Goal: Task Accomplishment & Management: Complete application form

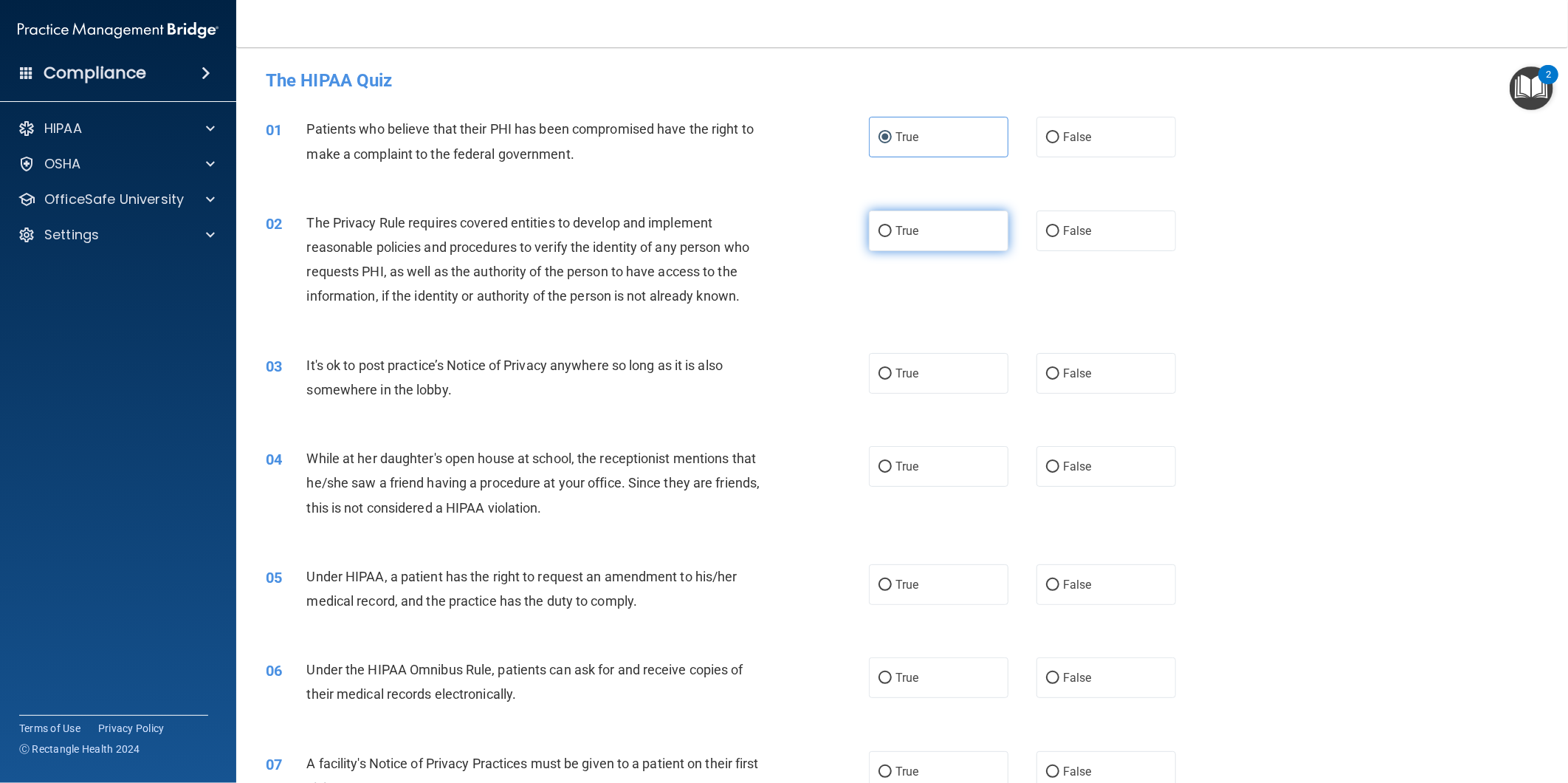
click at [917, 217] on label "True" at bounding box center [938, 231] width 140 height 41
click at [892, 226] on input "True" at bounding box center [885, 231] width 13 height 11
radio input "true"
click at [937, 370] on label "True" at bounding box center [938, 374] width 140 height 41
click at [892, 370] on input "True" at bounding box center [885, 374] width 13 height 11
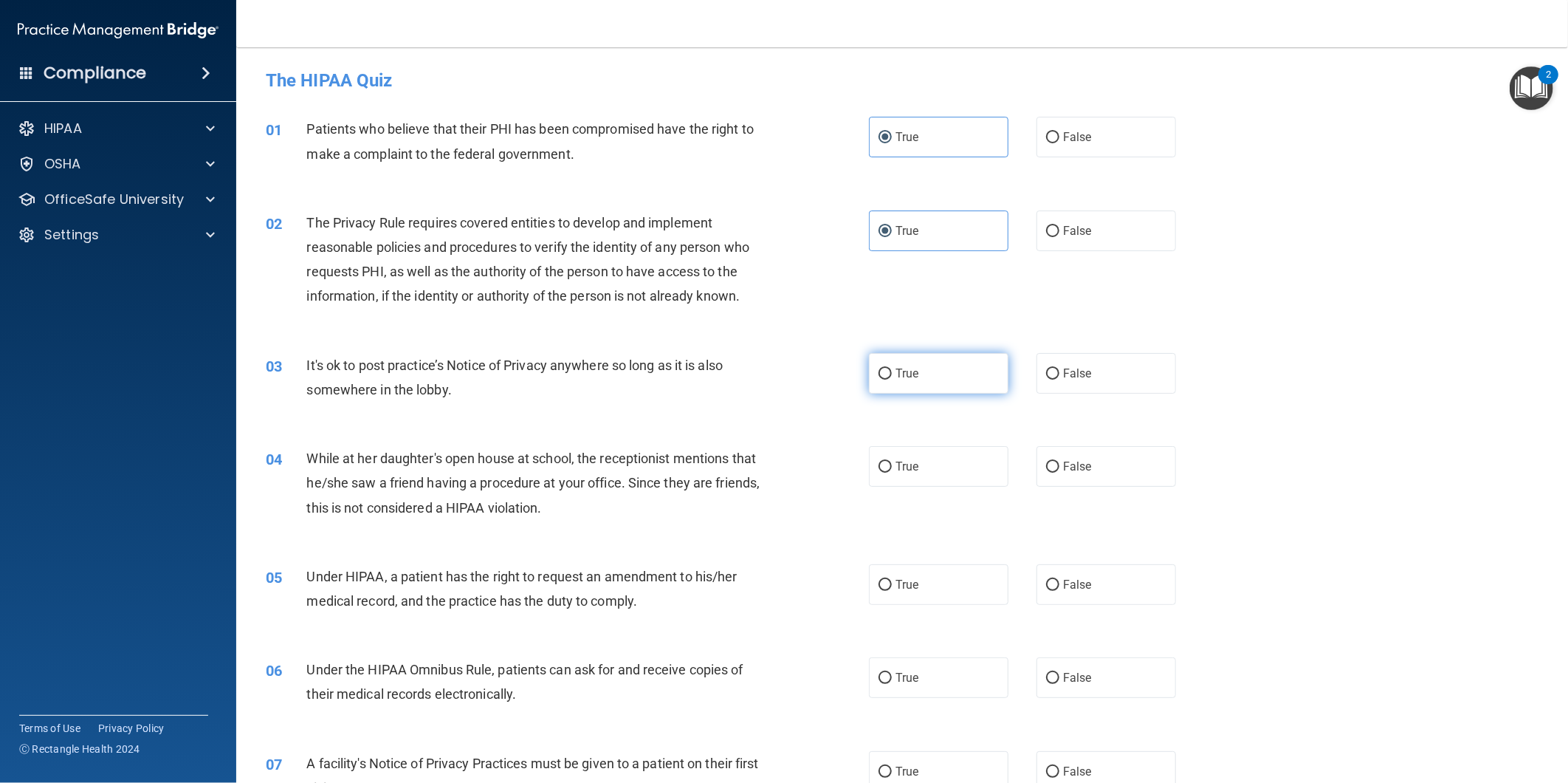
radio input "true"
click at [913, 449] on label "True" at bounding box center [938, 466] width 140 height 41
click at [892, 462] on input "True" at bounding box center [885, 467] width 13 height 11
radio input "true"
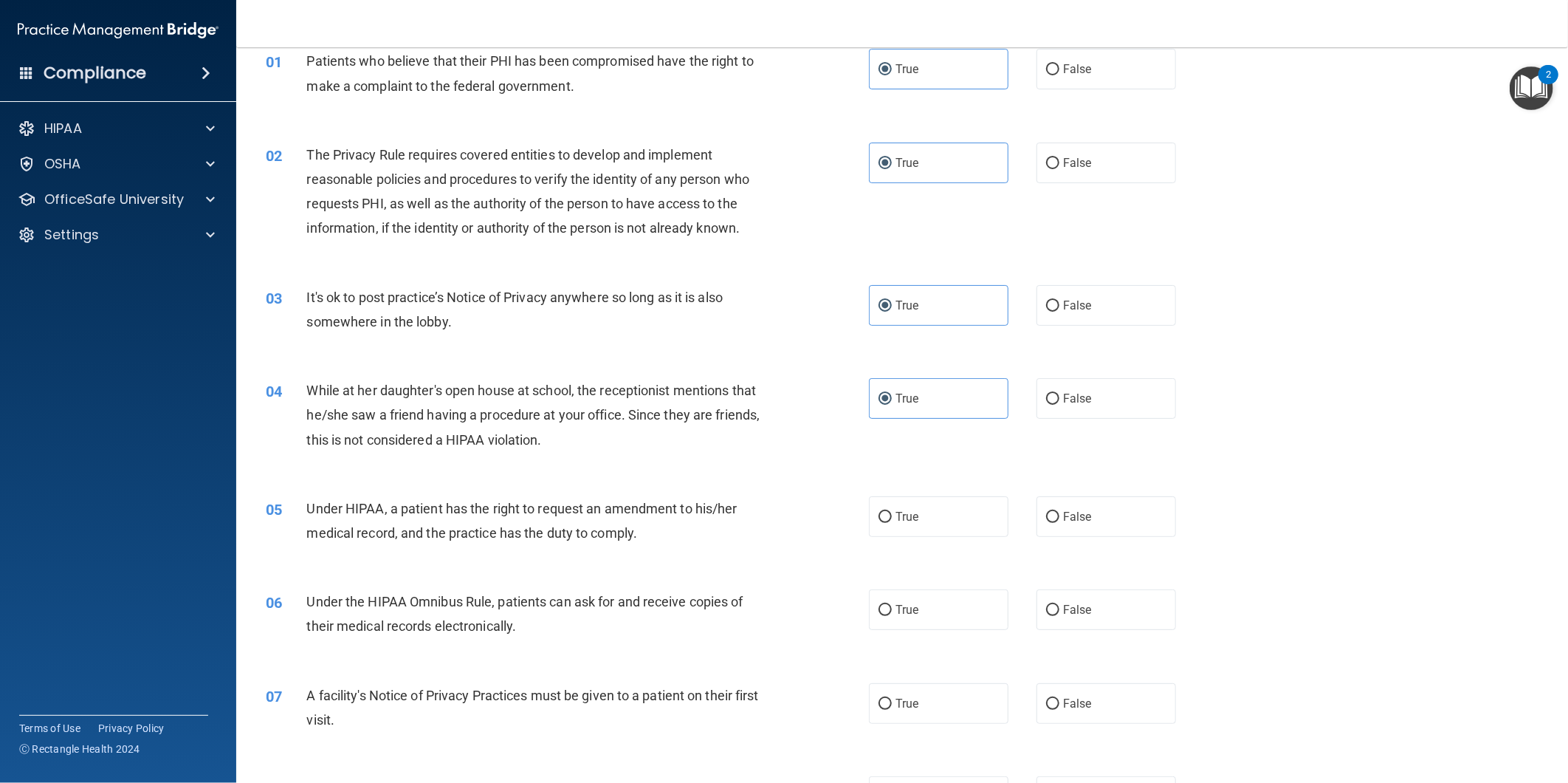
scroll to position [164, 0]
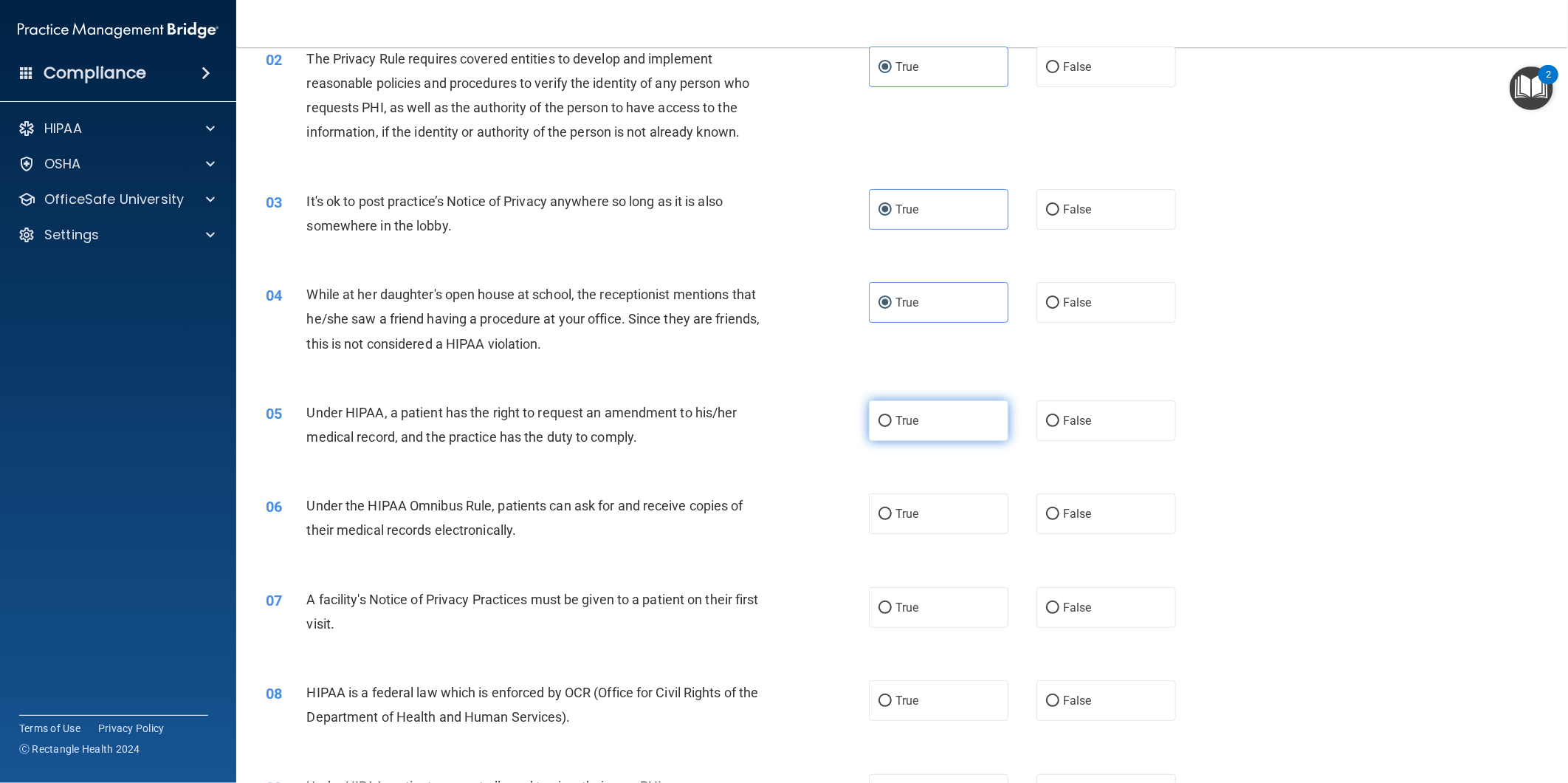
click at [917, 416] on label "True" at bounding box center [938, 421] width 140 height 41
click at [892, 416] on input "True" at bounding box center [885, 421] width 13 height 11
radio input "true"
click at [928, 501] on label "True" at bounding box center [938, 514] width 140 height 41
click at [892, 509] on input "True" at bounding box center [885, 514] width 13 height 11
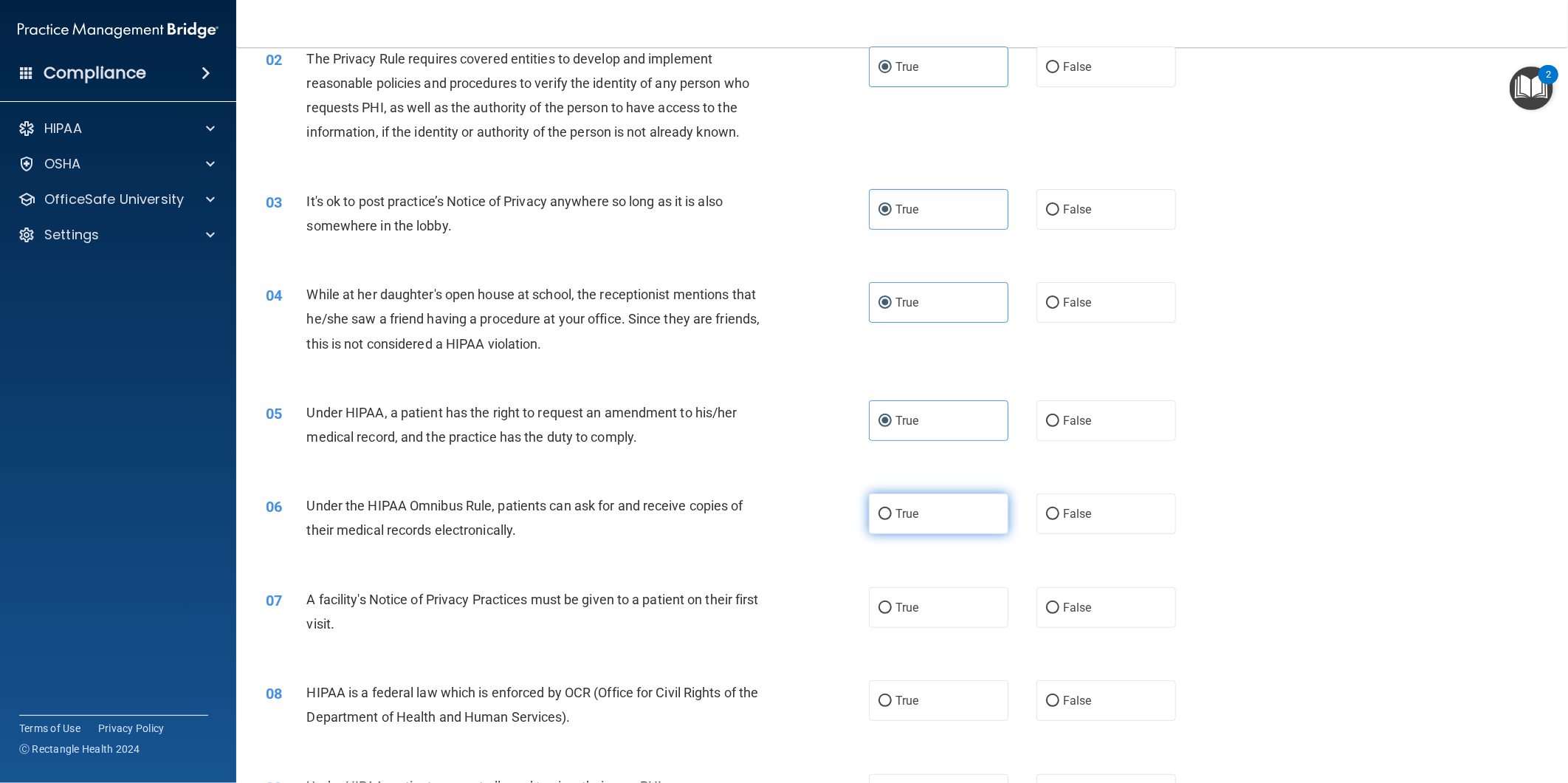
radio input "true"
drag, startPoint x: 918, startPoint y: 580, endPoint x: 925, endPoint y: 596, distance: 17.5
click at [918, 581] on div "07 A facility's Notice of Privacy Practices must be given to a patient on their…" at bounding box center [902, 615] width 1295 height 93
click at [925, 596] on label "True" at bounding box center [938, 608] width 140 height 41
click at [892, 602] on input "True" at bounding box center [885, 608] width 13 height 11
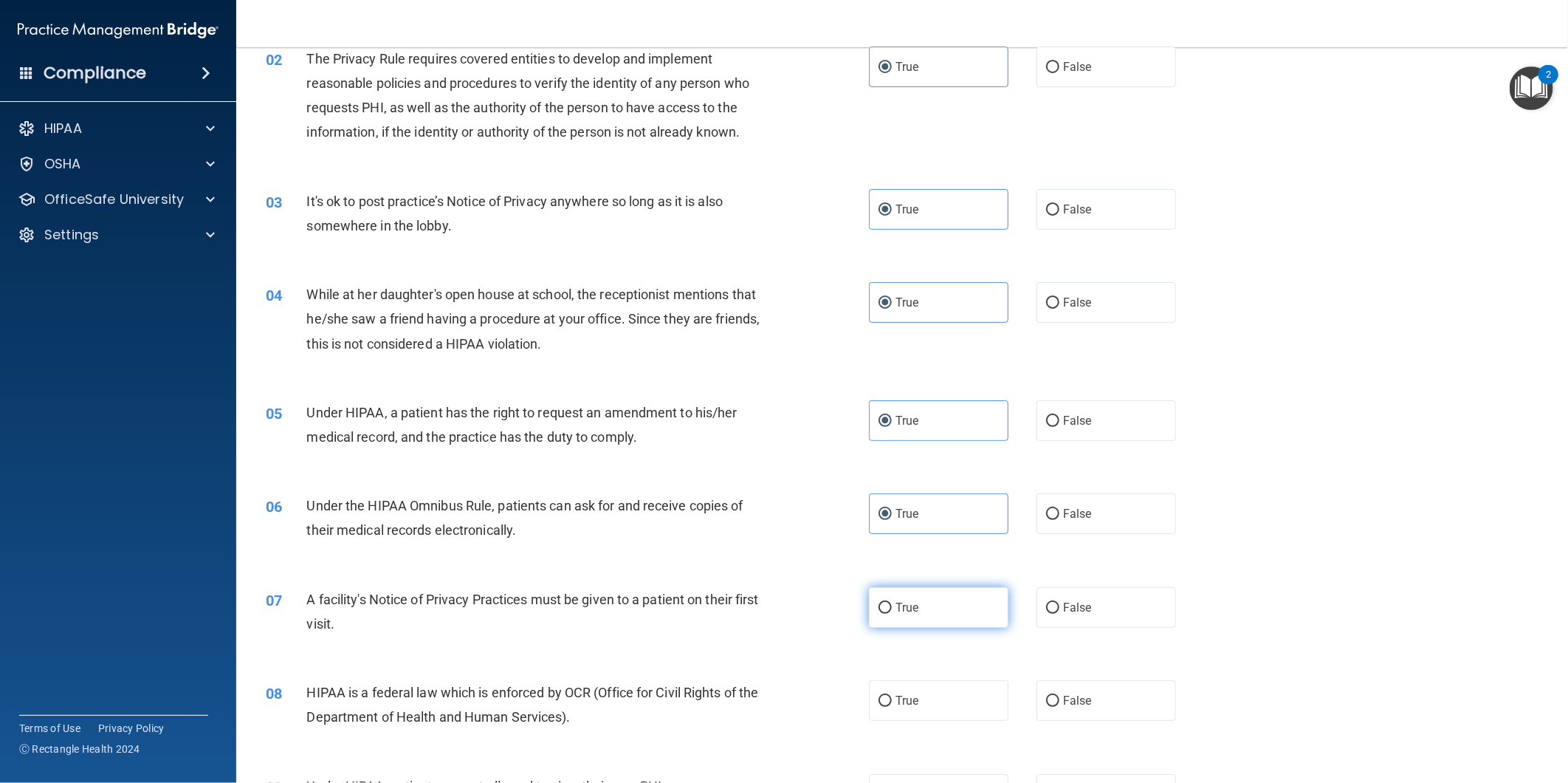
radio input "true"
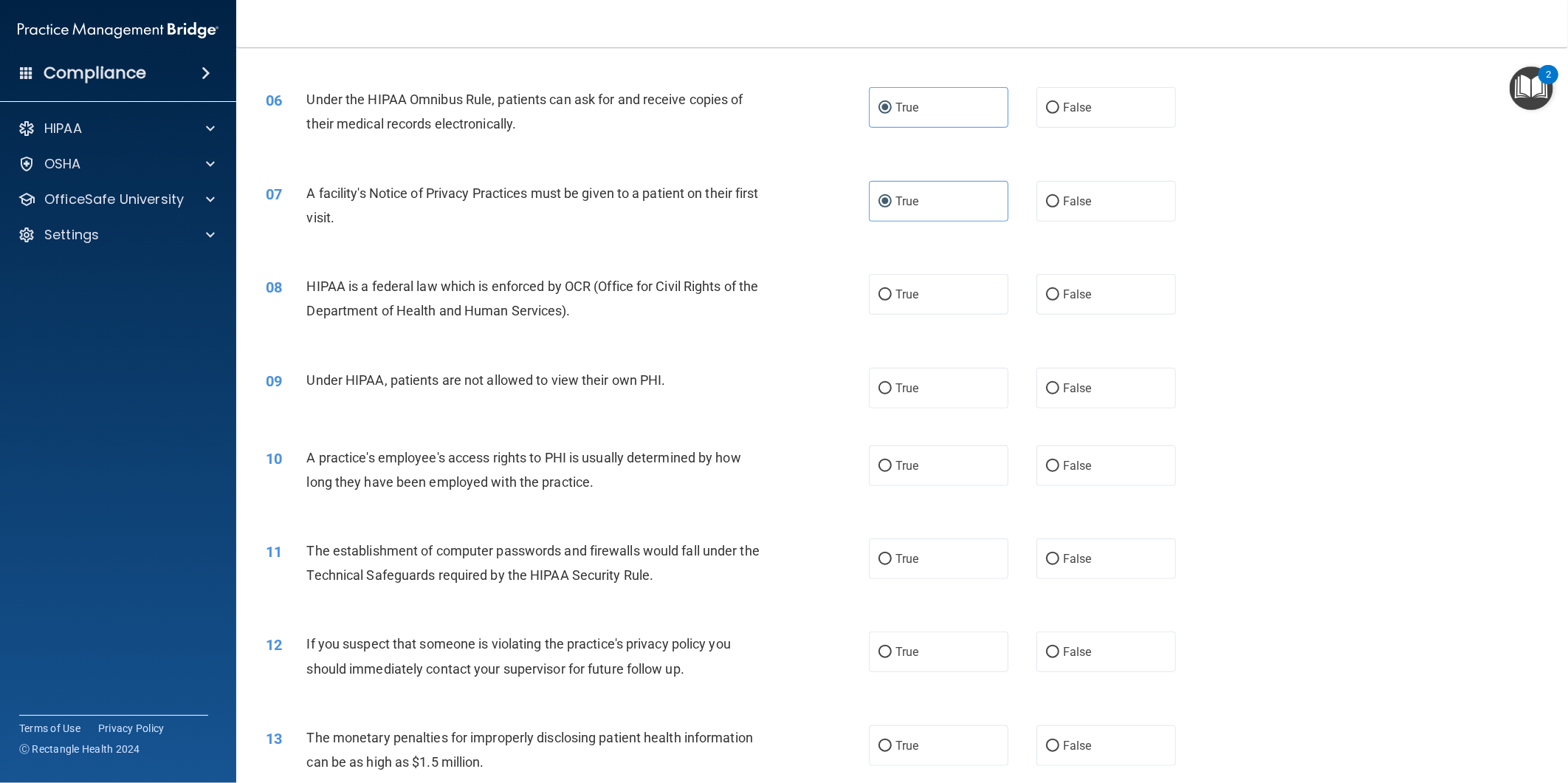
scroll to position [656, 0]
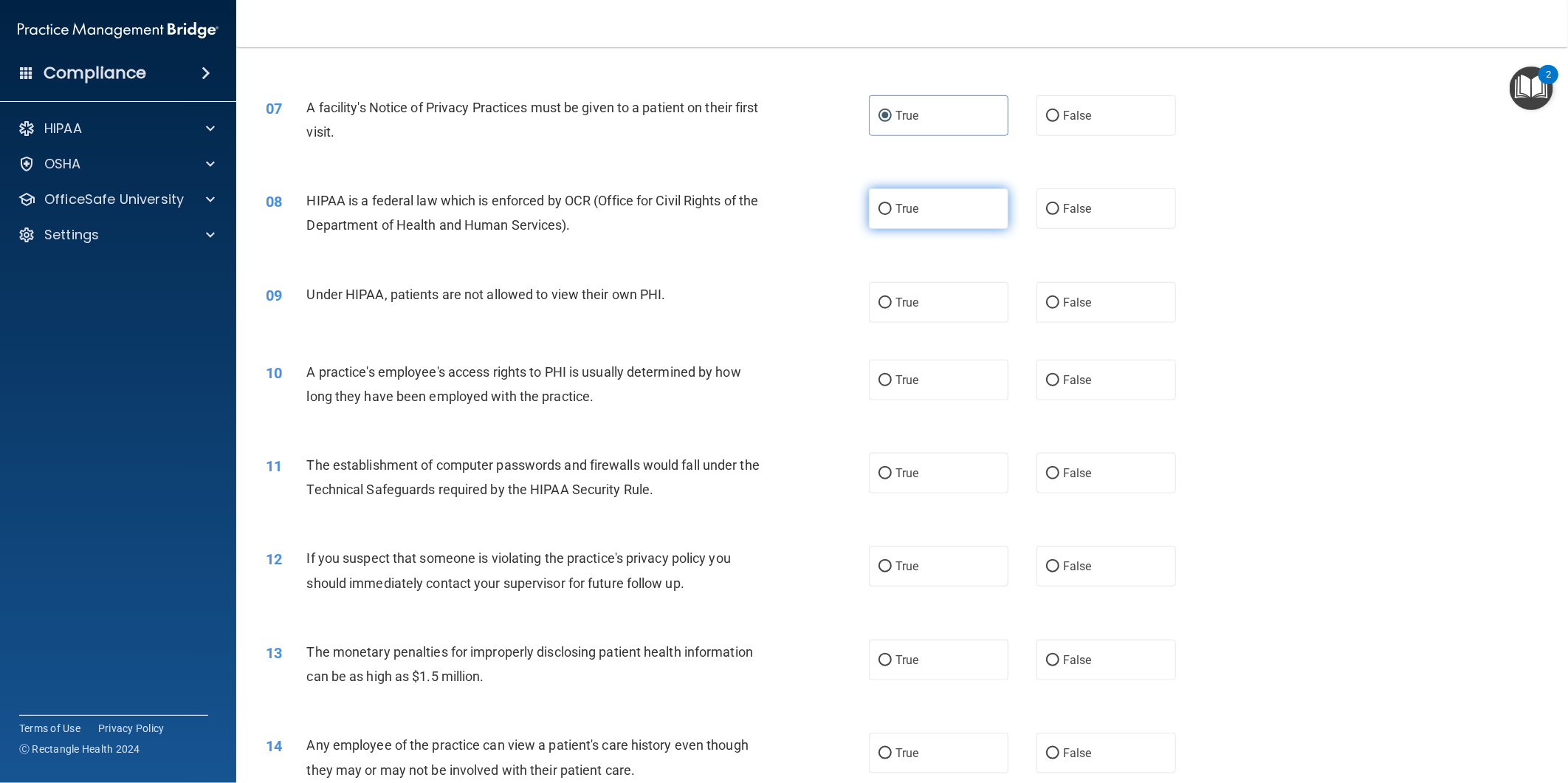
click at [887, 196] on label "True" at bounding box center [938, 209] width 140 height 41
click at [887, 204] on input "True" at bounding box center [885, 209] width 13 height 11
radio input "true"
click at [912, 289] on label "True" at bounding box center [938, 303] width 140 height 41
click at [892, 298] on input "True" at bounding box center [885, 303] width 13 height 11
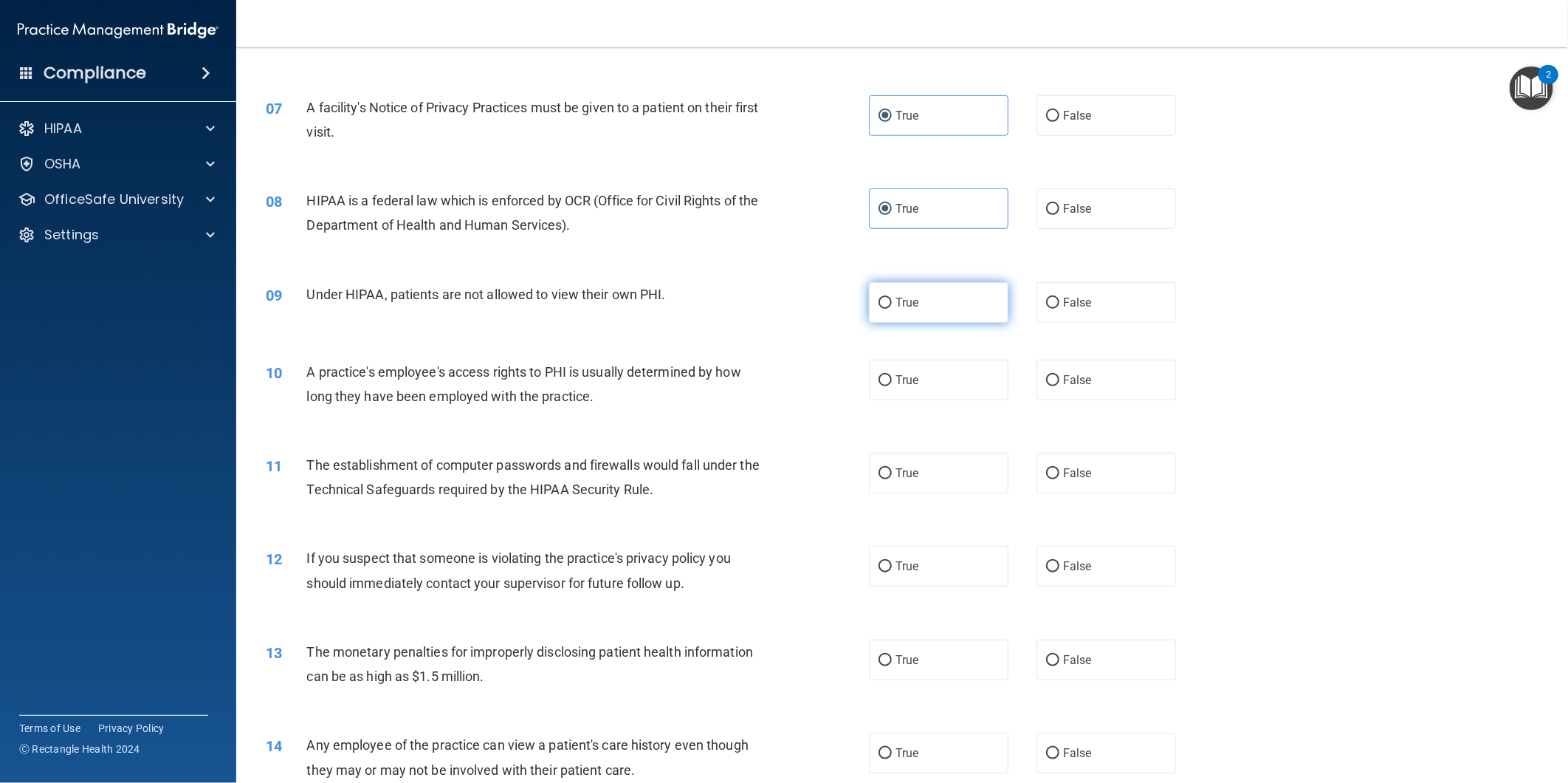
radio input "true"
click at [917, 397] on label "True" at bounding box center [938, 380] width 140 height 41
click at [892, 386] on input "True" at bounding box center [885, 381] width 13 height 11
radio input "true"
click at [929, 459] on label "True" at bounding box center [938, 473] width 140 height 41
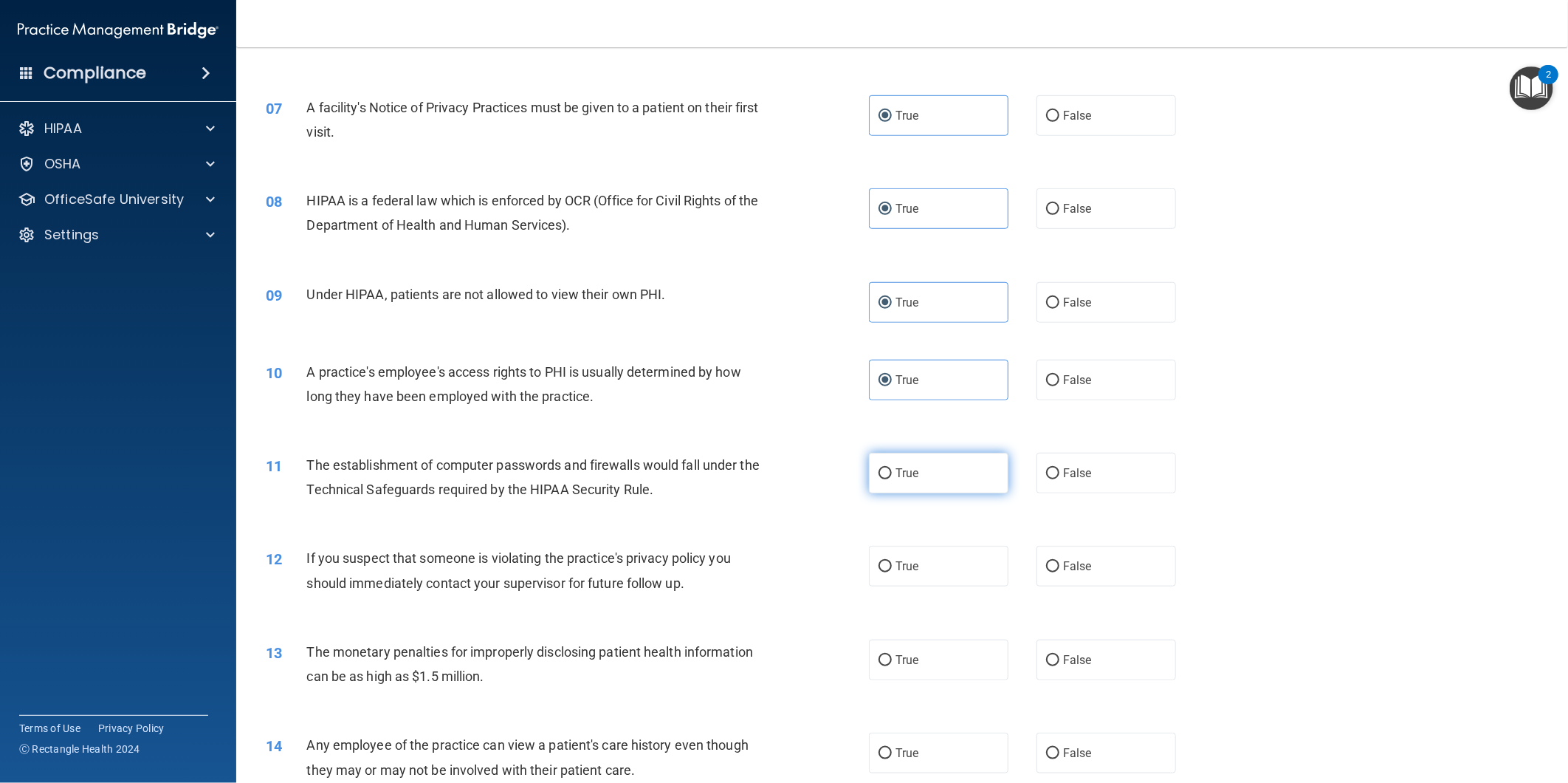
click at [892, 468] on input "True" at bounding box center [885, 473] width 13 height 11
radio input "true"
click at [929, 539] on div "12 If you suspect that someone is violating the practice's privacy policy you s…" at bounding box center [902, 574] width 1295 height 93
click at [929, 572] on label "True" at bounding box center [938, 567] width 140 height 41
click at [892, 572] on input "True" at bounding box center [885, 567] width 13 height 11
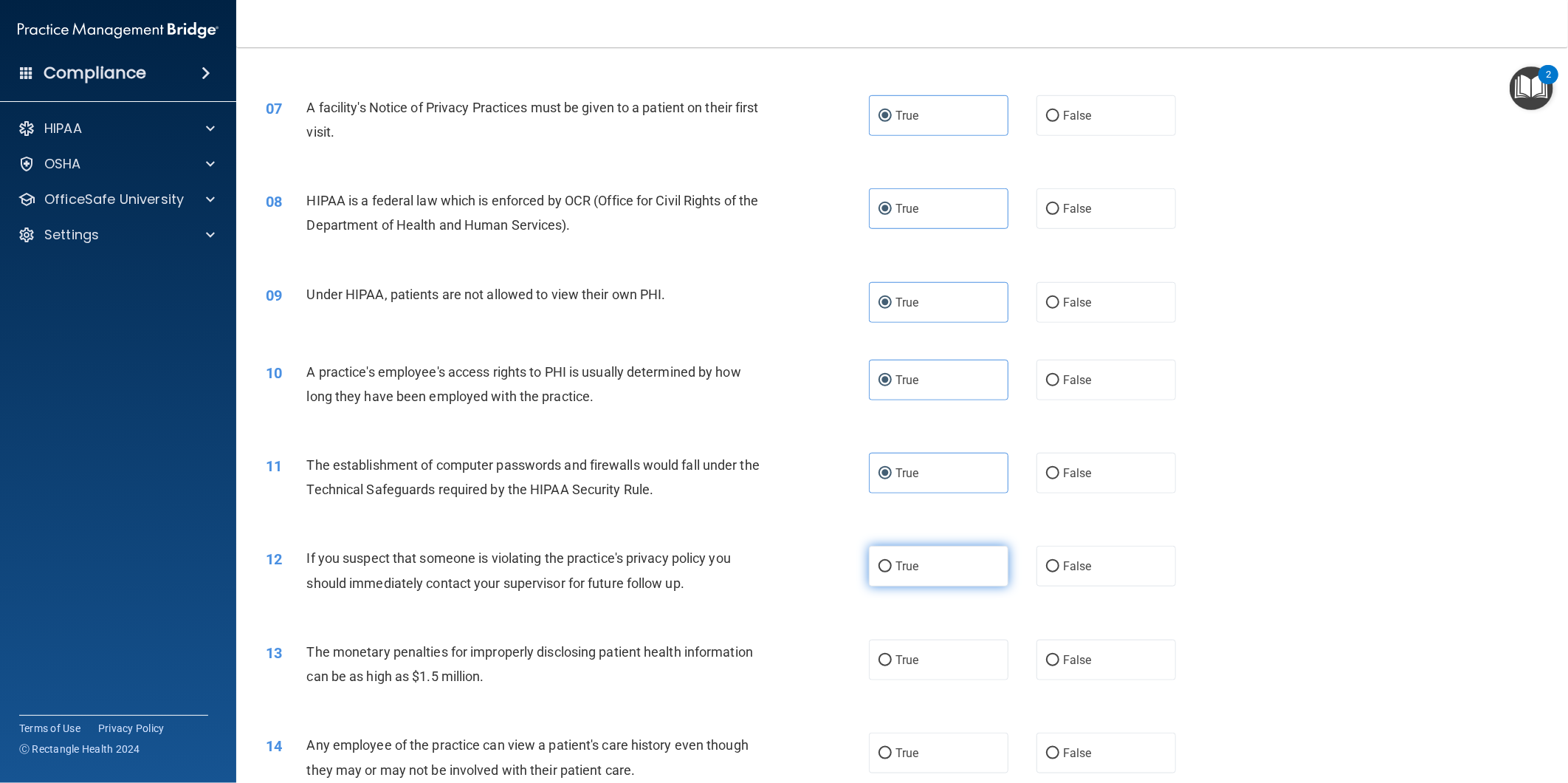
radio input "true"
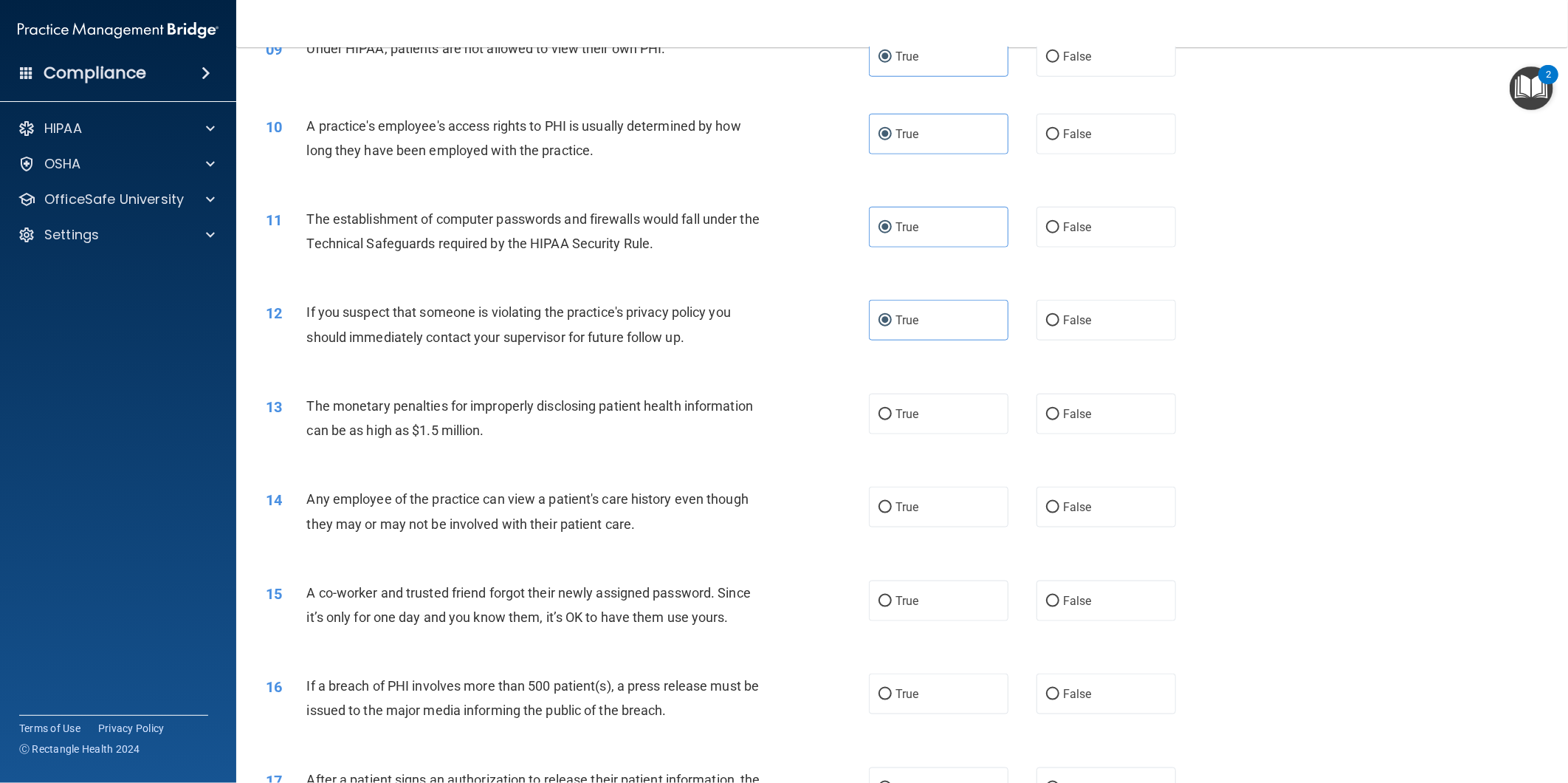
scroll to position [903, 0]
drag, startPoint x: 924, startPoint y: 417, endPoint x: 933, endPoint y: 489, distance: 72.6
click at [924, 418] on label "True" at bounding box center [938, 414] width 140 height 41
click at [892, 418] on input "True" at bounding box center [885, 414] width 13 height 11
radio input "true"
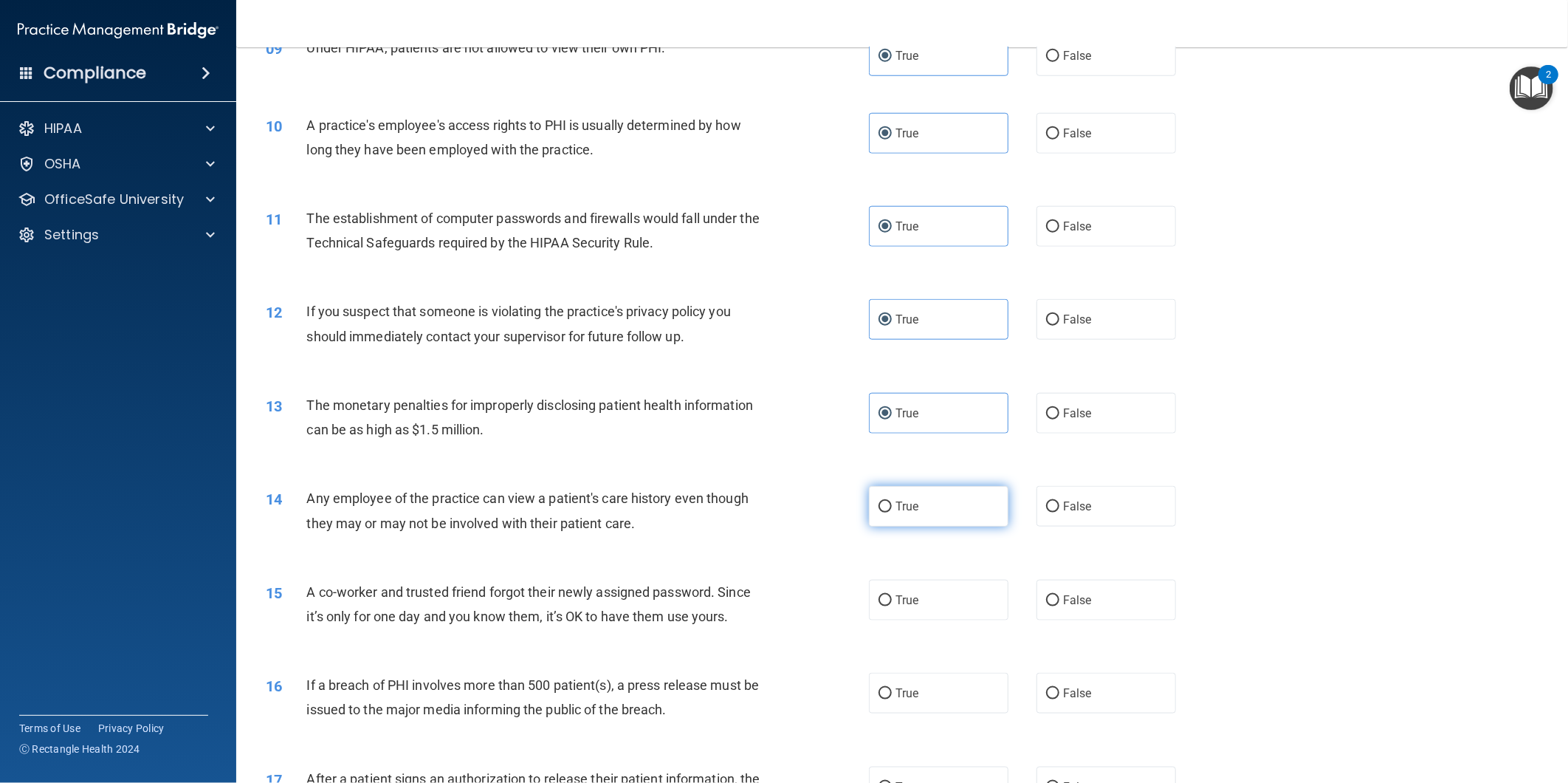
click at [933, 505] on label "True" at bounding box center [938, 506] width 140 height 41
click at [892, 505] on input "True" at bounding box center [885, 507] width 13 height 11
radio input "true"
click at [933, 626] on div "15 A co-worker and trusted friend forgot their newly assigned password. Since i…" at bounding box center [902, 608] width 1295 height 93
click at [925, 607] on label "True" at bounding box center [938, 601] width 140 height 41
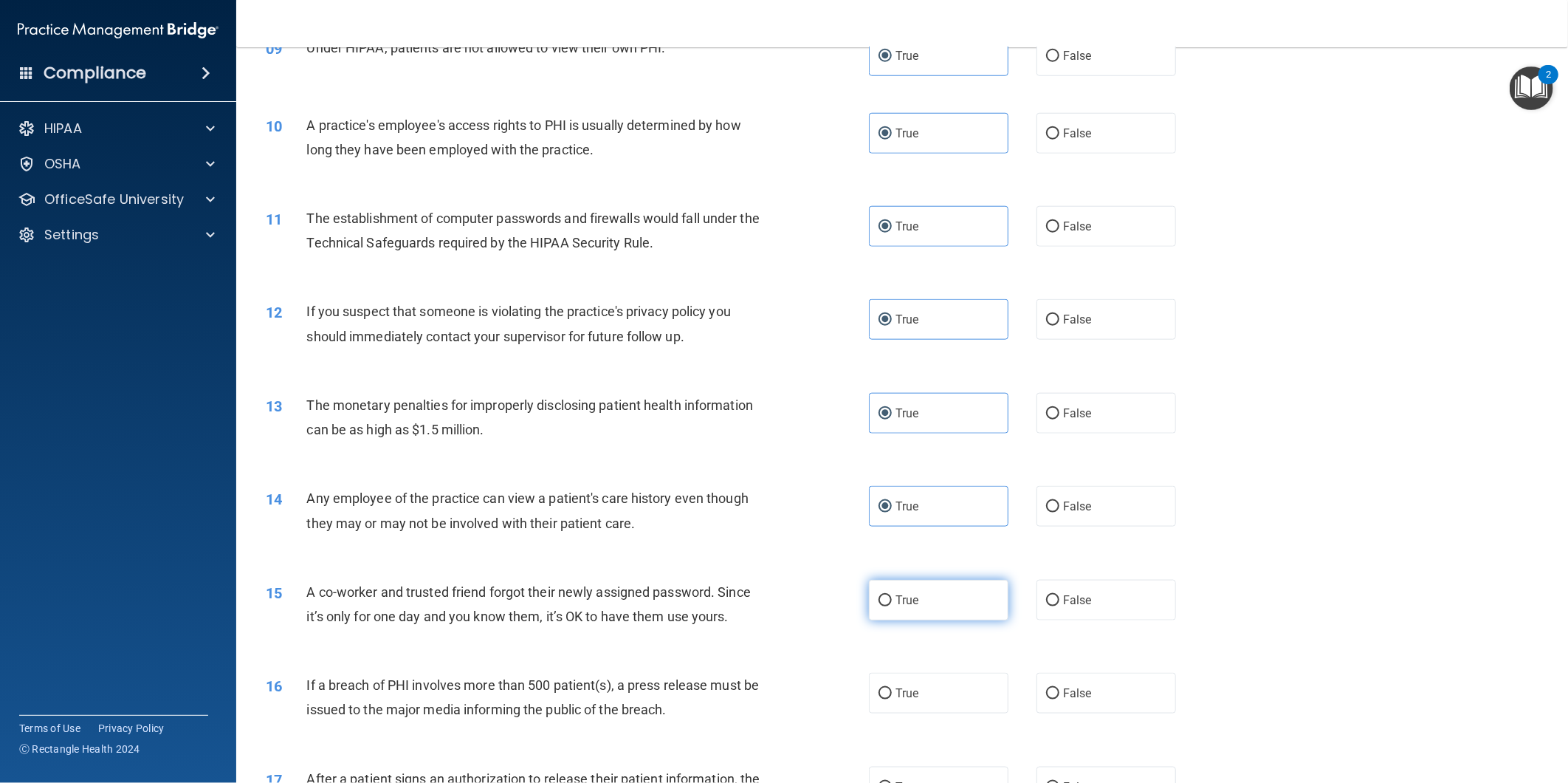
click at [892, 607] on input "True" at bounding box center [885, 601] width 13 height 11
radio input "true"
drag, startPoint x: 928, startPoint y: 671, endPoint x: 931, endPoint y: 682, distance: 11.4
click at [928, 673] on div "16 If a breach of PHI involves more than 500 patient(s), a press release must b…" at bounding box center [902, 701] width 1295 height 93
click at [934, 682] on label "True" at bounding box center [938, 693] width 140 height 41
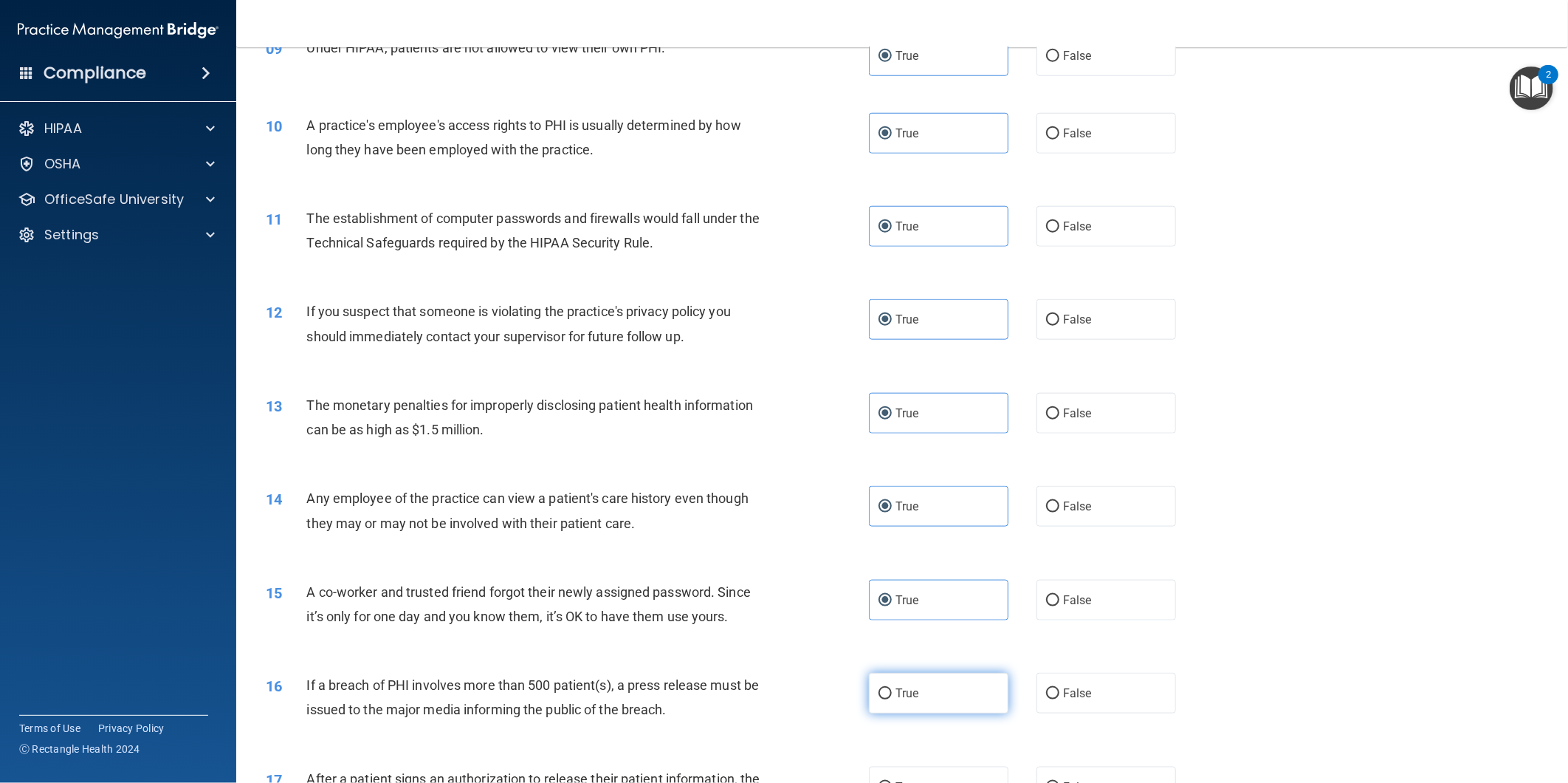
click at [892, 689] on input "True" at bounding box center [885, 694] width 13 height 11
radio input "true"
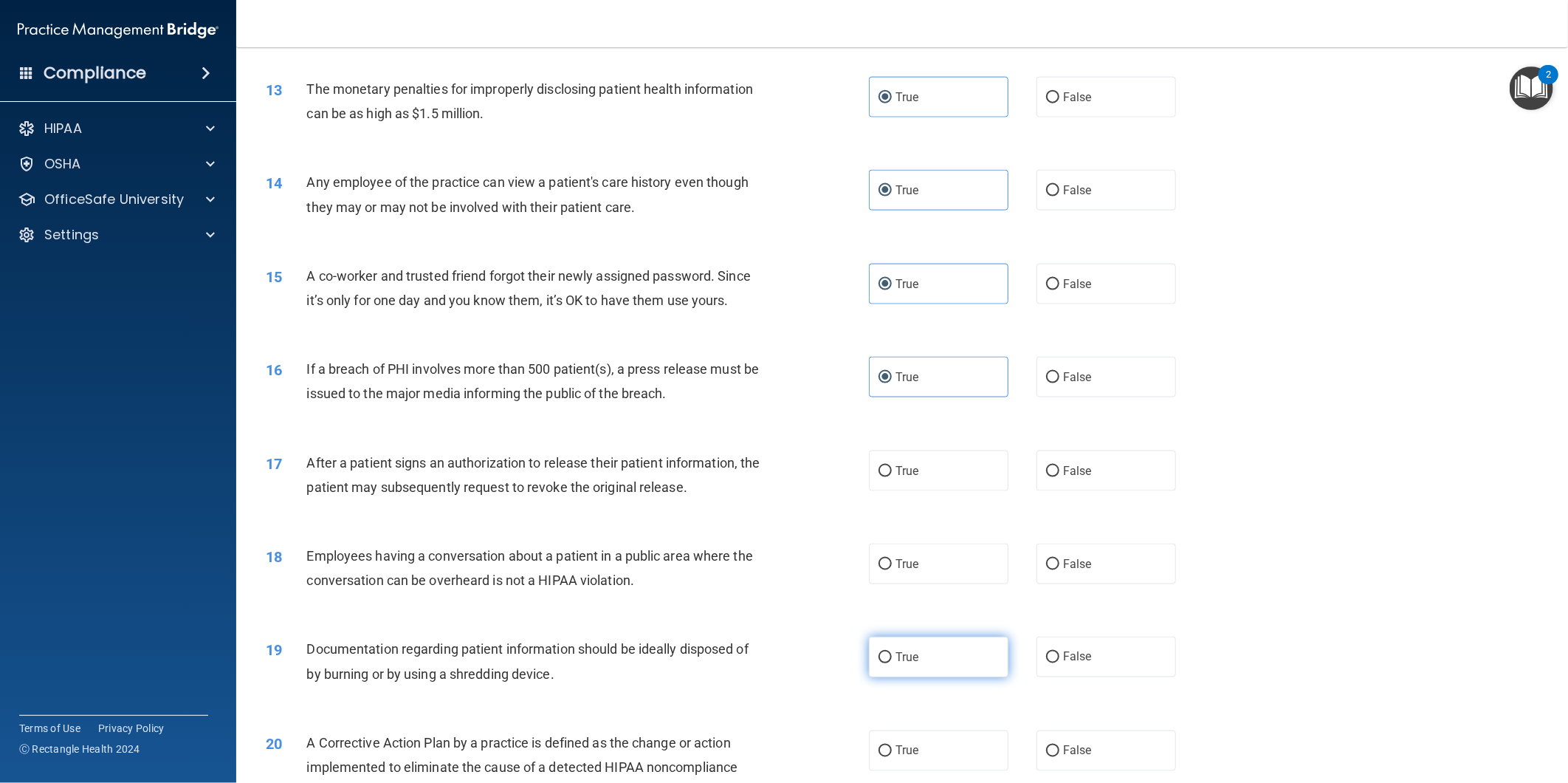
scroll to position [1312, 0]
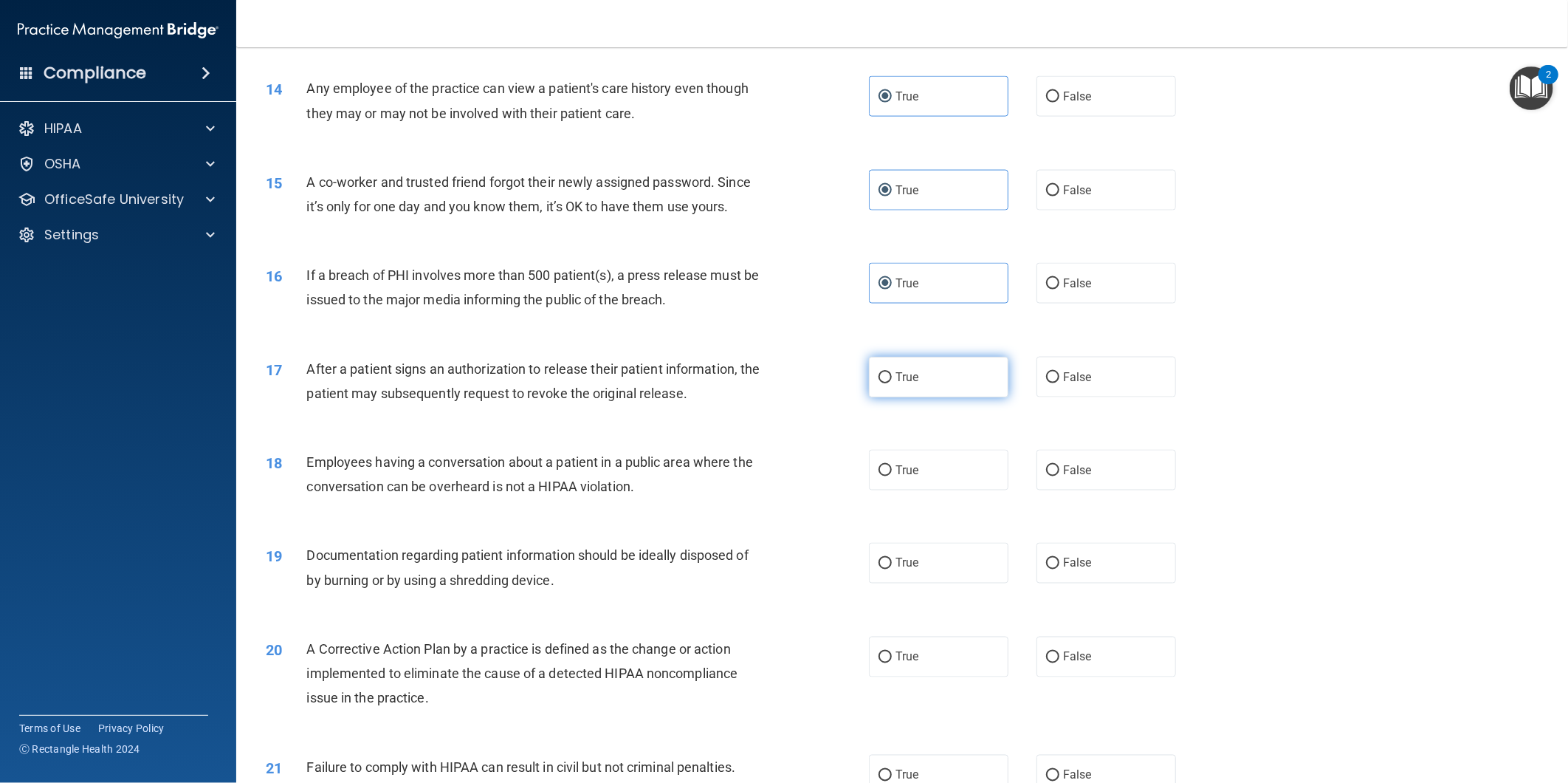
click at [903, 364] on label "True" at bounding box center [938, 377] width 140 height 41
click at [892, 372] on input "True" at bounding box center [885, 377] width 13 height 11
radio input "true"
click at [918, 459] on label "True" at bounding box center [938, 471] width 140 height 41
click at [892, 465] on input "True" at bounding box center [885, 471] width 13 height 11
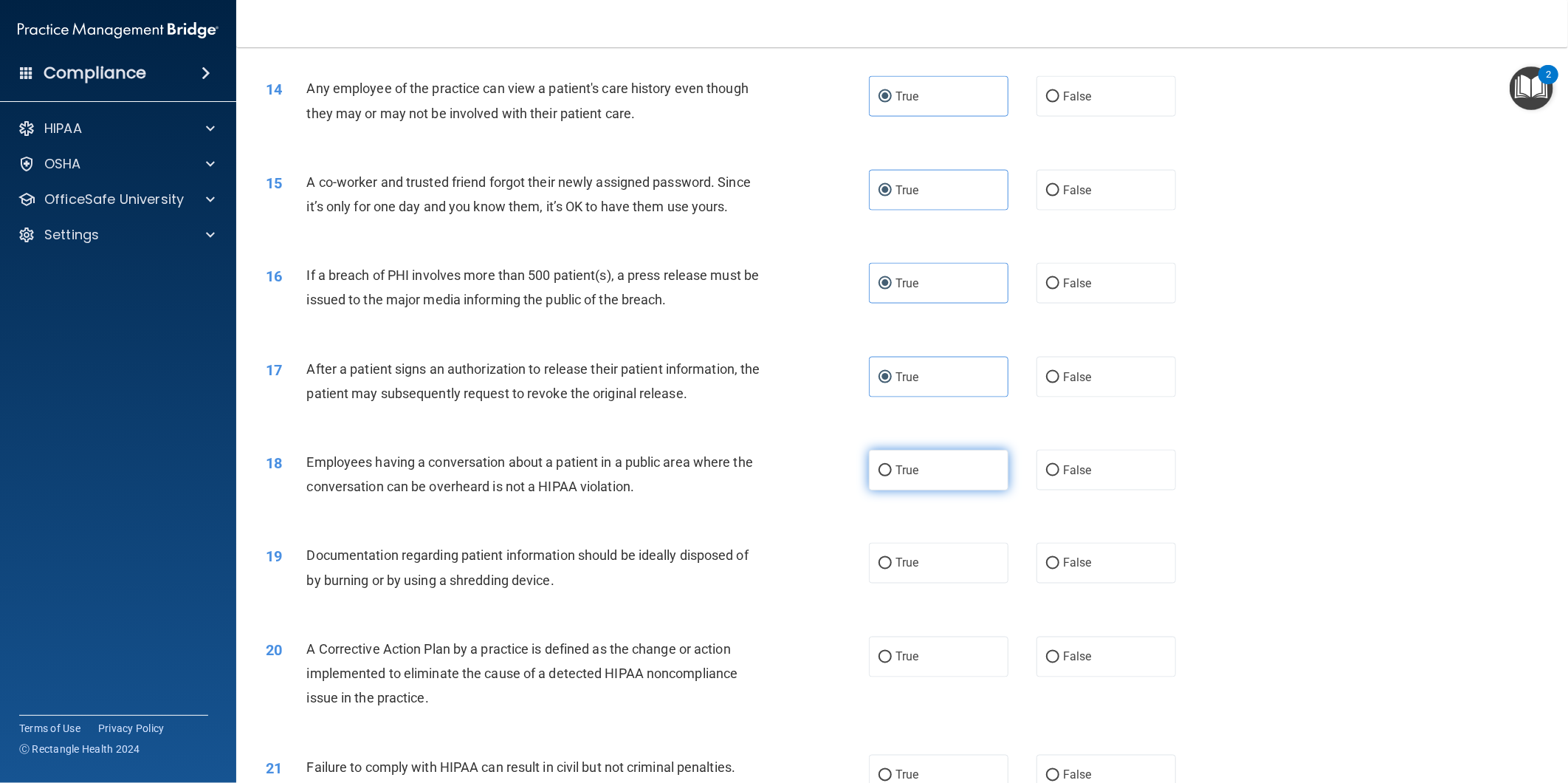
radio input "true"
click at [923, 561] on label "True" at bounding box center [938, 563] width 140 height 41
click at [892, 561] on input "True" at bounding box center [885, 564] width 13 height 11
radio input "true"
drag, startPoint x: 920, startPoint y: 637, endPoint x: 921, endPoint y: 648, distance: 11.0
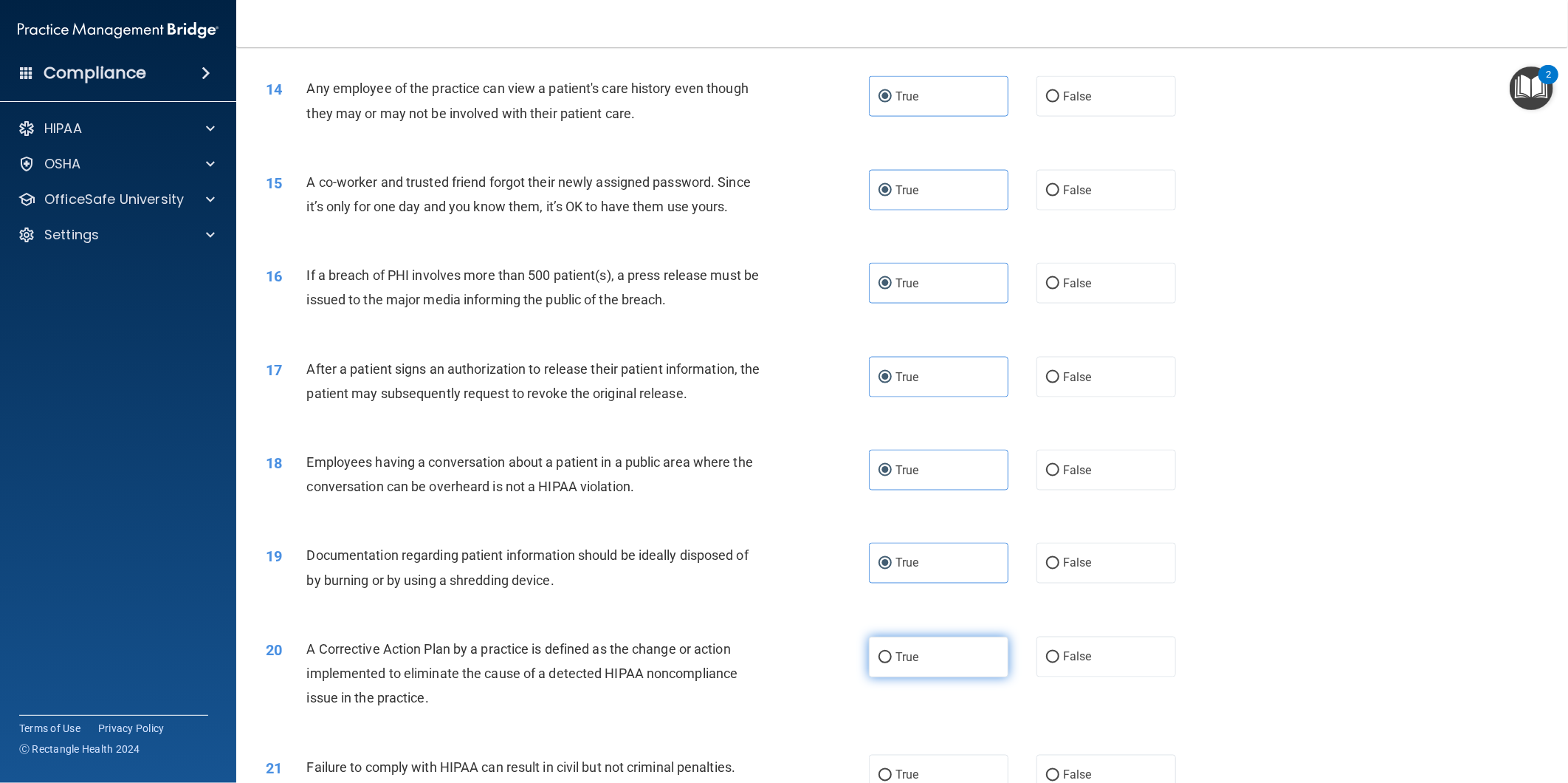
click at [920, 646] on label "True" at bounding box center [938, 658] width 140 height 41
click at [892, 652] on input "True" at bounding box center [885, 658] width 13 height 11
radio input "true"
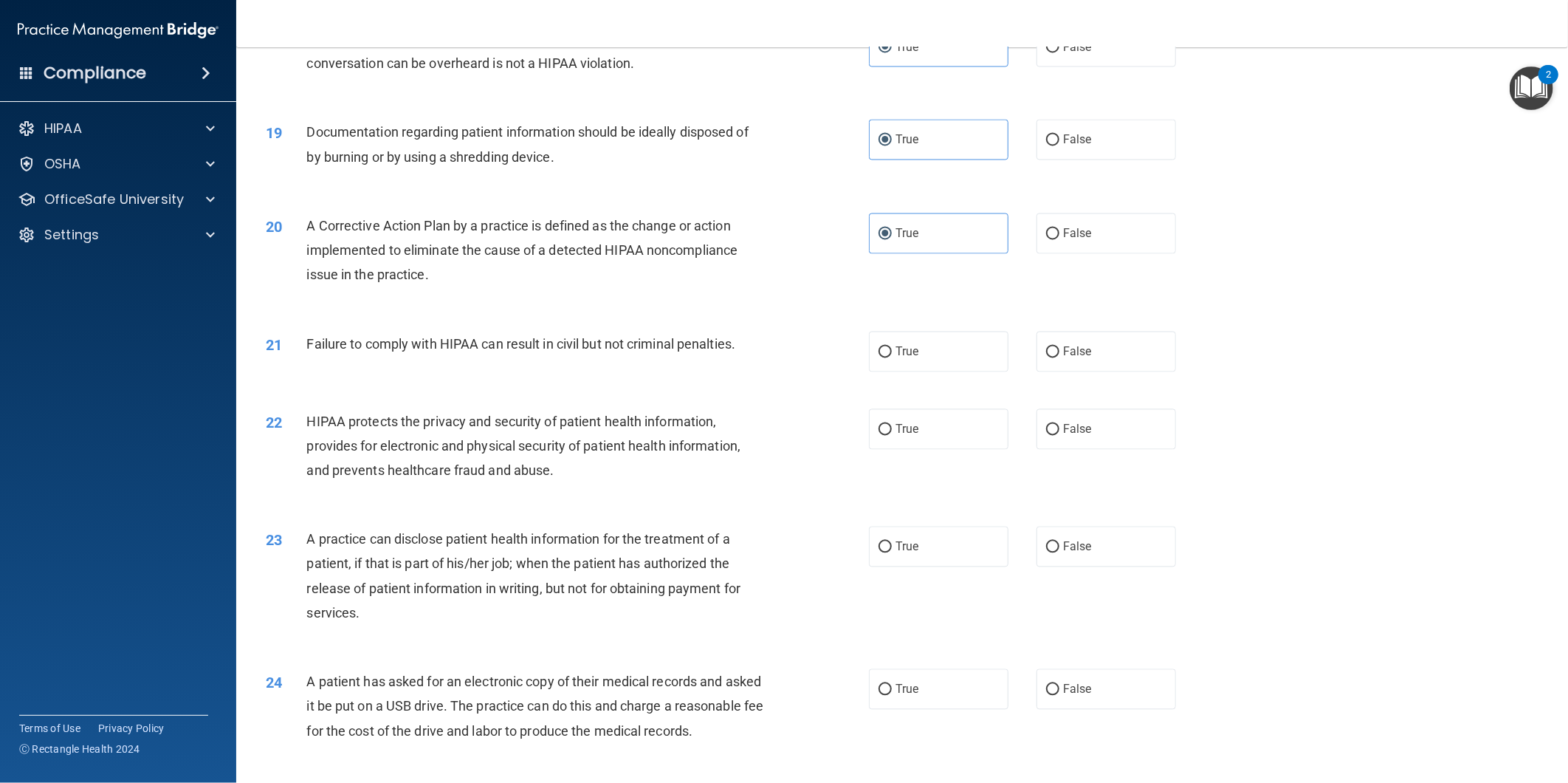
scroll to position [1887, 0]
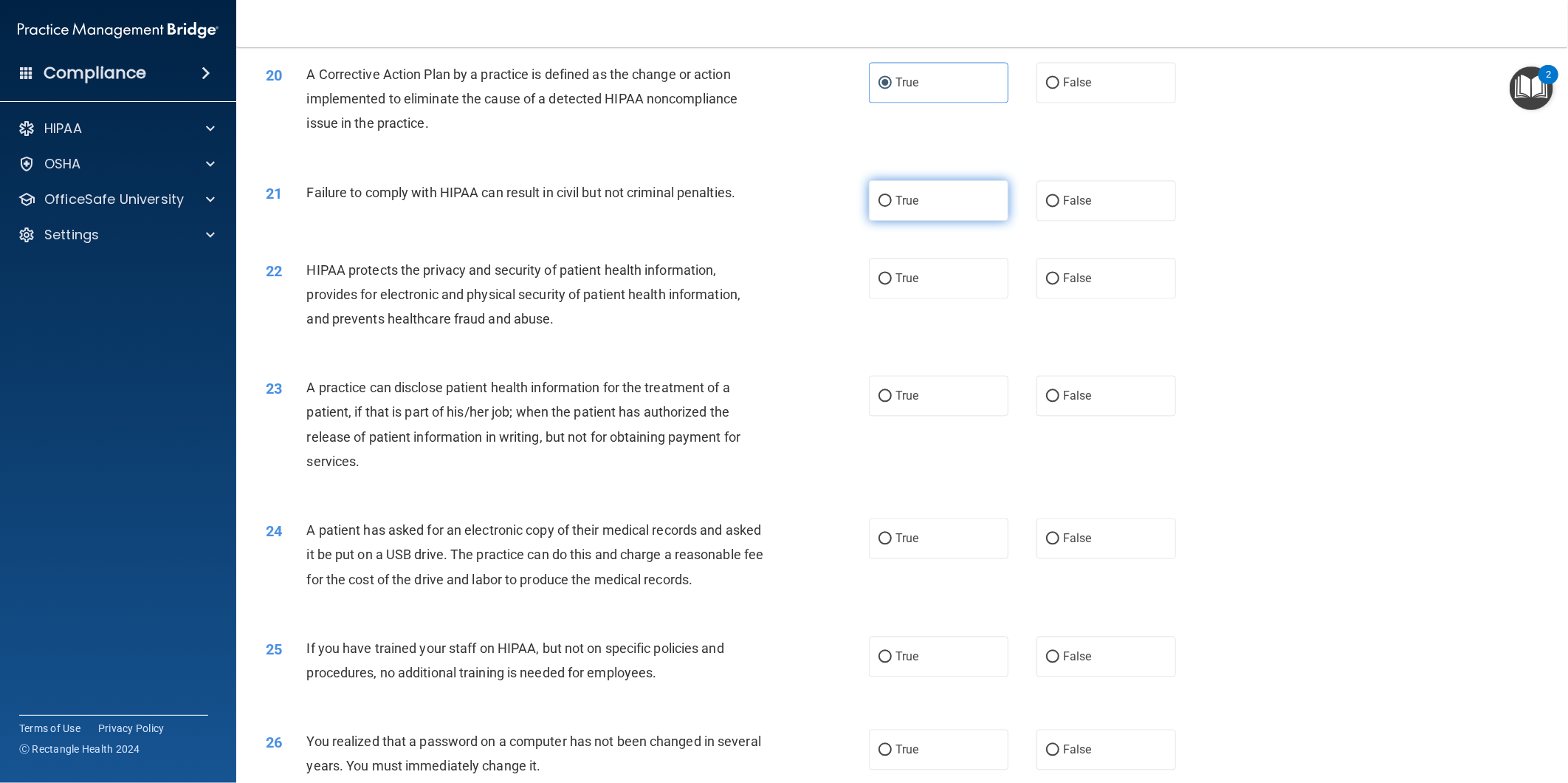
click at [910, 182] on label "True" at bounding box center [938, 201] width 140 height 41
click at [892, 196] on input "True" at bounding box center [885, 201] width 13 height 11
radio input "true"
click at [923, 279] on label "True" at bounding box center [938, 278] width 140 height 41
click at [892, 279] on input "True" at bounding box center [885, 278] width 13 height 11
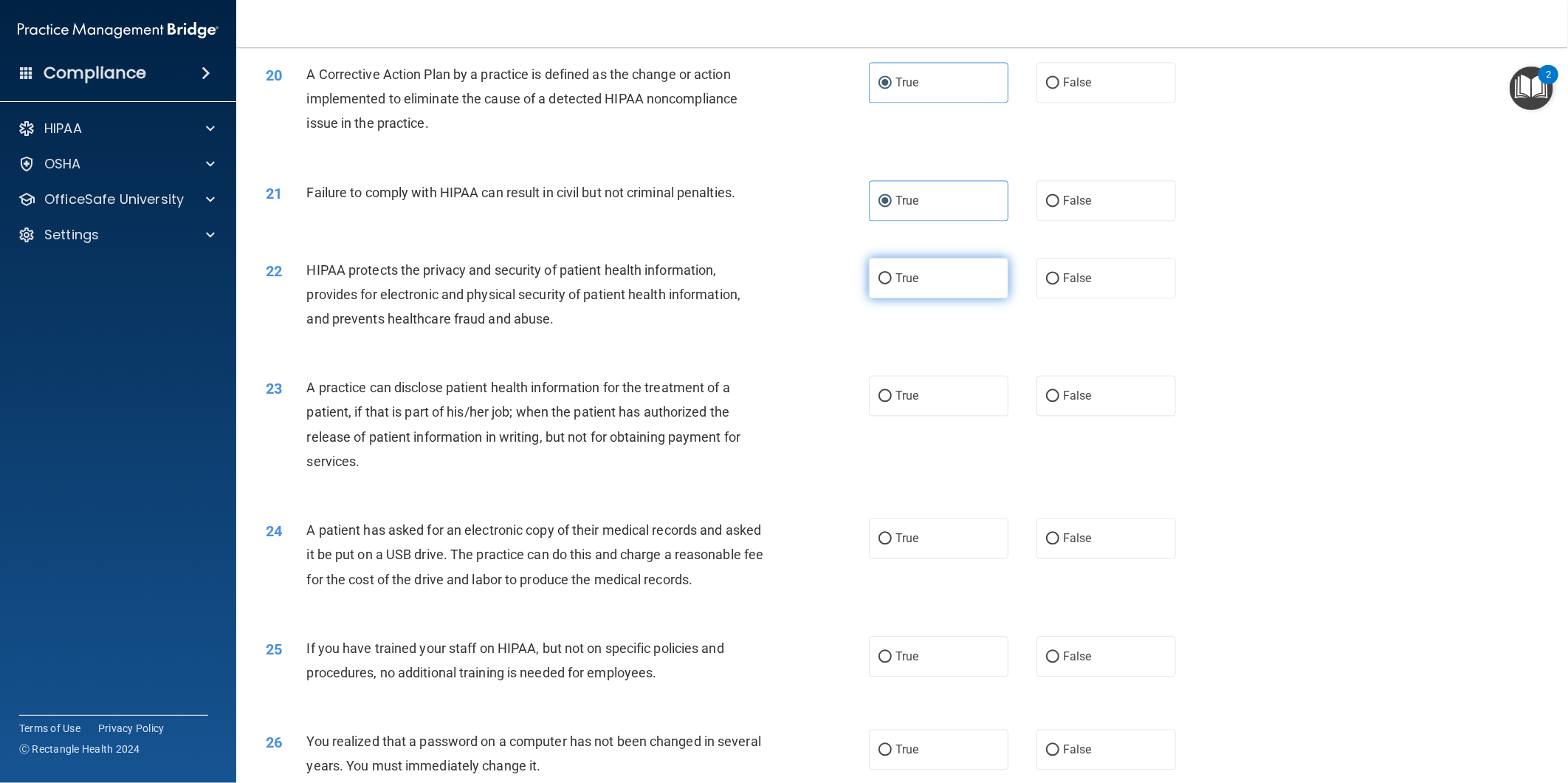
radio input "true"
click at [932, 433] on div "23 A practice can disclose patient health information for the treatment of a pa…" at bounding box center [902, 428] width 1295 height 142
click at [929, 409] on label "True" at bounding box center [938, 396] width 140 height 41
click at [892, 402] on input "True" at bounding box center [885, 396] width 13 height 11
radio input "true"
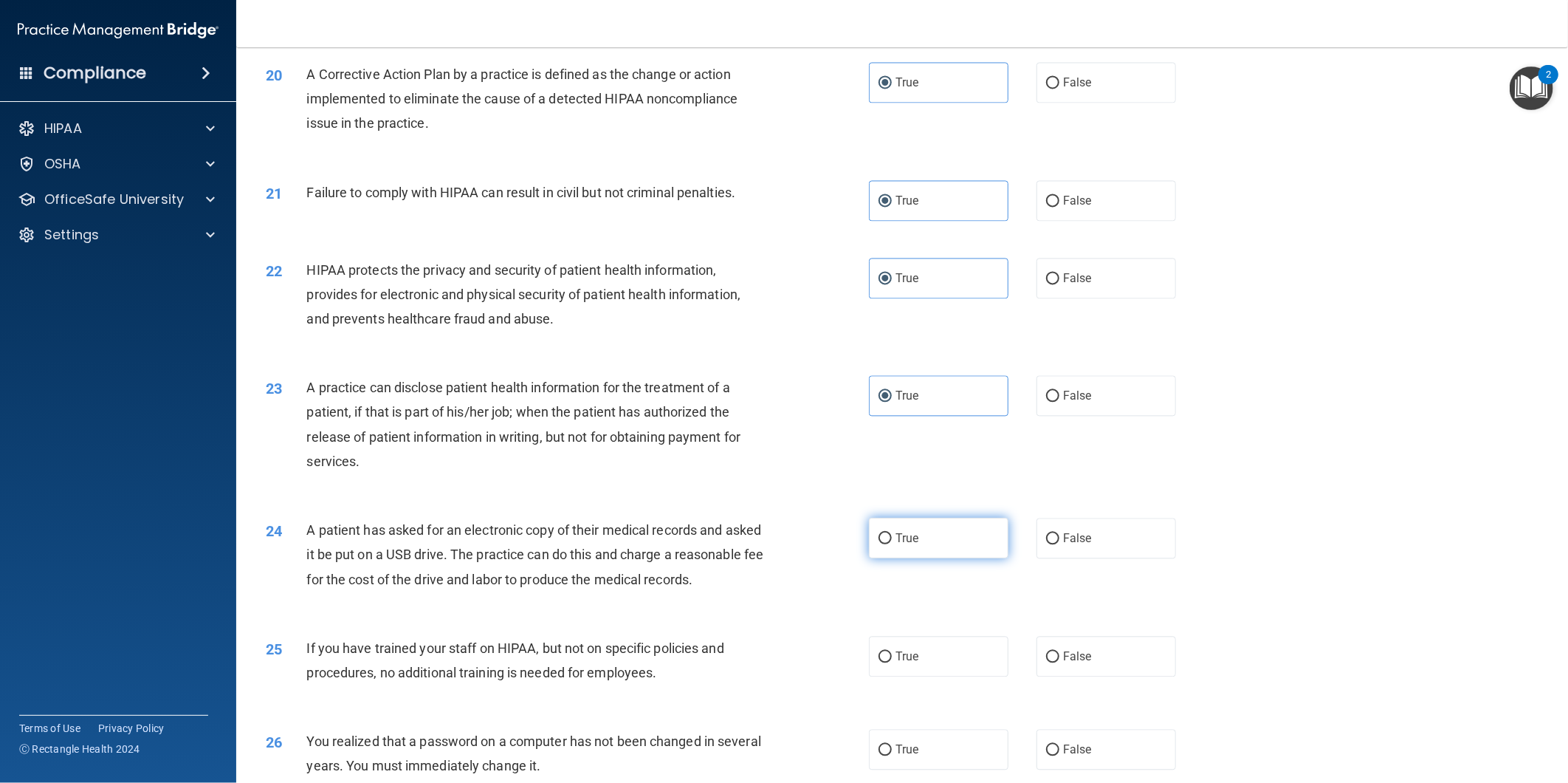
click at [927, 521] on label "True" at bounding box center [938, 538] width 140 height 41
click at [892, 533] on input "True" at bounding box center [885, 538] width 13 height 11
radio input "true"
click at [928, 671] on label "True" at bounding box center [938, 657] width 140 height 41
click at [892, 663] on input "True" at bounding box center [885, 657] width 13 height 11
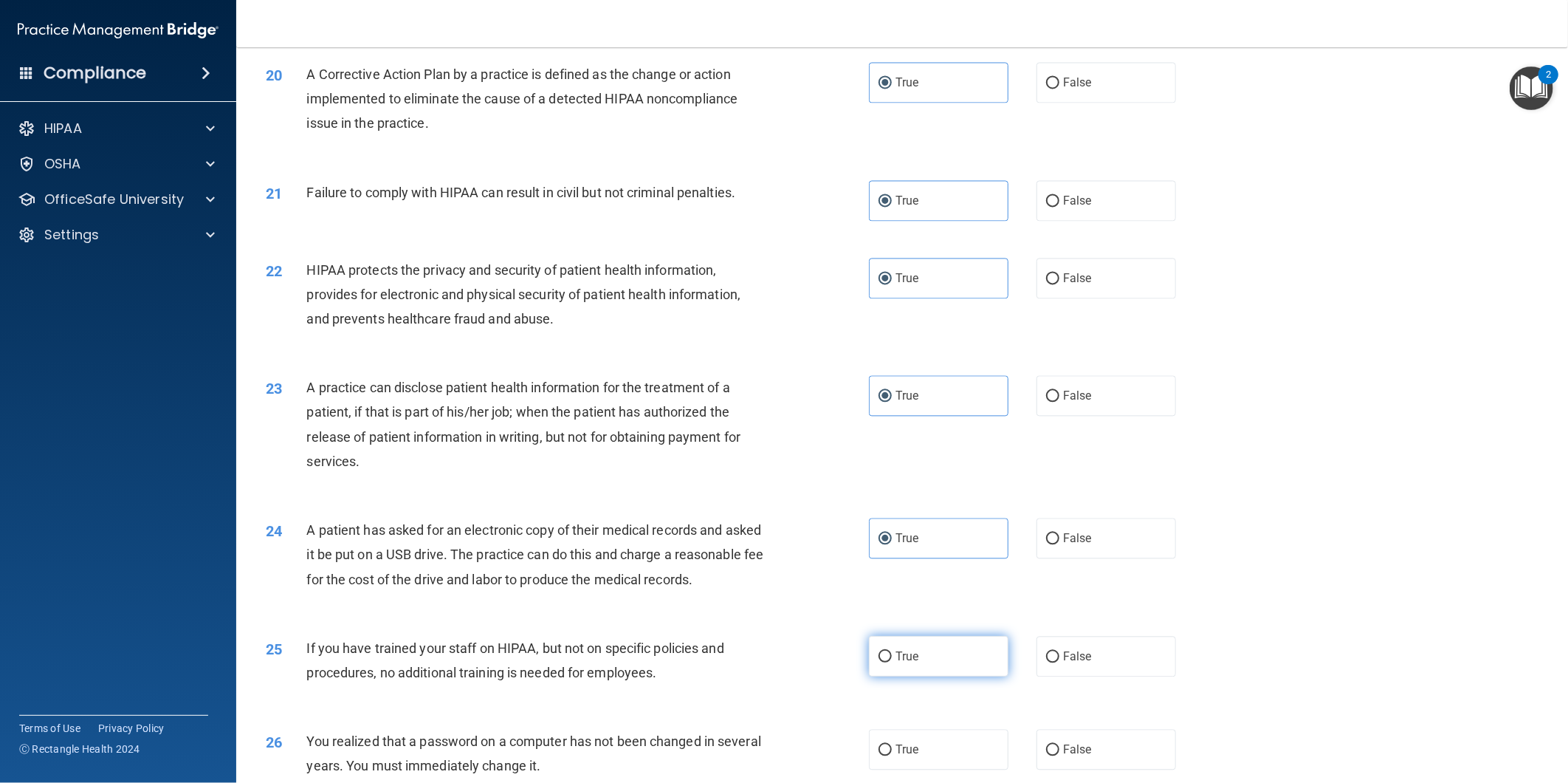
radio input "true"
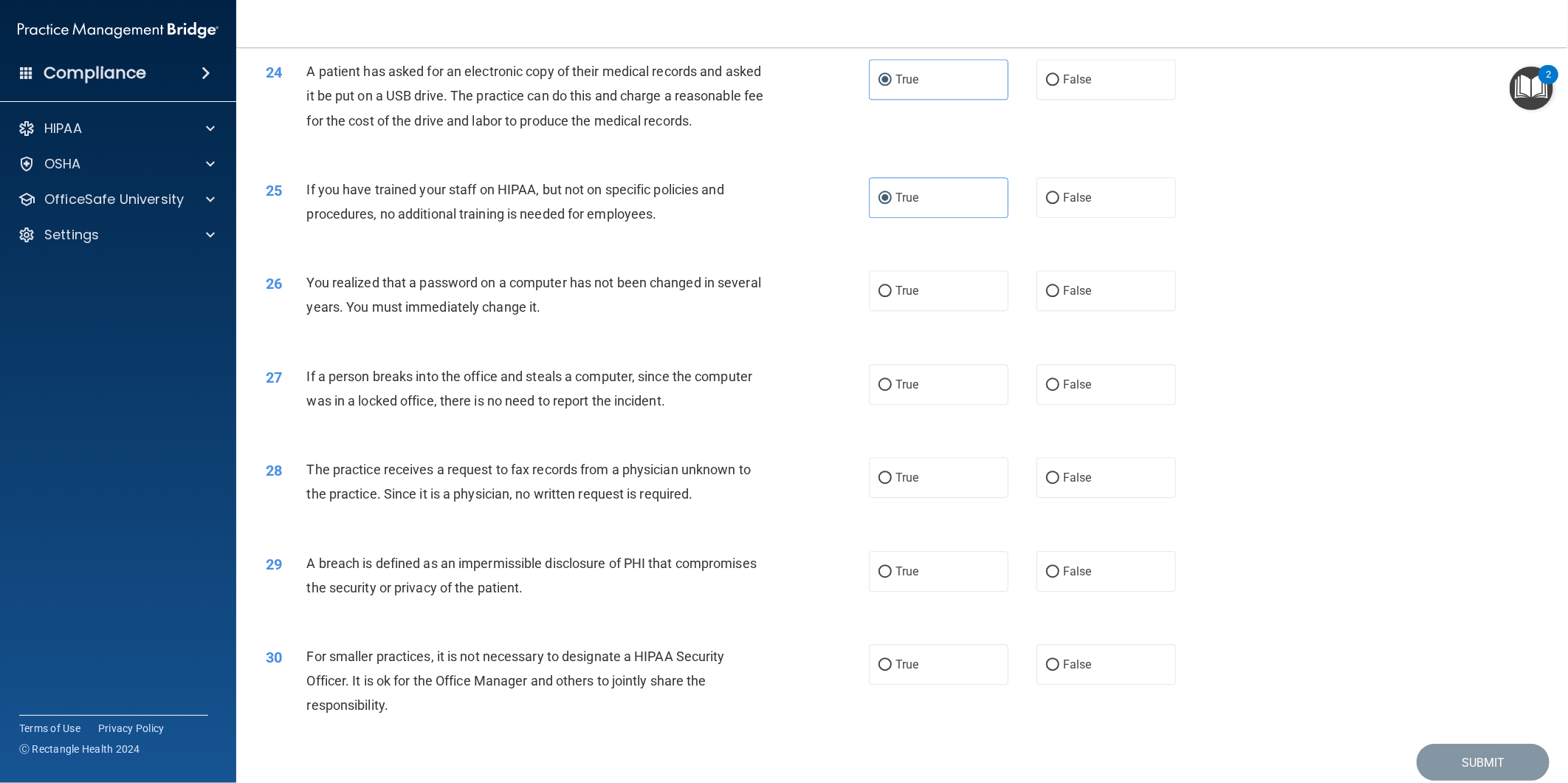
scroll to position [2380, 0]
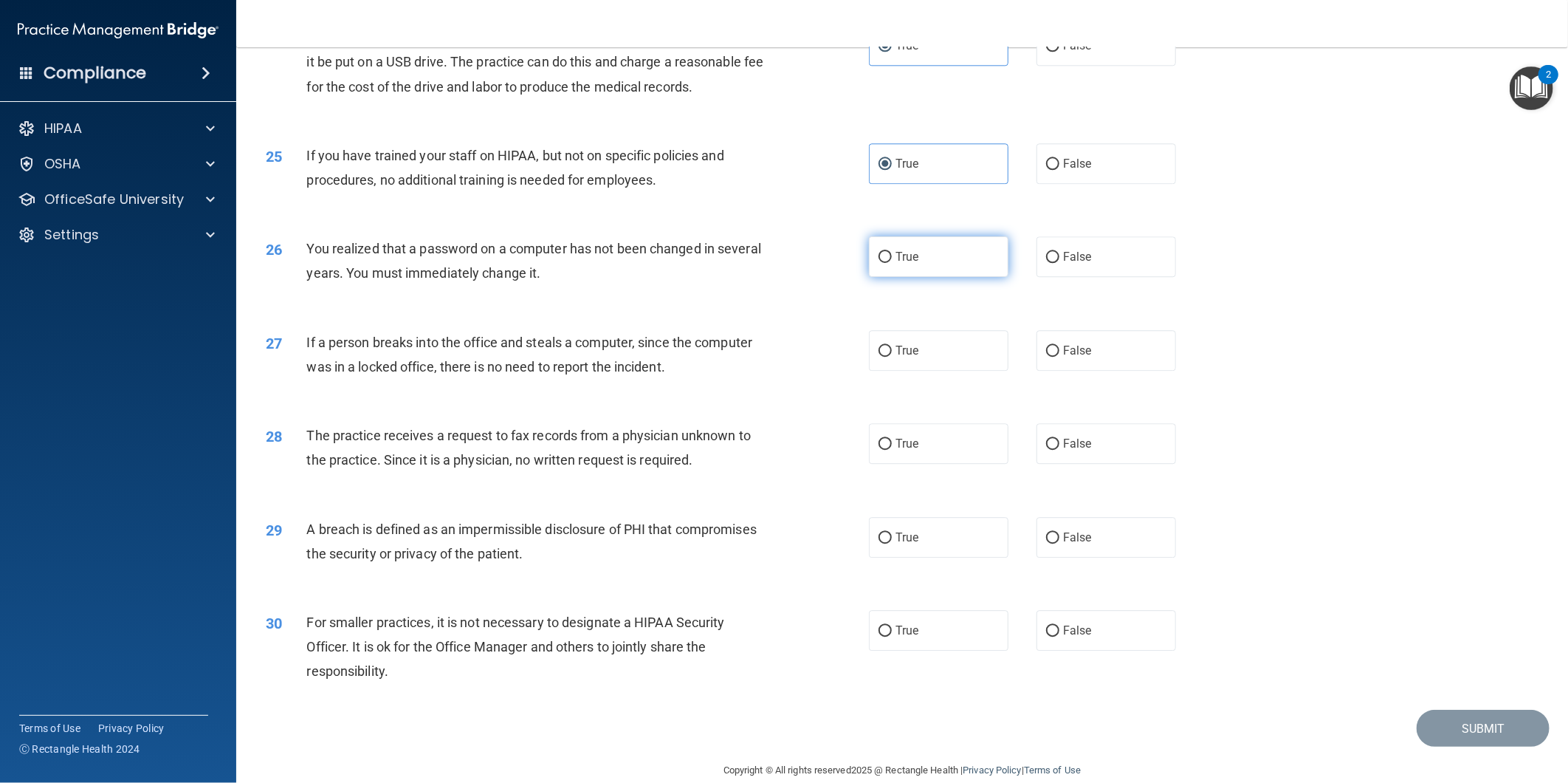
click at [929, 277] on label "True" at bounding box center [938, 257] width 140 height 41
click at [892, 263] on input "True" at bounding box center [885, 257] width 13 height 11
radio input "true"
click at [933, 371] on label "True" at bounding box center [938, 351] width 140 height 41
click at [892, 357] on input "True" at bounding box center [885, 351] width 13 height 11
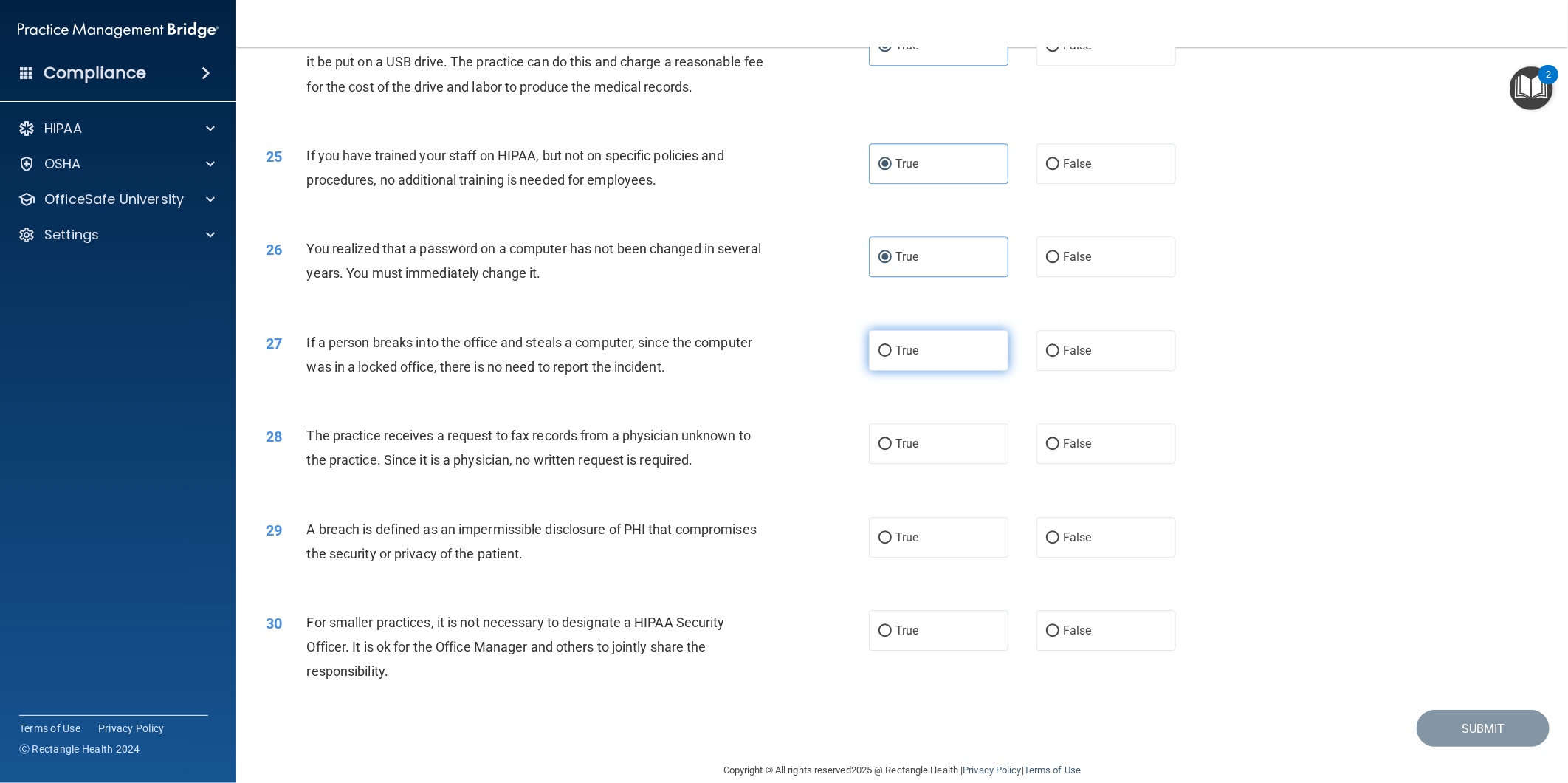
radio input "true"
click at [923, 464] on label "True" at bounding box center [938, 444] width 140 height 41
click at [892, 450] on input "True" at bounding box center [885, 444] width 13 height 11
radio input "true"
click at [924, 558] on label "True" at bounding box center [938, 537] width 140 height 41
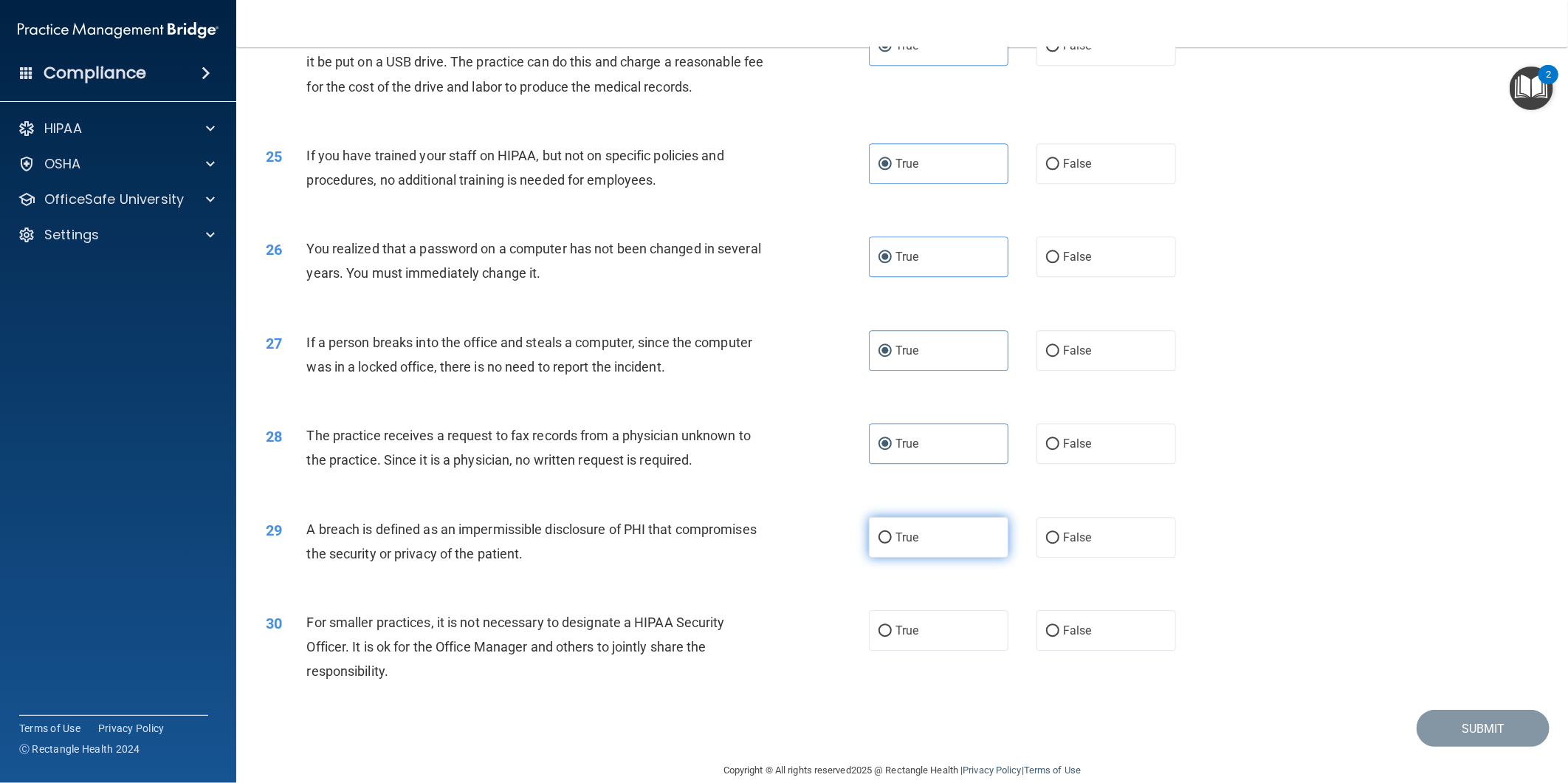
click at [892, 544] on input "True" at bounding box center [885, 538] width 13 height 11
radio input "true"
click at [931, 650] on label "True" at bounding box center [938, 631] width 140 height 41
click at [892, 637] on input "True" at bounding box center [885, 631] width 13 height 11
radio input "true"
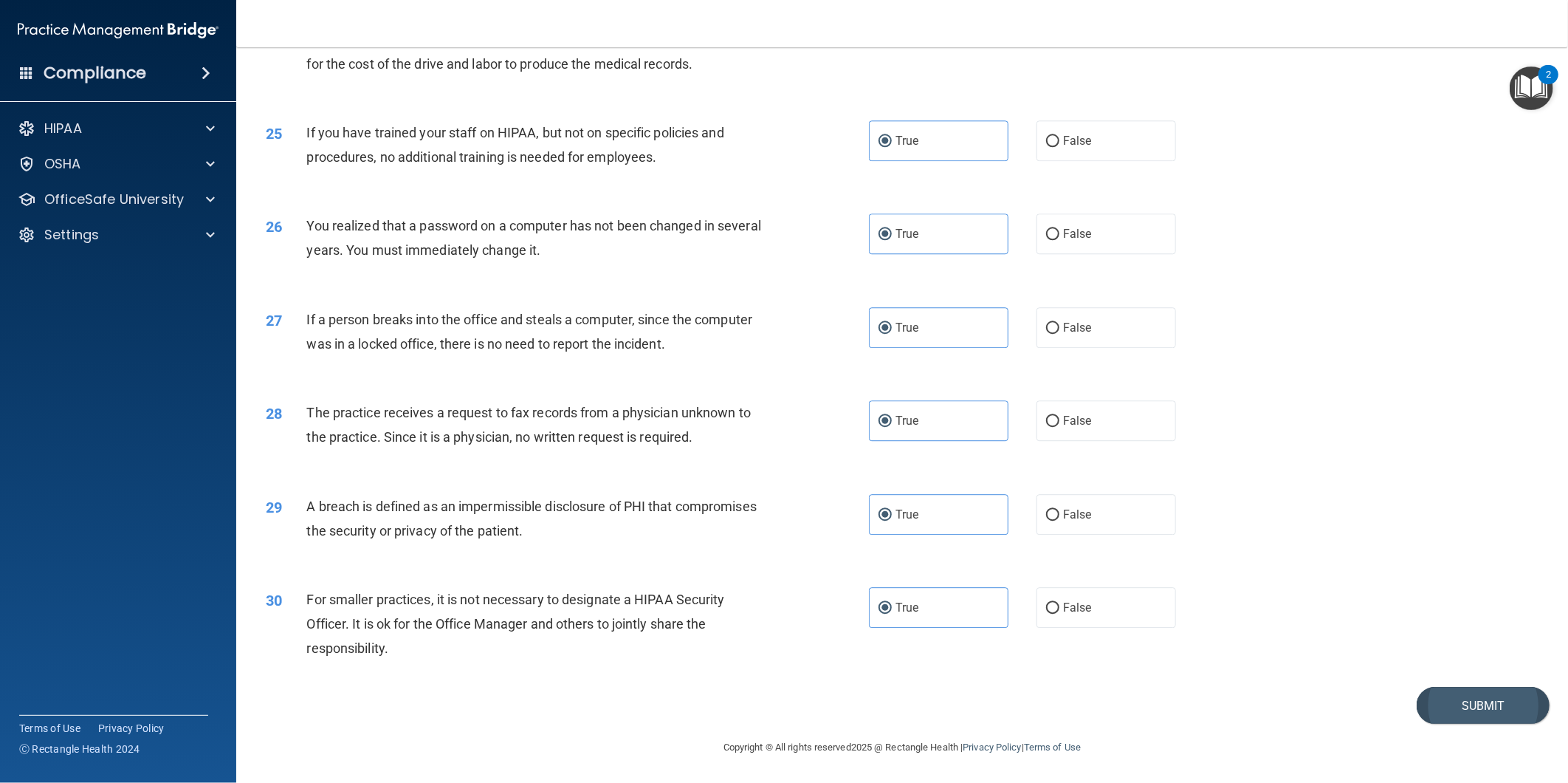
scroll to position [2427, 0]
click at [1449, 707] on button "Submit" at bounding box center [1483, 706] width 133 height 37
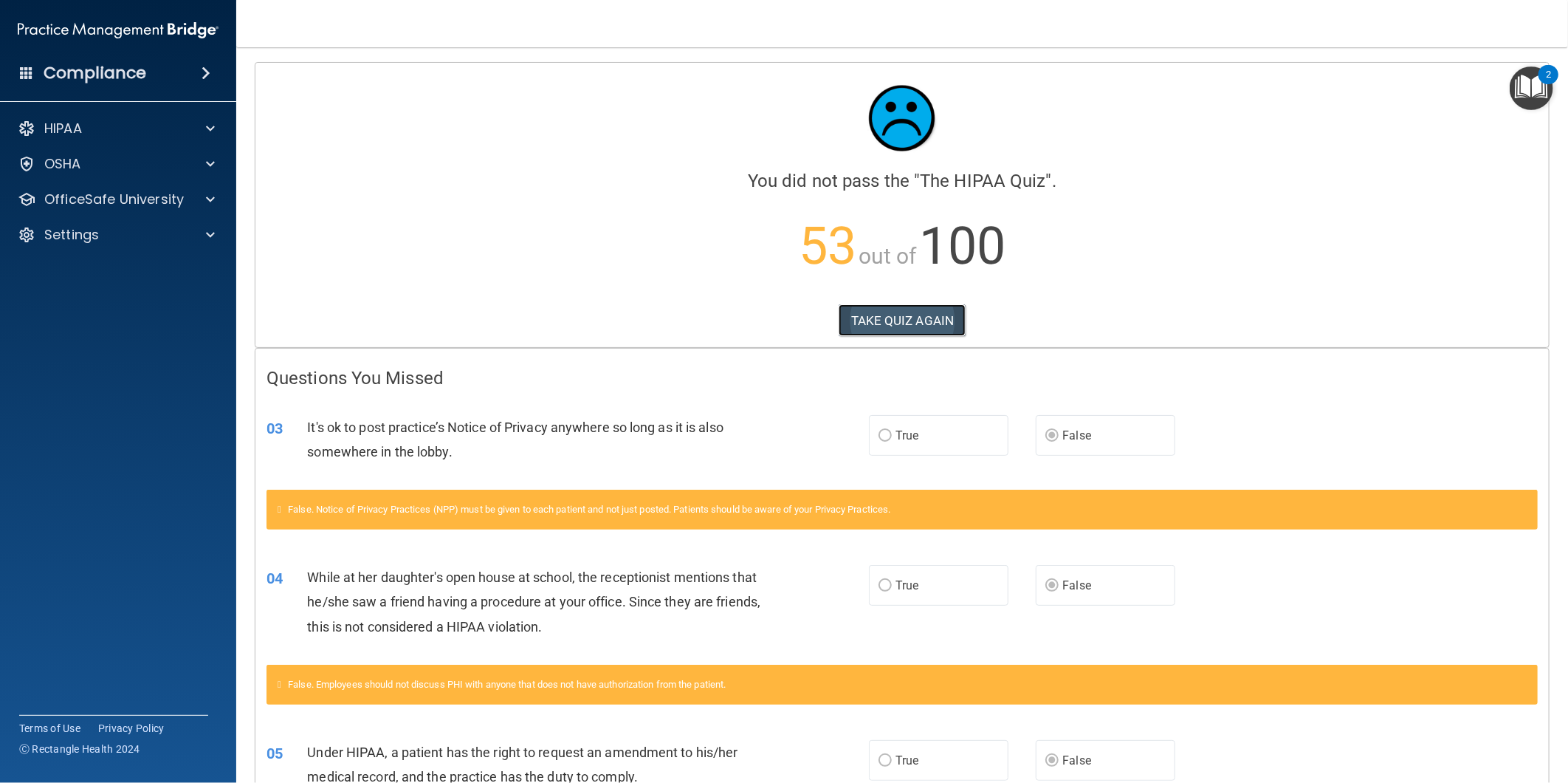
click at [919, 313] on button "TAKE QUIZ AGAIN" at bounding box center [903, 320] width 128 height 33
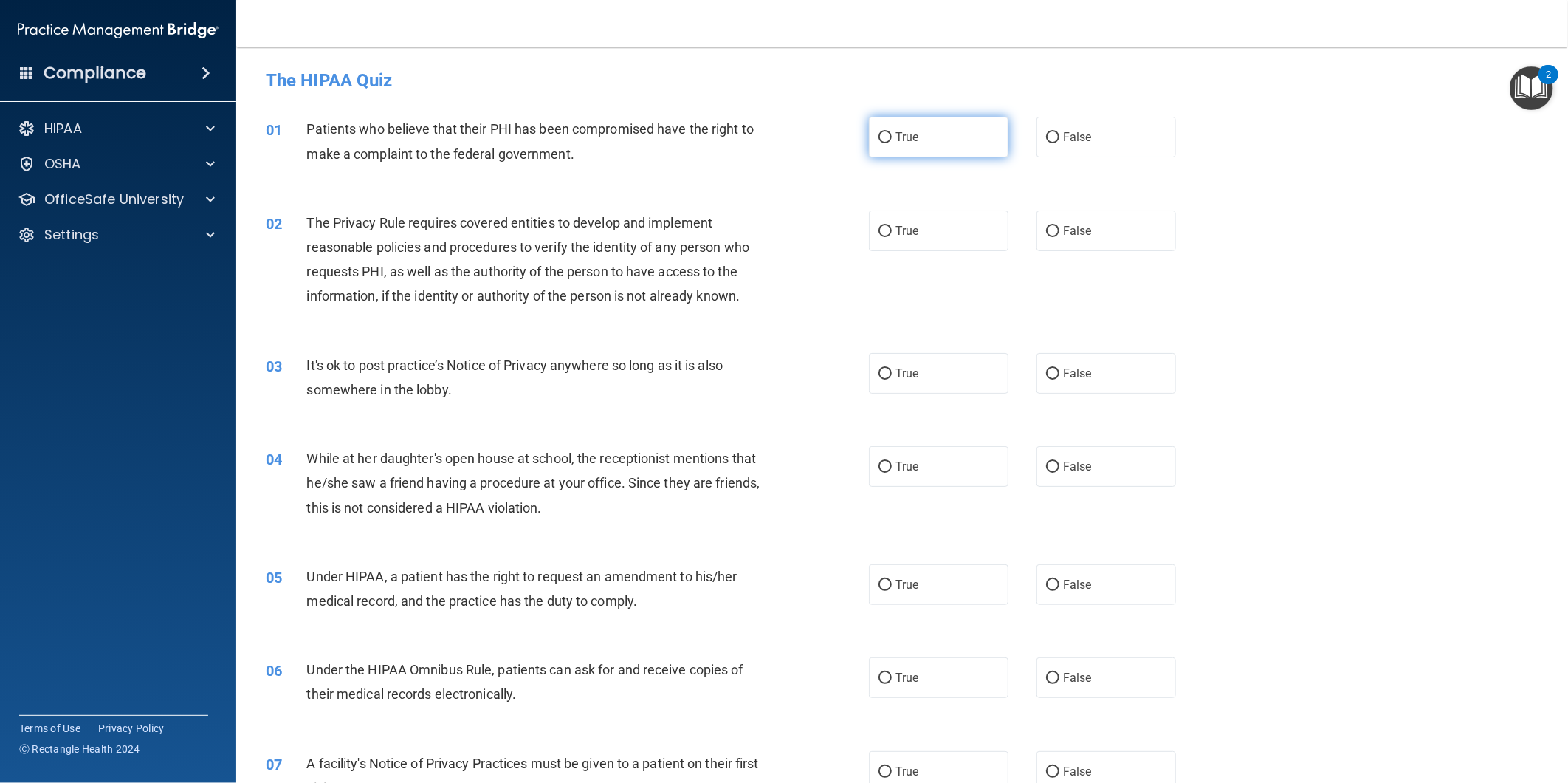
click at [973, 145] on label "True" at bounding box center [938, 137] width 140 height 41
click at [892, 143] on input "True" at bounding box center [885, 138] width 13 height 11
radio input "true"
click at [961, 232] on label "True" at bounding box center [938, 231] width 140 height 41
click at [892, 232] on input "True" at bounding box center [885, 231] width 13 height 11
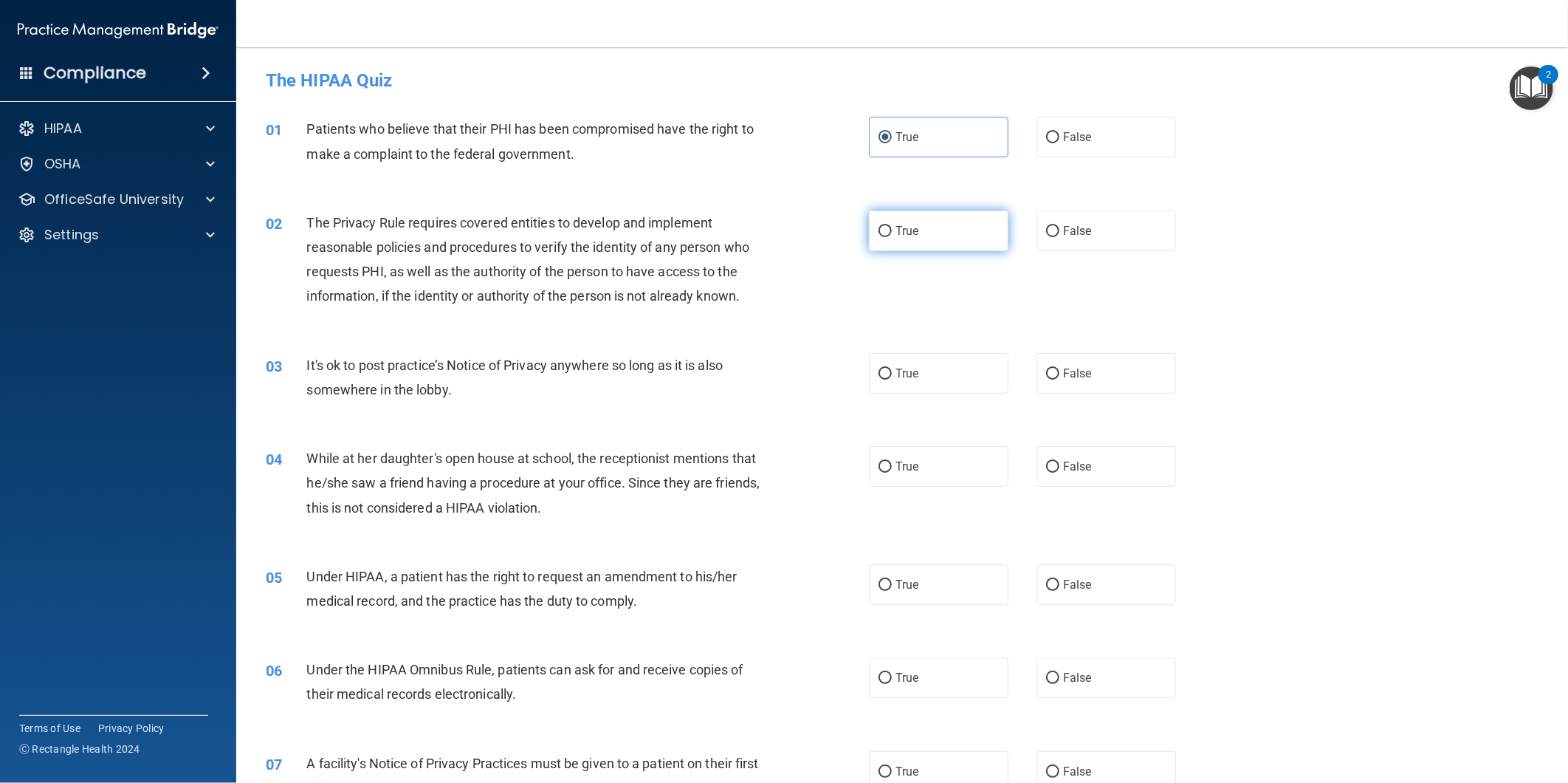
radio input "true"
click at [1102, 393] on label "False" at bounding box center [1106, 374] width 140 height 41
click at [1059, 380] on input "False" at bounding box center [1052, 374] width 13 height 11
radio input "true"
click at [1051, 477] on label "False" at bounding box center [1106, 466] width 140 height 41
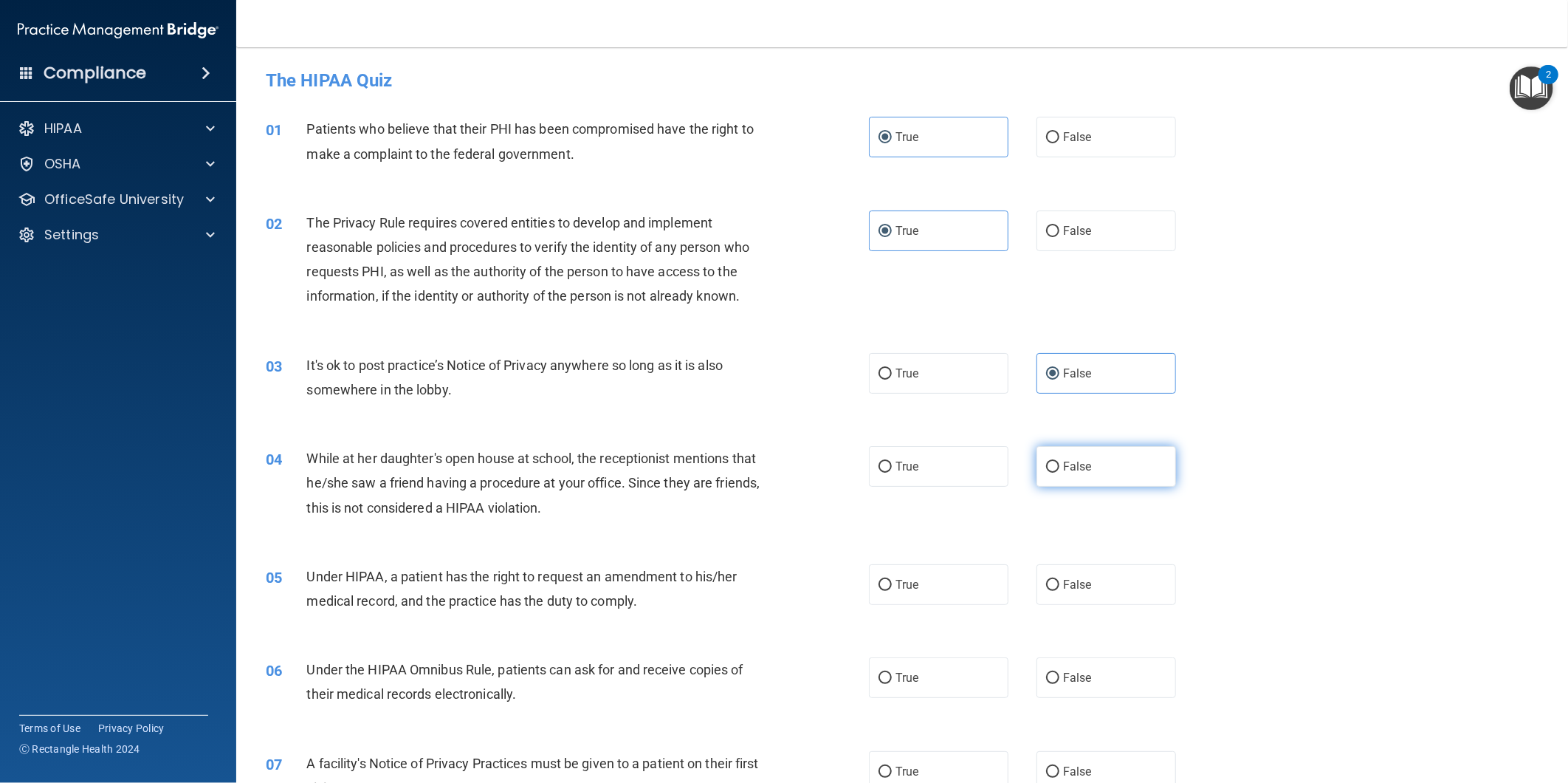
click at [1051, 472] on input "False" at bounding box center [1052, 467] width 13 height 11
radio input "true"
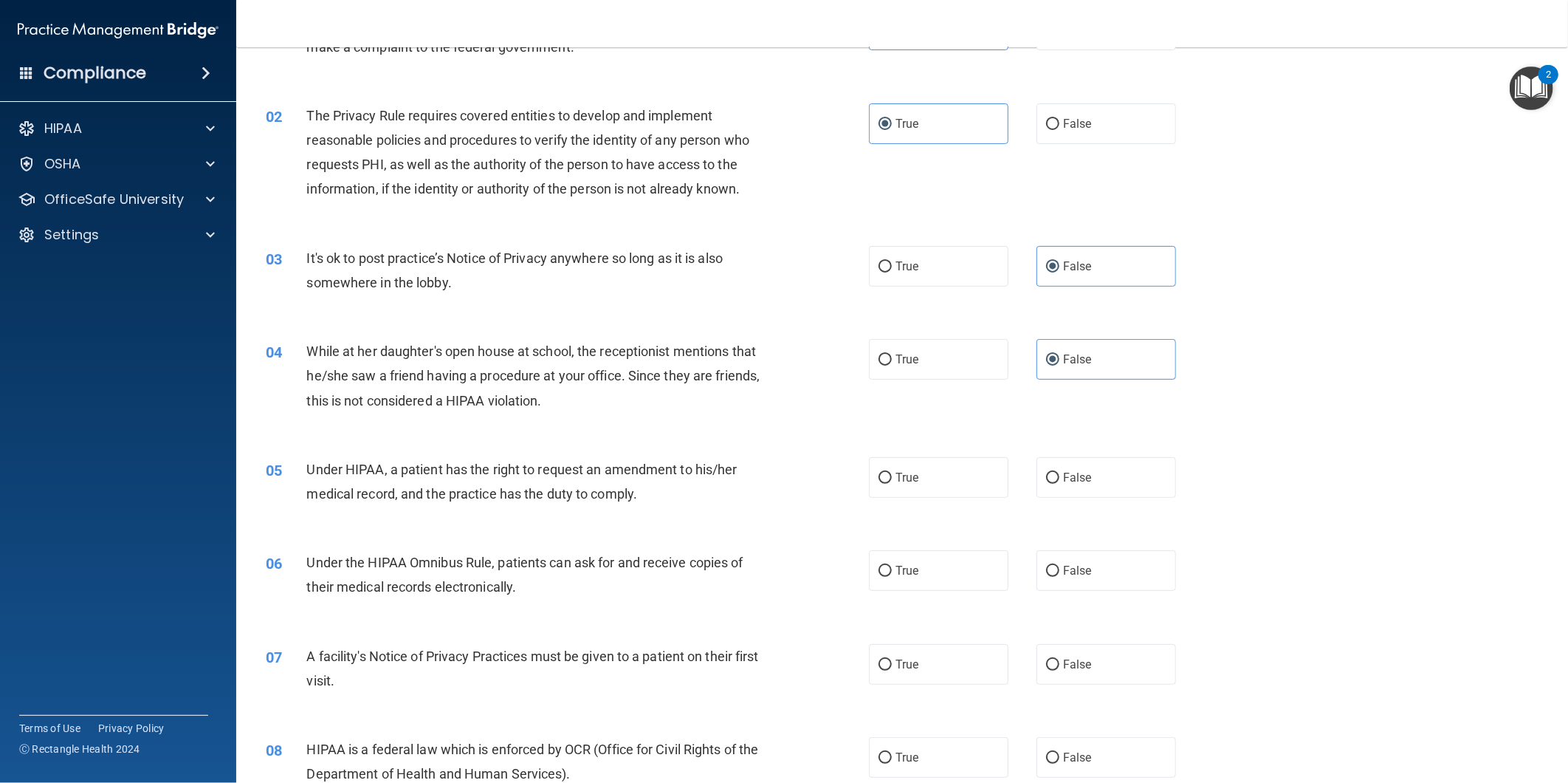
scroll to position [164, 0]
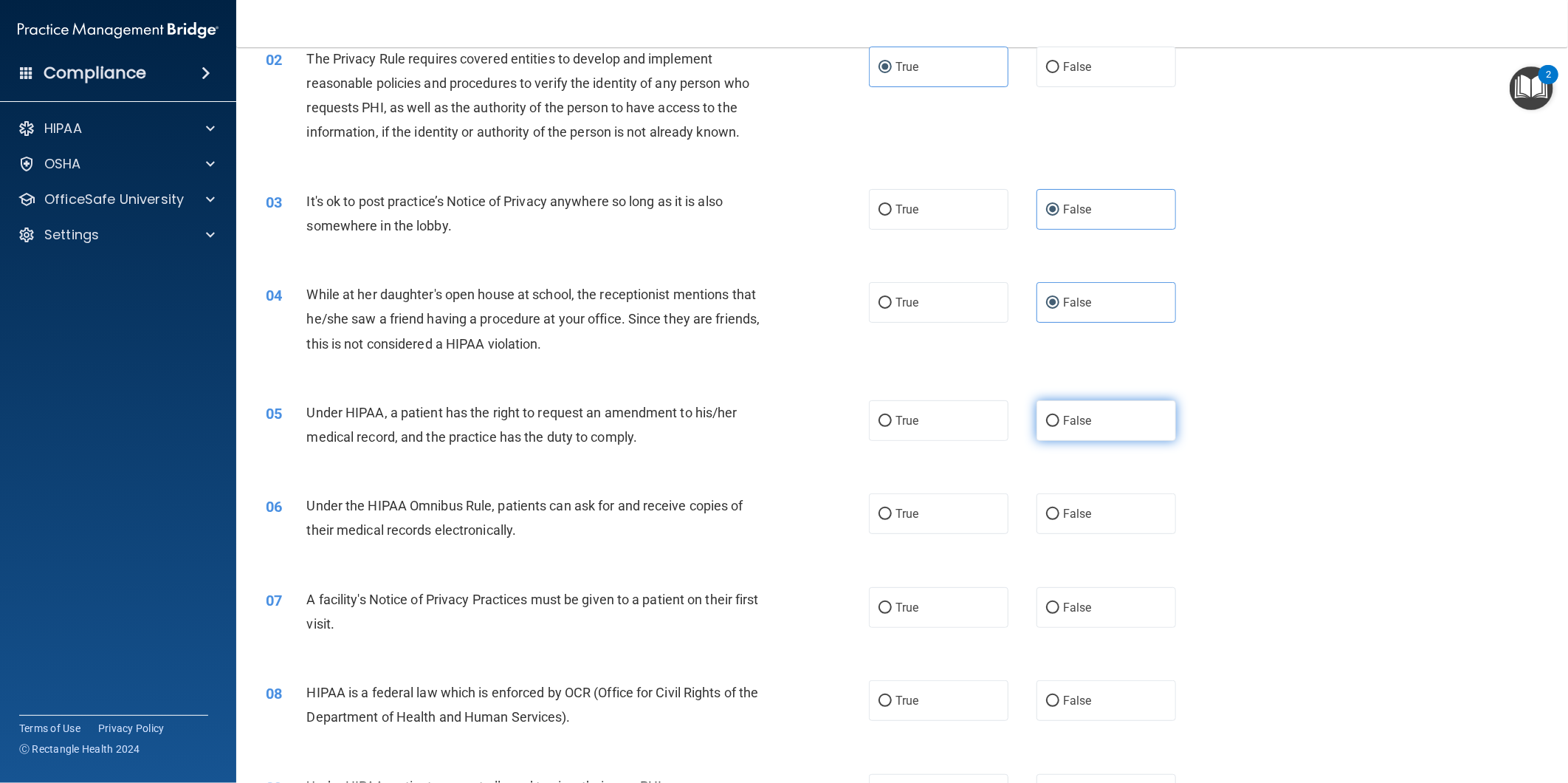
click at [1082, 429] on label "False" at bounding box center [1106, 421] width 140 height 41
click at [1059, 427] on input "False" at bounding box center [1052, 421] width 13 height 11
radio input "true"
click at [942, 497] on label "True" at bounding box center [938, 514] width 140 height 41
click at [892, 509] on input "True" at bounding box center [885, 514] width 13 height 11
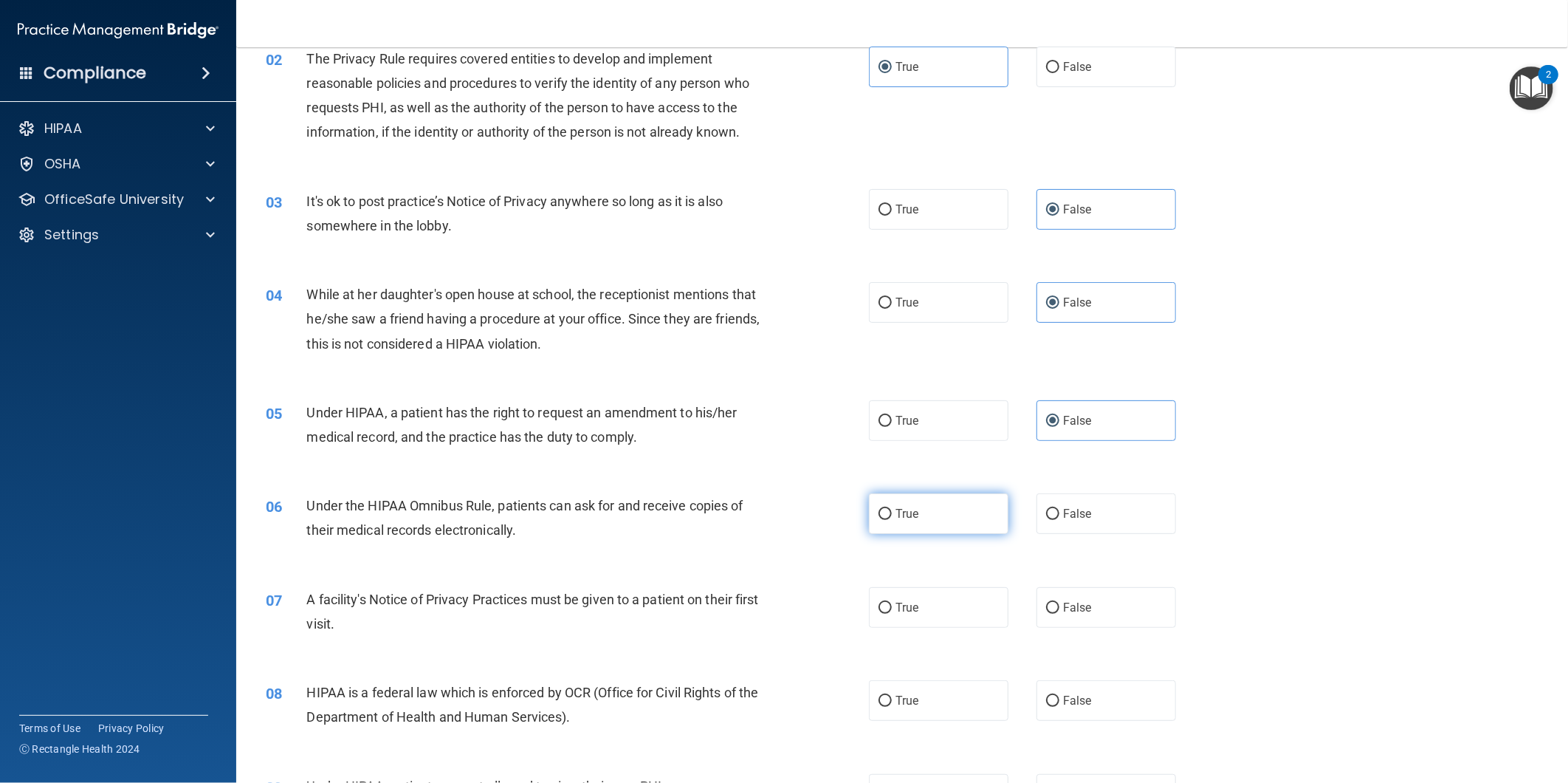
radio input "true"
click at [915, 611] on label "True" at bounding box center [938, 608] width 140 height 41
click at [892, 611] on input "True" at bounding box center [885, 608] width 13 height 11
radio input "true"
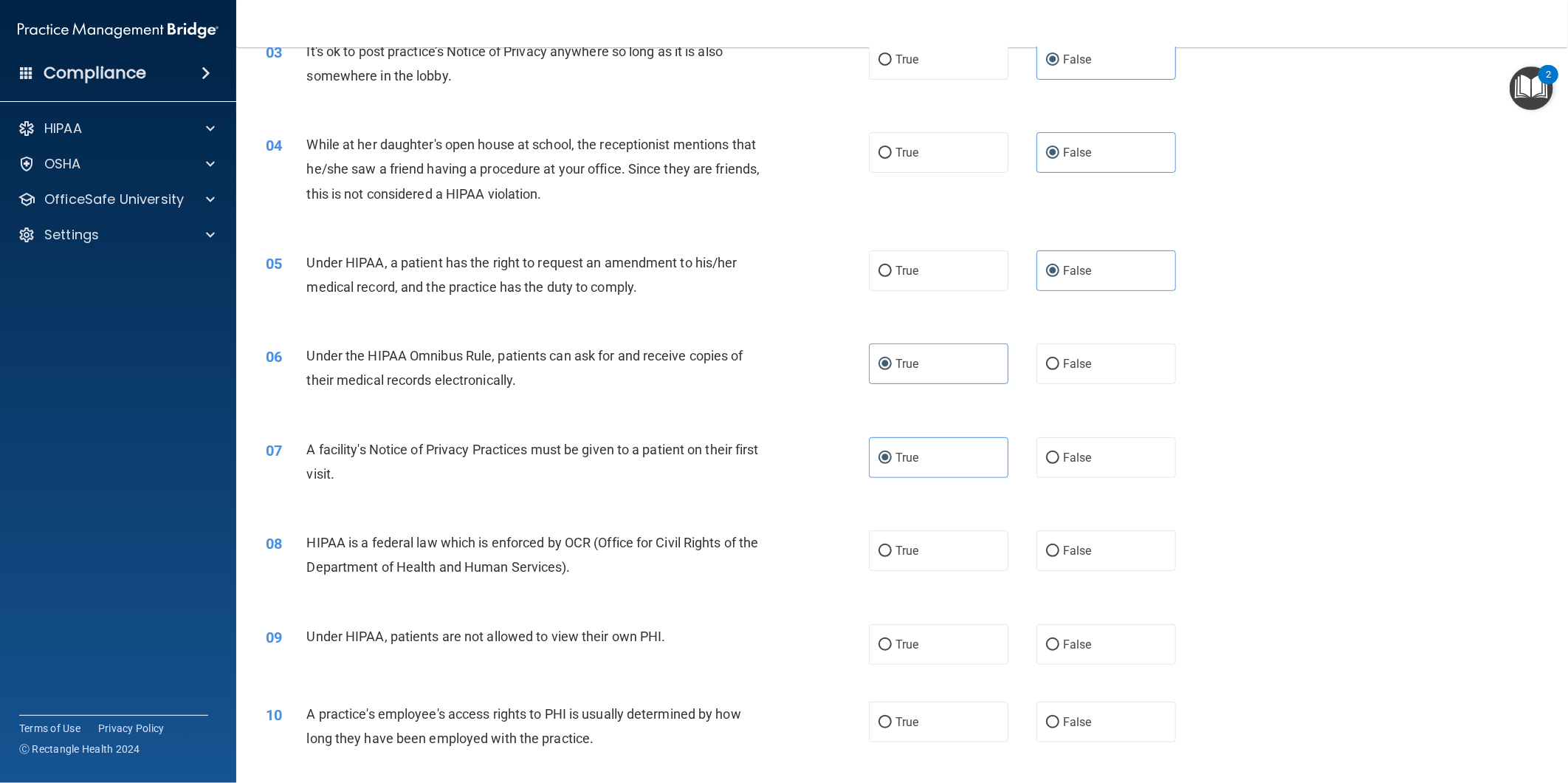
scroll to position [328, 0]
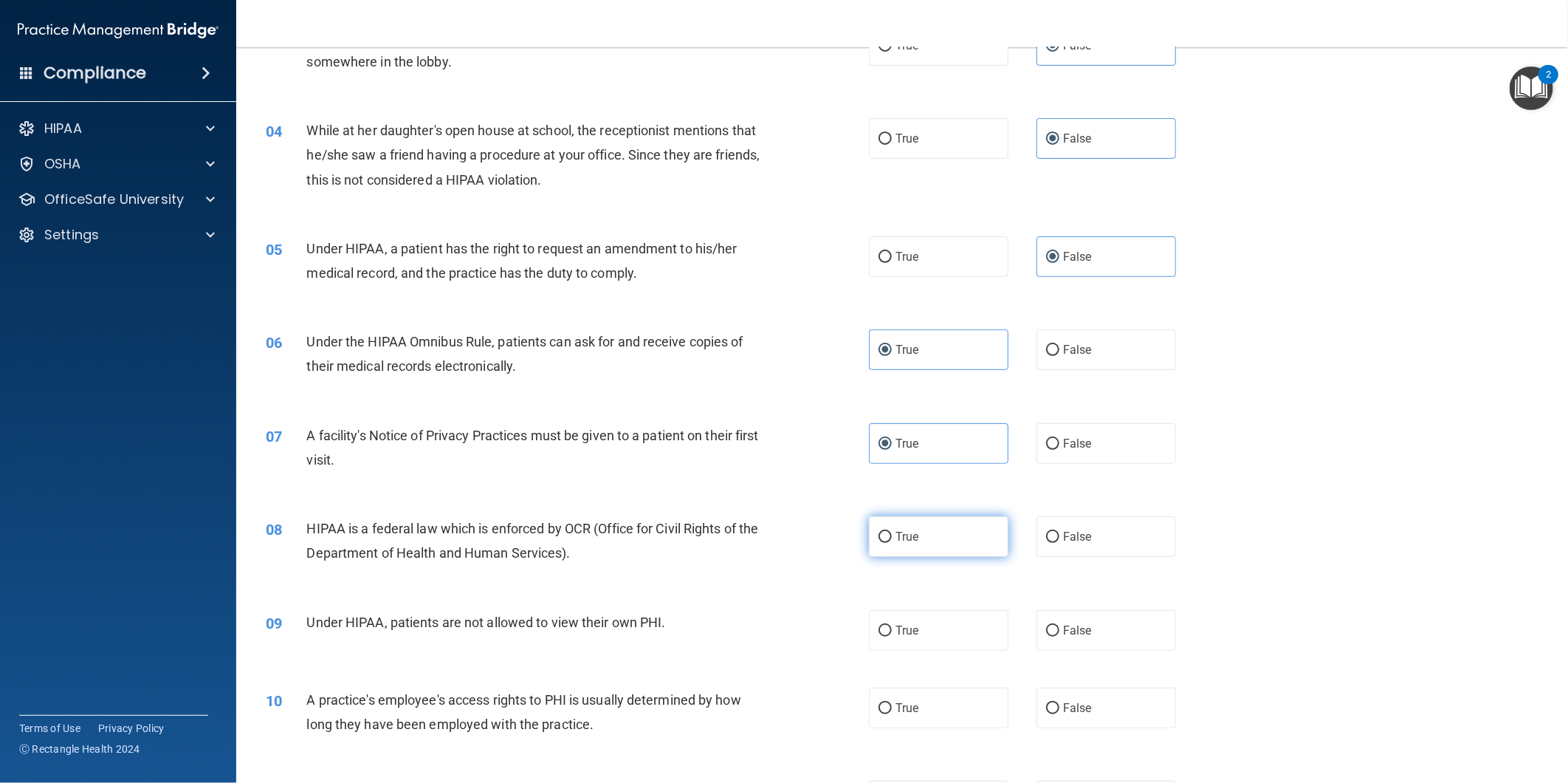
click at [938, 537] on label "True" at bounding box center [938, 537] width 140 height 41
click at [892, 537] on input "True" at bounding box center [885, 537] width 13 height 11
radio input "true"
click at [1094, 633] on label "False" at bounding box center [1106, 631] width 140 height 41
click at [1059, 633] on input "False" at bounding box center [1052, 631] width 13 height 11
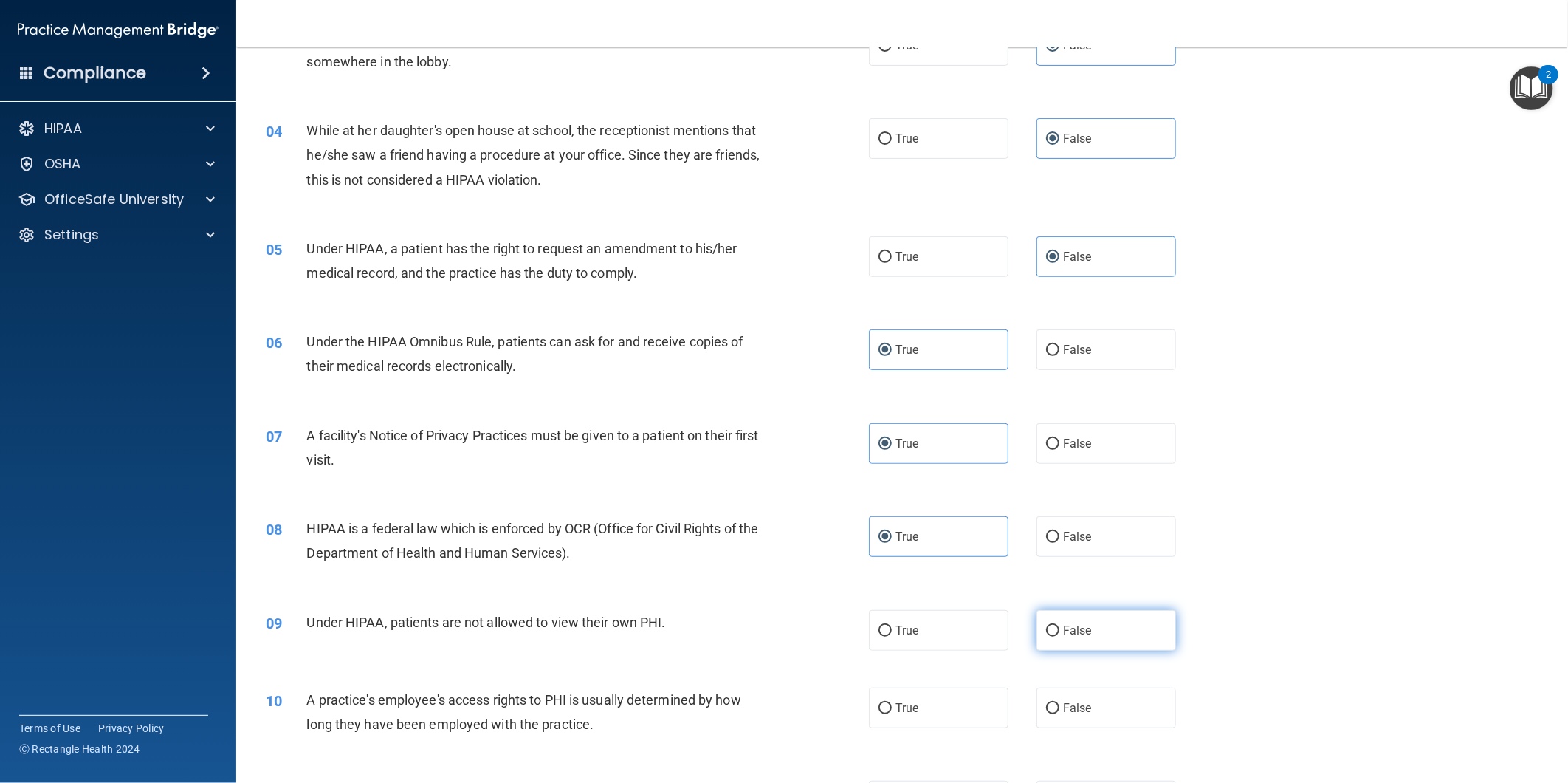
radio input "true"
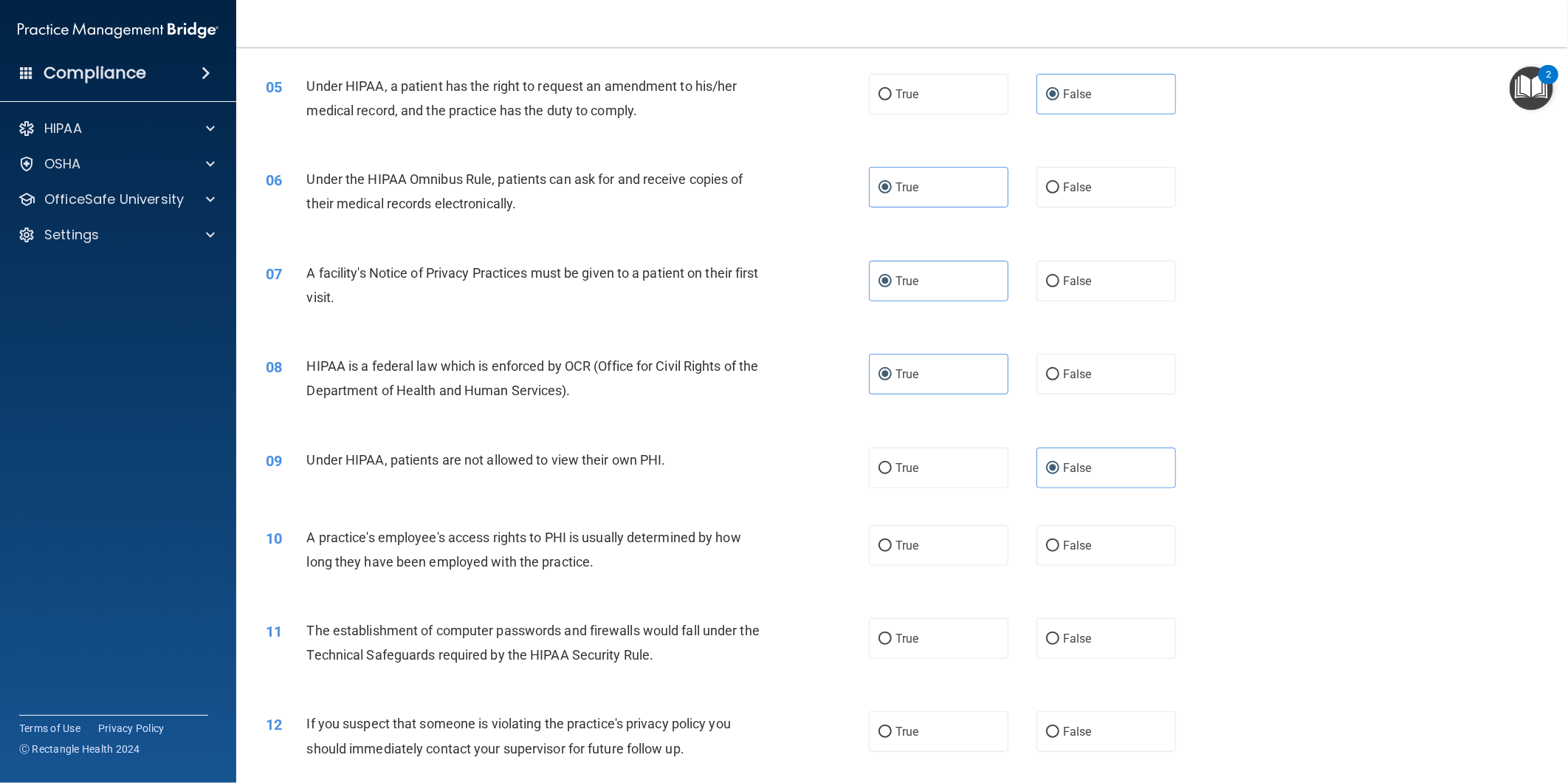
scroll to position [492, 0]
click at [1065, 562] on label "False" at bounding box center [1106, 545] width 140 height 41
click at [1059, 551] on input "False" at bounding box center [1052, 545] width 13 height 11
radio input "true"
click at [930, 635] on label "True" at bounding box center [938, 637] width 140 height 41
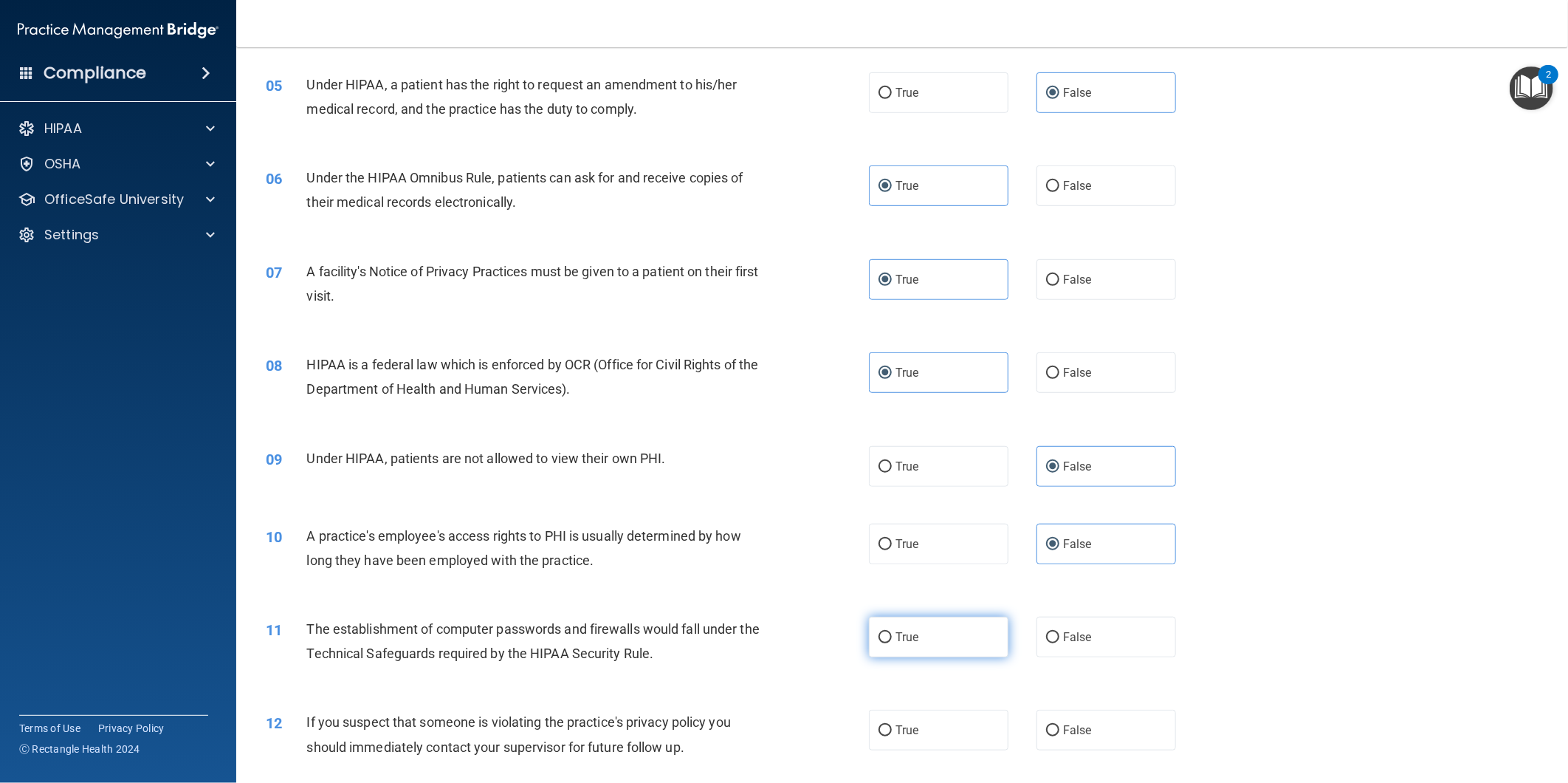
click at [892, 635] on input "True" at bounding box center [885, 638] width 13 height 11
radio input "true"
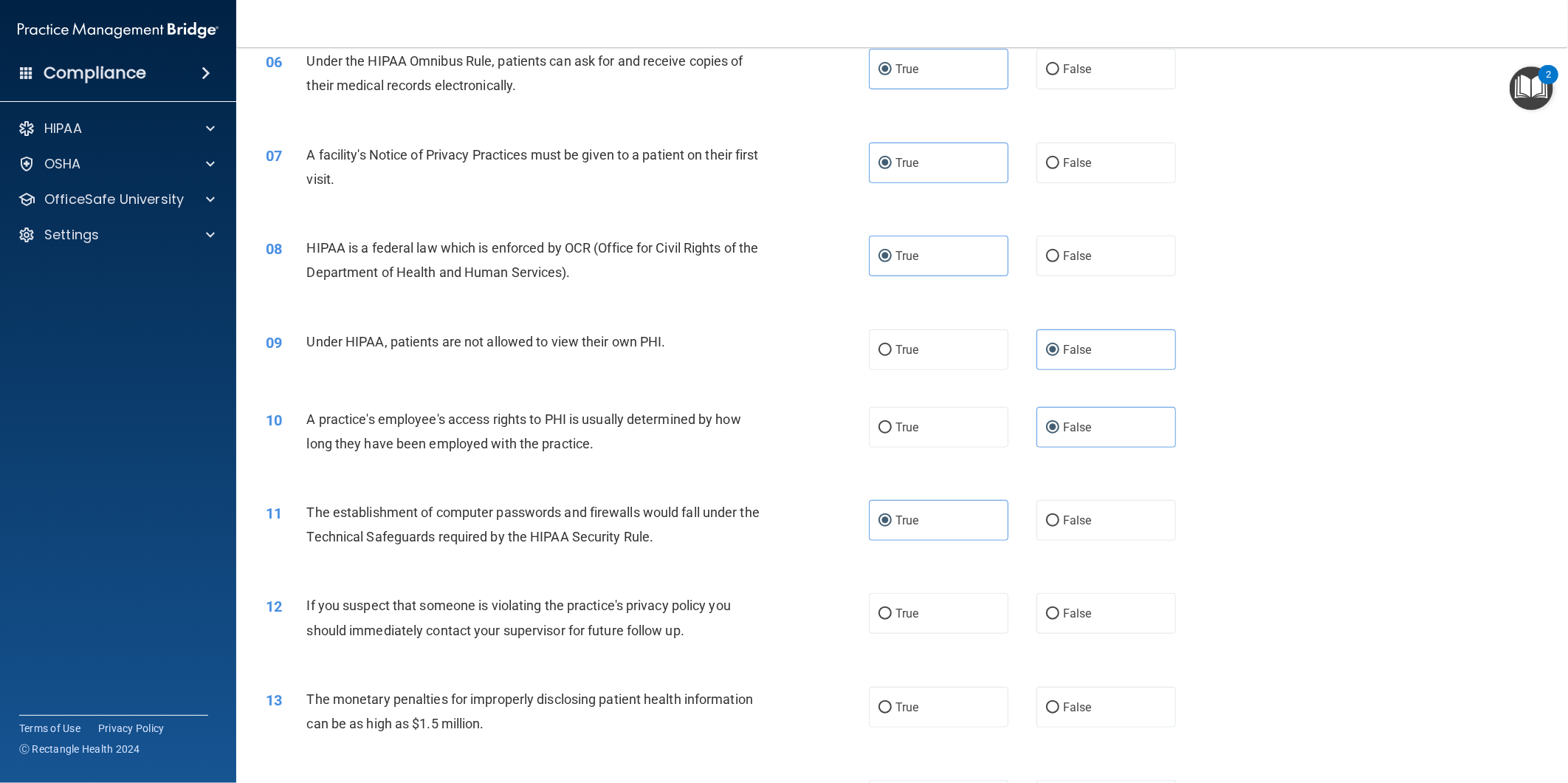
scroll to position [656, 0]
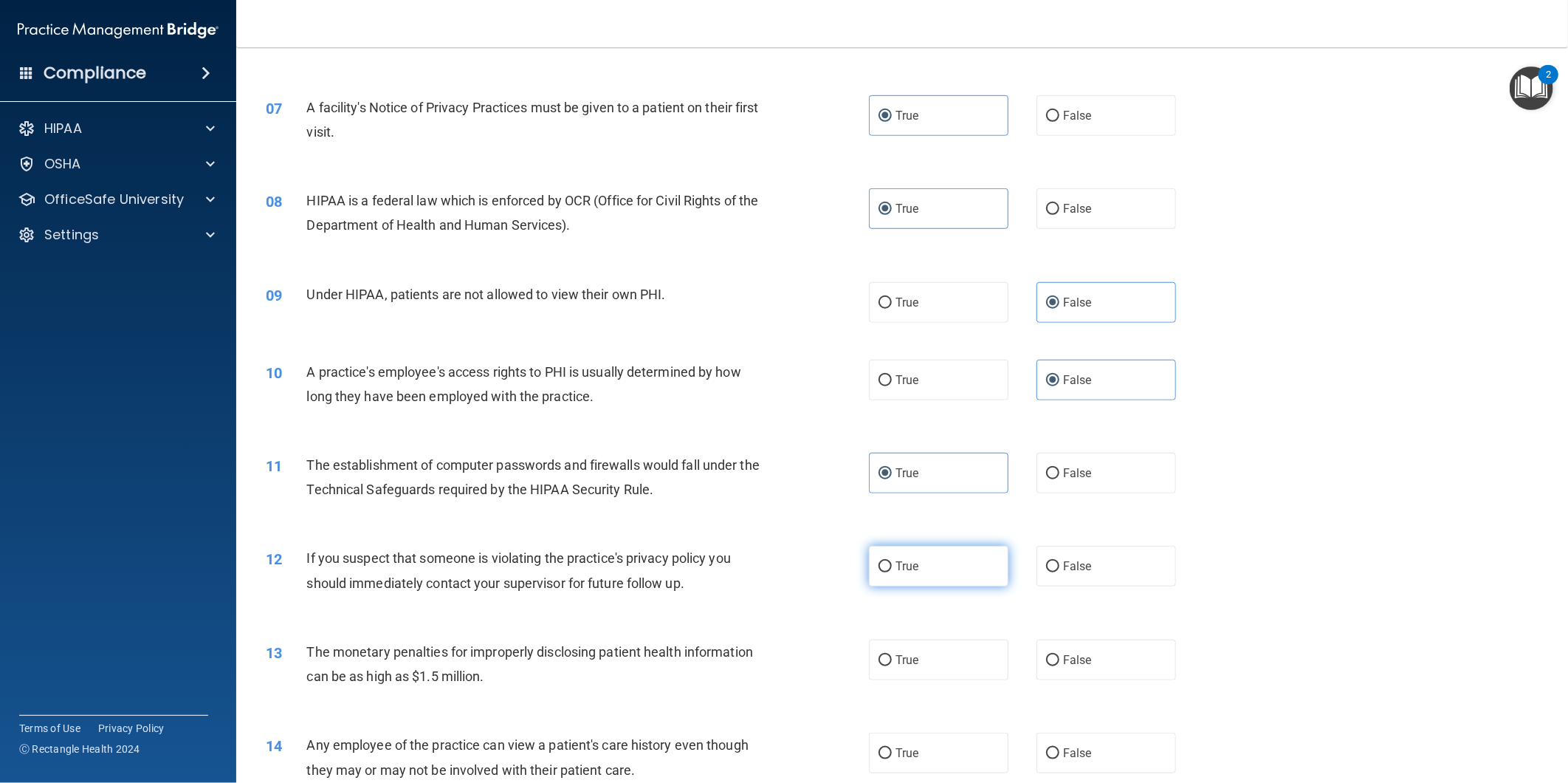
click at [917, 578] on label "True" at bounding box center [938, 567] width 140 height 41
click at [892, 572] on input "True" at bounding box center [885, 567] width 13 height 11
radio input "true"
click at [914, 635] on div "13 The monetary penalties for improperly disclosing patient health information …" at bounding box center [902, 667] width 1295 height 93
click at [914, 642] on label "True" at bounding box center [938, 660] width 140 height 41
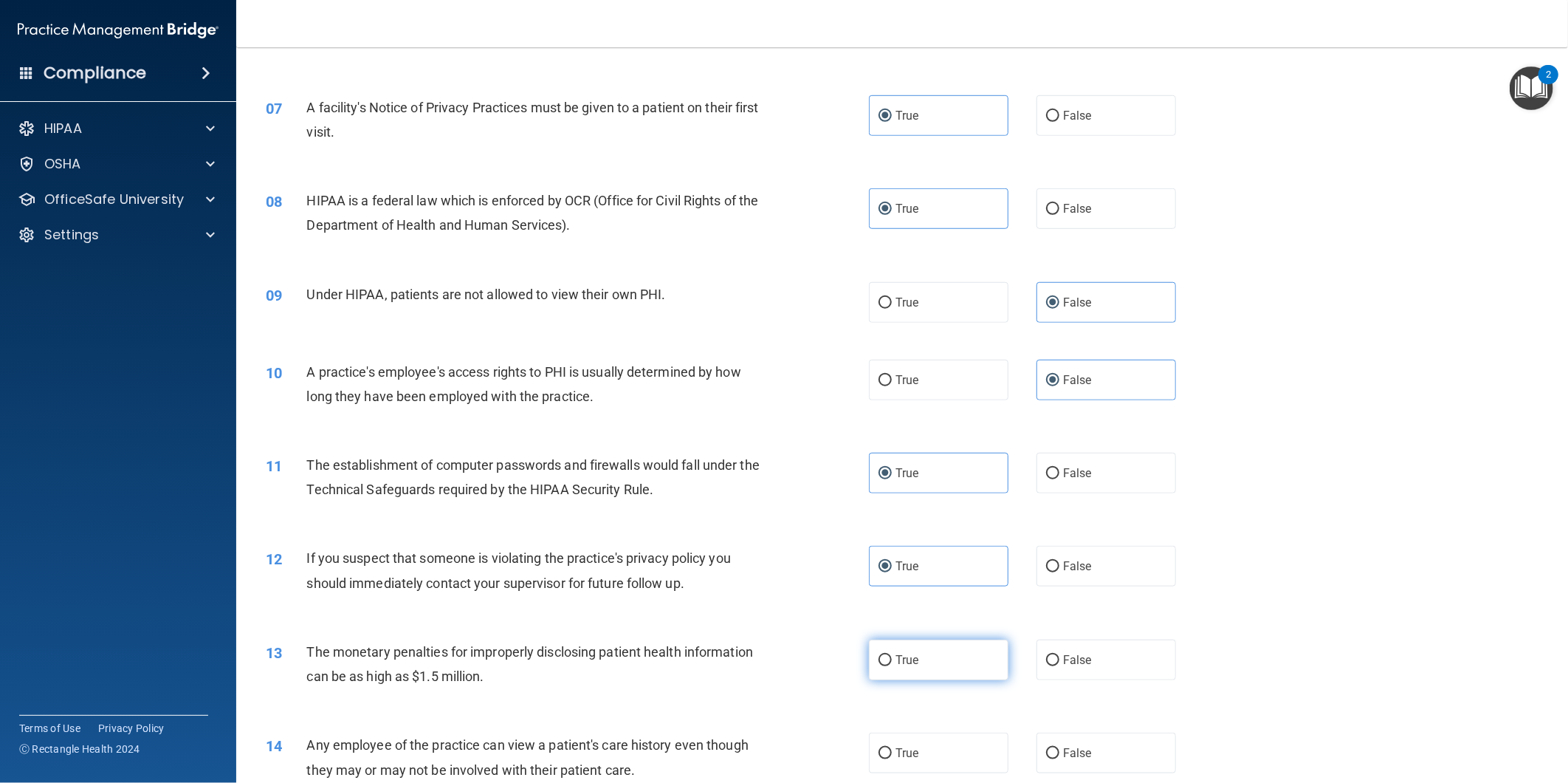
click at [892, 655] on input "True" at bounding box center [885, 660] width 13 height 11
radio input "true"
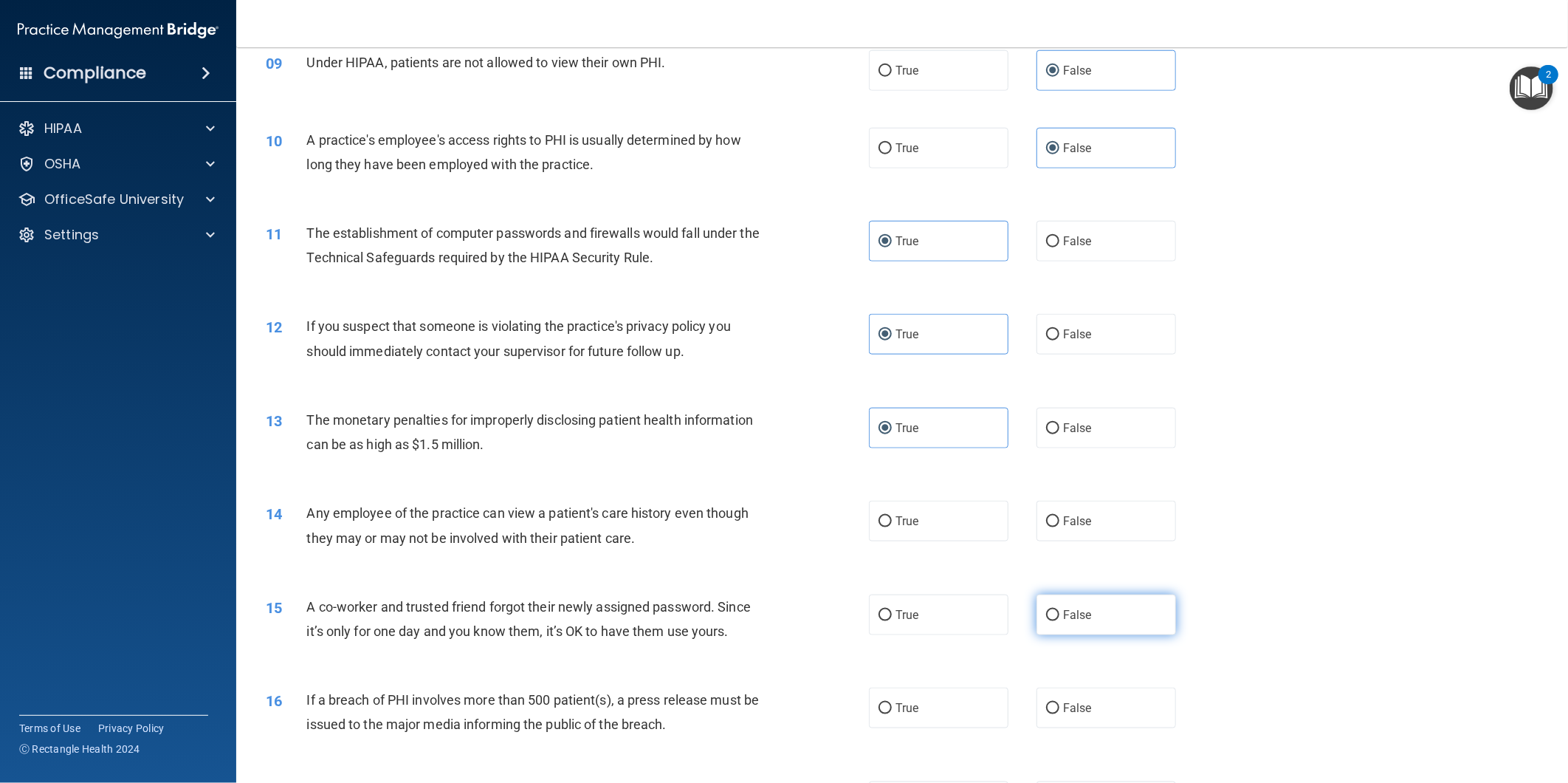
scroll to position [903, 0]
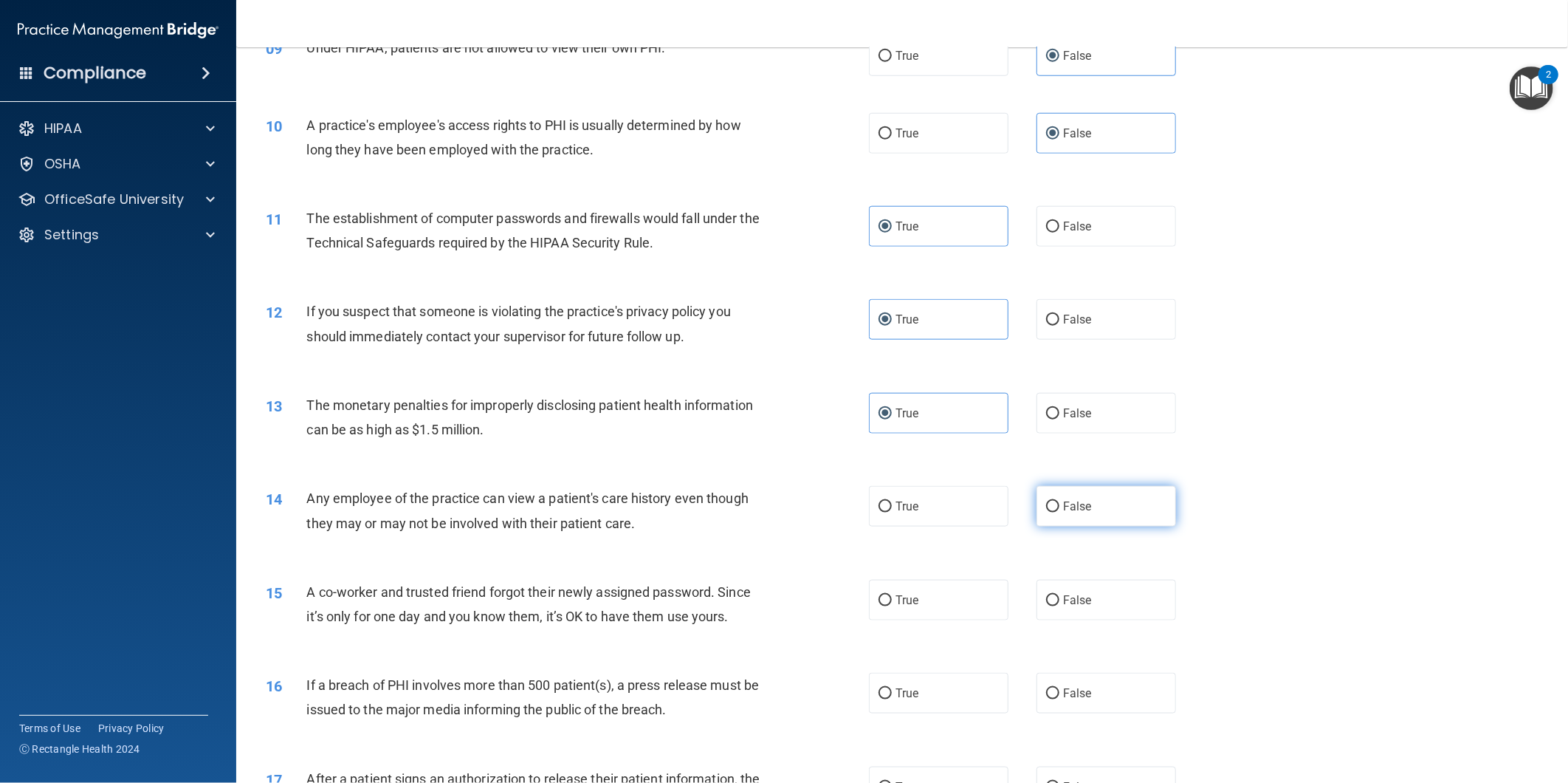
click at [1078, 518] on label "False" at bounding box center [1106, 506] width 140 height 41
click at [1059, 513] on input "False" at bounding box center [1052, 507] width 13 height 11
radio input "true"
click at [950, 595] on label "True" at bounding box center [938, 601] width 140 height 41
click at [892, 595] on input "True" at bounding box center [885, 601] width 13 height 11
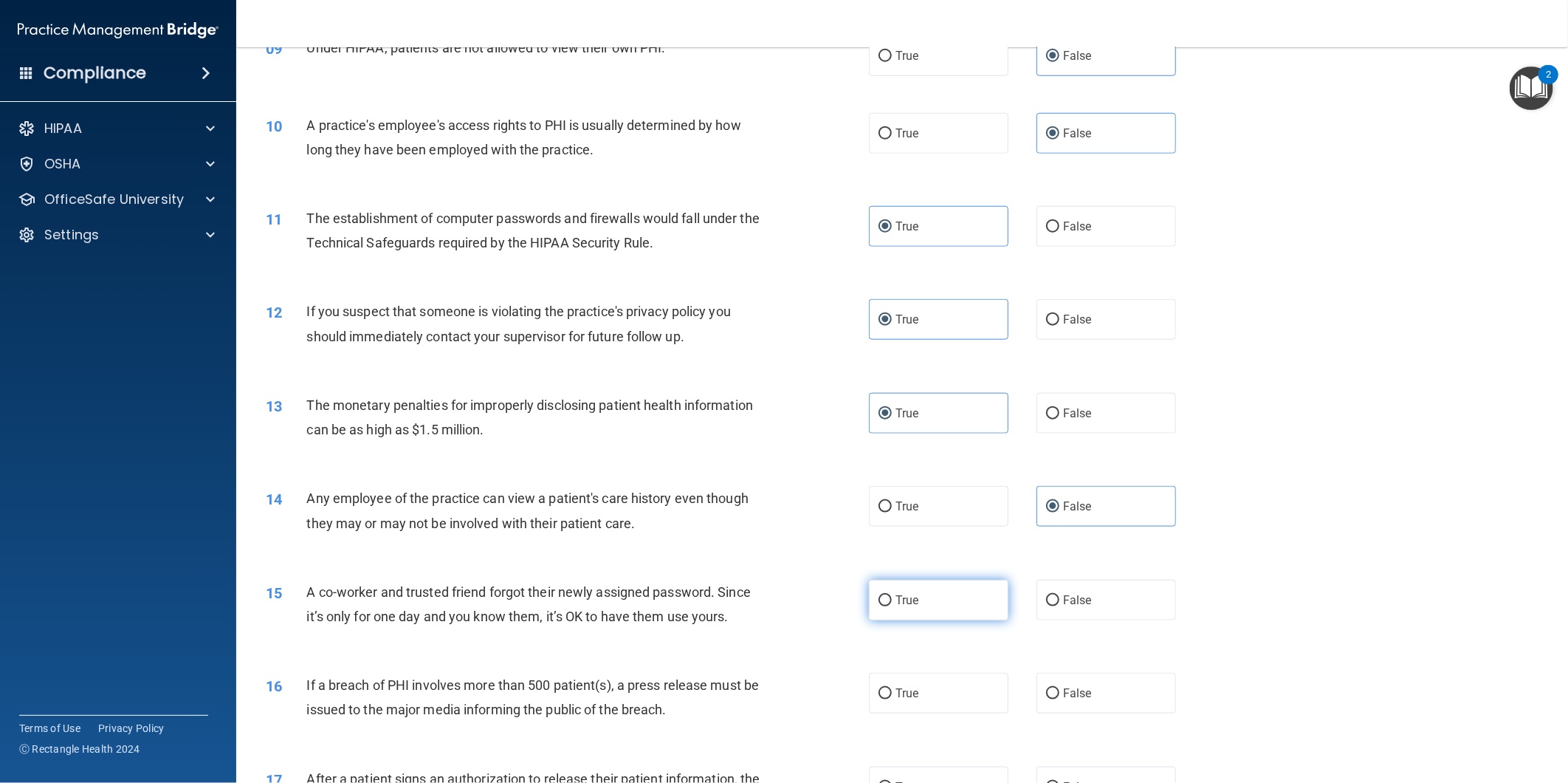
radio input "true"
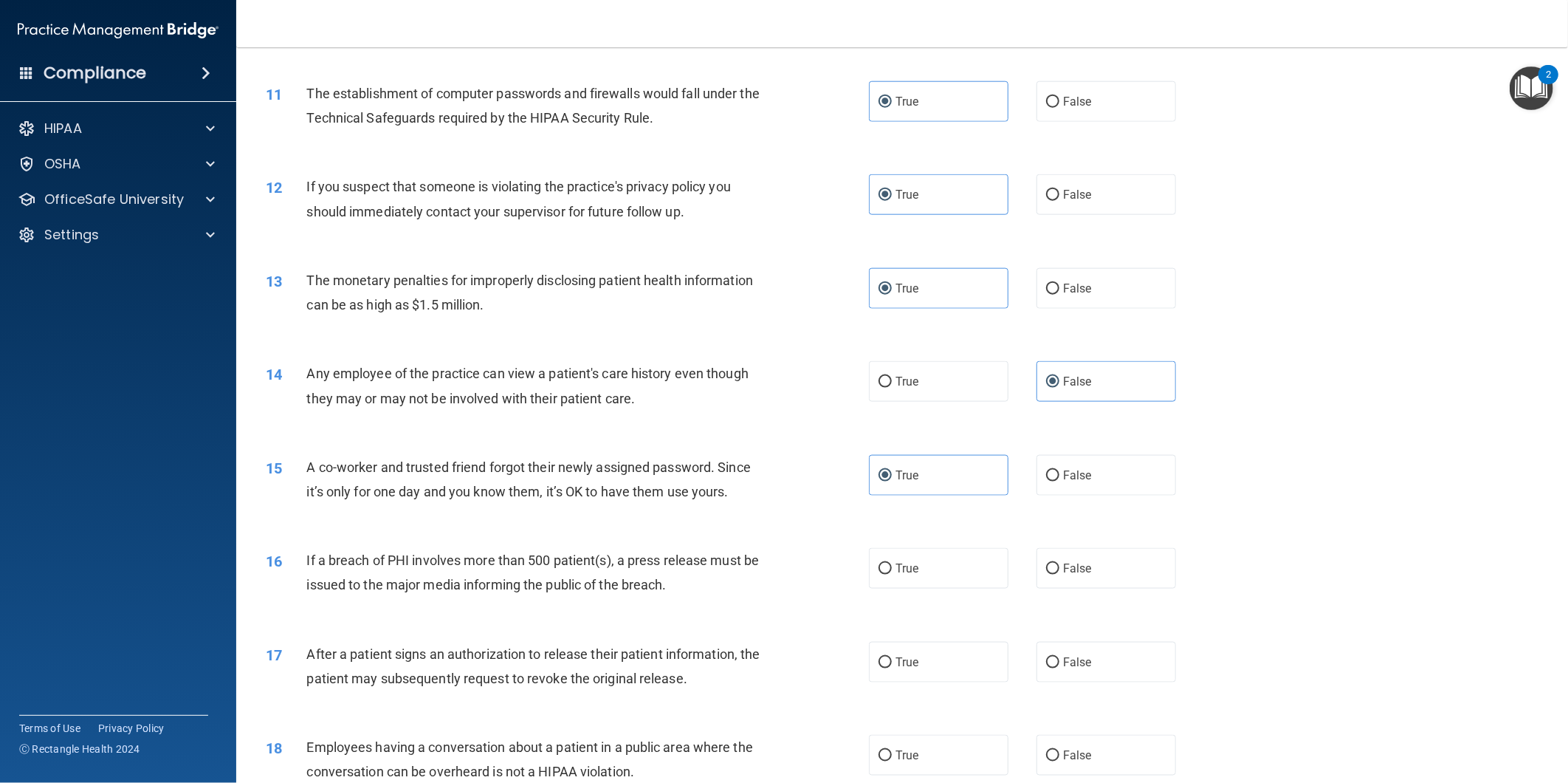
scroll to position [1067, 0]
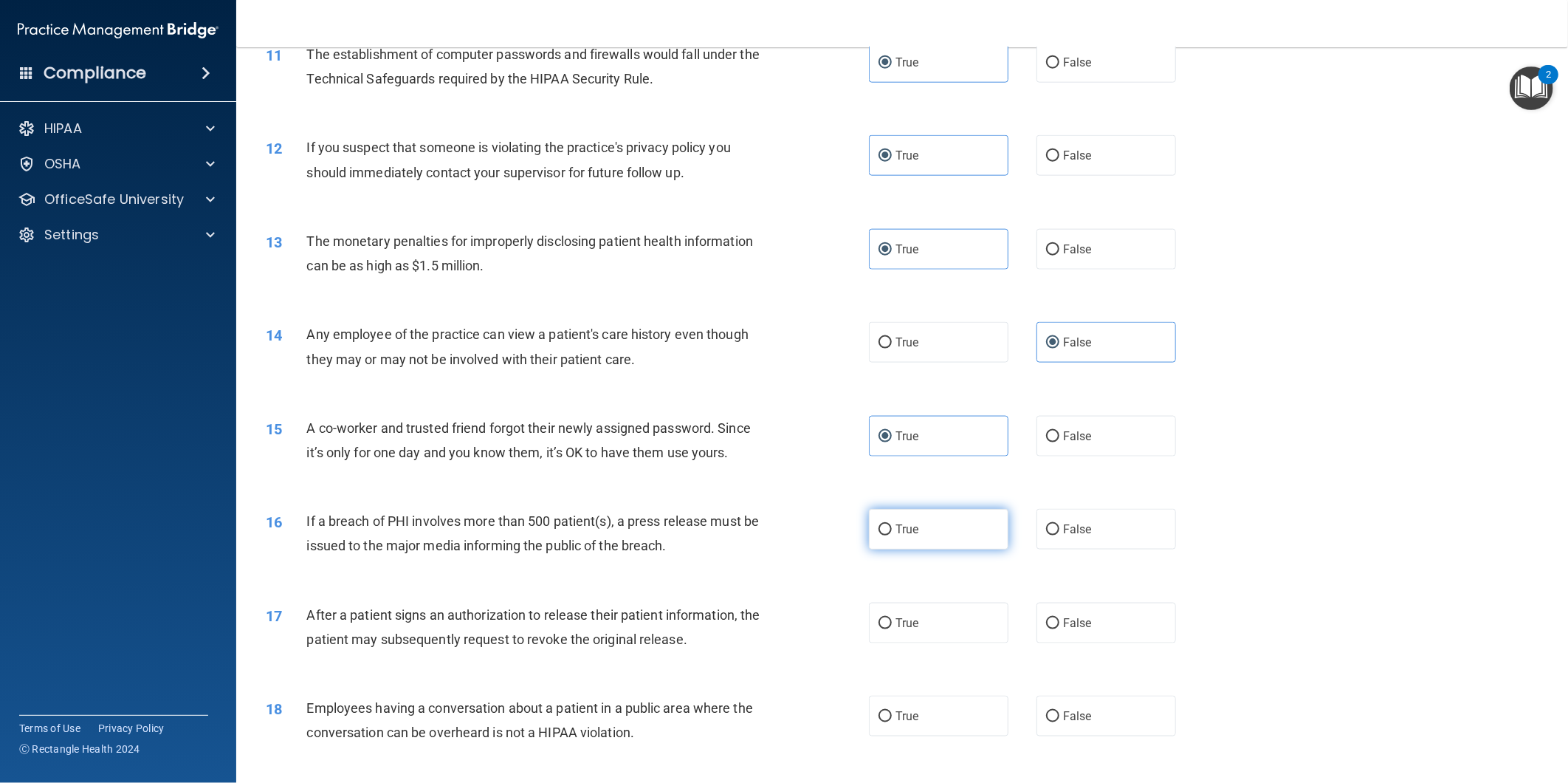
click at [929, 540] on label "True" at bounding box center [938, 529] width 140 height 41
click at [892, 536] on input "True" at bounding box center [885, 529] width 13 height 11
radio input "true"
click at [914, 620] on label "True" at bounding box center [938, 623] width 140 height 41
click at [892, 620] on input "True" at bounding box center [885, 624] width 13 height 11
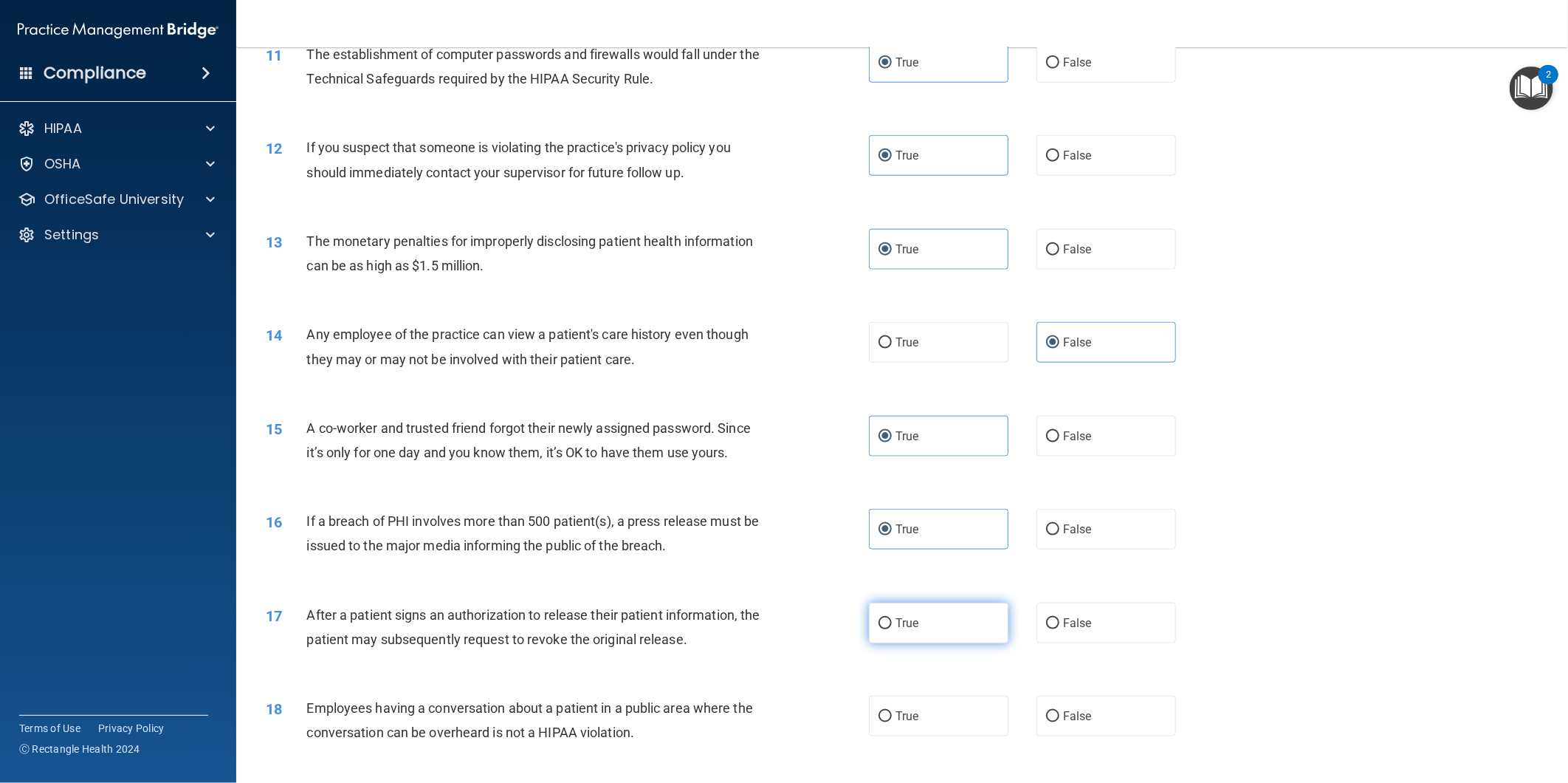
radio input "true"
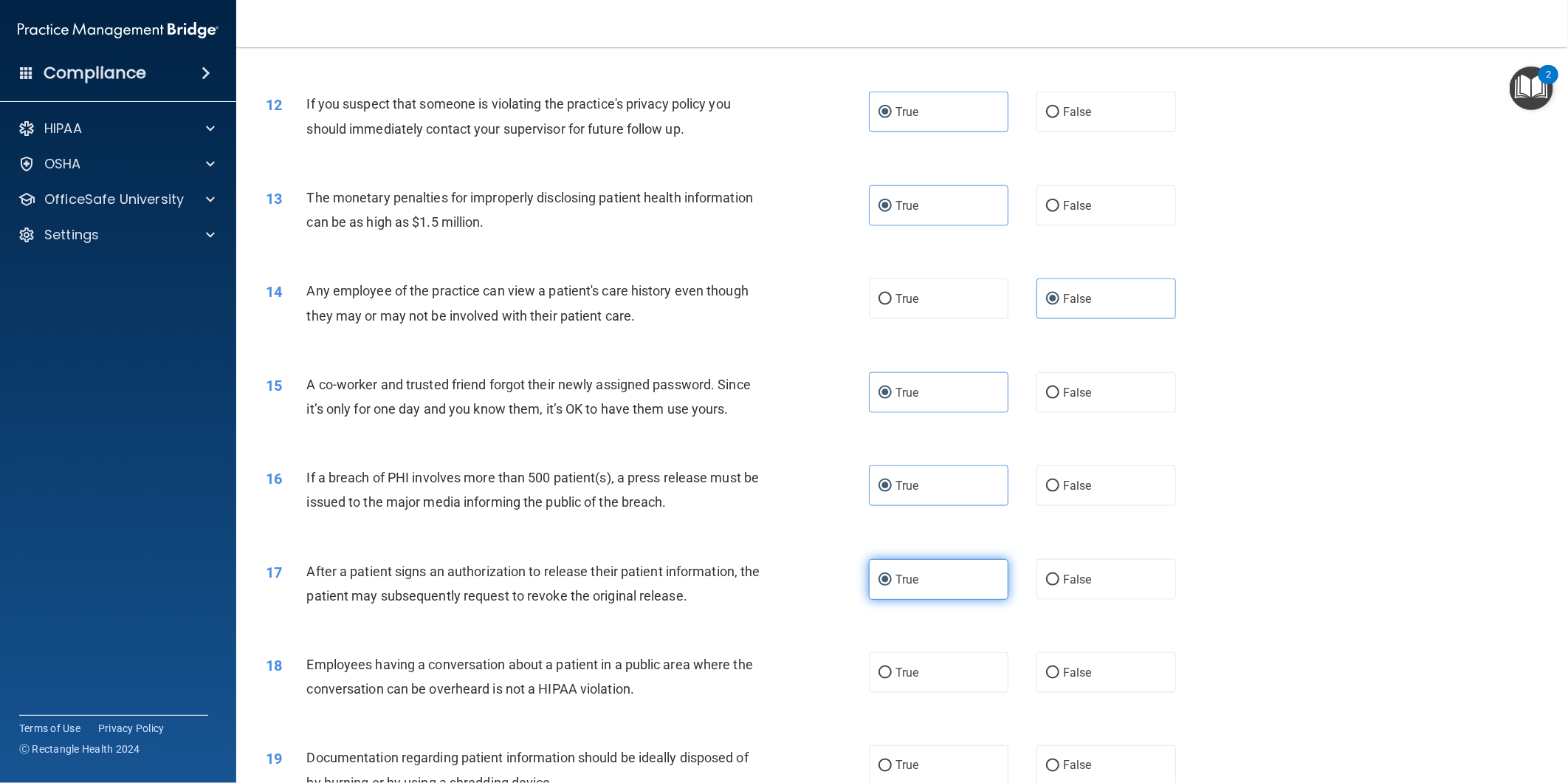
scroll to position [1149, 0]
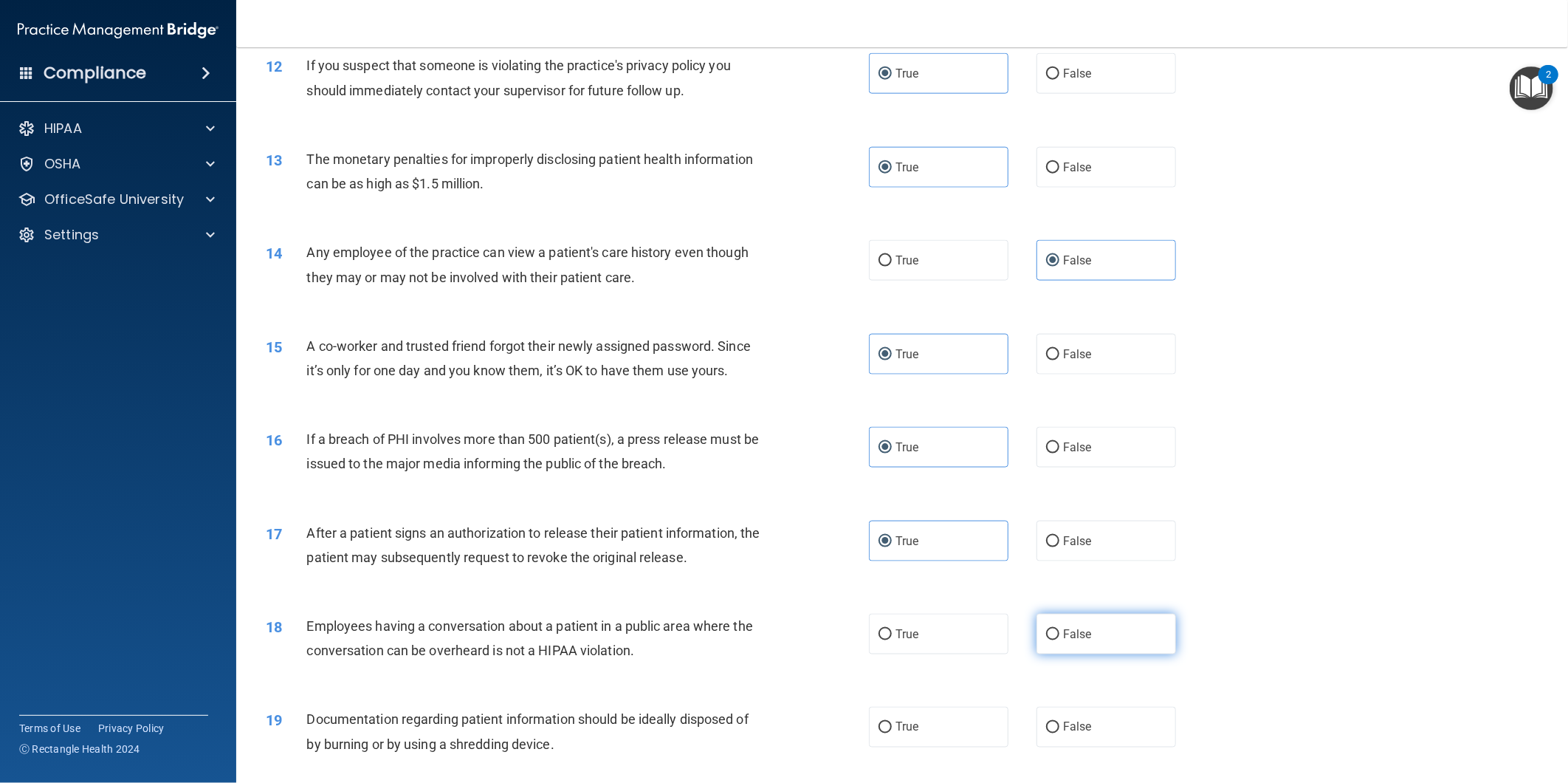
click at [1064, 624] on label "False" at bounding box center [1106, 634] width 140 height 41
click at [1059, 629] on input "False" at bounding box center [1052, 634] width 13 height 11
radio input "true"
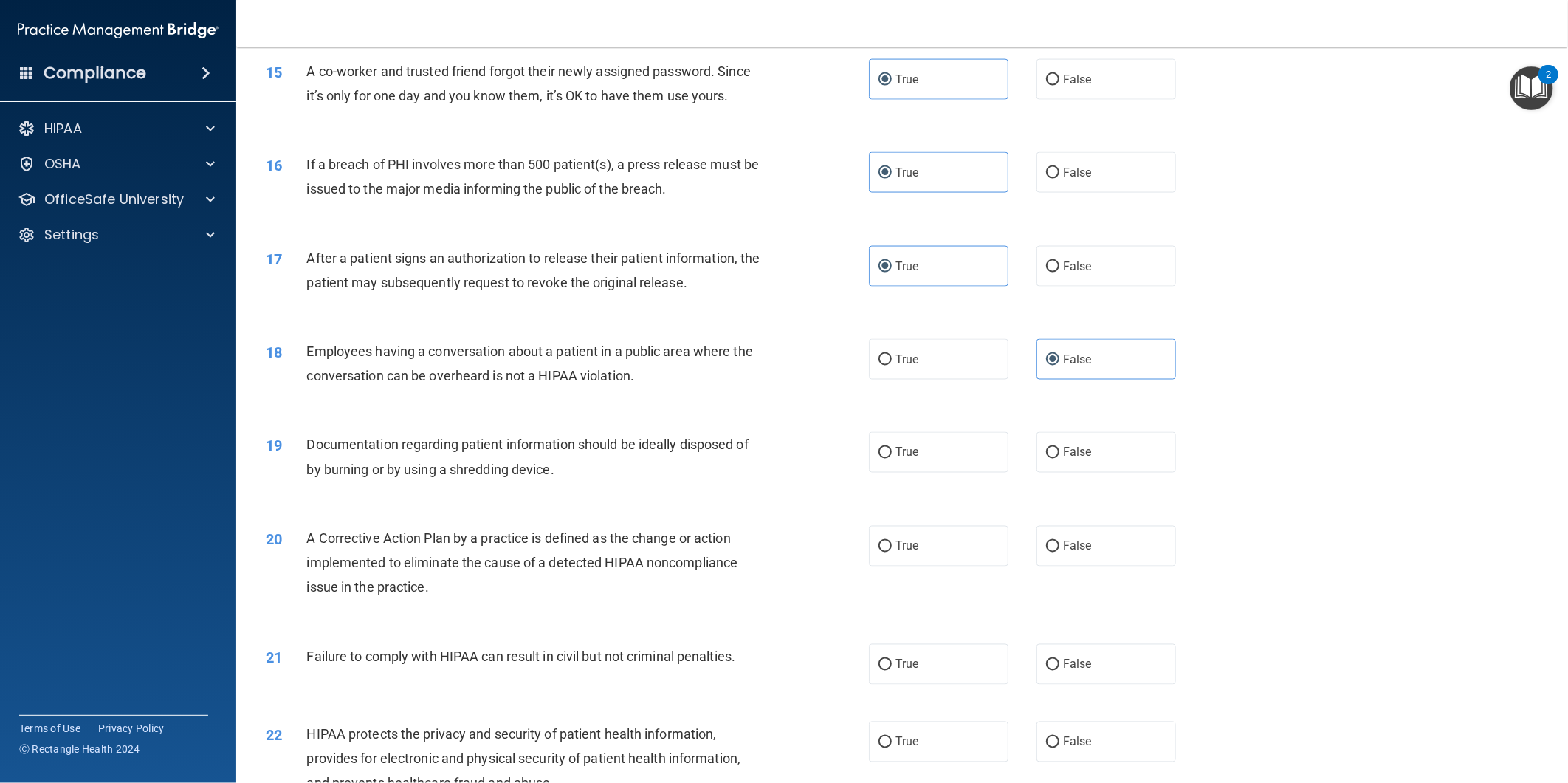
scroll to position [1477, 0]
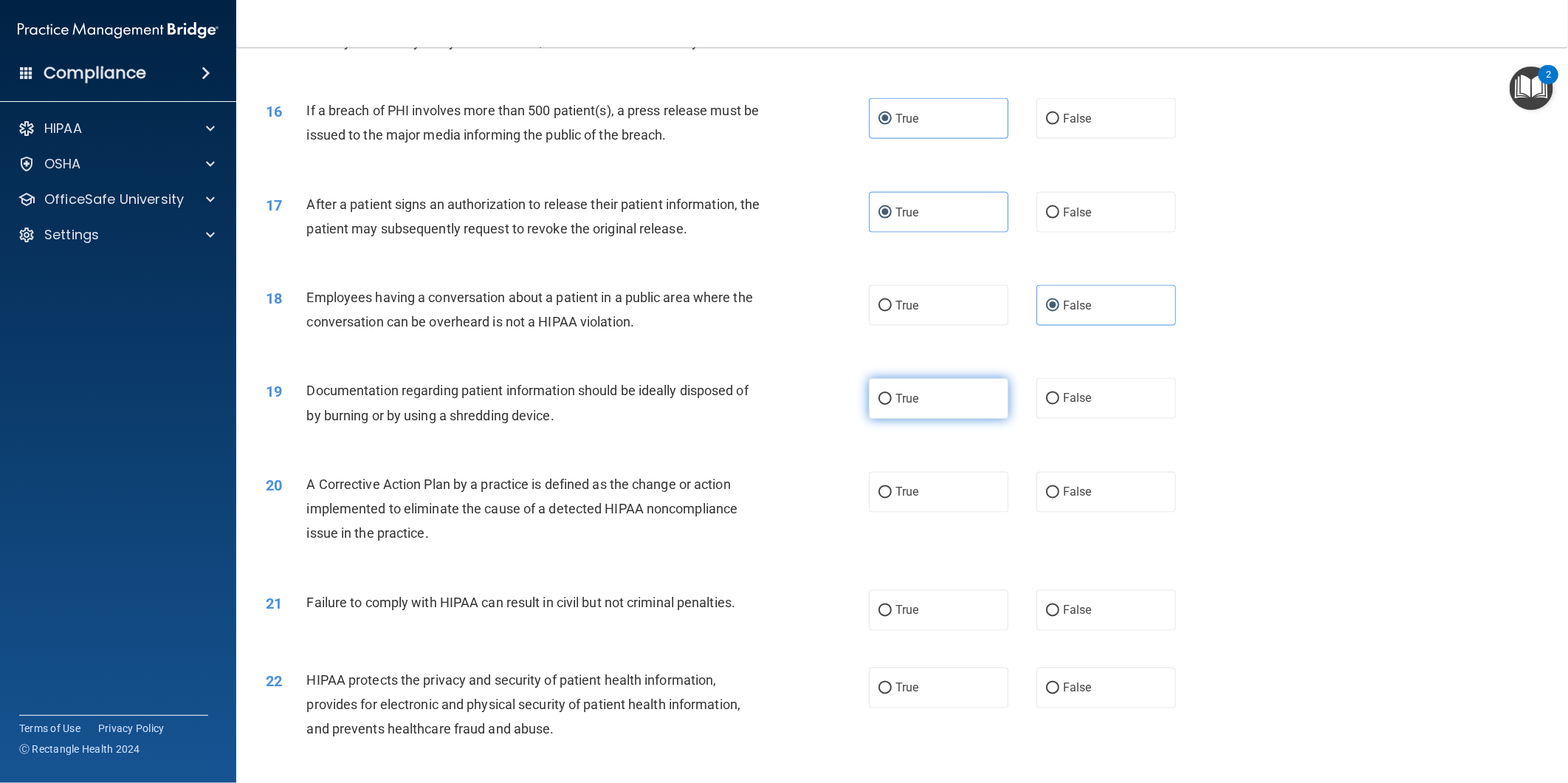
click at [903, 411] on label "True" at bounding box center [938, 399] width 140 height 41
click at [892, 405] on input "True" at bounding box center [885, 400] width 13 height 11
radio input "true"
click at [910, 480] on label "True" at bounding box center [938, 493] width 140 height 41
click at [892, 488] on input "True" at bounding box center [885, 493] width 13 height 11
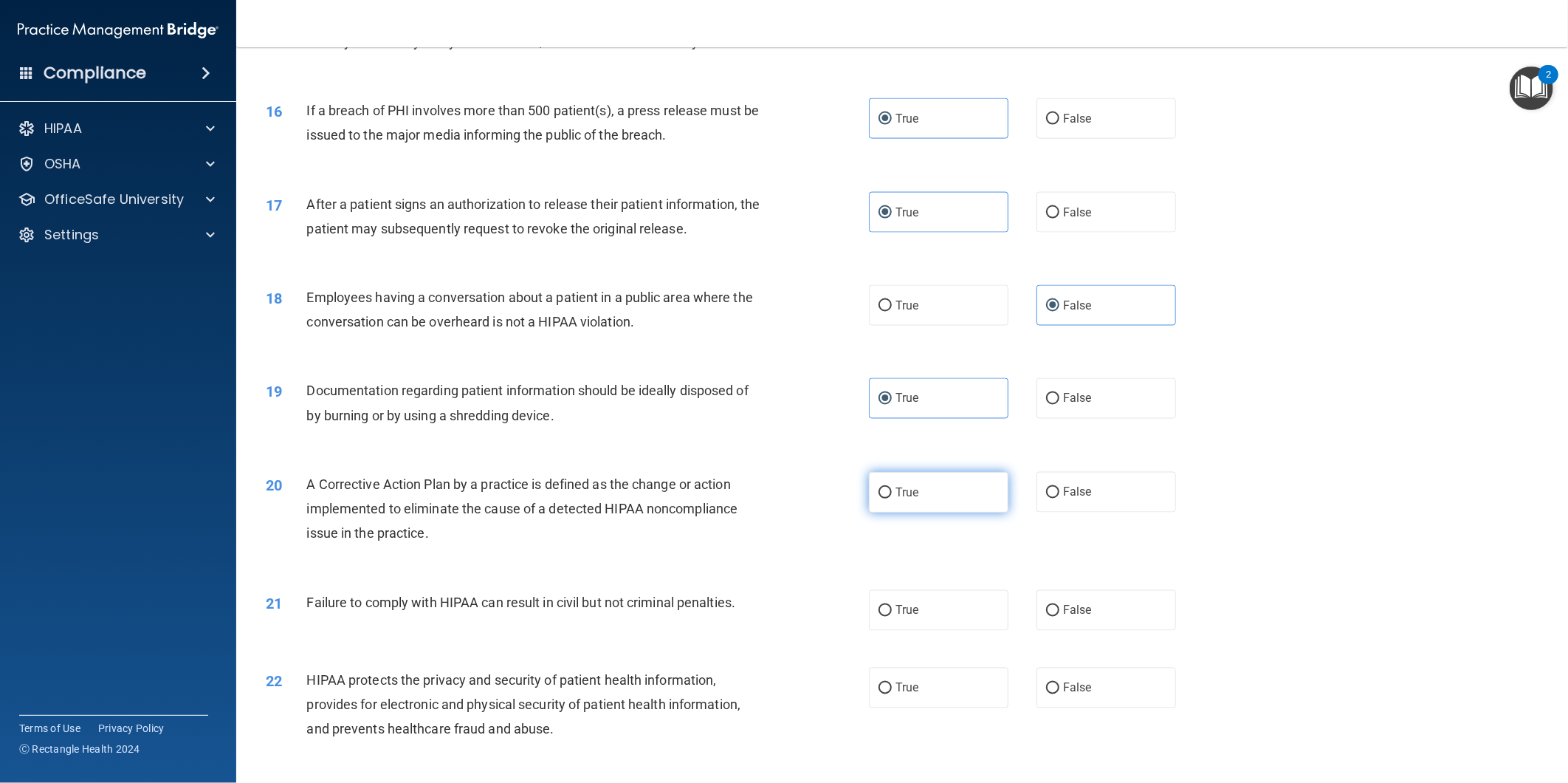
radio input "true"
click at [1090, 635] on div "21 Failure to comply with HIPAA can result in civil but not criminal penalties.…" at bounding box center [902, 610] width 1295 height 77
click at [1086, 620] on label "False" at bounding box center [1106, 610] width 140 height 41
click at [1059, 617] on input "False" at bounding box center [1052, 611] width 13 height 11
radio input "true"
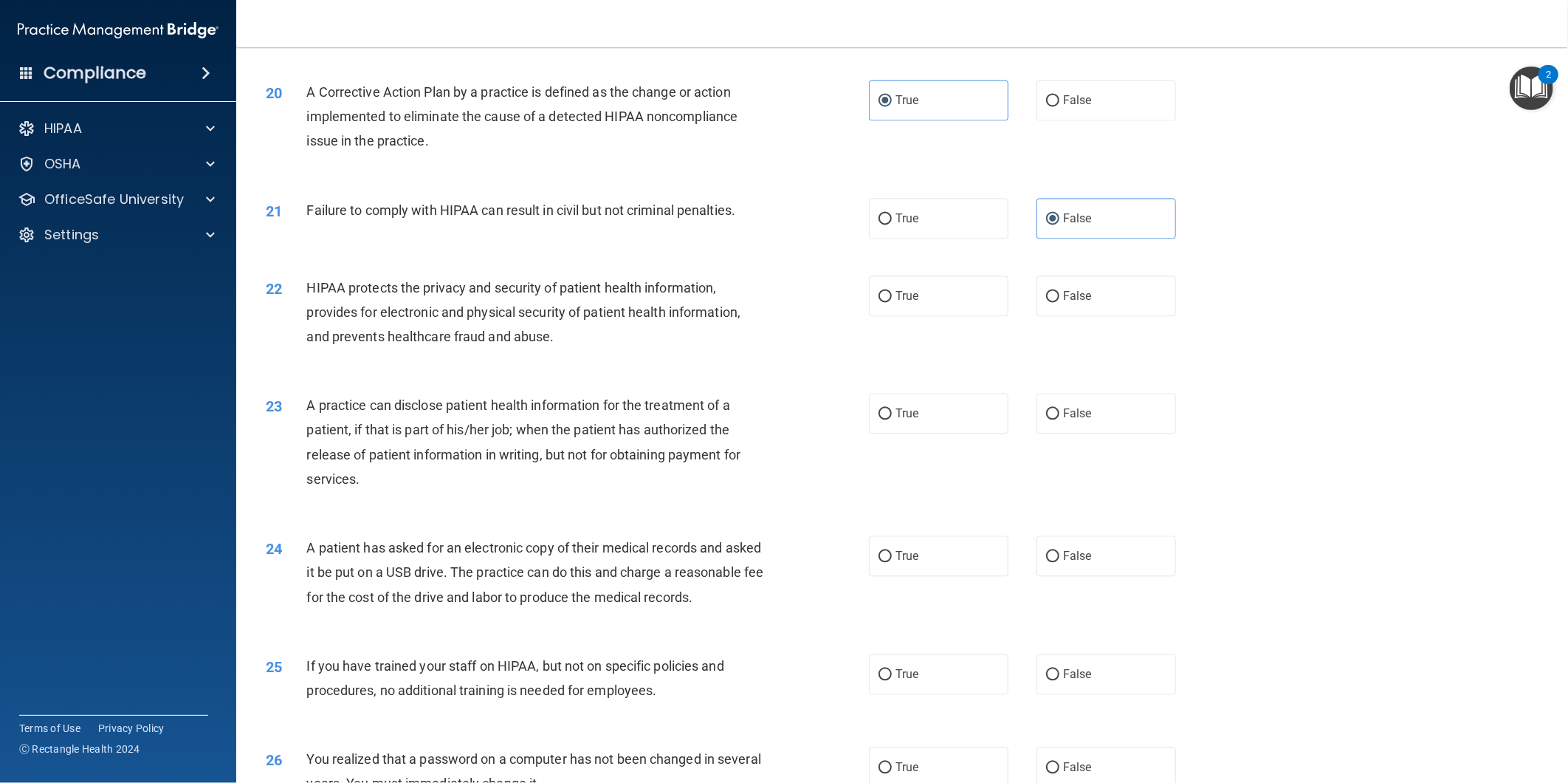
scroll to position [1887, 0]
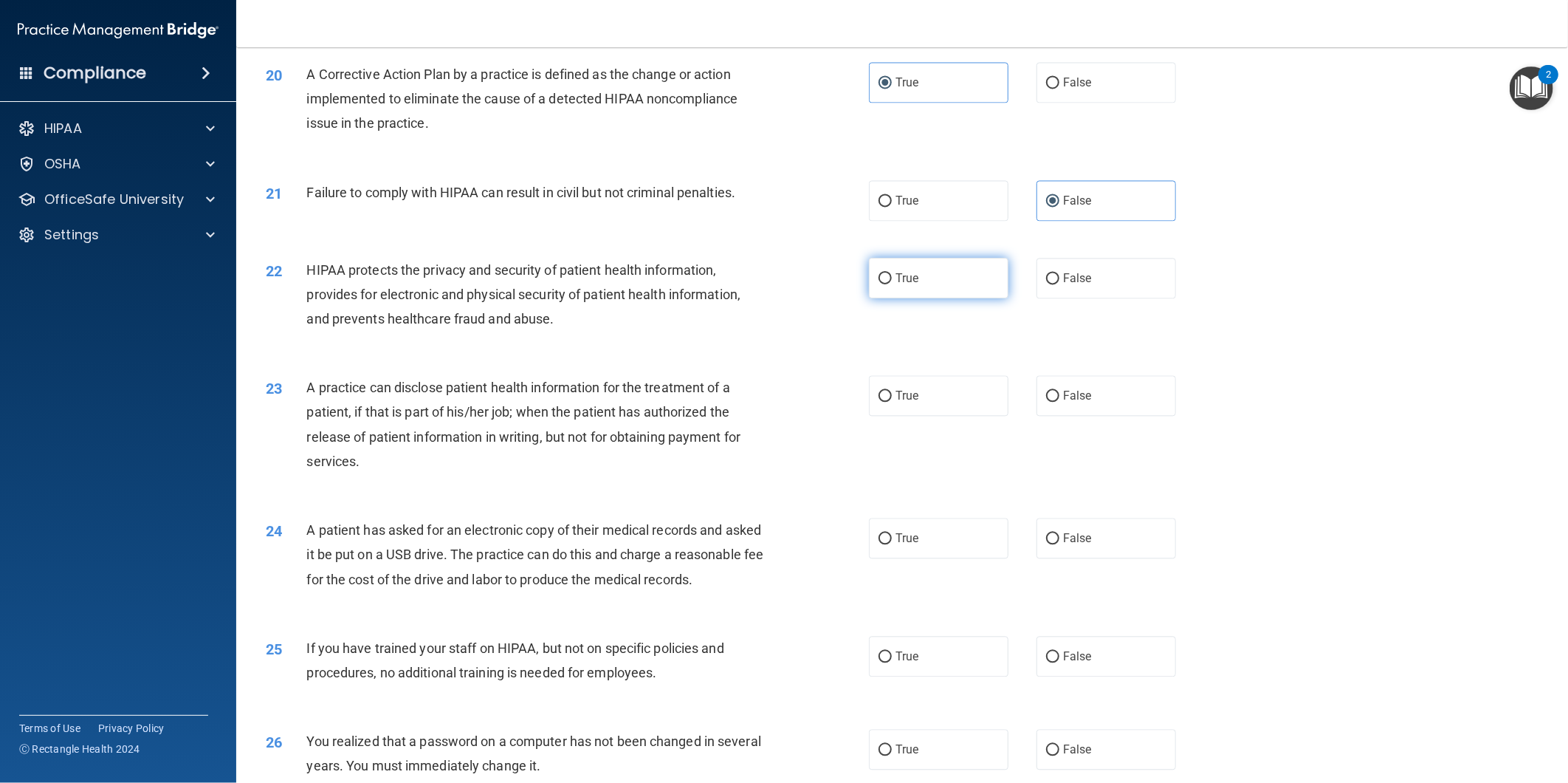
click at [921, 285] on label "True" at bounding box center [938, 278] width 140 height 41
click at [892, 285] on input "True" at bounding box center [885, 278] width 13 height 11
radio input "true"
click at [1065, 390] on span "False" at bounding box center [1078, 396] width 28 height 14
click at [1059, 391] on input "False" at bounding box center [1052, 396] width 13 height 11
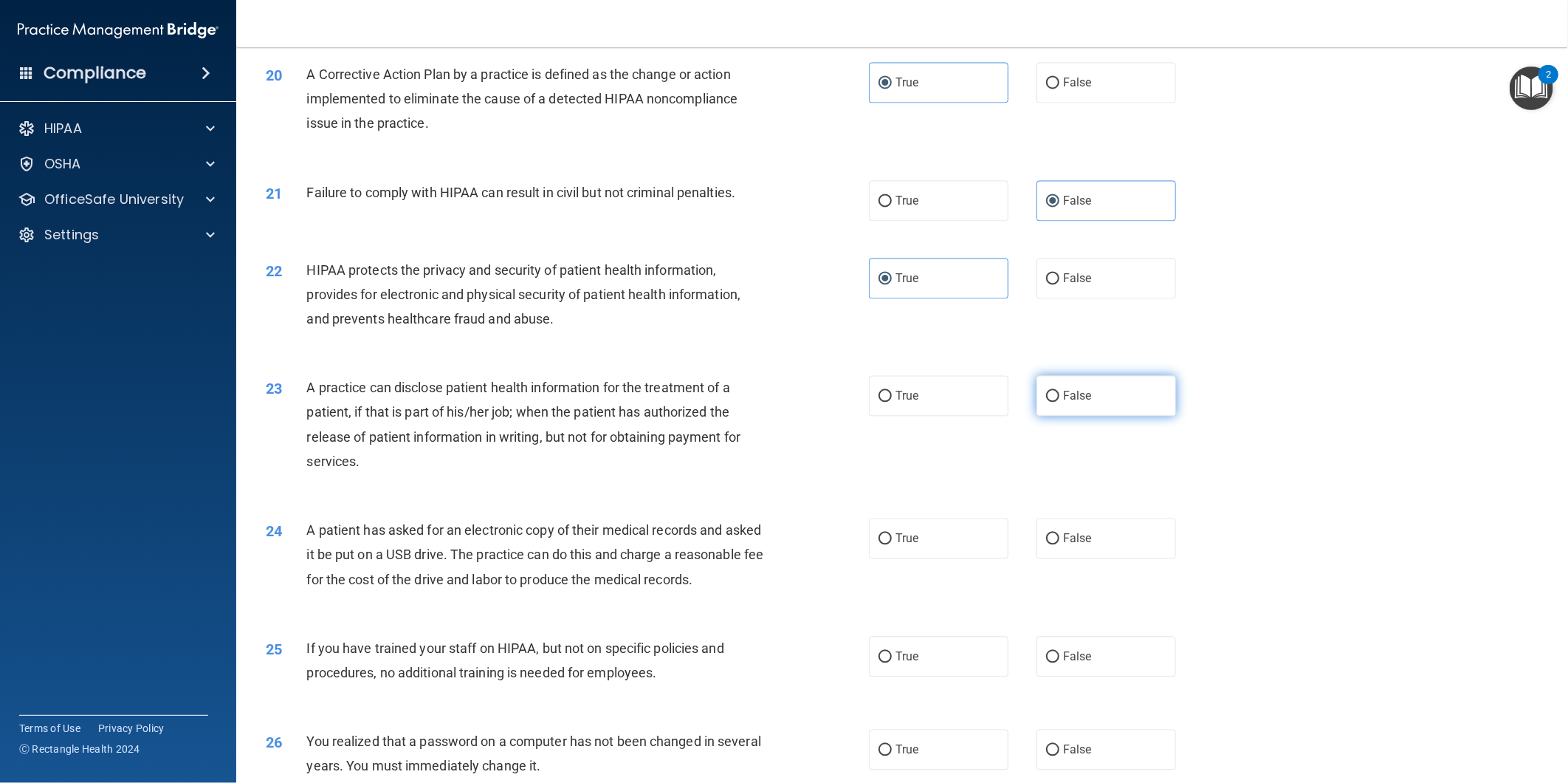
radio input "true"
click at [914, 534] on label "True" at bounding box center [938, 538] width 140 height 41
click at [892, 534] on input "True" at bounding box center [885, 538] width 13 height 11
radio input "true"
click at [1083, 674] on label "False" at bounding box center [1106, 657] width 140 height 41
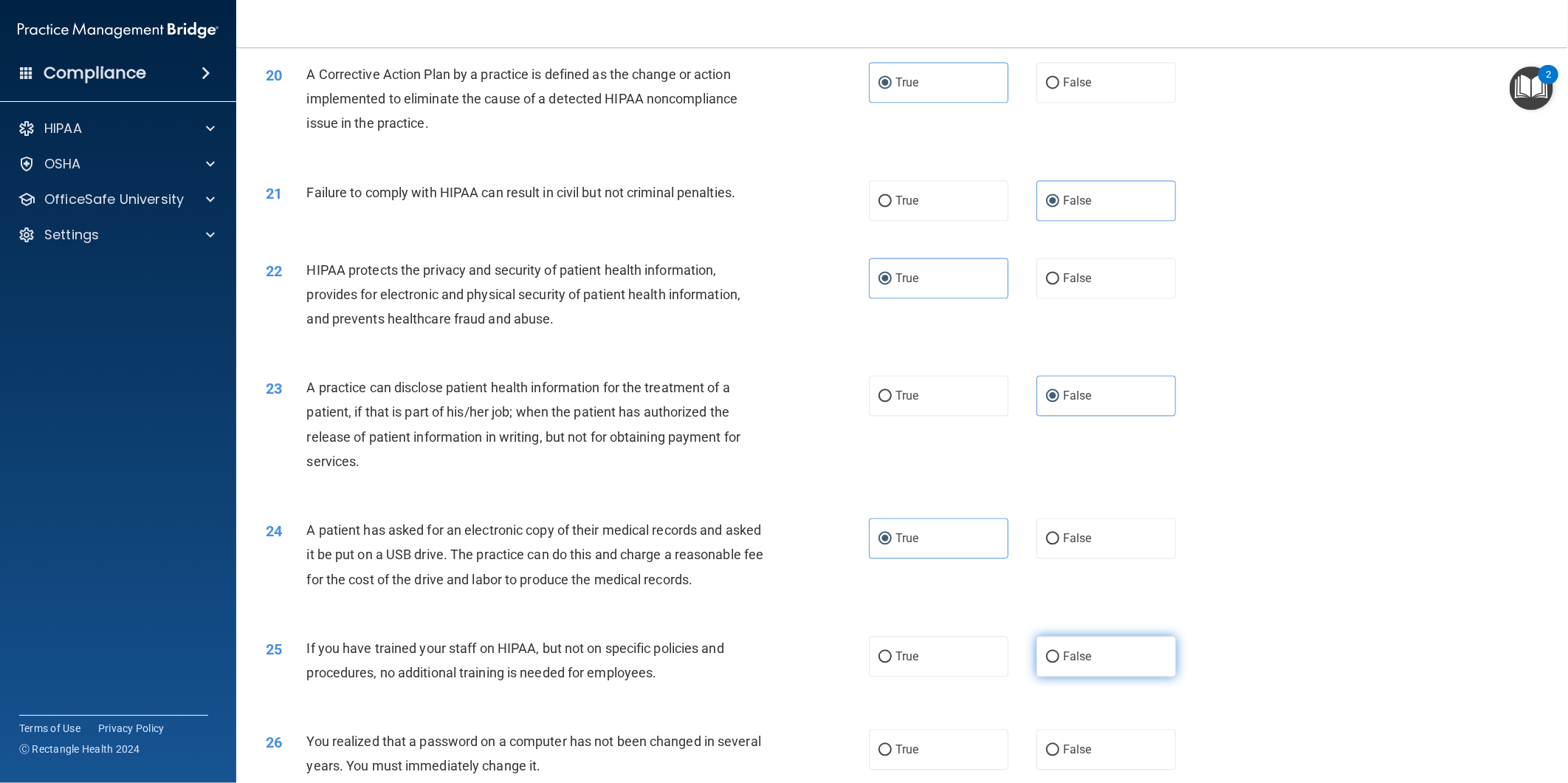
click at [1059, 663] on input "False" at bounding box center [1052, 657] width 13 height 11
radio input "true"
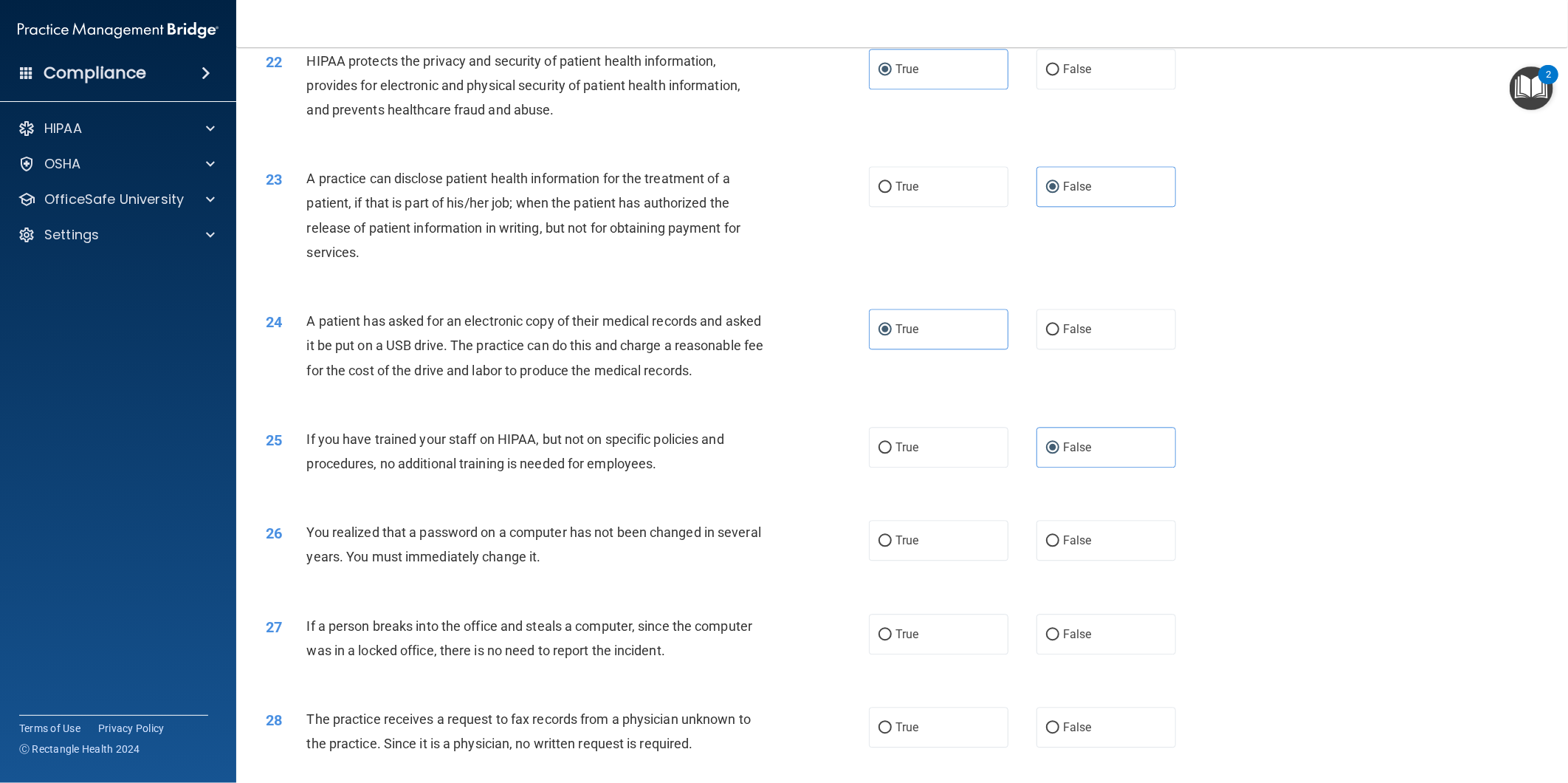
scroll to position [2216, 0]
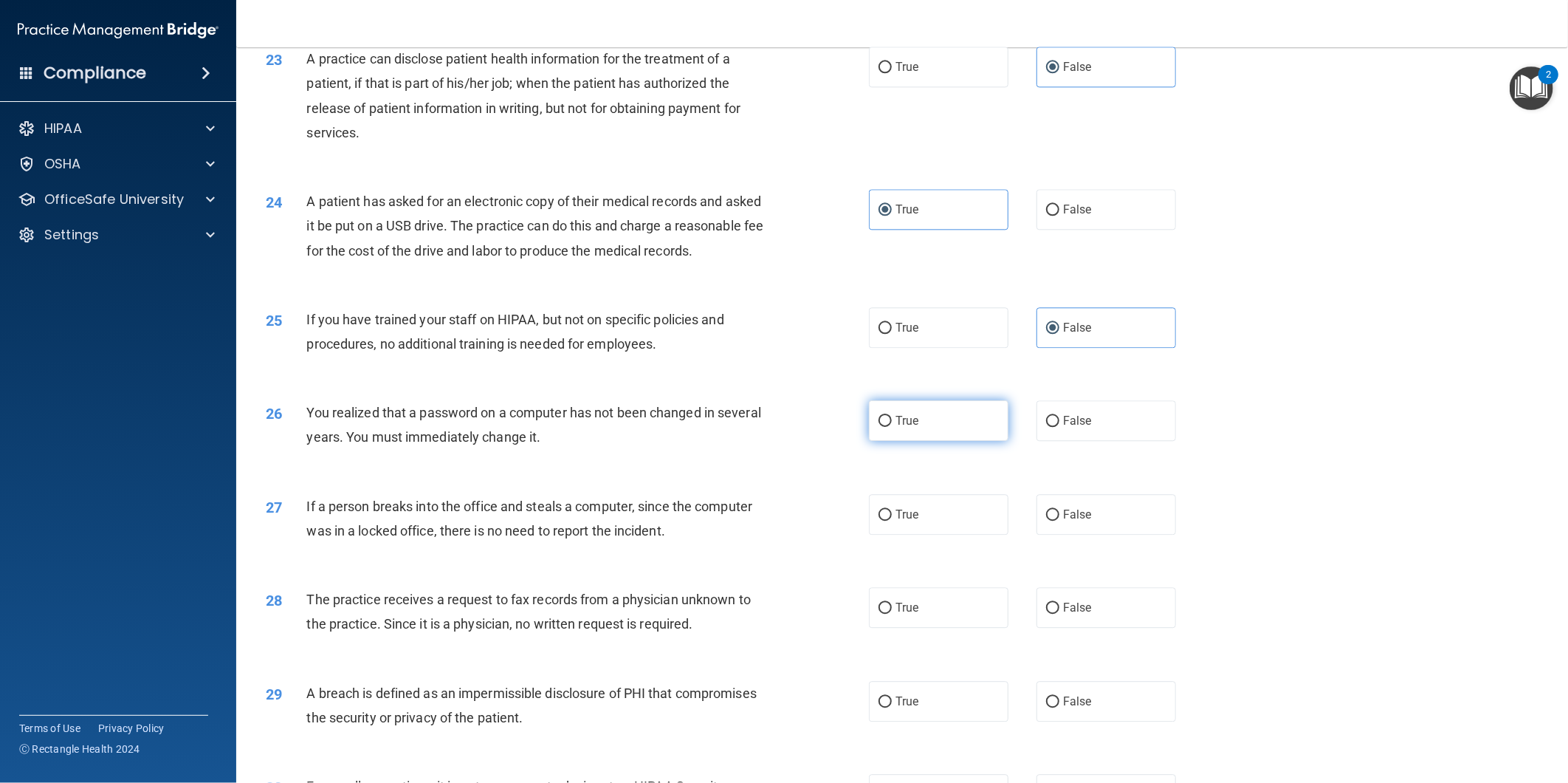
click at [942, 434] on label "True" at bounding box center [938, 421] width 140 height 41
click at [892, 427] on input "True" at bounding box center [885, 421] width 13 height 11
radio input "true"
click at [1057, 535] on label "False" at bounding box center [1106, 514] width 140 height 41
click at [1057, 521] on input "False" at bounding box center [1052, 515] width 13 height 11
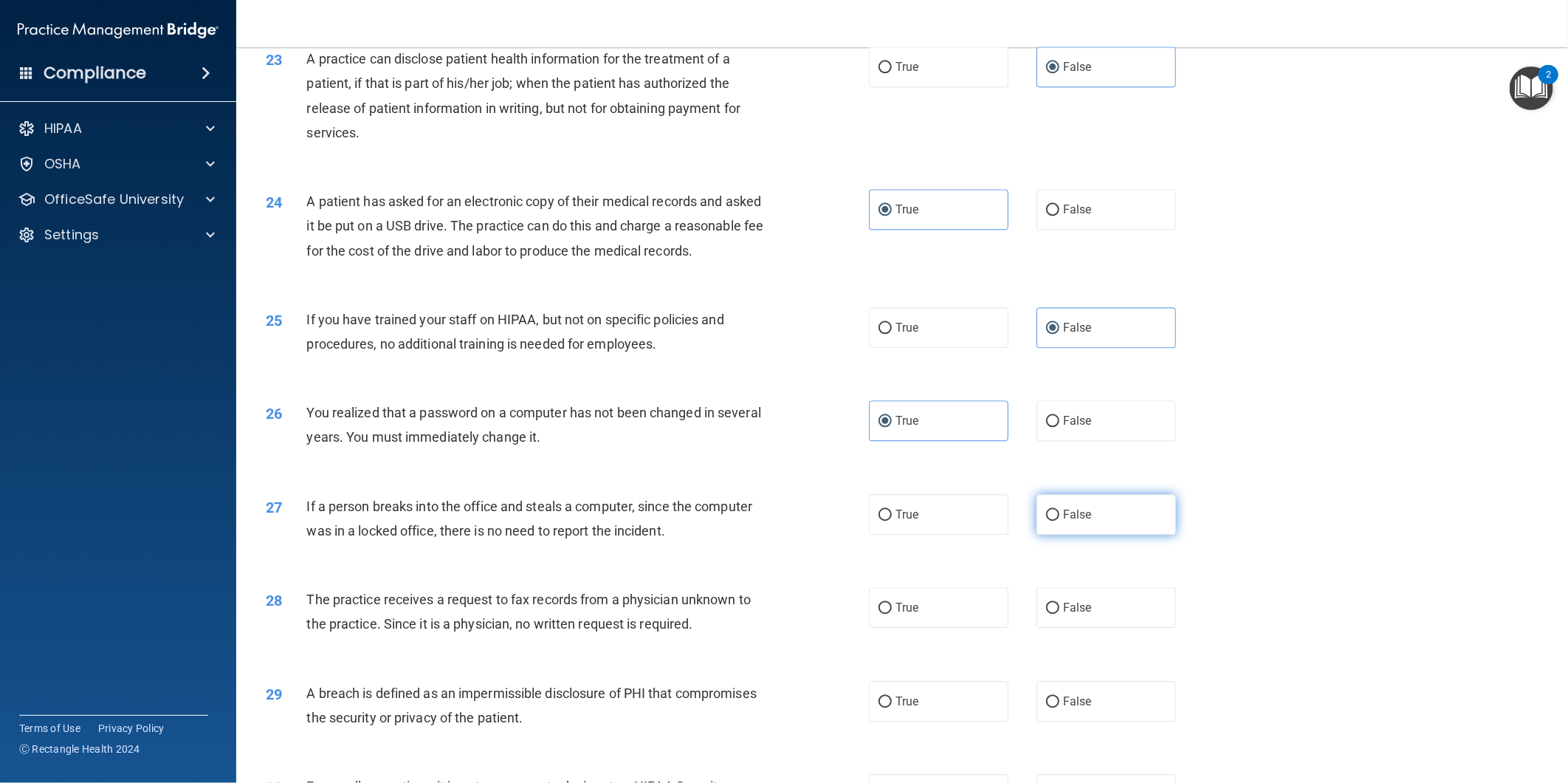
radio input "true"
click at [1075, 615] on span "False" at bounding box center [1078, 608] width 28 height 14
click at [1059, 614] on input "False" at bounding box center [1052, 608] width 13 height 11
radio input "true"
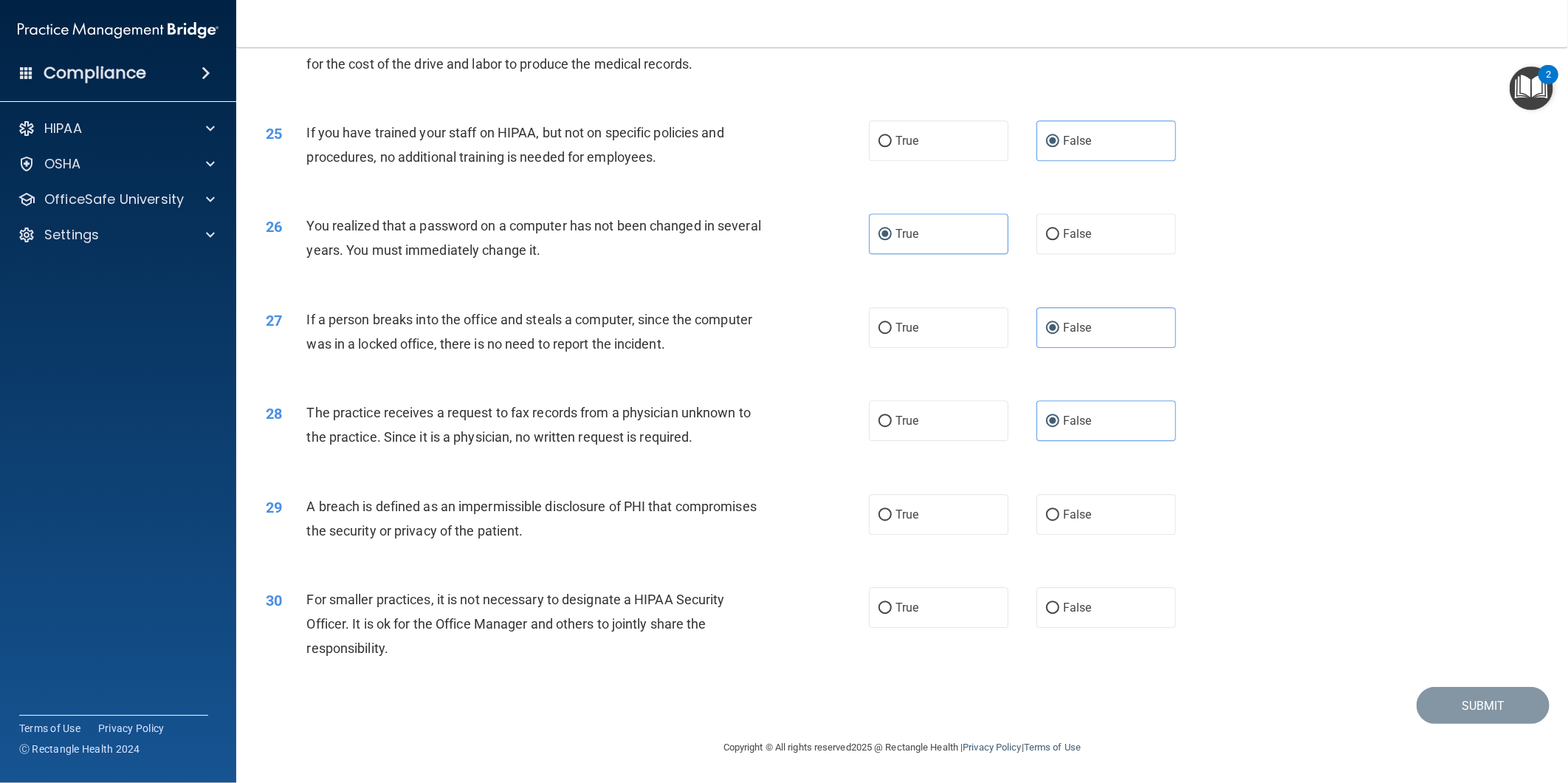
scroll to position [2427, 0]
click at [915, 497] on label "True" at bounding box center [938, 514] width 140 height 41
click at [892, 510] on input "True" at bounding box center [885, 515] width 13 height 11
radio input "true"
click at [1081, 594] on label "False" at bounding box center [1106, 608] width 140 height 41
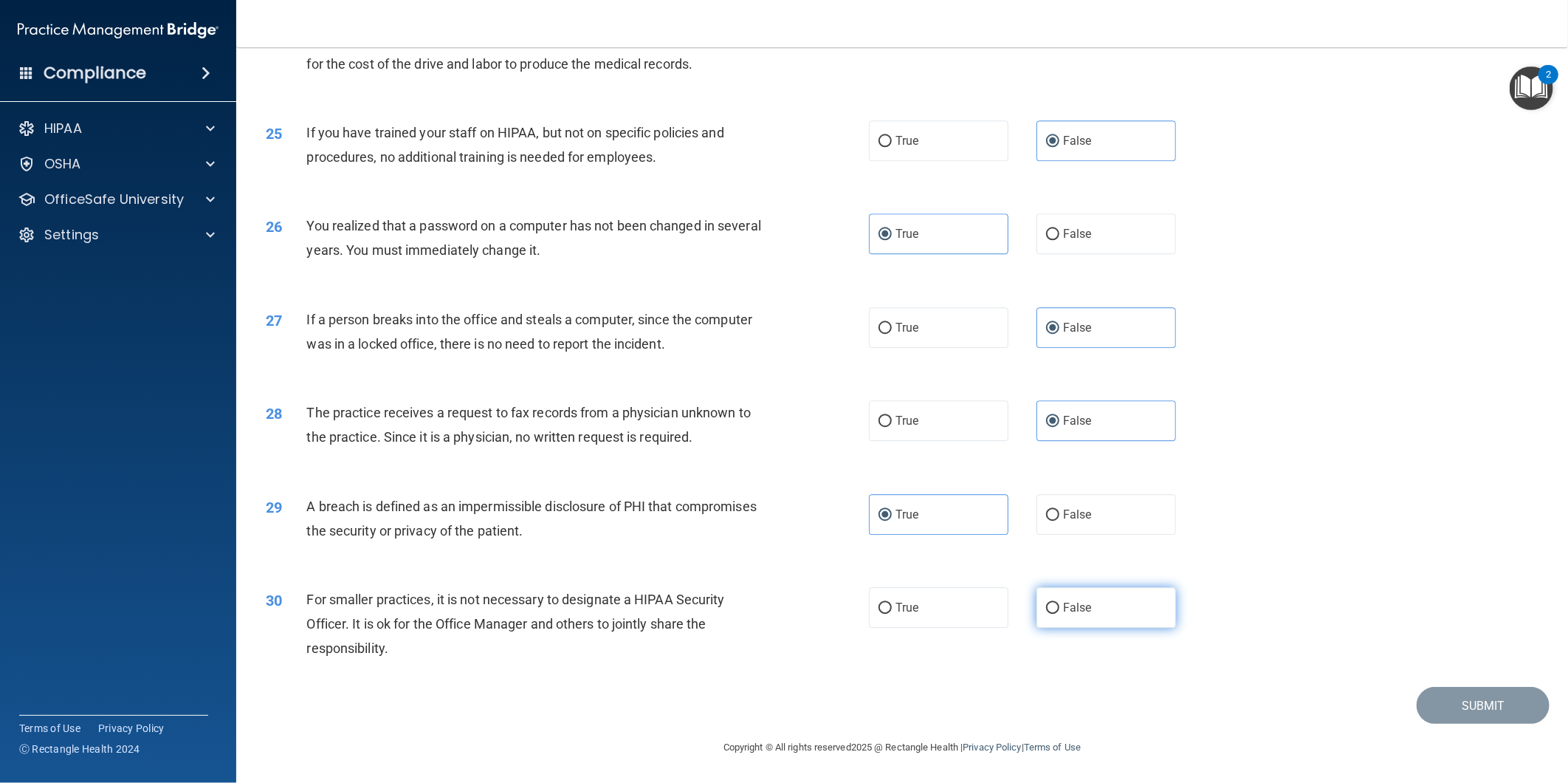
click at [1059, 602] on input "False" at bounding box center [1052, 608] width 13 height 11
radio input "true"
click at [1497, 696] on button "Submit" at bounding box center [1483, 706] width 133 height 37
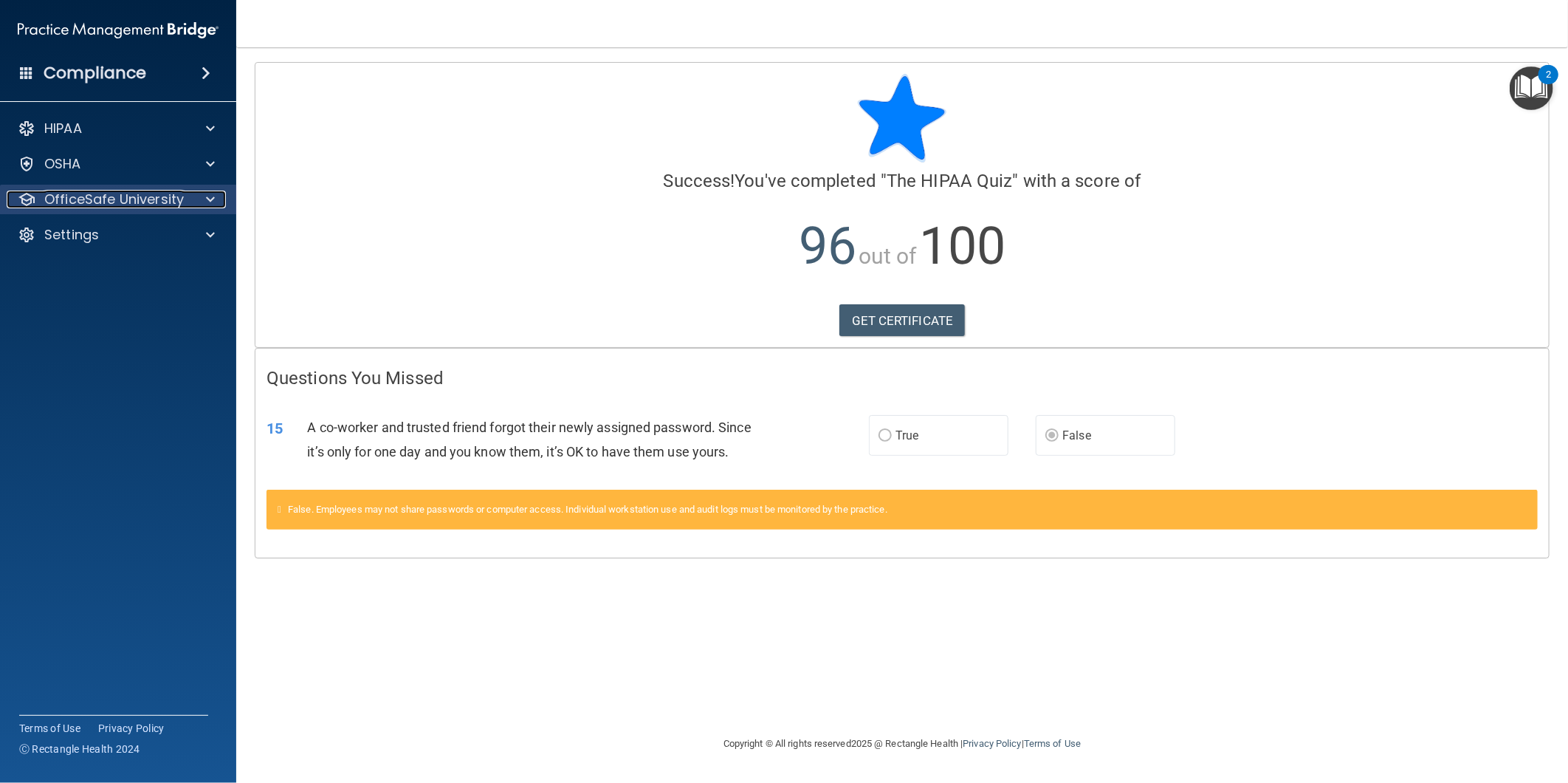
click at [112, 201] on p "OfficeSafe University" at bounding box center [114, 199] width 140 height 18
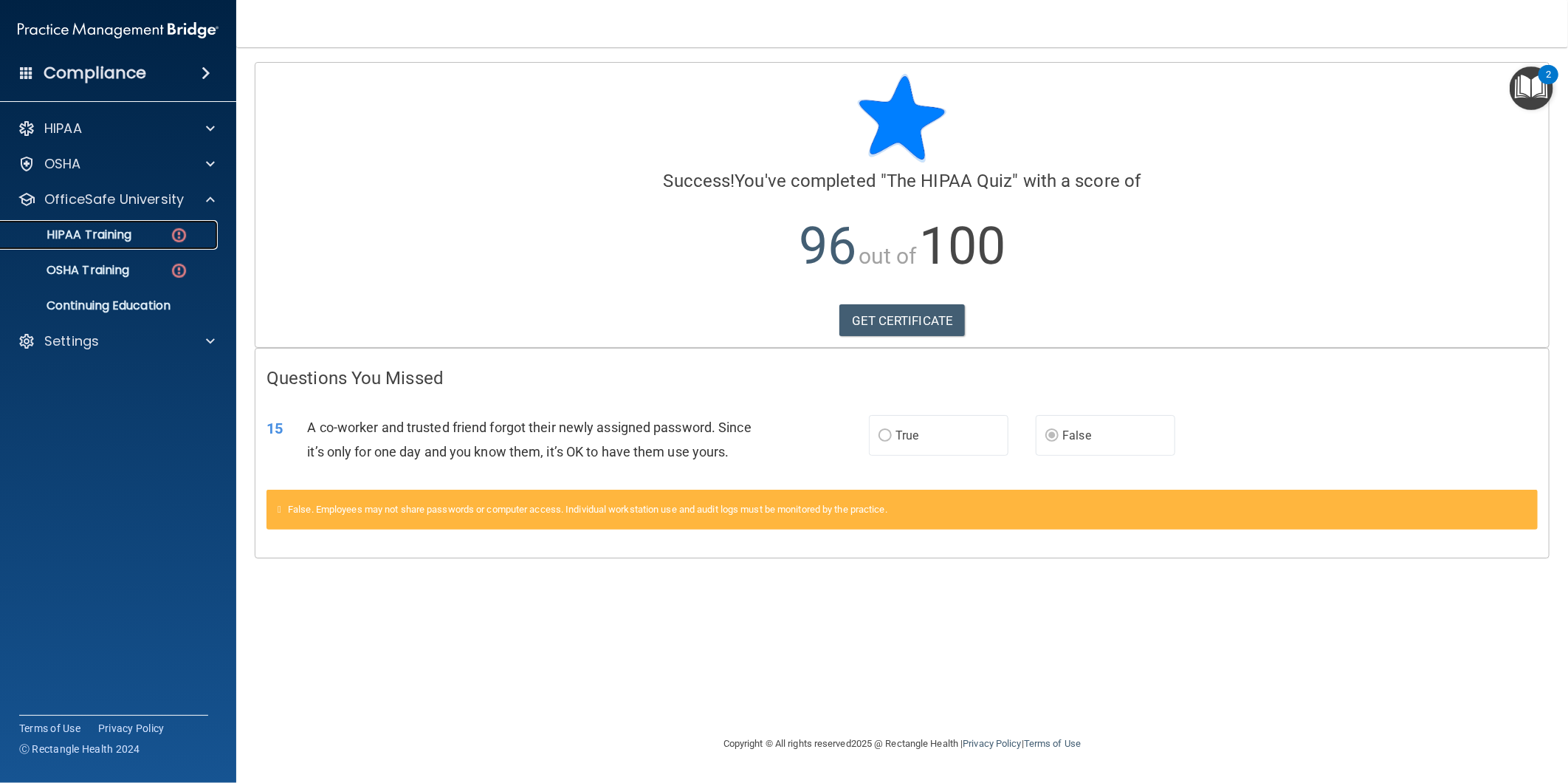
click at [109, 237] on p "HIPAA Training" at bounding box center [70, 235] width 122 height 15
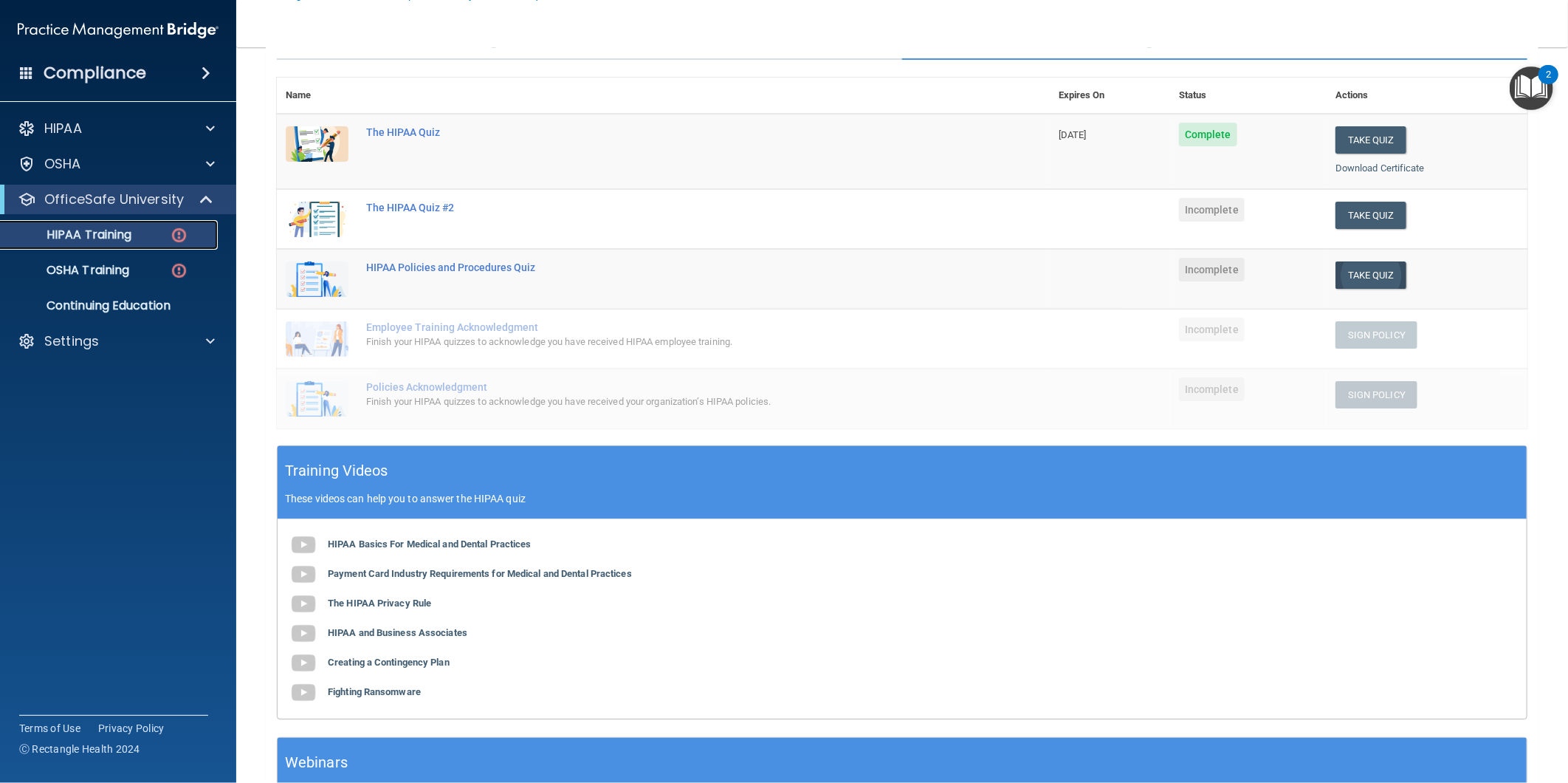
scroll to position [164, 0]
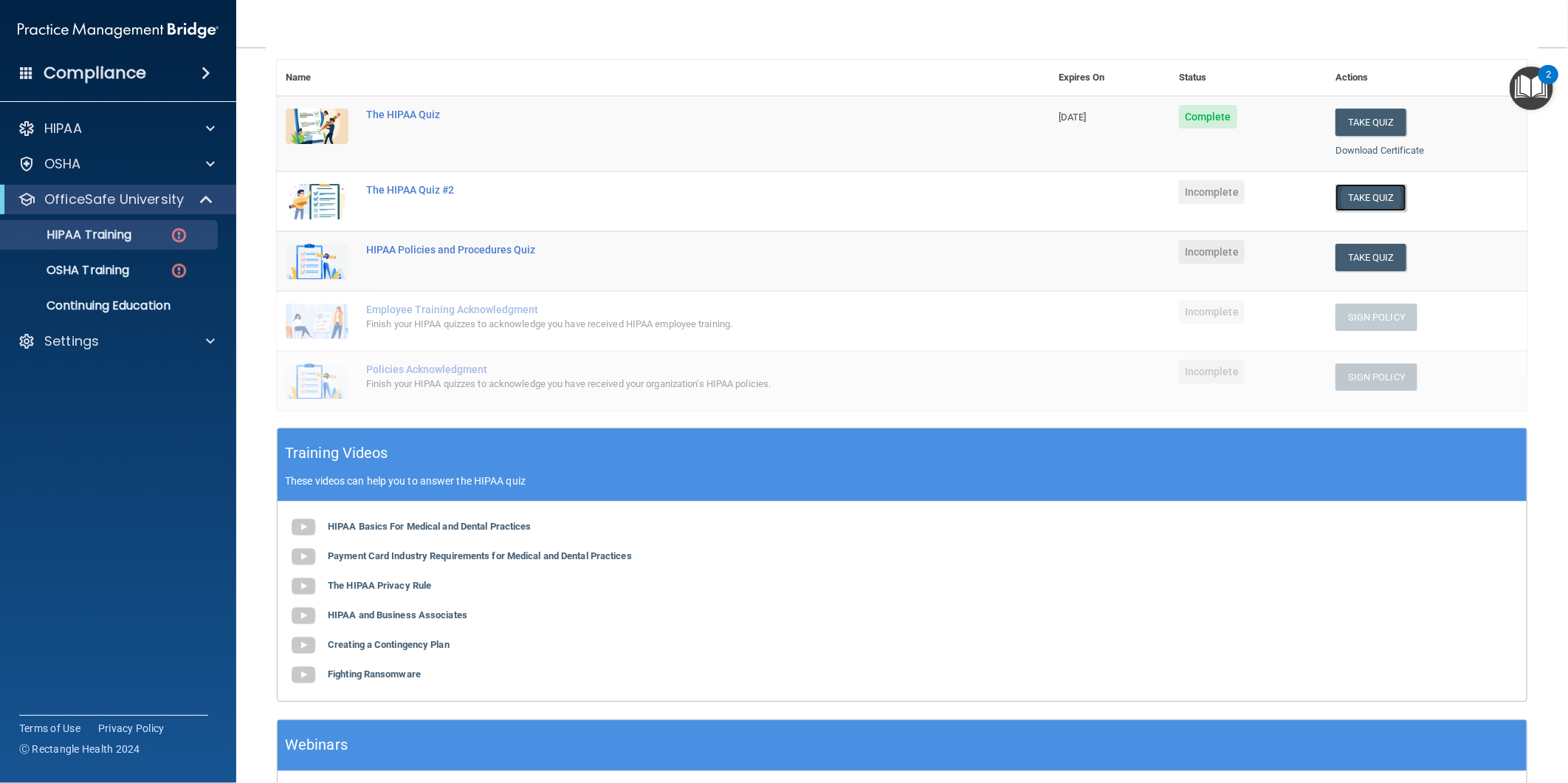
click at [1348, 207] on button "Take Quiz" at bounding box center [1371, 198] width 71 height 28
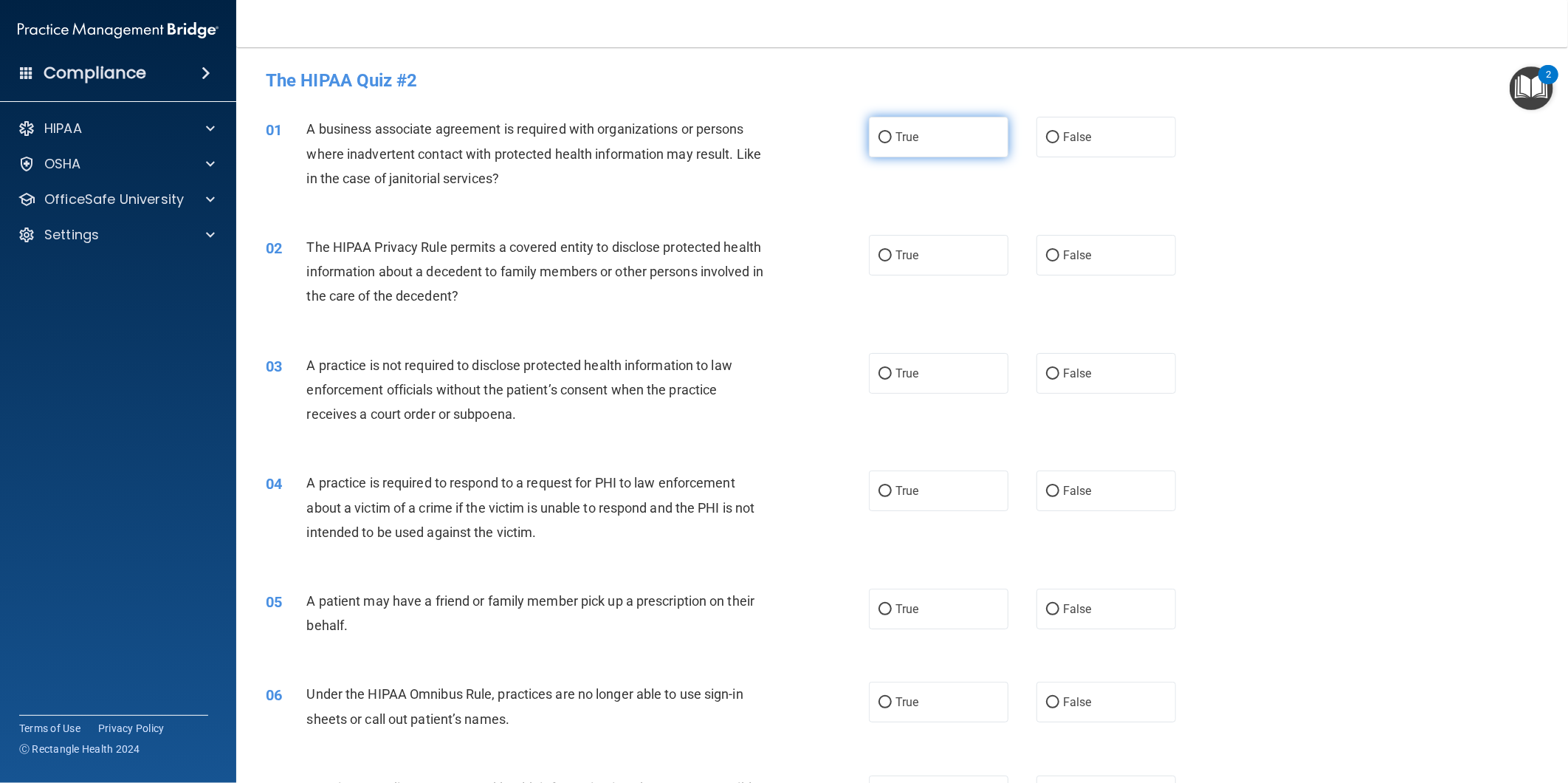
click at [933, 138] on label "True" at bounding box center [938, 137] width 140 height 41
click at [892, 138] on input "True" at bounding box center [885, 138] width 13 height 11
radio input "true"
click at [942, 251] on label "True" at bounding box center [938, 255] width 140 height 41
click at [892, 251] on input "True" at bounding box center [885, 255] width 13 height 11
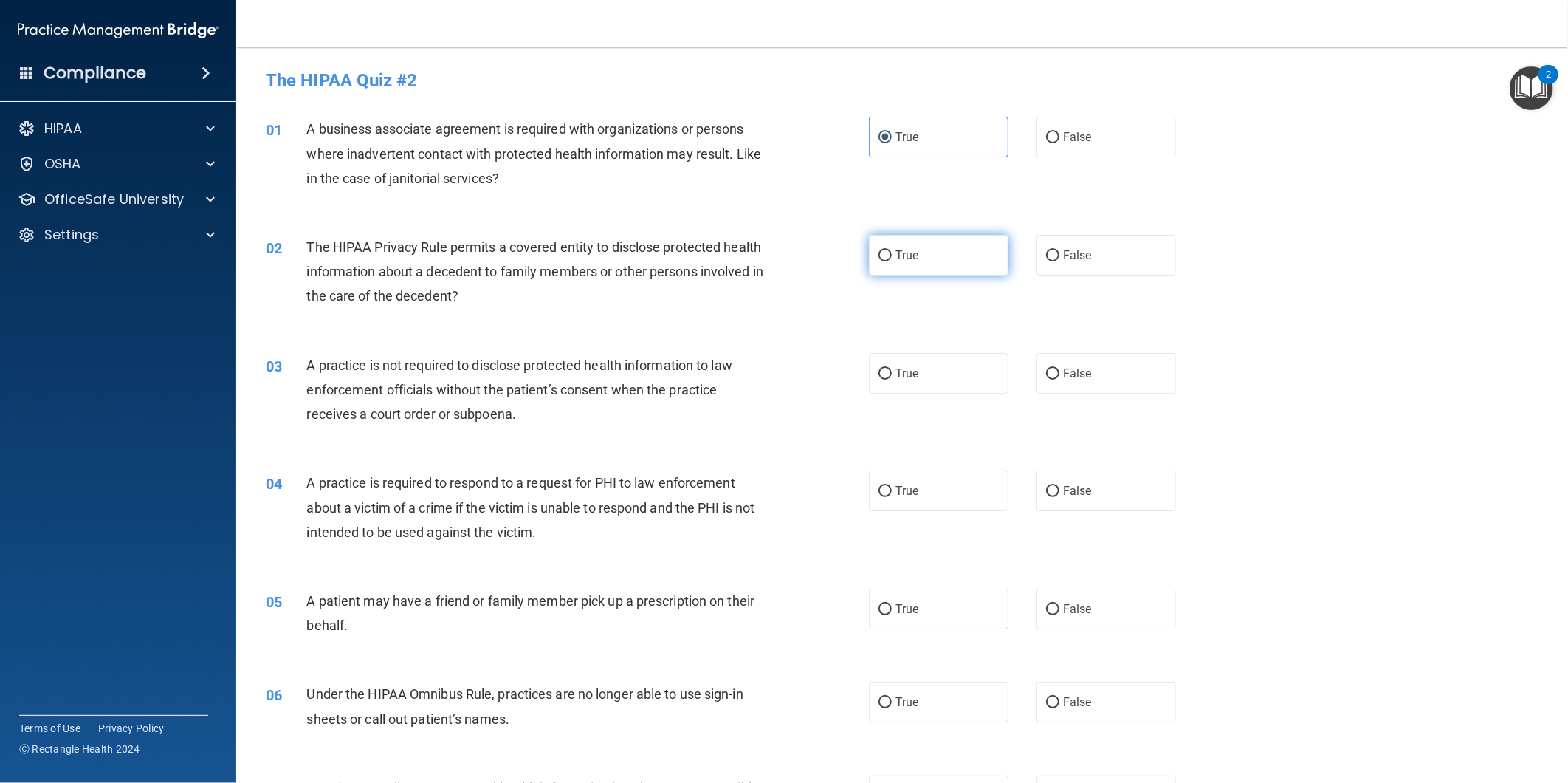
radio input "true"
click at [920, 353] on label "True" at bounding box center [938, 374] width 140 height 41
click at [892, 368] on input "True" at bounding box center [885, 374] width 13 height 11
radio input "true"
click at [924, 488] on label "True" at bounding box center [938, 491] width 140 height 41
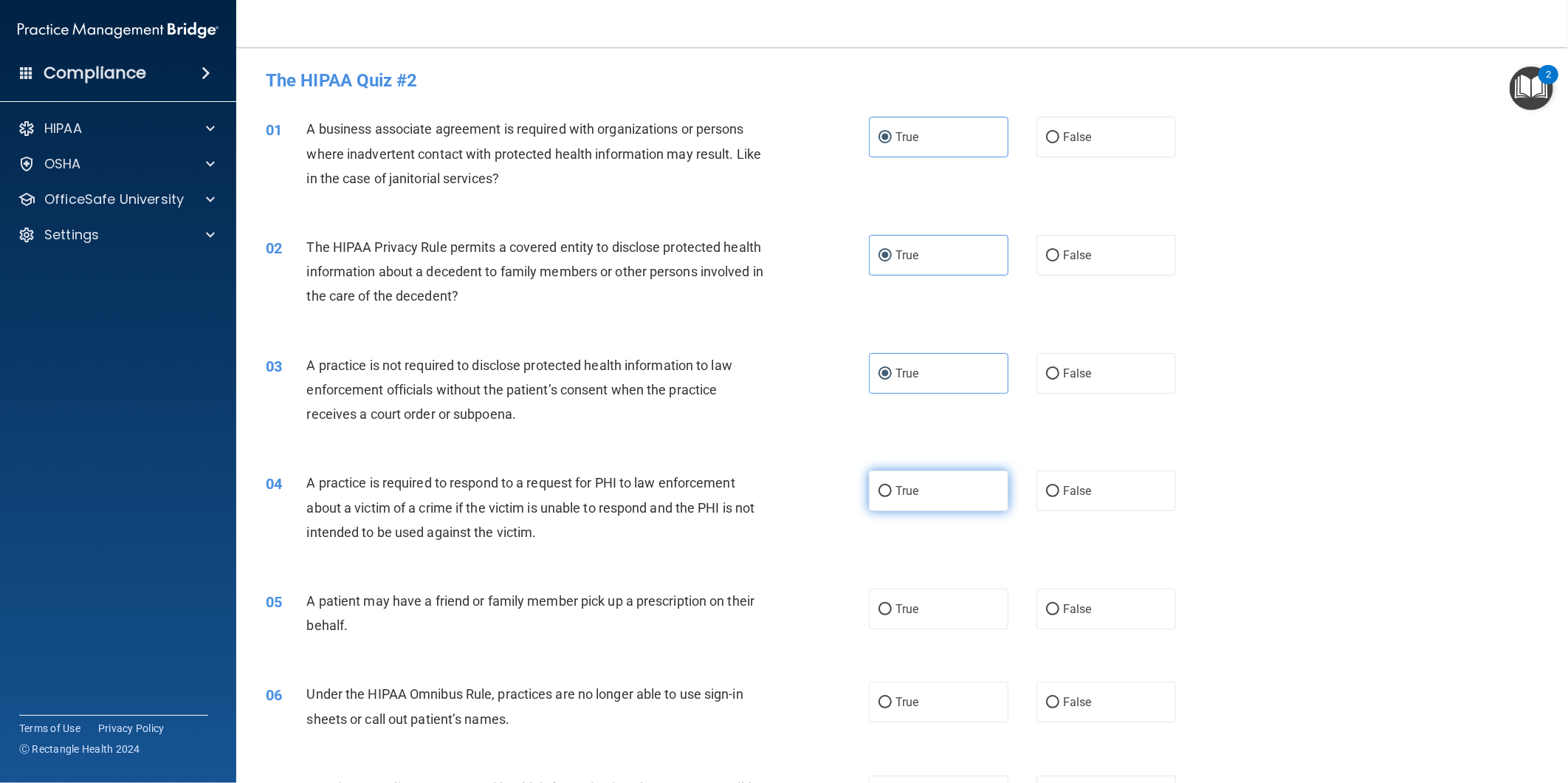
click at [892, 488] on input "True" at bounding box center [885, 491] width 13 height 11
radio input "true"
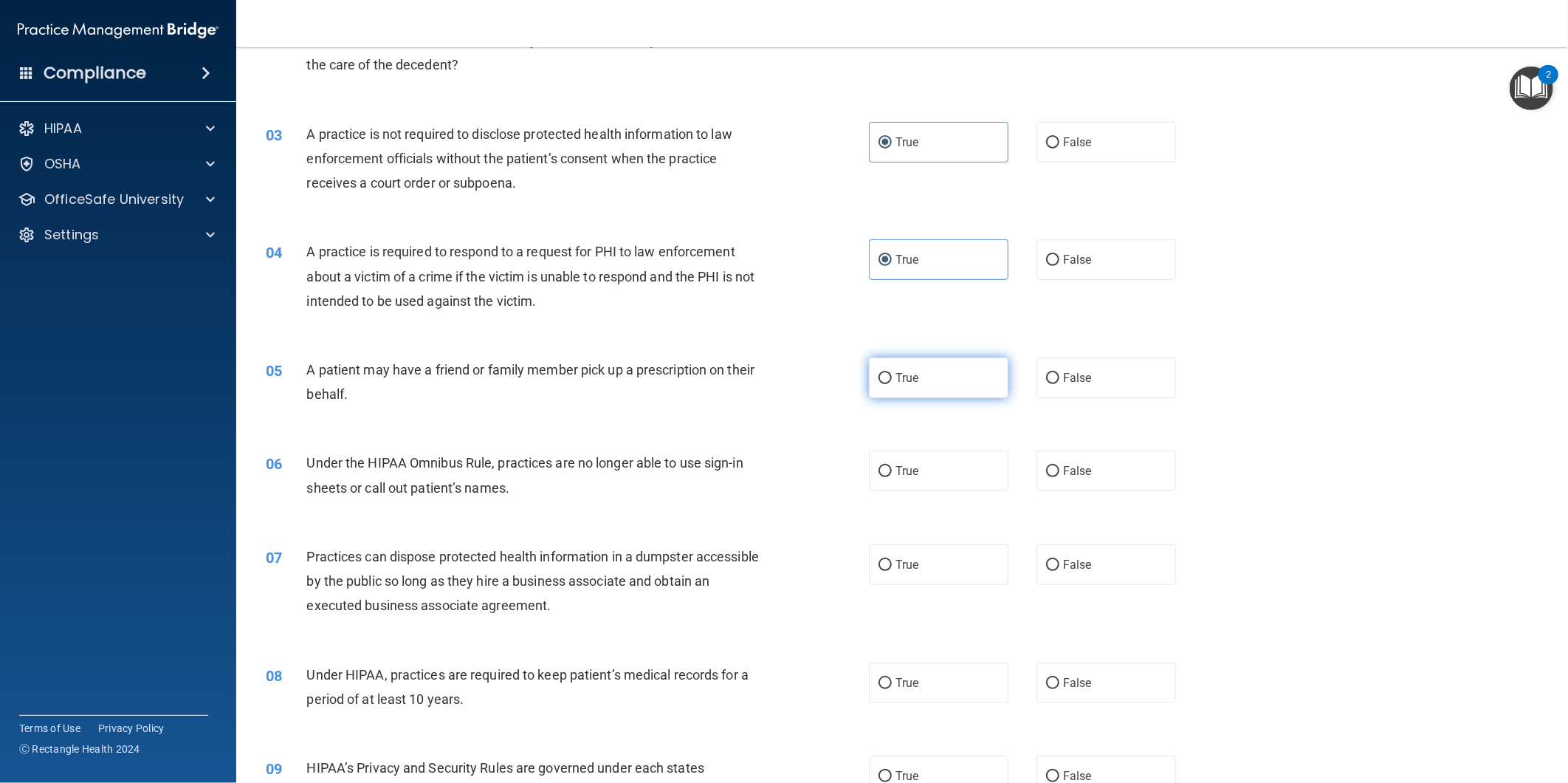
scroll to position [246, 0]
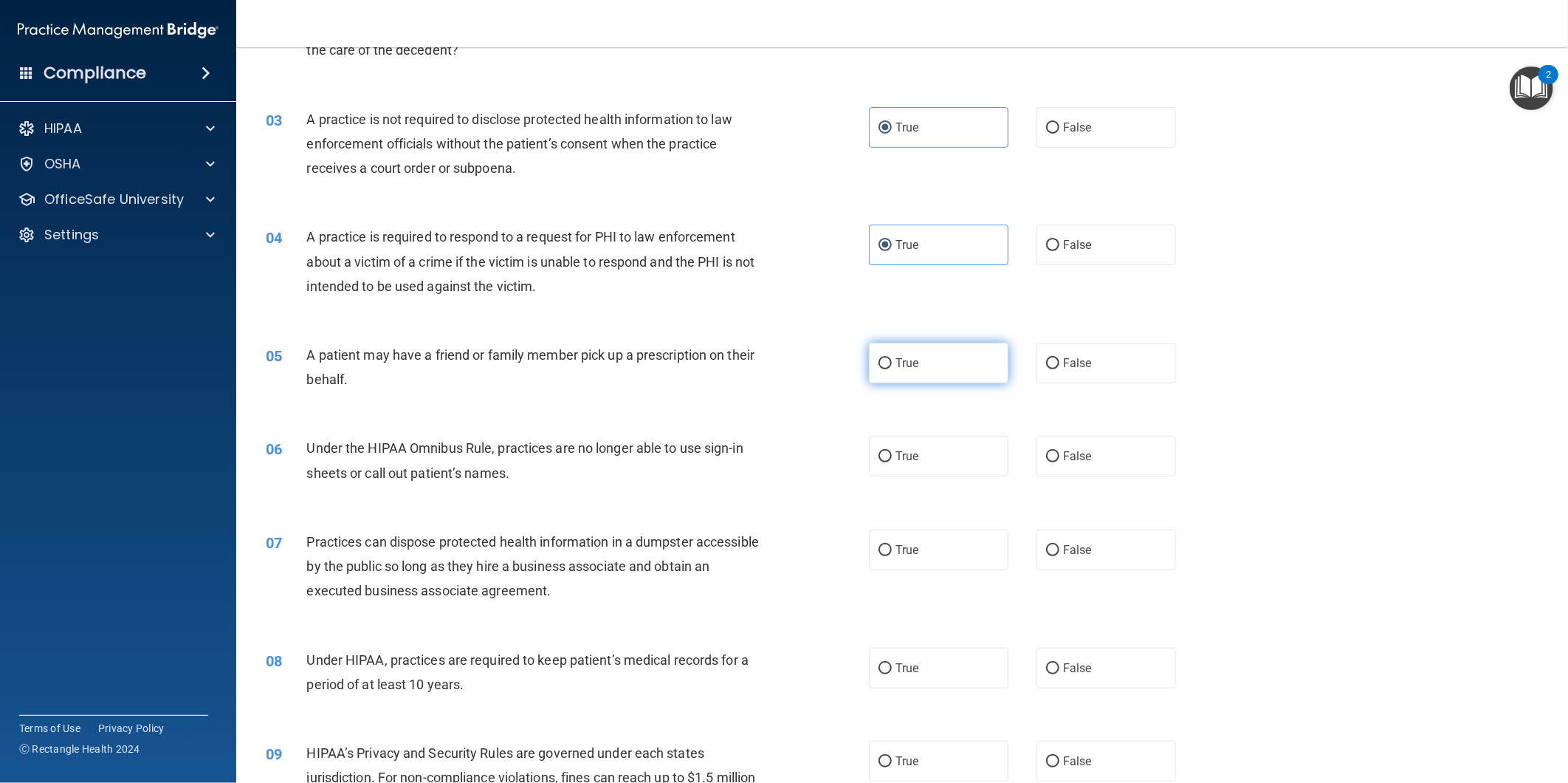
click at [928, 369] on label "True" at bounding box center [938, 363] width 140 height 41
click at [892, 369] on input "True" at bounding box center [885, 364] width 13 height 11
radio input "true"
click at [927, 448] on label "True" at bounding box center [938, 456] width 140 height 41
click at [892, 451] on input "True" at bounding box center [885, 456] width 13 height 11
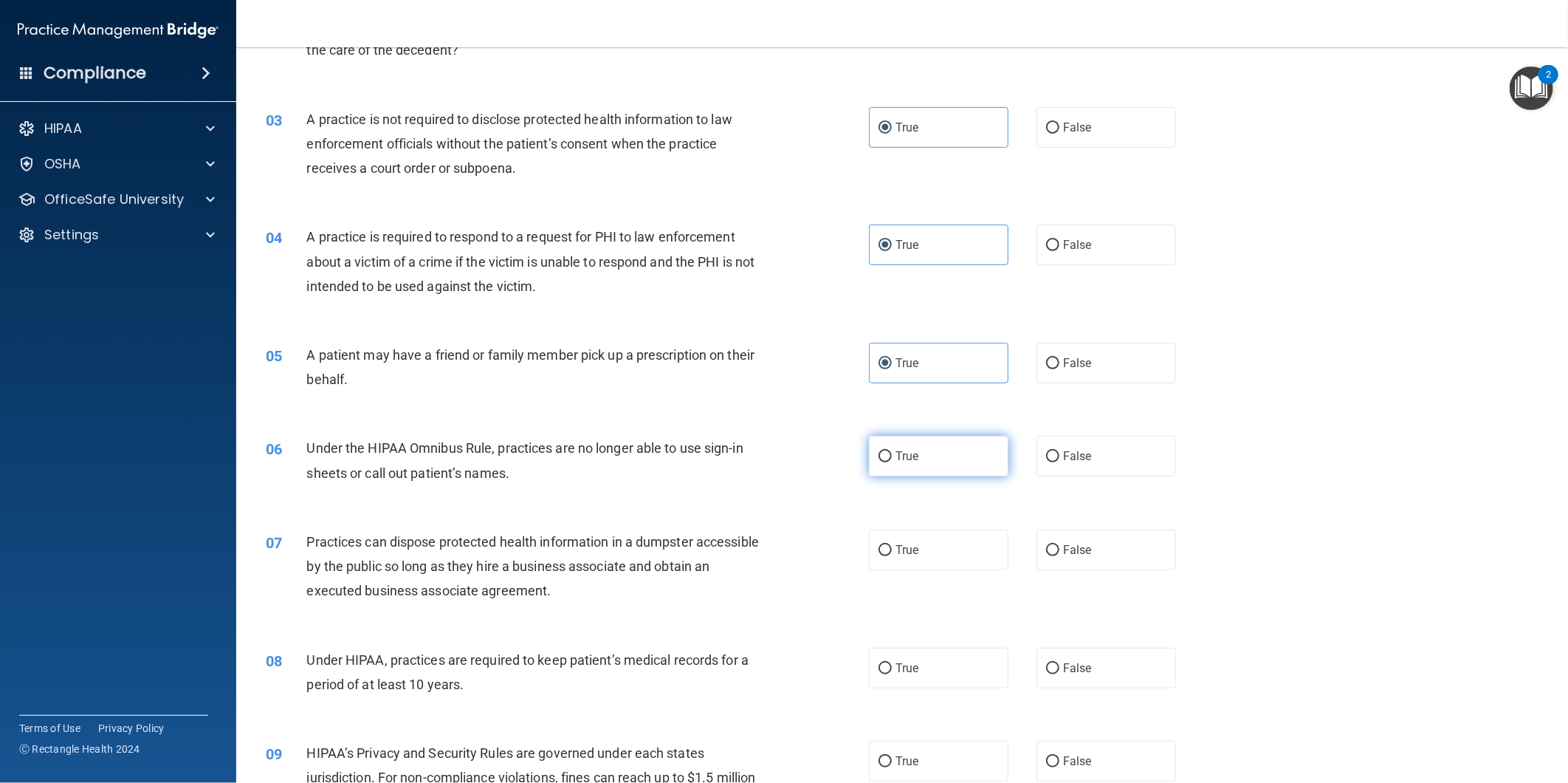
radio input "true"
click at [949, 545] on label "True" at bounding box center [938, 550] width 140 height 41
click at [892, 545] on input "True" at bounding box center [885, 551] width 13 height 11
radio input "true"
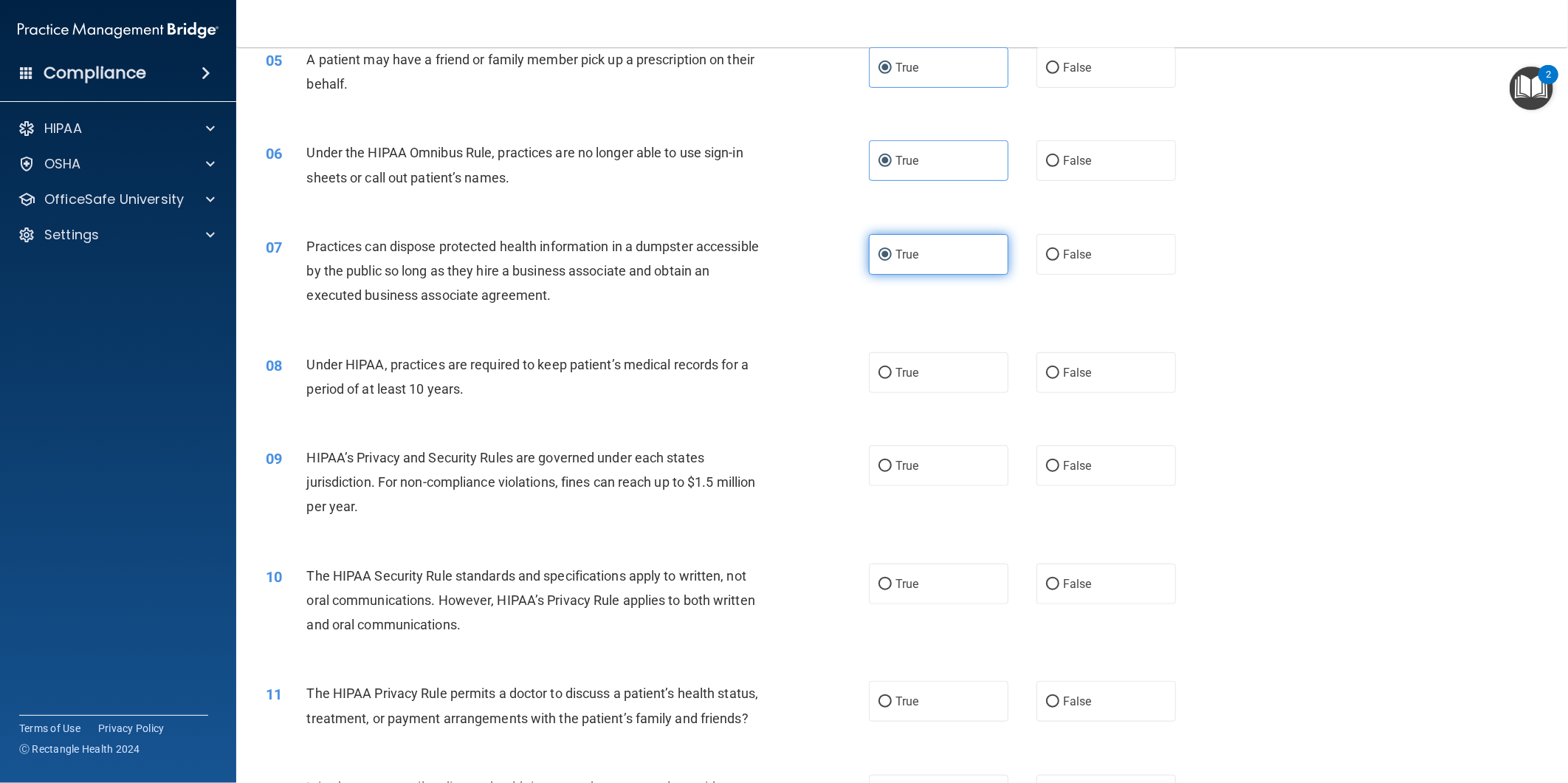
scroll to position [656, 0]
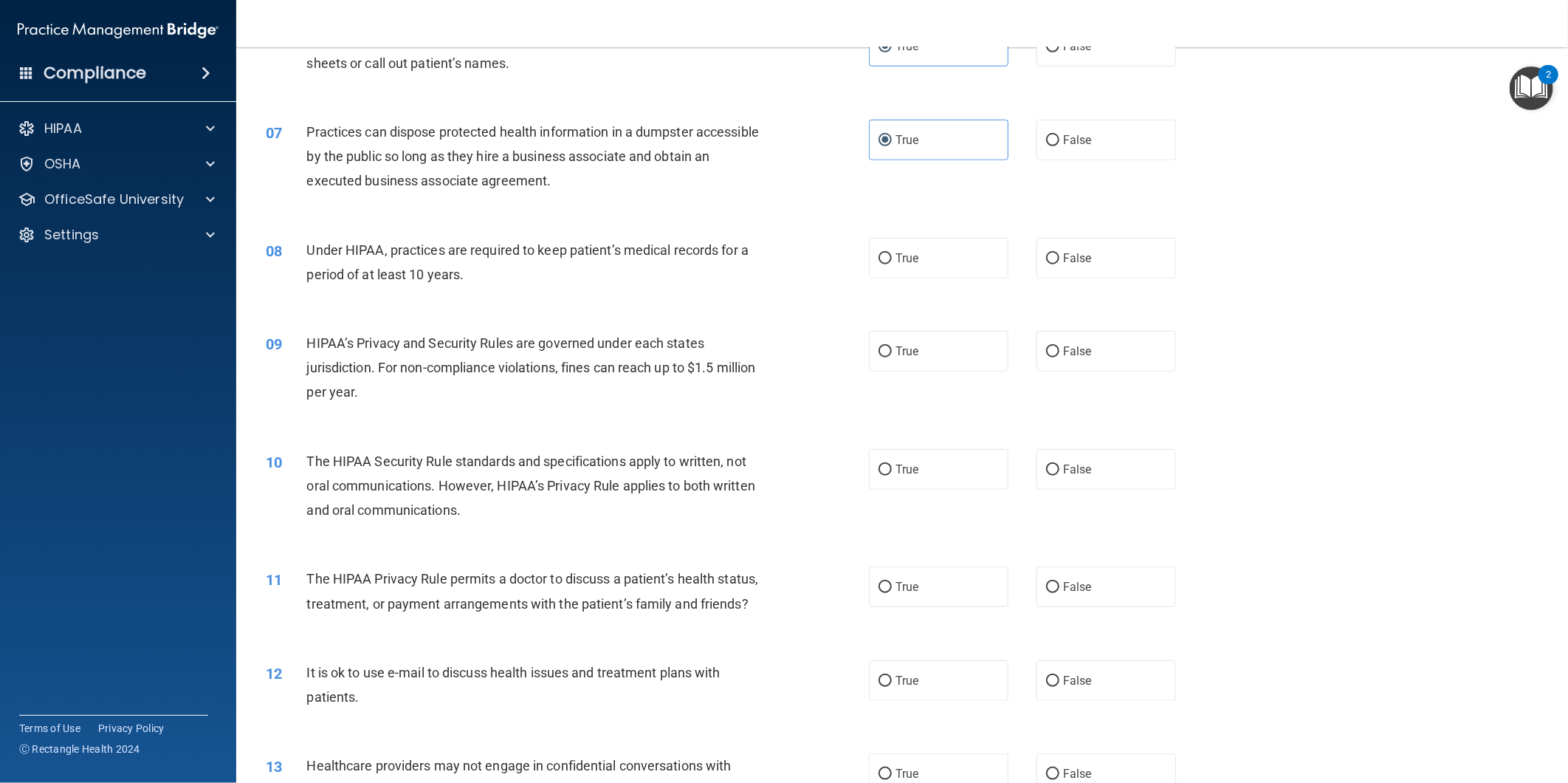
drag, startPoint x: 919, startPoint y: 260, endPoint x: 921, endPoint y: 283, distance: 23.1
click at [919, 263] on label "True" at bounding box center [938, 258] width 140 height 41
click at [892, 263] on input "True" at bounding box center [885, 259] width 13 height 11
radio input "true"
click at [929, 342] on label "True" at bounding box center [938, 351] width 140 height 41
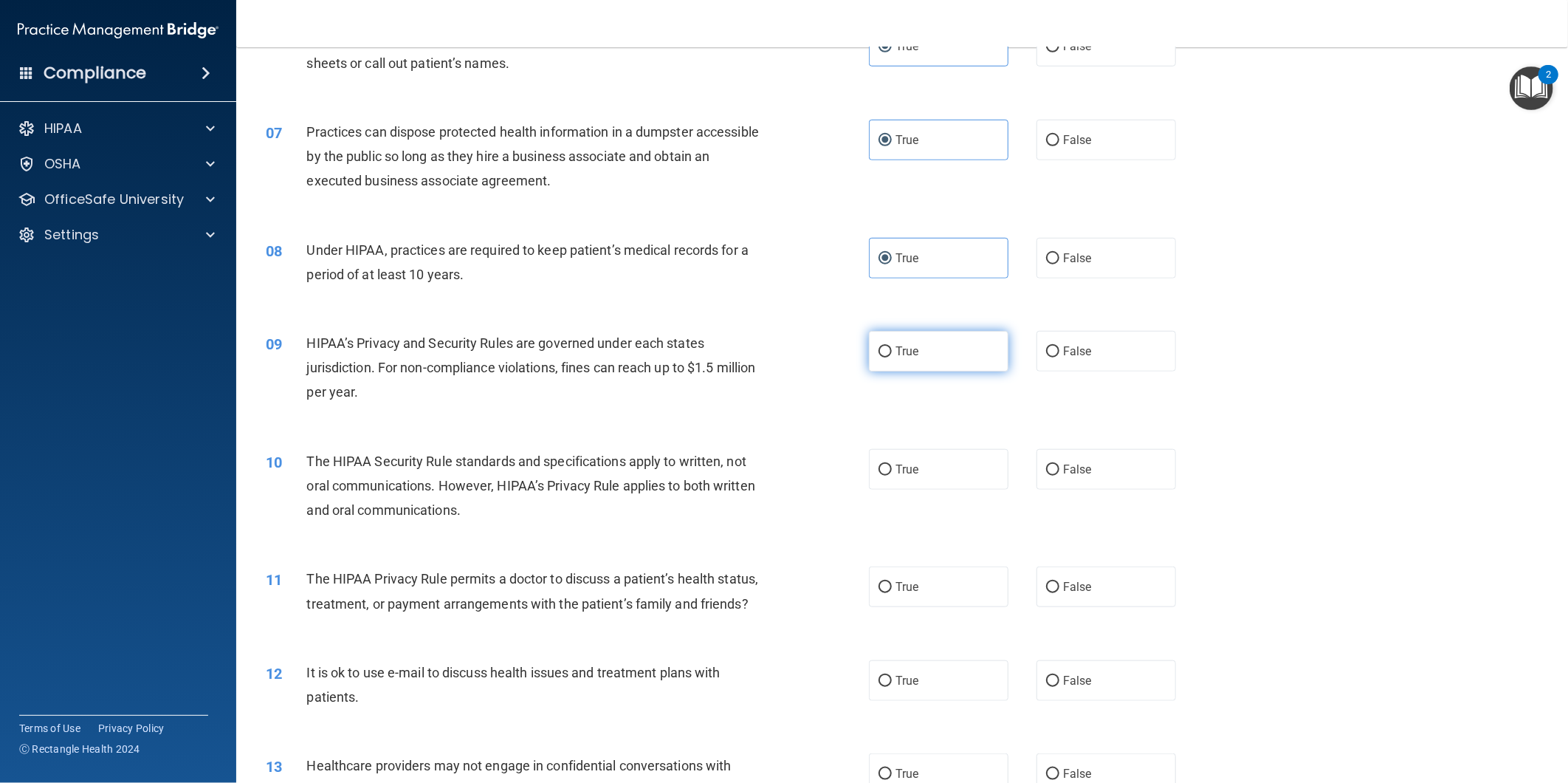
click at [892, 346] on input "True" at bounding box center [885, 351] width 13 height 11
radio input "true"
drag, startPoint x: 924, startPoint y: 465, endPoint x: 924, endPoint y: 584, distance: 119.0
click at [924, 468] on label "True" at bounding box center [938, 470] width 140 height 41
click at [892, 468] on input "True" at bounding box center [885, 470] width 13 height 11
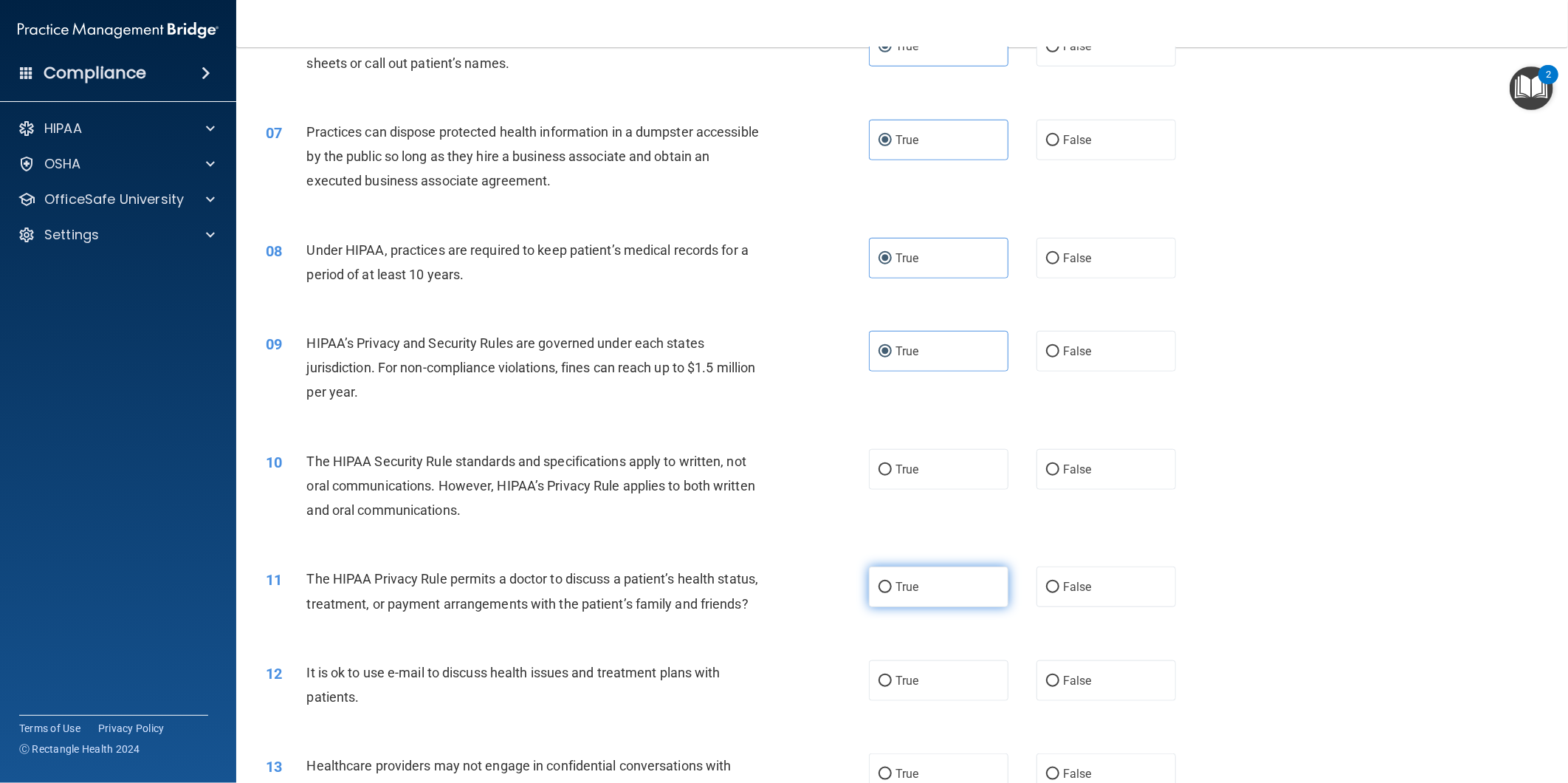
radio input "true"
click at [924, 585] on label "True" at bounding box center [938, 587] width 140 height 41
click at [892, 585] on input "True" at bounding box center [885, 587] width 13 height 11
radio input "true"
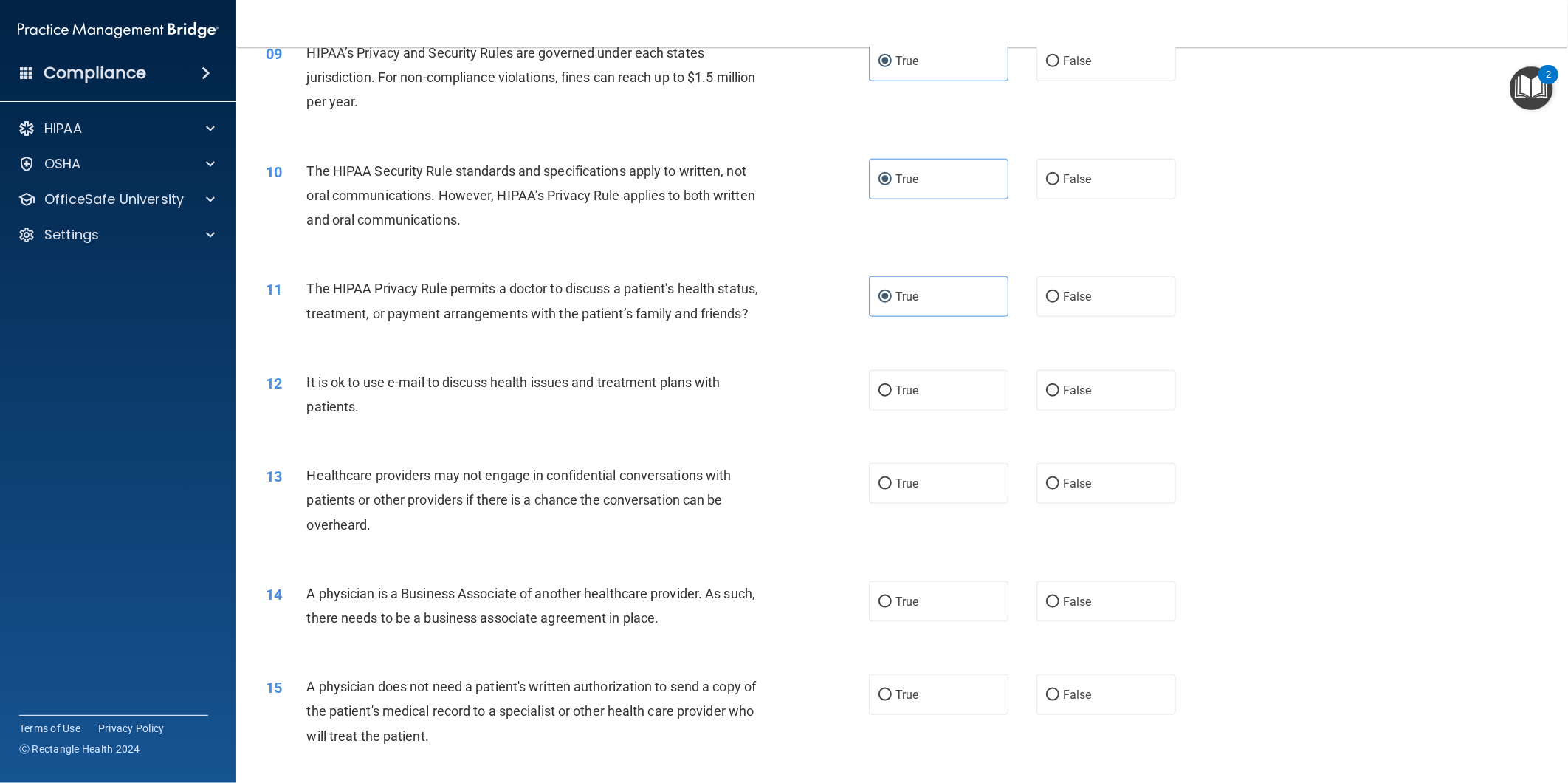
scroll to position [1067, 0]
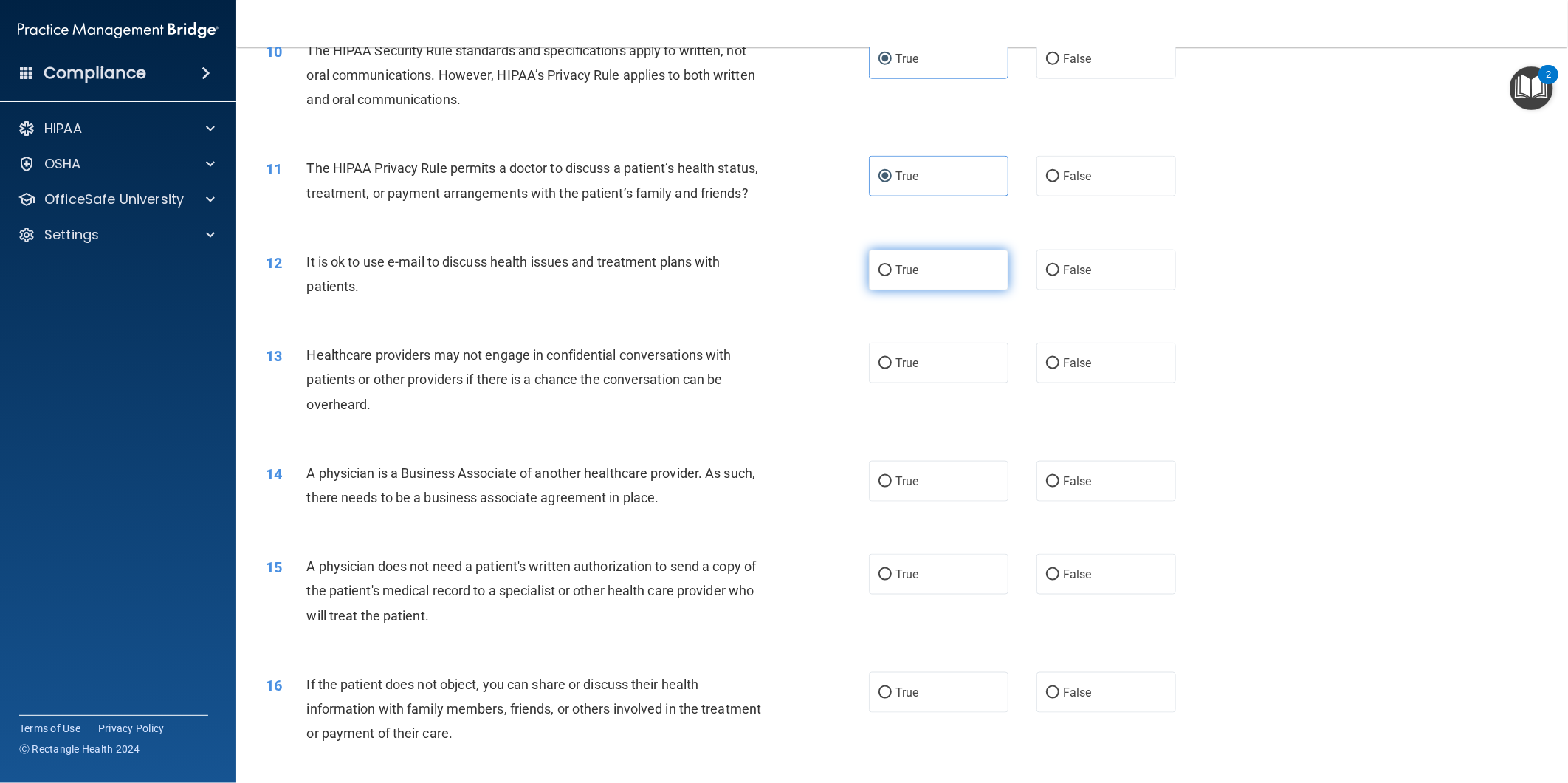
click at [939, 290] on label "True" at bounding box center [938, 270] width 140 height 41
click at [892, 277] on input "True" at bounding box center [885, 270] width 13 height 11
radio input "true"
click at [931, 381] on label "True" at bounding box center [938, 363] width 140 height 41
click at [892, 369] on input "True" at bounding box center [885, 364] width 13 height 11
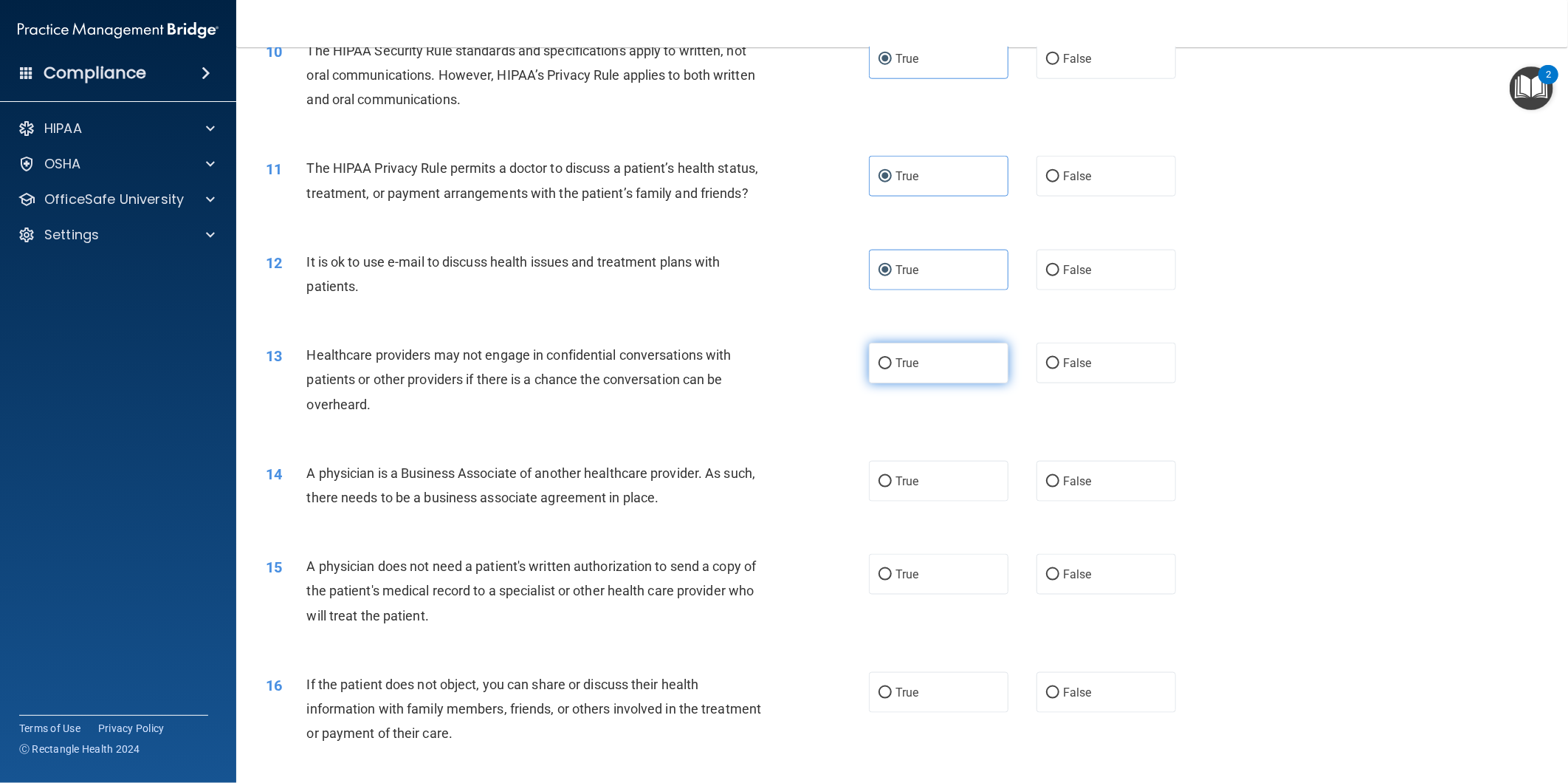
radio input "true"
click at [942, 528] on div "14 A physician is a Business Associate of another healthcare provider. As such,…" at bounding box center [902, 488] width 1295 height 93
click at [942, 502] on label "True" at bounding box center [938, 481] width 140 height 41
click at [892, 488] on input "True" at bounding box center [885, 481] width 13 height 11
radio input "true"
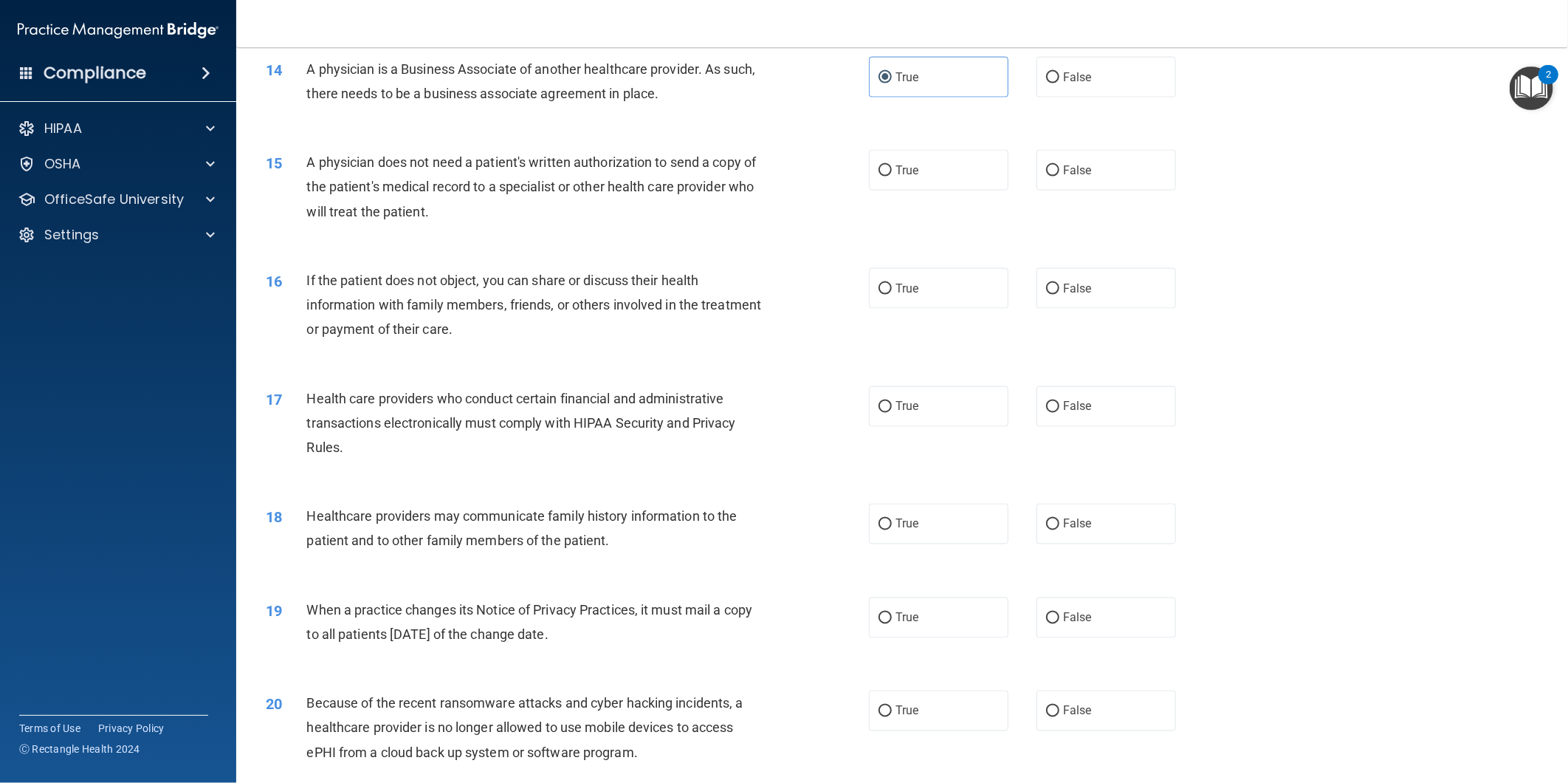
scroll to position [1477, 0]
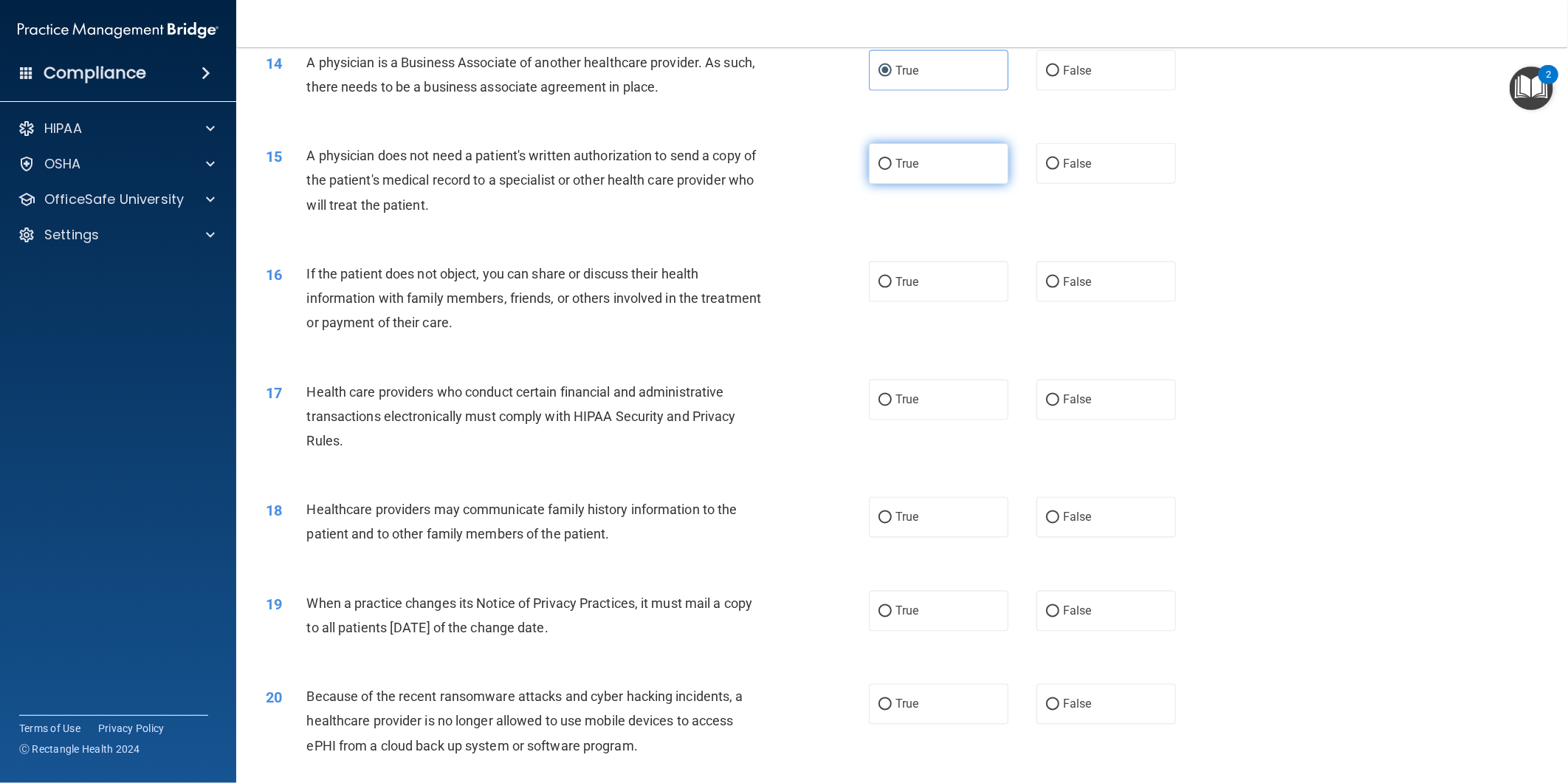
click at [942, 184] on label "True" at bounding box center [938, 164] width 140 height 41
click at [892, 170] on input "True" at bounding box center [885, 164] width 13 height 11
radio input "true"
click at [940, 303] on label "True" at bounding box center [938, 282] width 140 height 41
click at [892, 288] on input "True" at bounding box center [885, 282] width 13 height 11
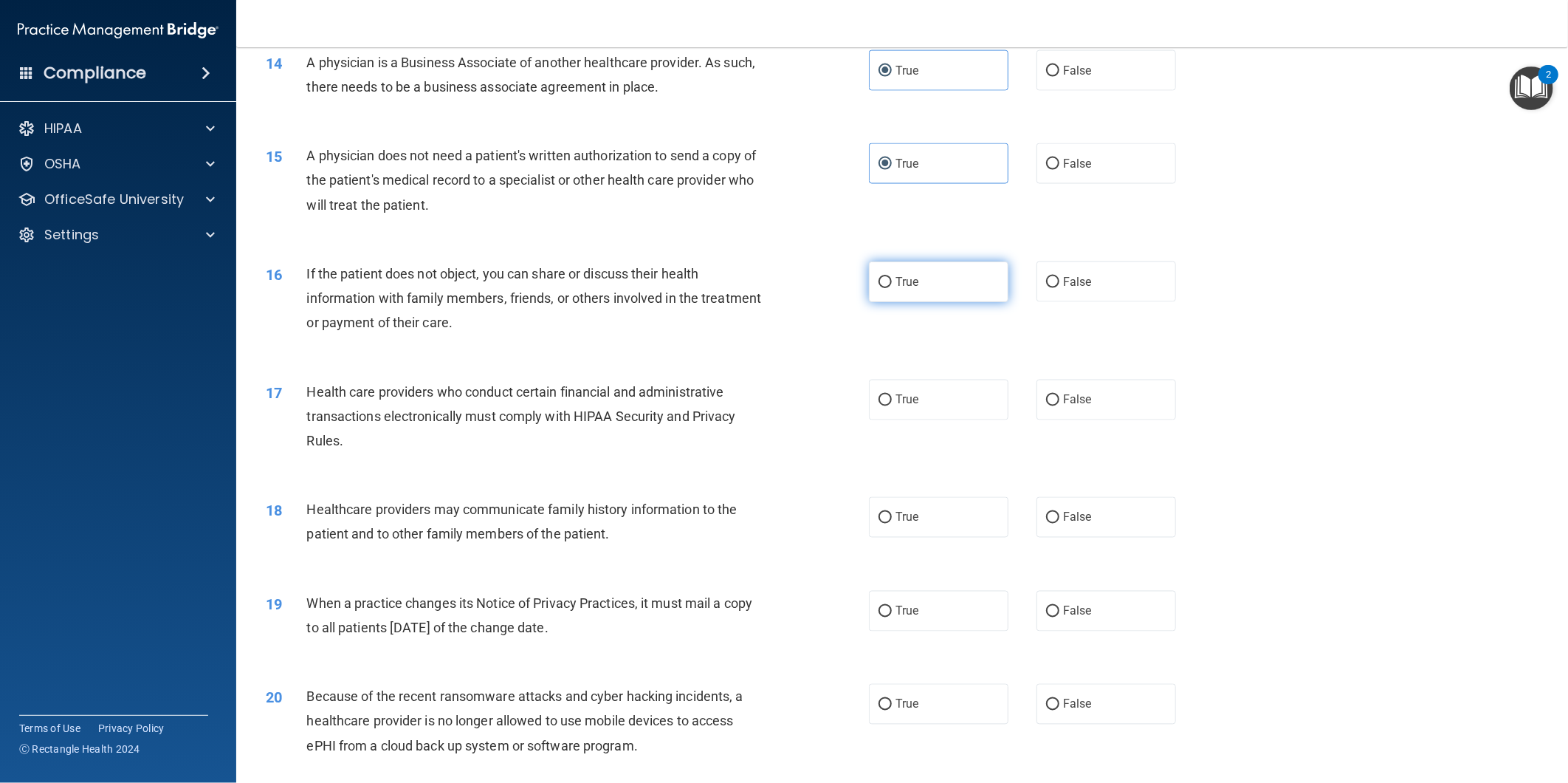
radio input "true"
click at [940, 420] on label "True" at bounding box center [938, 400] width 140 height 41
click at [892, 407] on input "True" at bounding box center [885, 400] width 13 height 11
radio input "true"
click at [947, 567] on div "18 Healthcare providers may communicate family history information to the patie…" at bounding box center [902, 525] width 1295 height 93
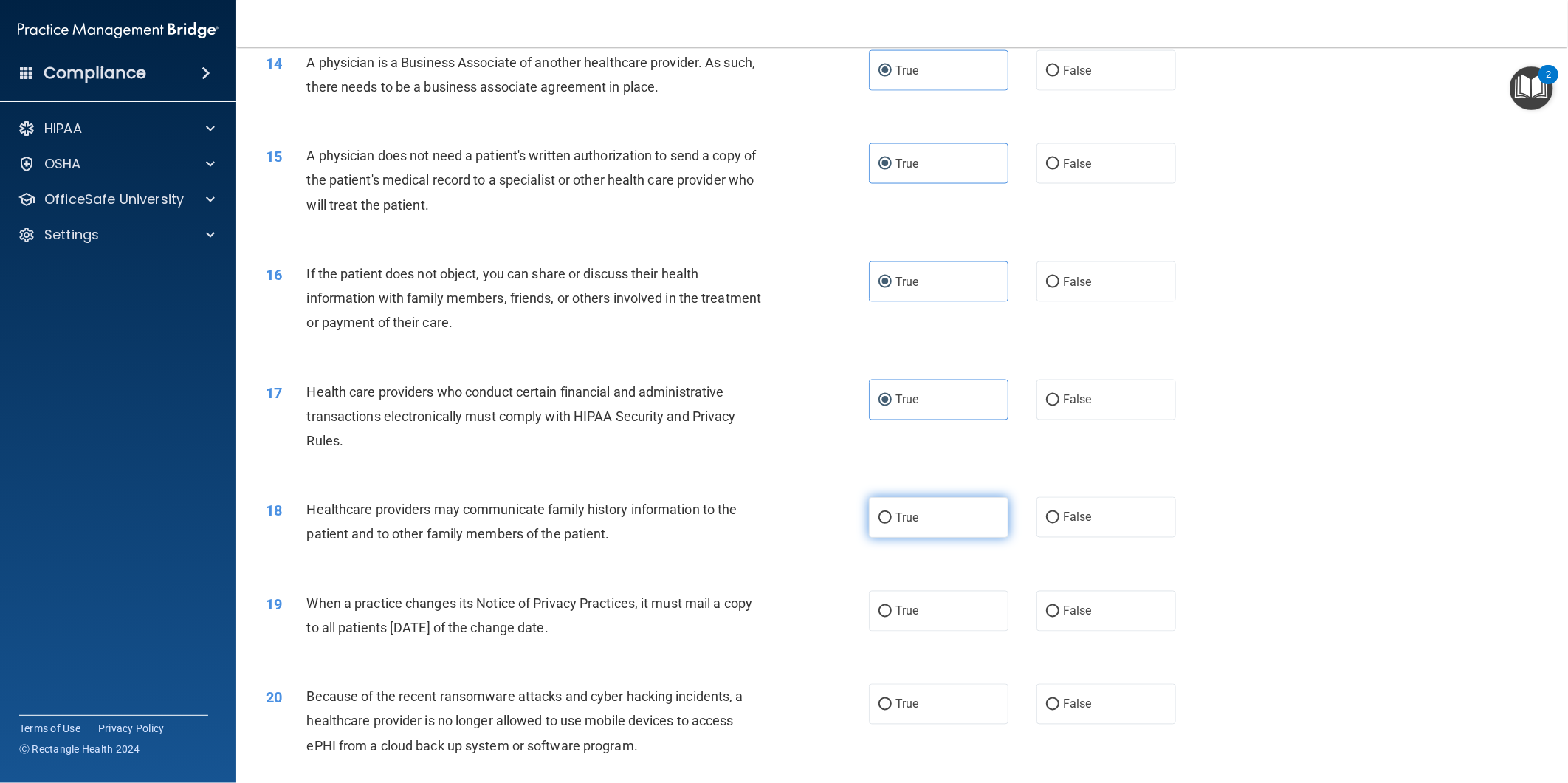
click at [951, 534] on label "True" at bounding box center [938, 518] width 140 height 41
click at [892, 524] on input "True" at bounding box center [885, 518] width 13 height 11
radio input "true"
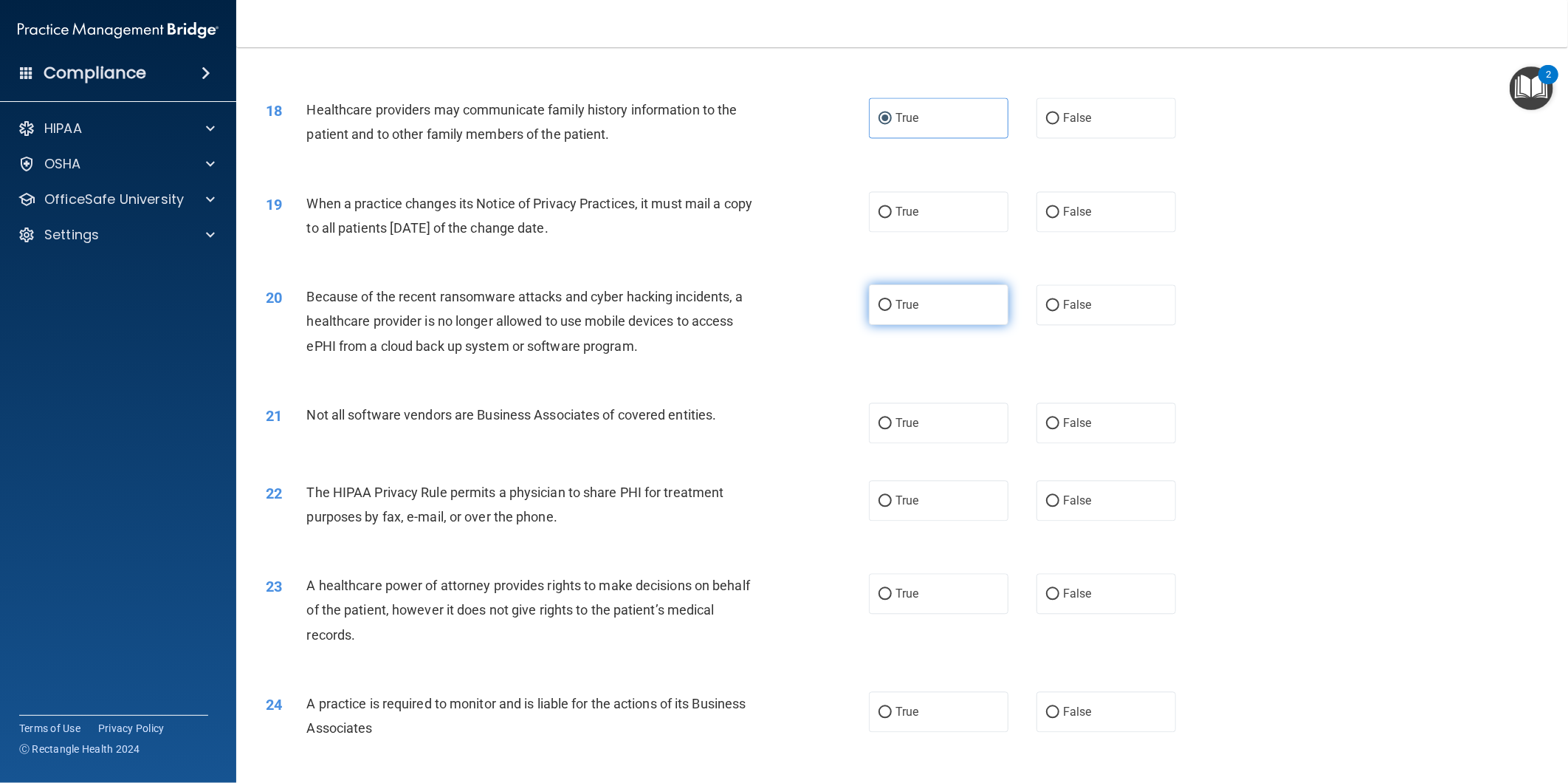
scroll to position [1887, 0]
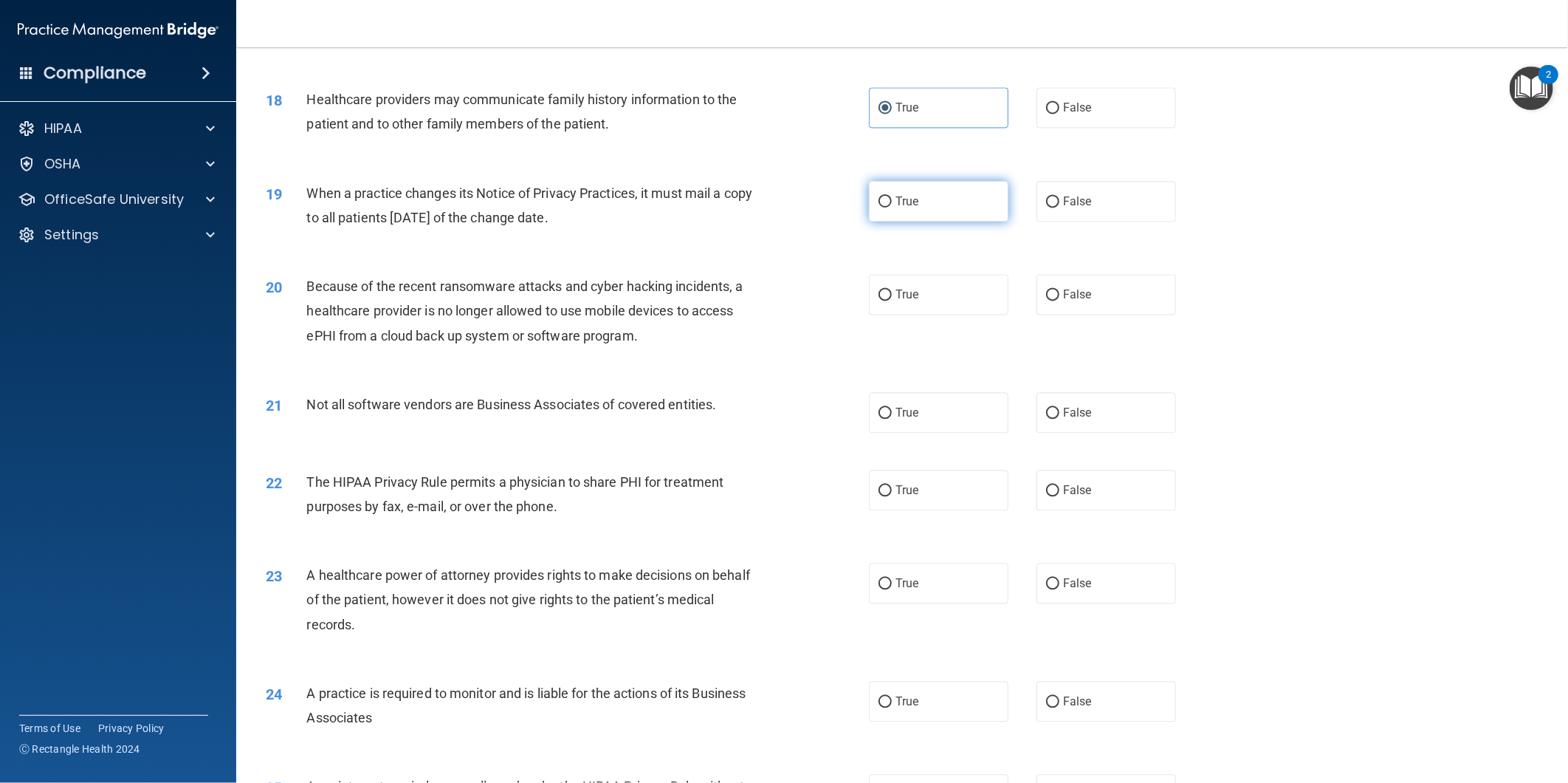
click at [937, 222] on label "True" at bounding box center [938, 201] width 140 height 41
click at [892, 207] on input "True" at bounding box center [885, 202] width 13 height 11
radio input "true"
click at [933, 315] on label "True" at bounding box center [938, 295] width 140 height 41
click at [892, 301] on input "True" at bounding box center [885, 295] width 13 height 11
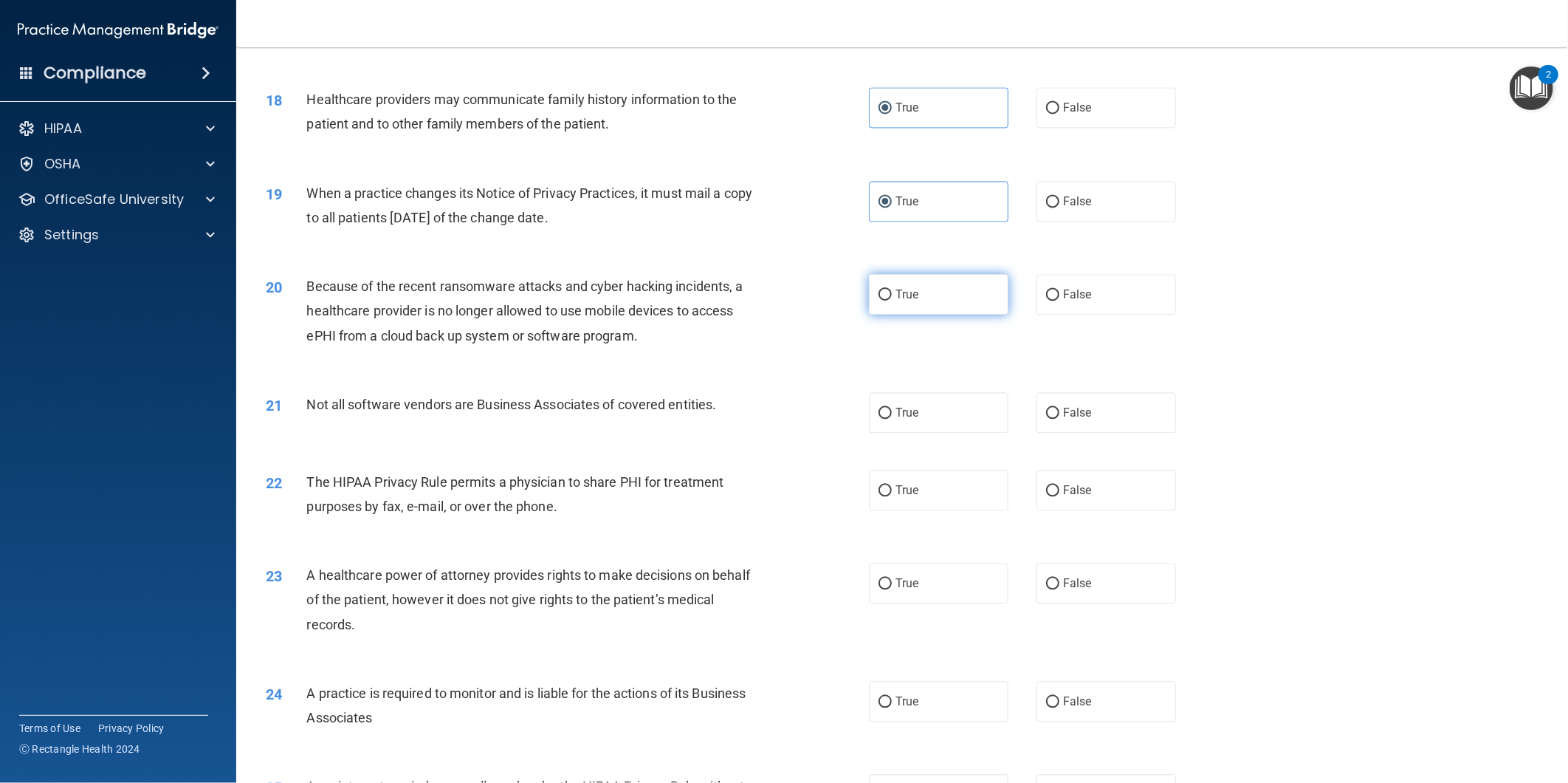
radio input "true"
click at [947, 433] on label "True" at bounding box center [938, 413] width 140 height 41
click at [892, 419] on input "True" at bounding box center [885, 413] width 13 height 11
radio input "true"
click at [943, 511] on label "True" at bounding box center [938, 490] width 140 height 41
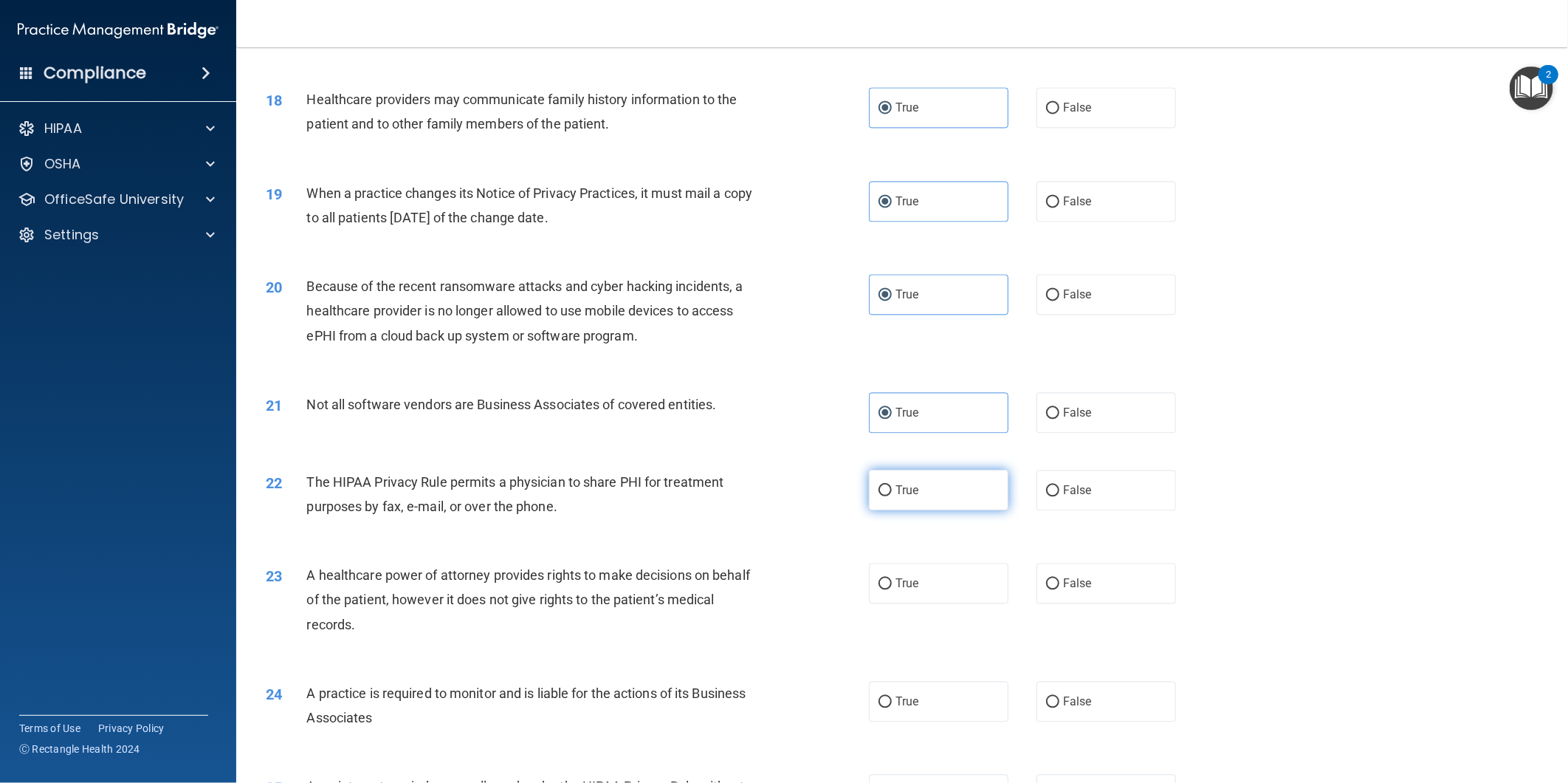
click at [892, 496] on input "True" at bounding box center [885, 490] width 13 height 11
radio input "true"
click at [949, 603] on label "True" at bounding box center [938, 584] width 140 height 41
click at [892, 590] on input "True" at bounding box center [885, 584] width 13 height 11
radio input "true"
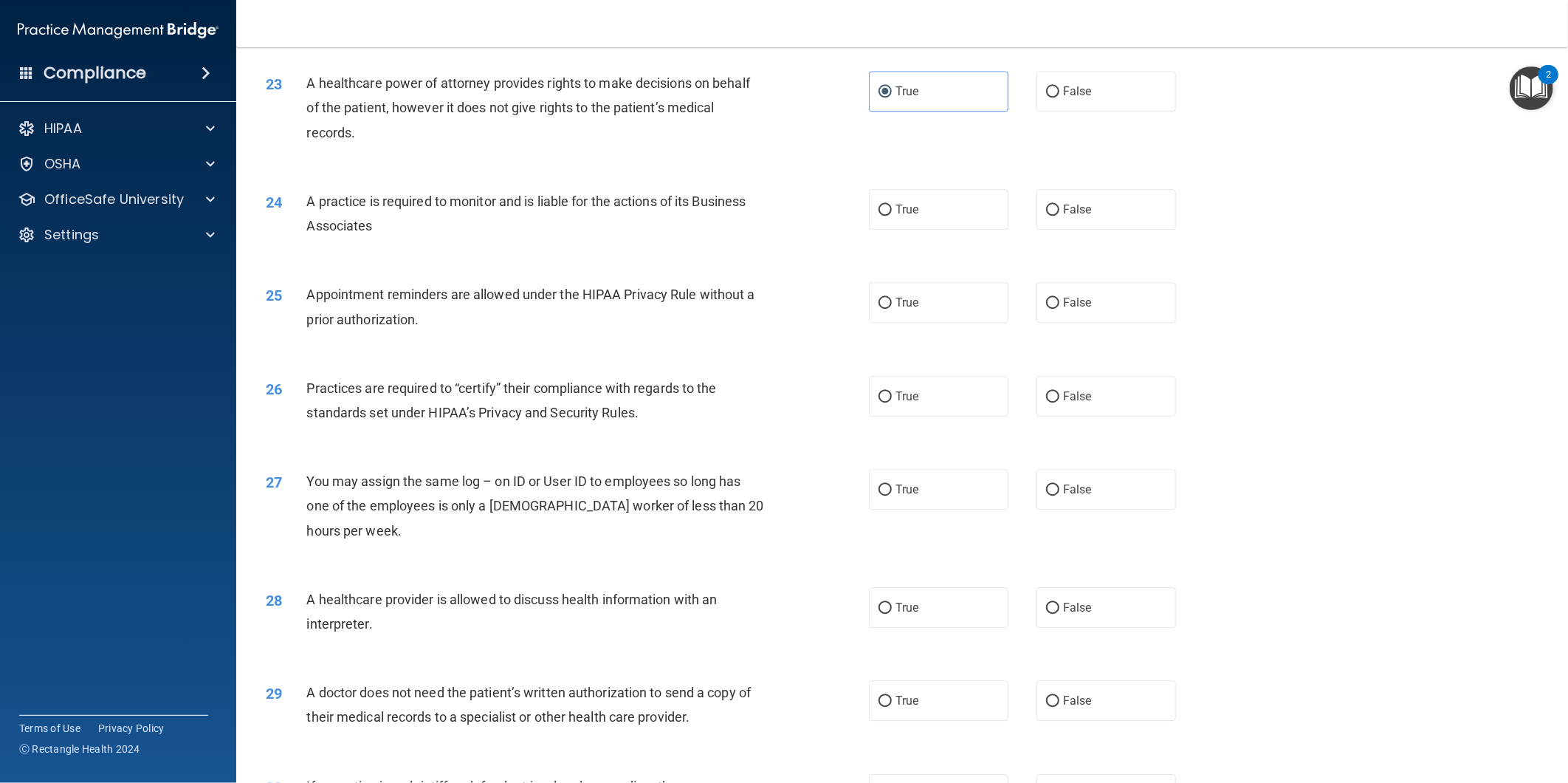
scroll to position [2380, 0]
click at [917, 263] on div "24 A practice is required to monitor and is liable for the actions of its Busin…" at bounding box center [902, 216] width 1295 height 93
click at [916, 321] on label "True" at bounding box center [938, 302] width 140 height 41
click at [892, 308] on input "True" at bounding box center [885, 303] width 13 height 11
radio input "true"
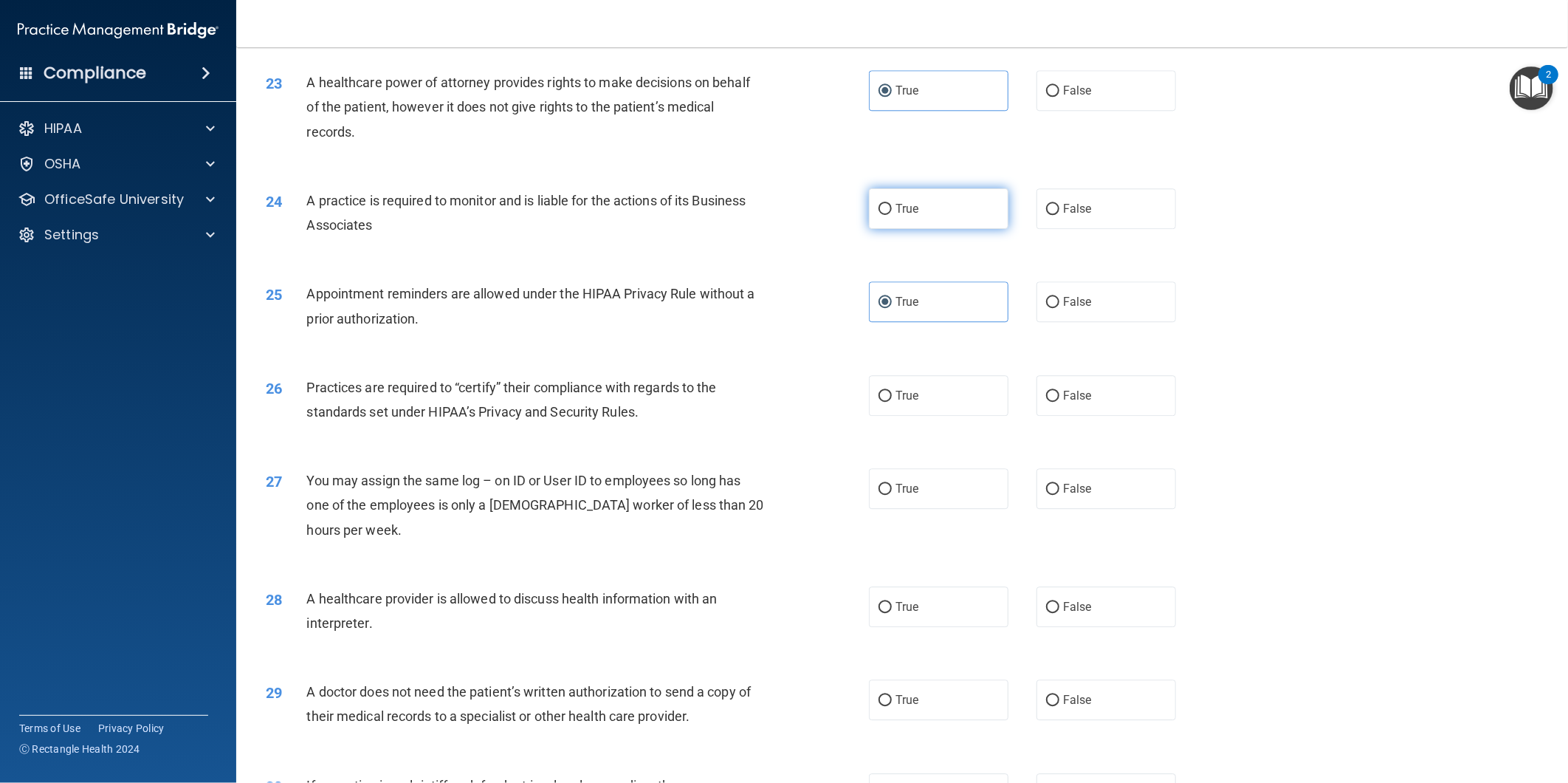
click at [923, 229] on label "True" at bounding box center [938, 209] width 140 height 41
click at [892, 215] on input "True" at bounding box center [885, 209] width 13 height 11
radio input "true"
click at [943, 416] on label "True" at bounding box center [938, 396] width 140 height 41
click at [892, 402] on input "True" at bounding box center [885, 396] width 13 height 11
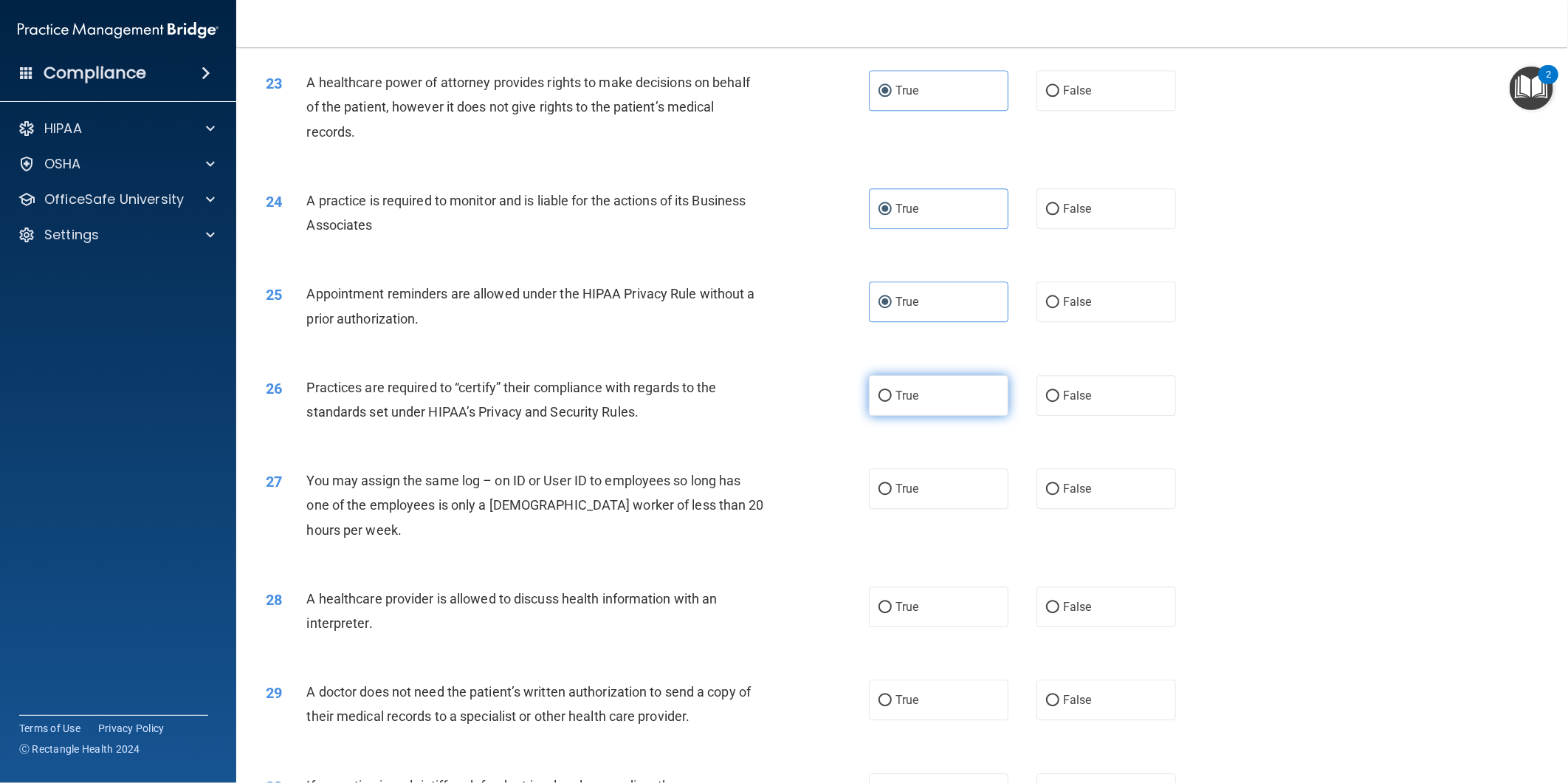
radio input "true"
click at [939, 495] on label "True" at bounding box center [938, 488] width 140 height 41
click at [892, 495] on input "True" at bounding box center [885, 489] width 13 height 11
radio input "true"
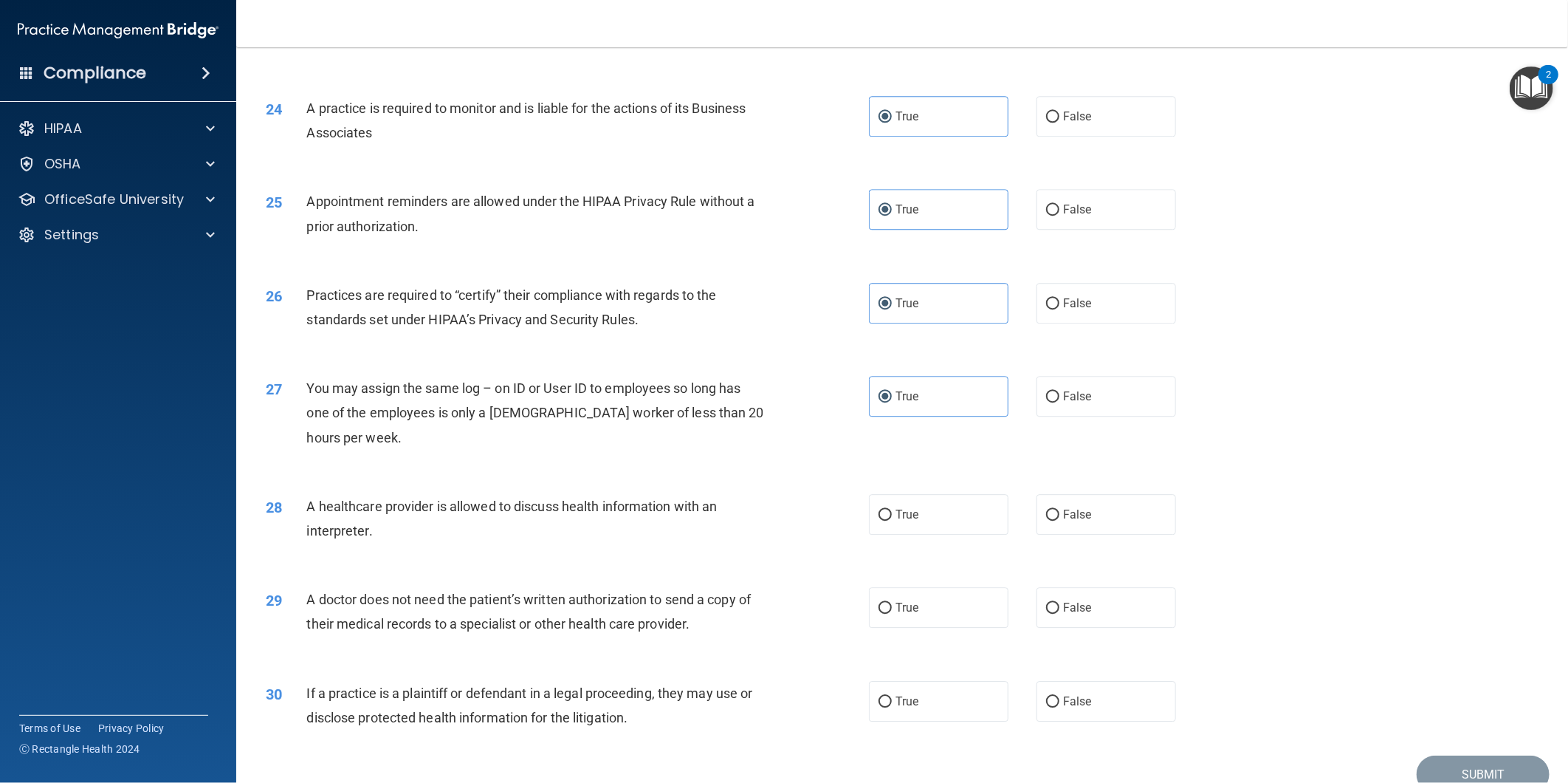
scroll to position [2566, 0]
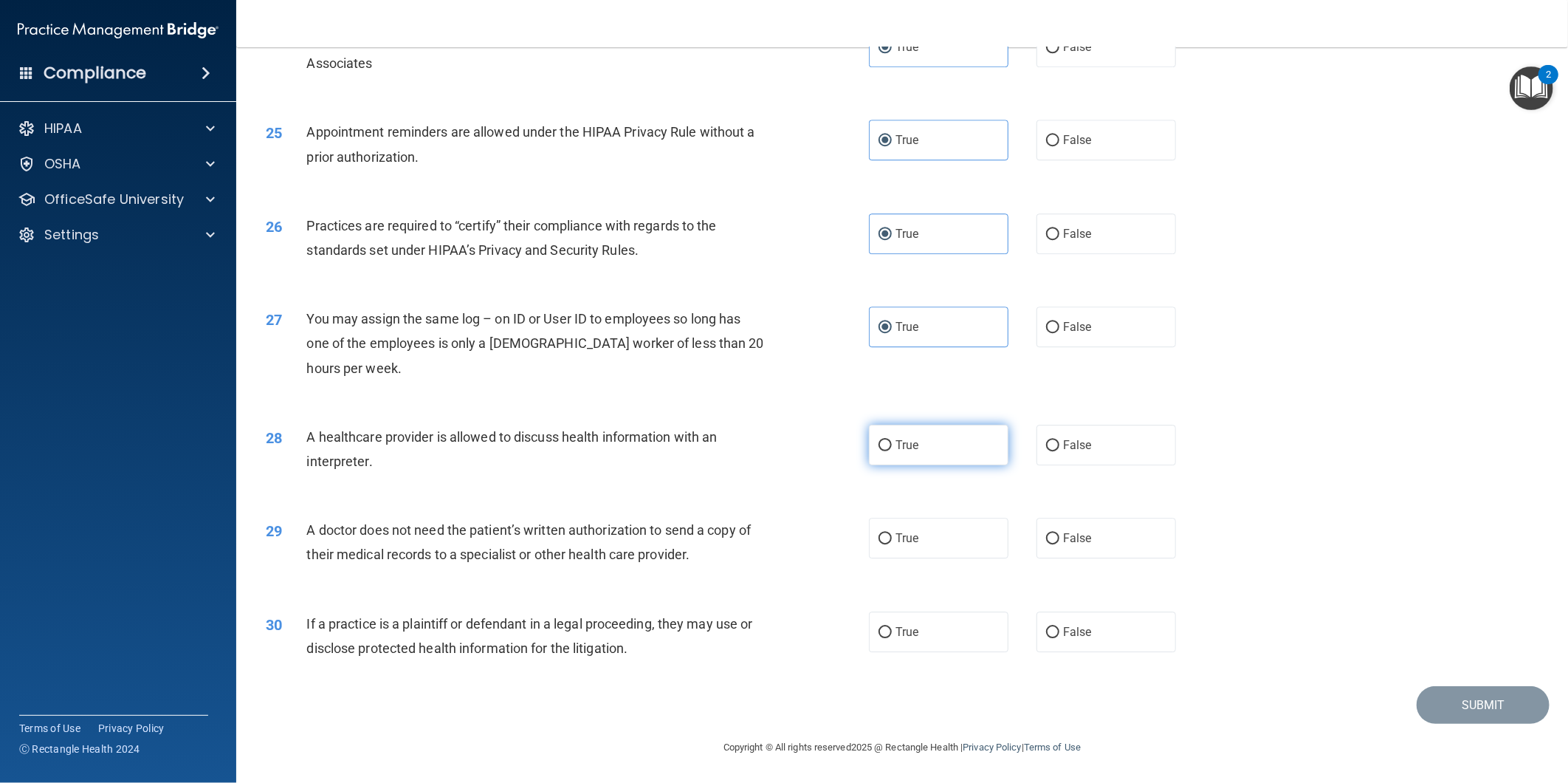
click at [928, 446] on label "True" at bounding box center [938, 445] width 140 height 41
click at [892, 446] on input "True" at bounding box center [885, 446] width 13 height 11
radio input "true"
click at [936, 548] on label "True" at bounding box center [938, 538] width 140 height 41
click at [892, 545] on input "True" at bounding box center [885, 538] width 13 height 11
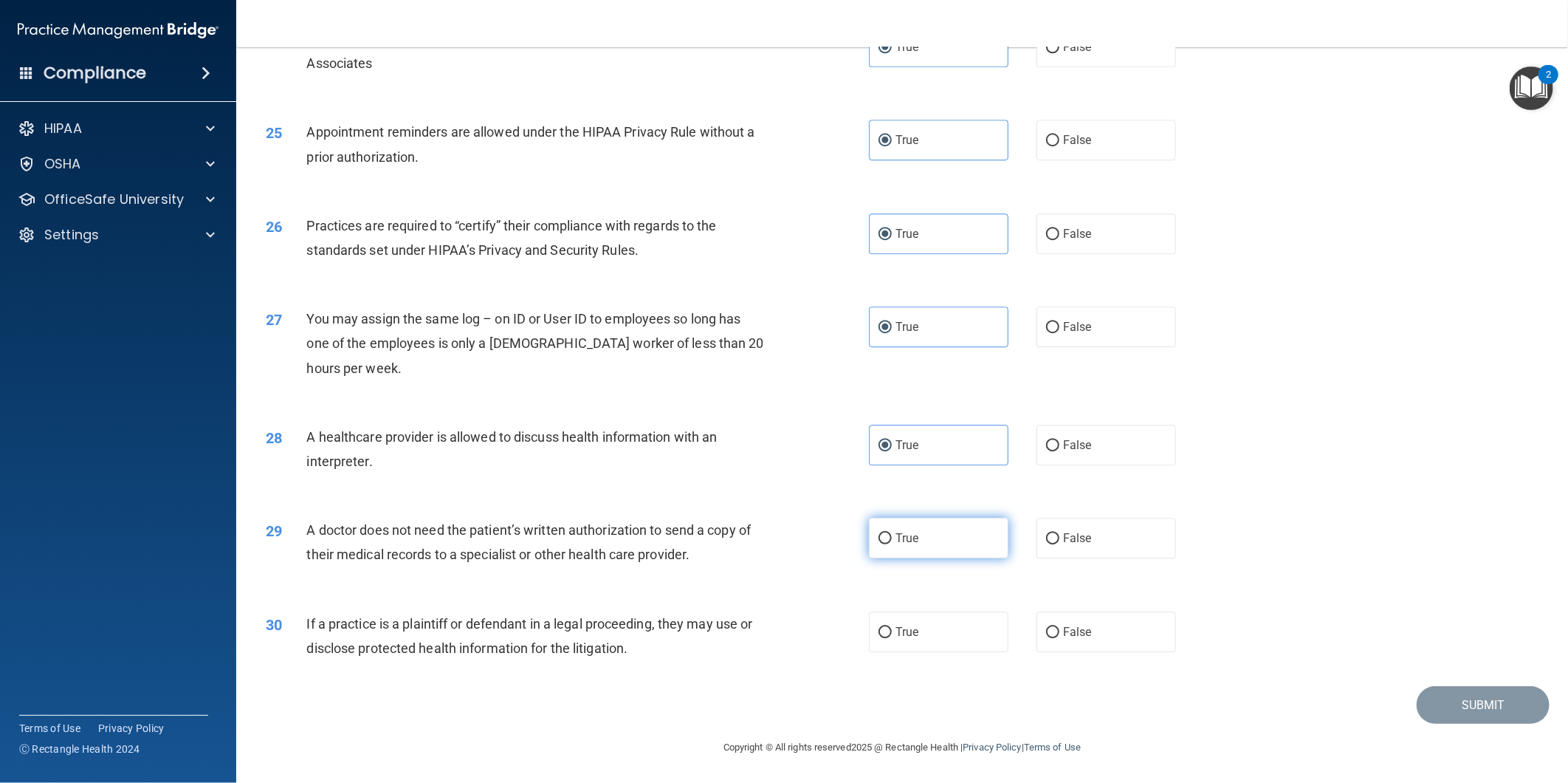
radio input "true"
click at [941, 626] on label "True" at bounding box center [938, 632] width 140 height 41
click at [892, 627] on input "True" at bounding box center [885, 633] width 13 height 11
radio input "true"
click at [1488, 706] on button "Submit" at bounding box center [1483, 705] width 133 height 37
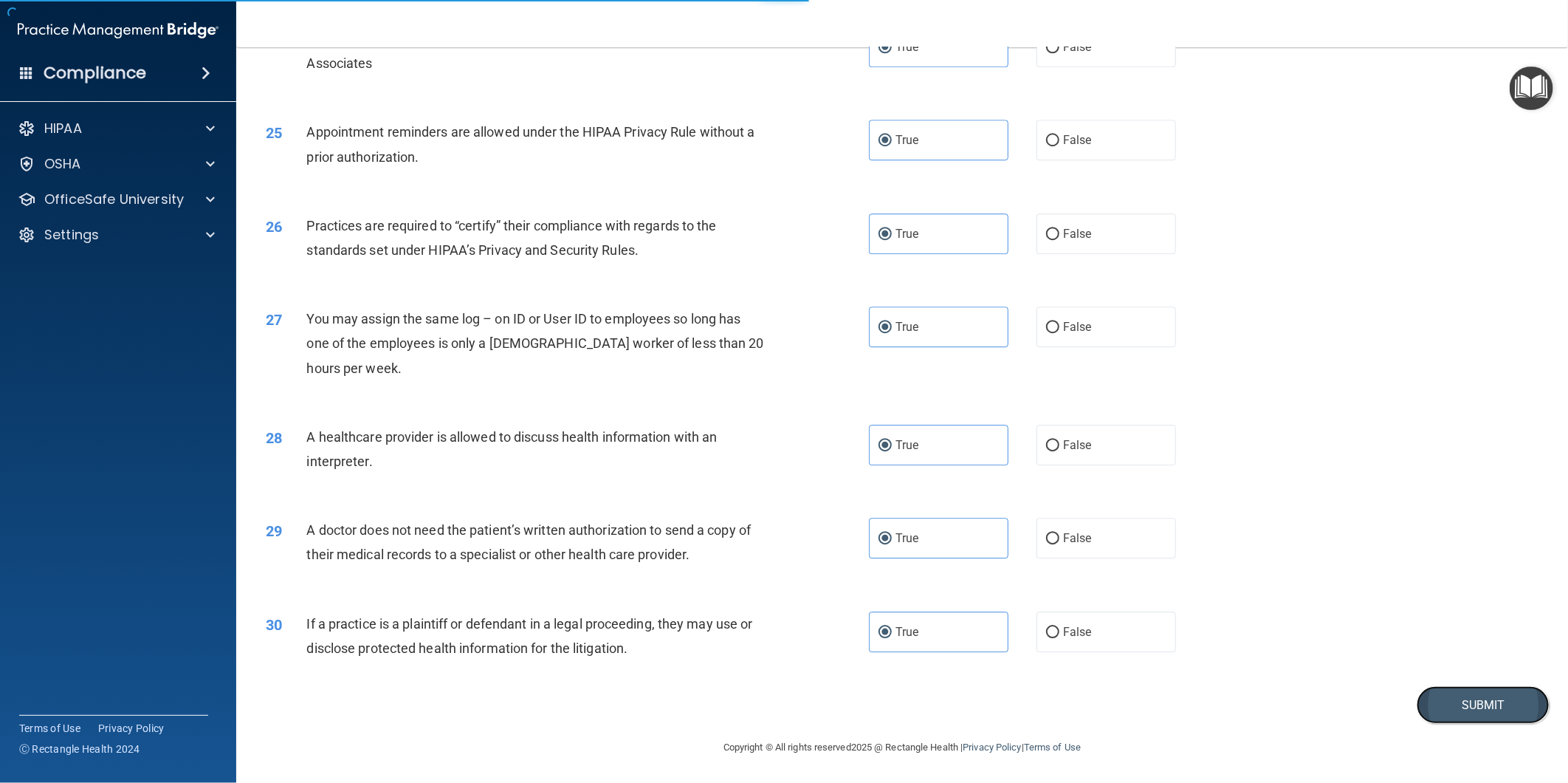
click at [1470, 702] on button "Submit" at bounding box center [1483, 705] width 133 height 37
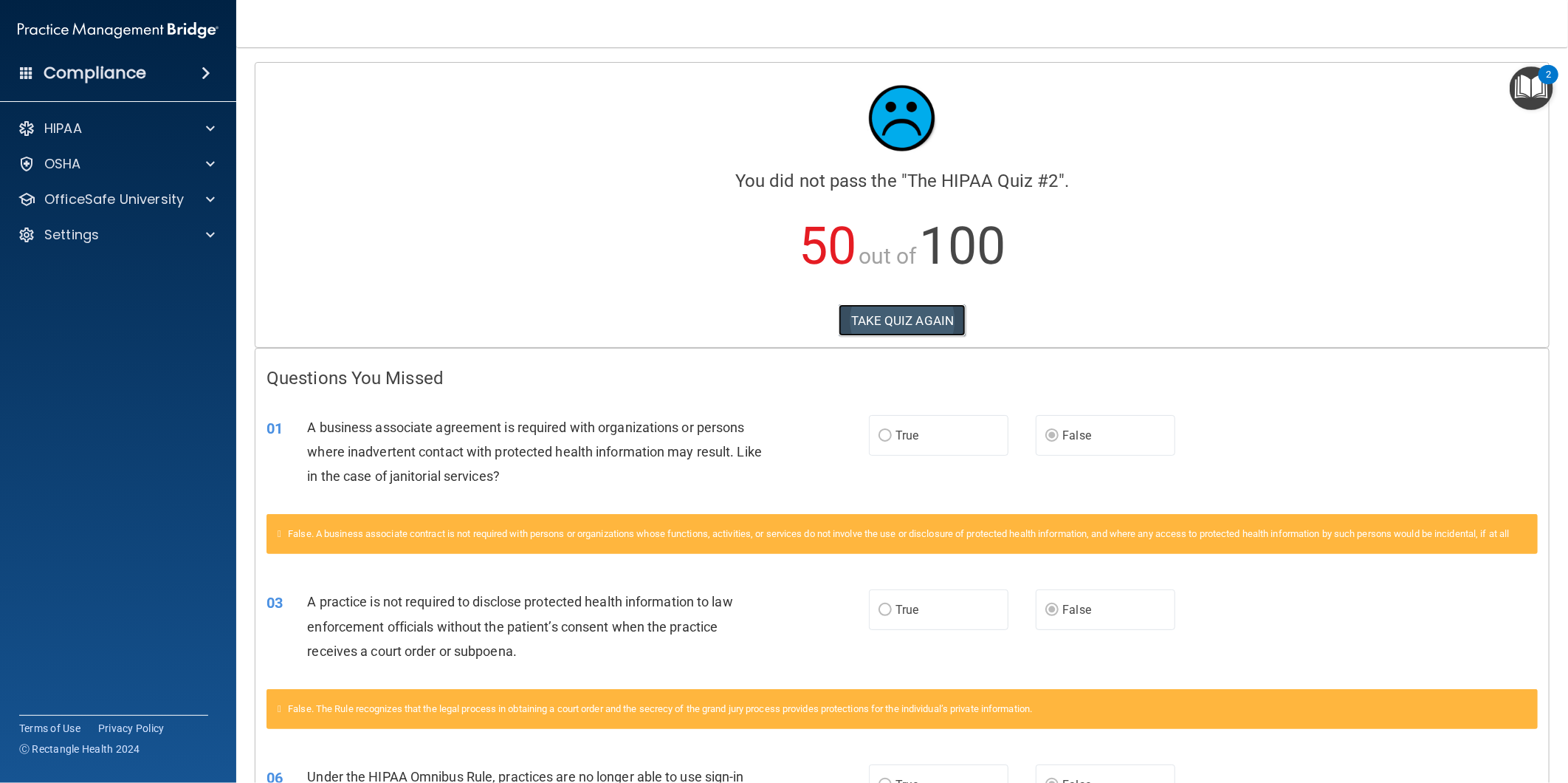
click at [874, 315] on button "TAKE QUIZ AGAIN" at bounding box center [903, 320] width 128 height 33
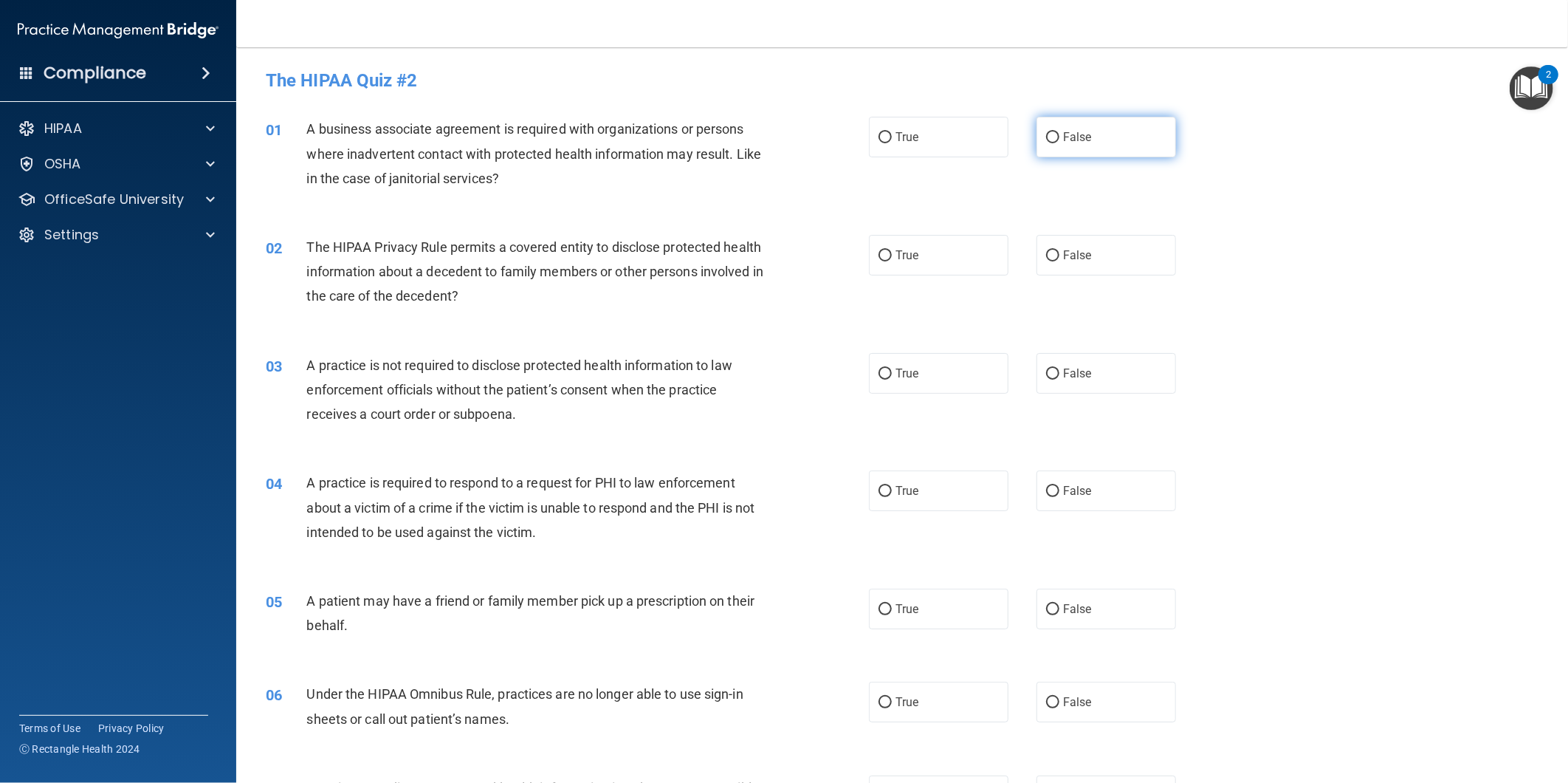
click at [1085, 141] on label "False" at bounding box center [1106, 137] width 140 height 41
click at [1059, 141] on input "False" at bounding box center [1052, 138] width 13 height 11
radio input "true"
click at [913, 254] on label "True" at bounding box center [938, 255] width 140 height 41
click at [892, 254] on input "True" at bounding box center [885, 255] width 13 height 11
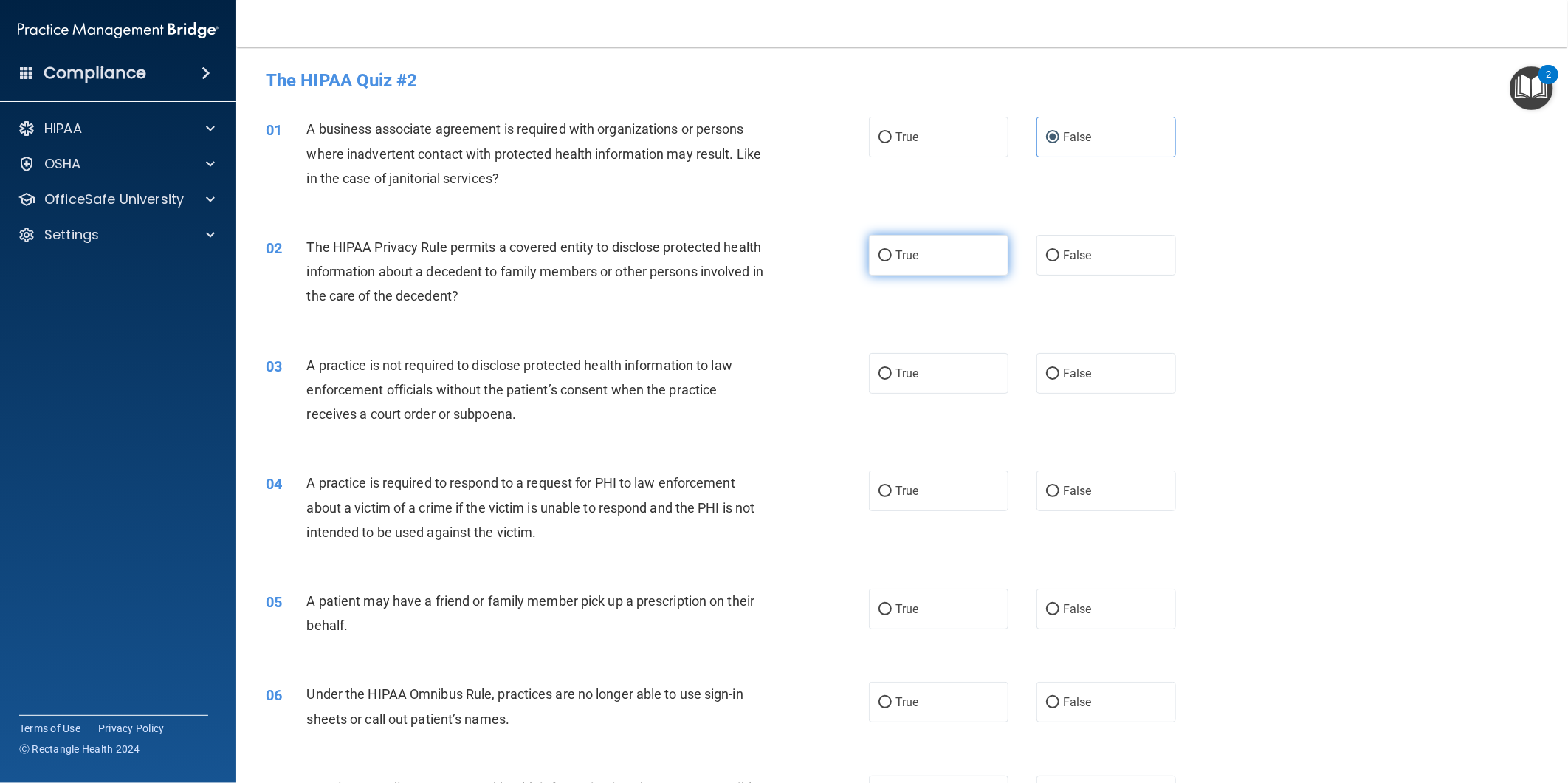
radio input "true"
click at [1051, 363] on label "False" at bounding box center [1106, 374] width 140 height 41
click at [1051, 368] on input "False" at bounding box center [1052, 374] width 13 height 11
radio input "true"
click at [924, 485] on label "True" at bounding box center [938, 491] width 140 height 41
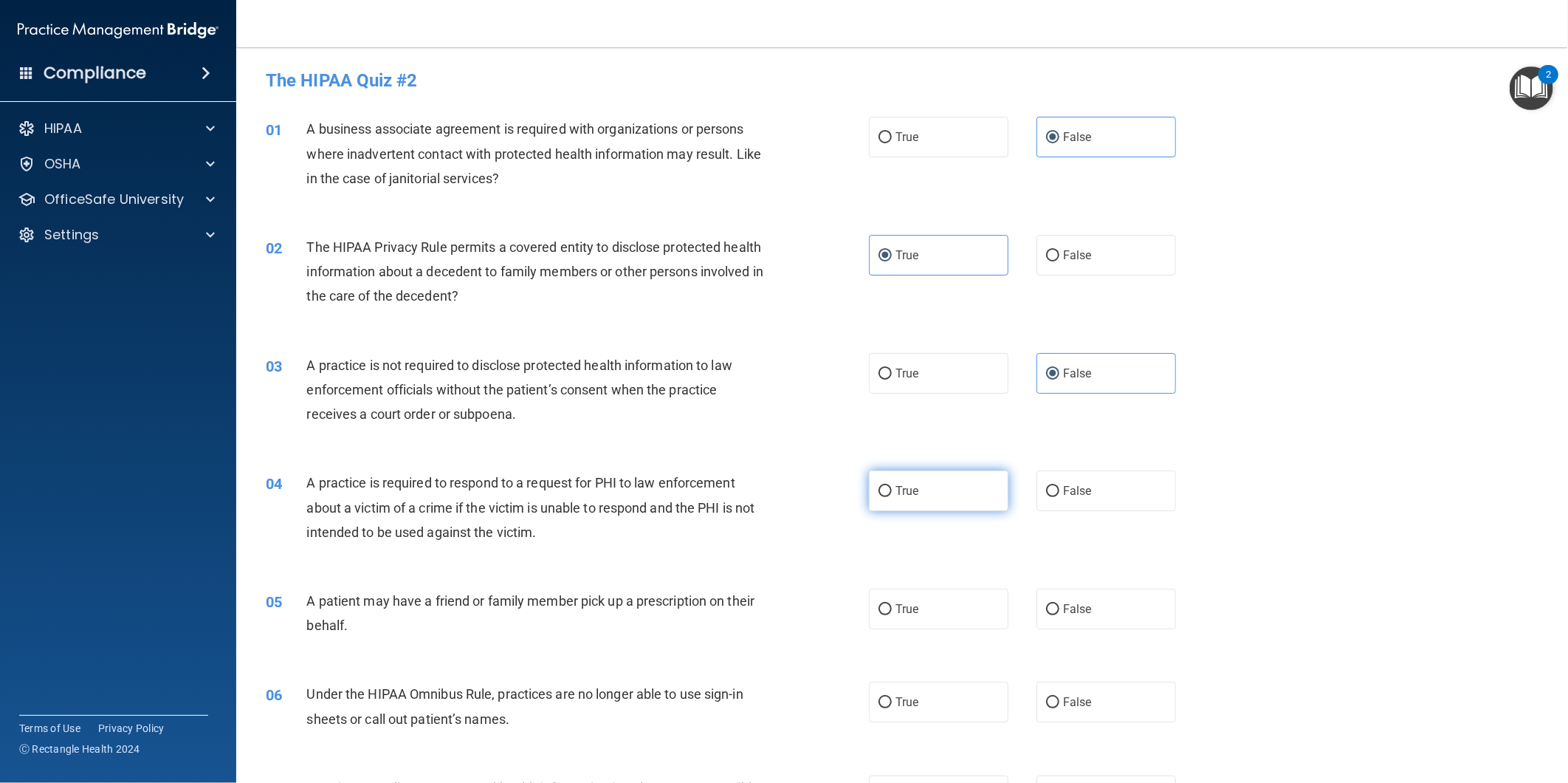
click at [892, 486] on input "True" at bounding box center [885, 491] width 13 height 11
radio input "true"
click at [928, 606] on label "True" at bounding box center [938, 609] width 140 height 41
click at [892, 606] on input "True" at bounding box center [885, 609] width 13 height 11
radio input "true"
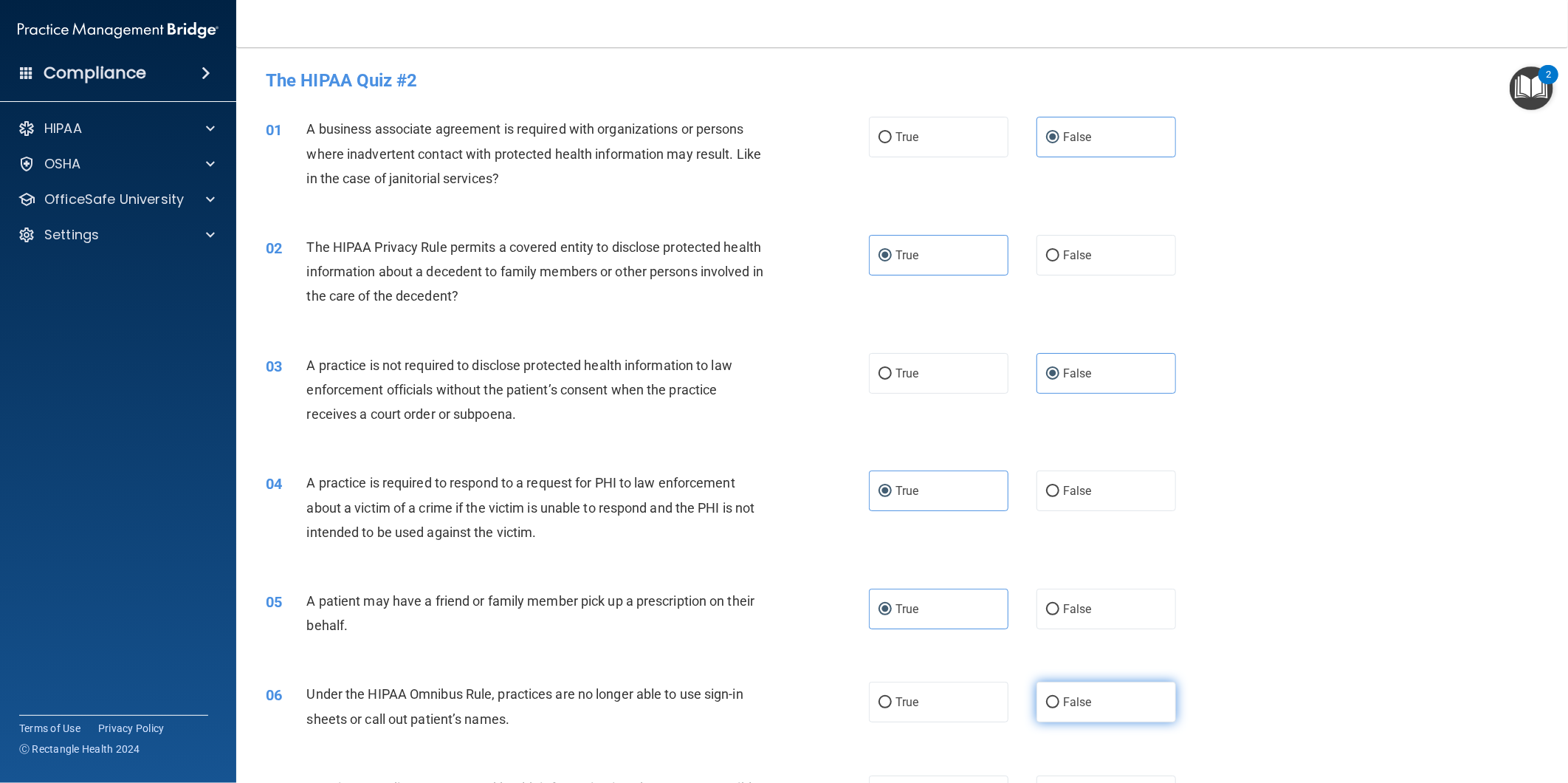
click at [1064, 705] on span "False" at bounding box center [1078, 702] width 28 height 14
click at [1057, 705] on input "False" at bounding box center [1052, 703] width 13 height 11
radio input "true"
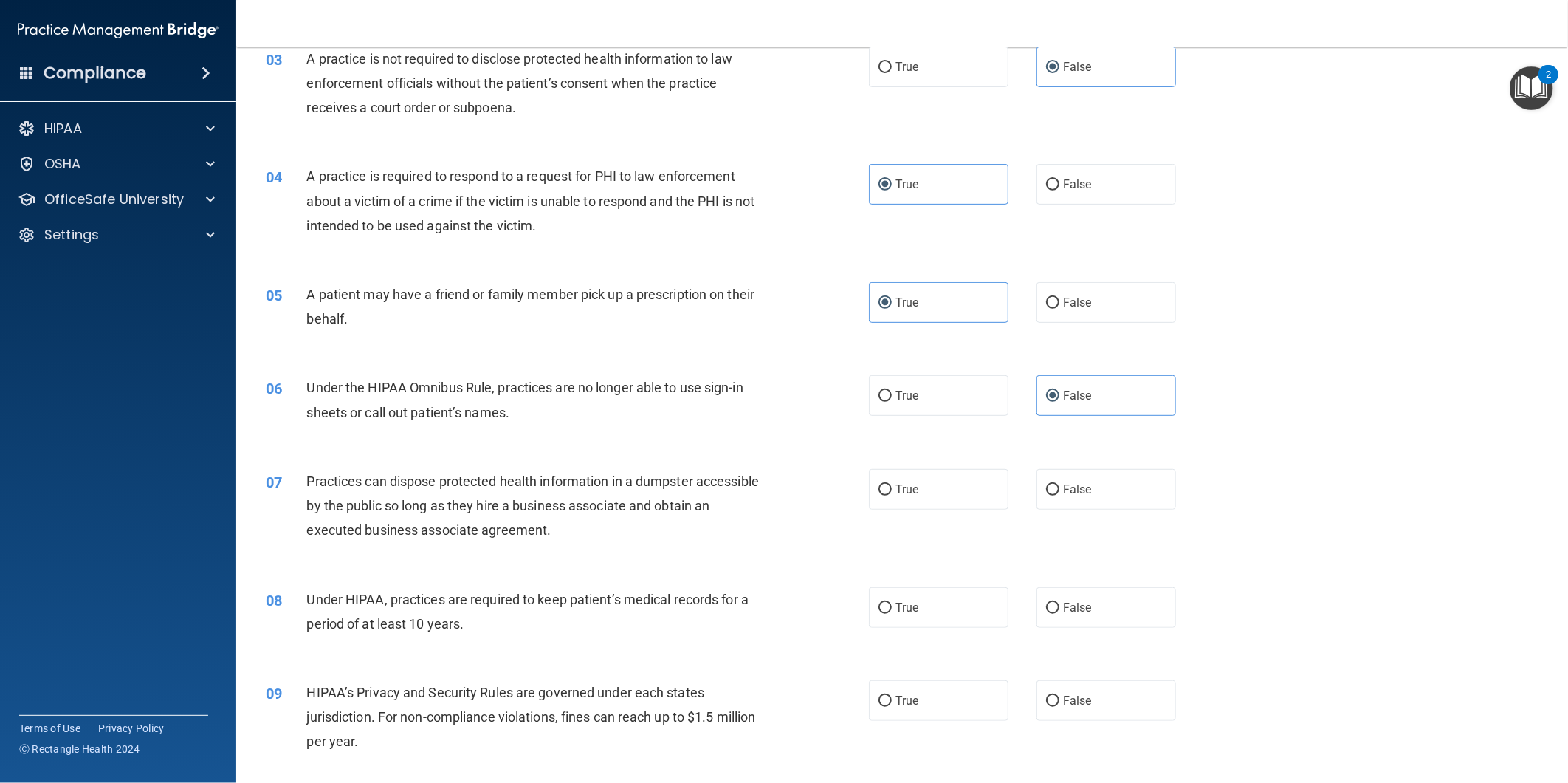
scroll to position [328, 0]
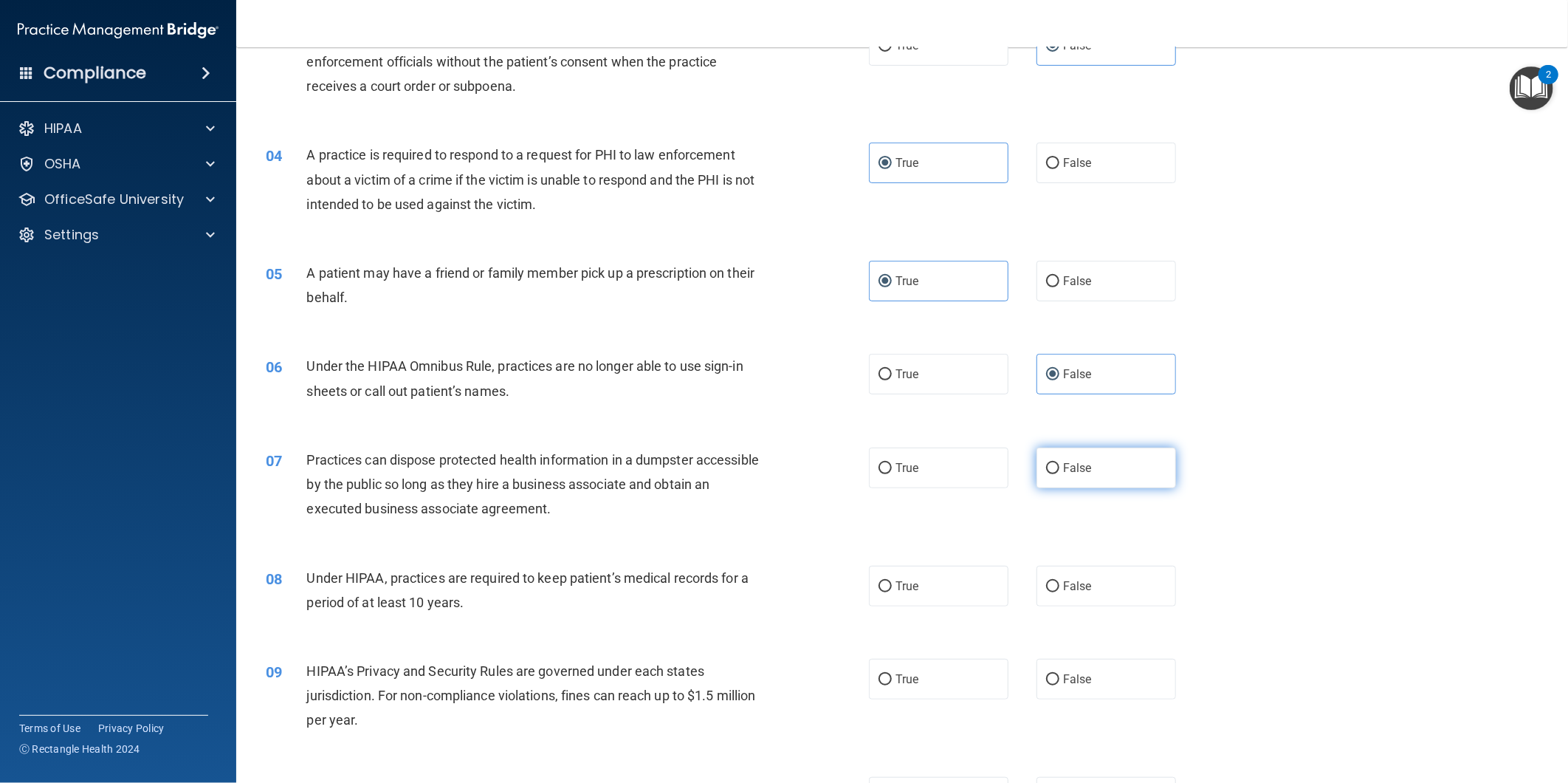
click at [1101, 473] on label "False" at bounding box center [1106, 468] width 140 height 41
click at [1059, 473] on input "False" at bounding box center [1052, 469] width 13 height 11
radio input "true"
click at [1076, 581] on span "False" at bounding box center [1078, 586] width 28 height 14
click at [1059, 581] on input "False" at bounding box center [1052, 586] width 13 height 11
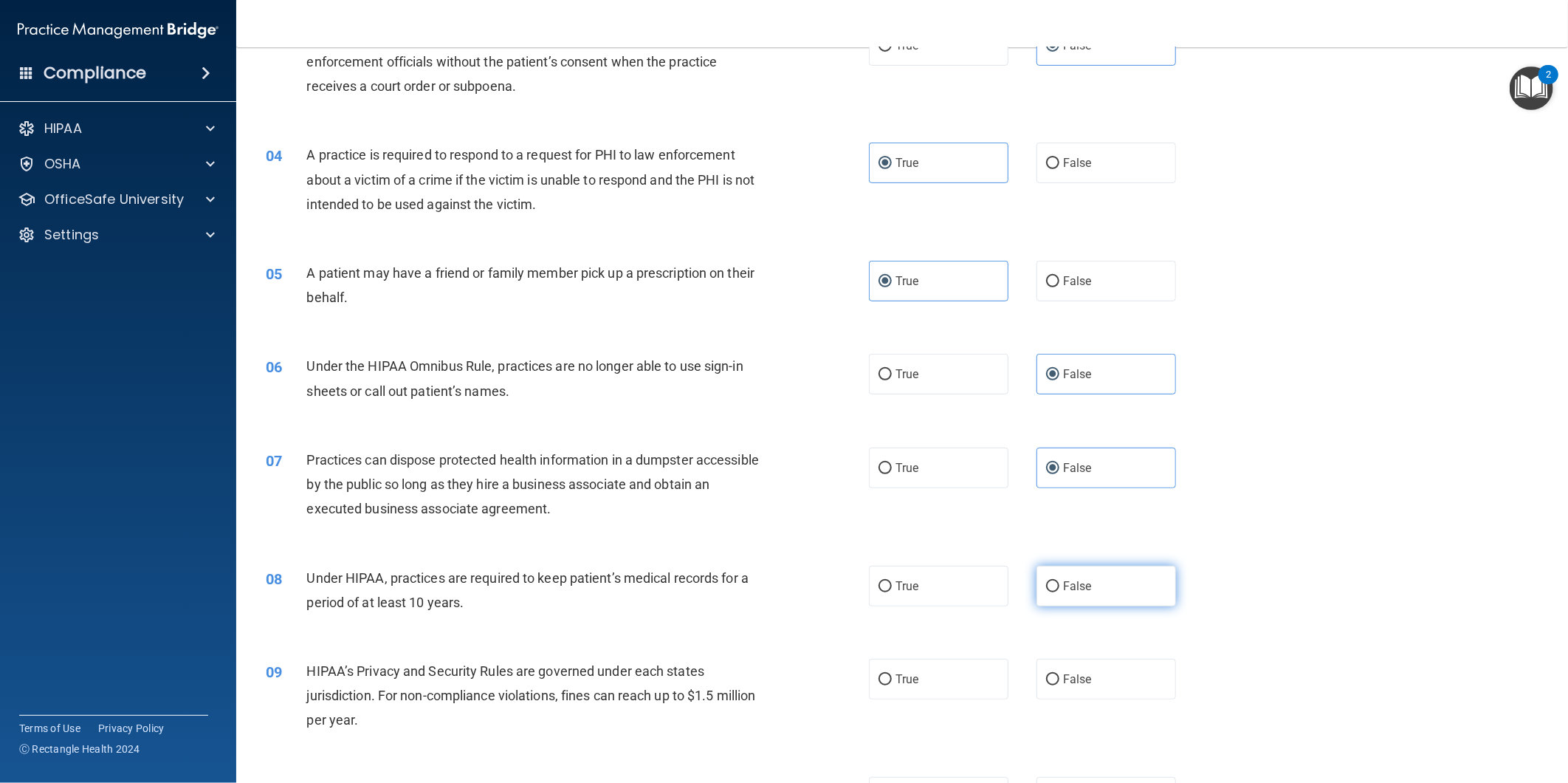
radio input "true"
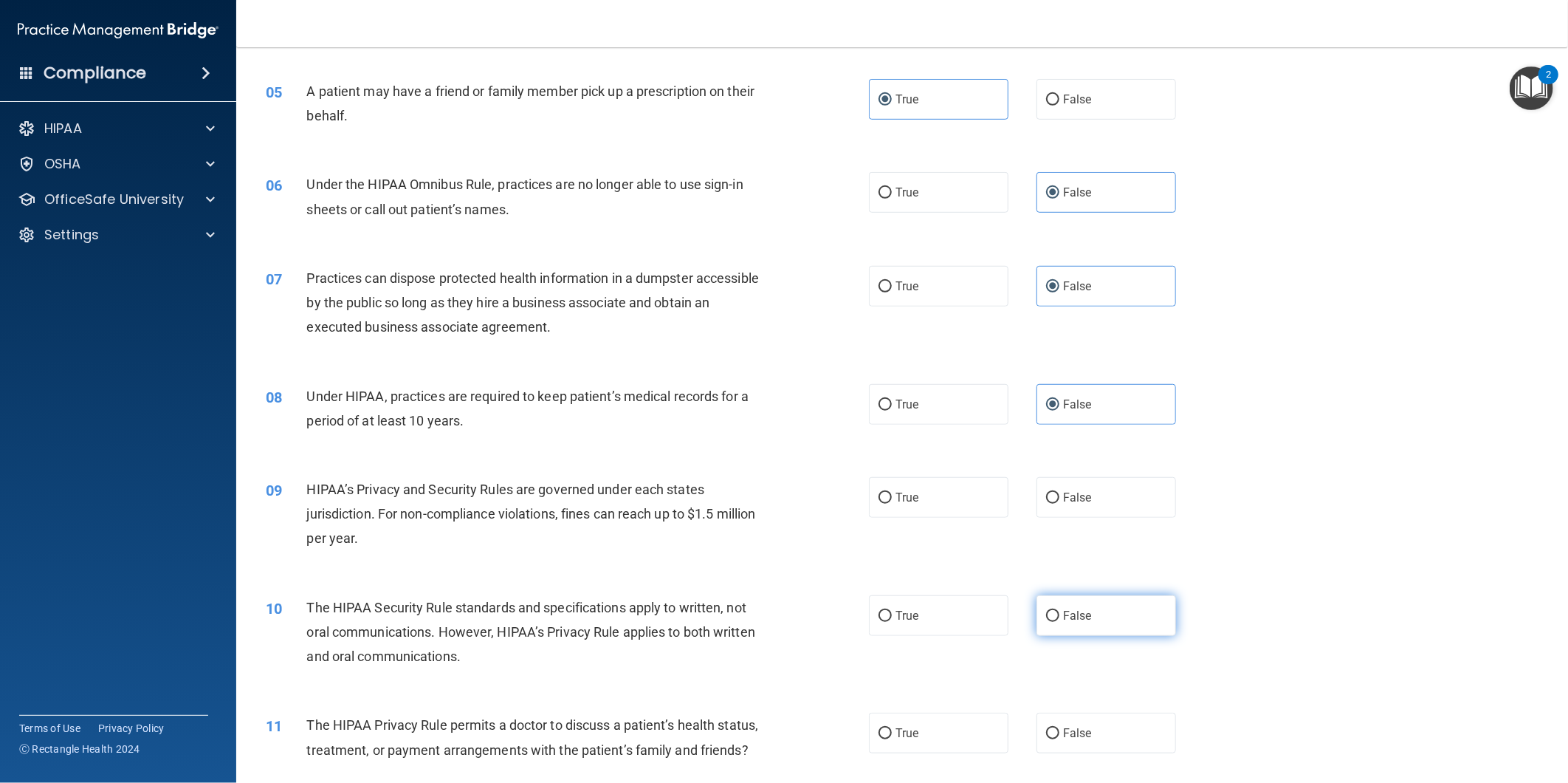
scroll to position [574, 0]
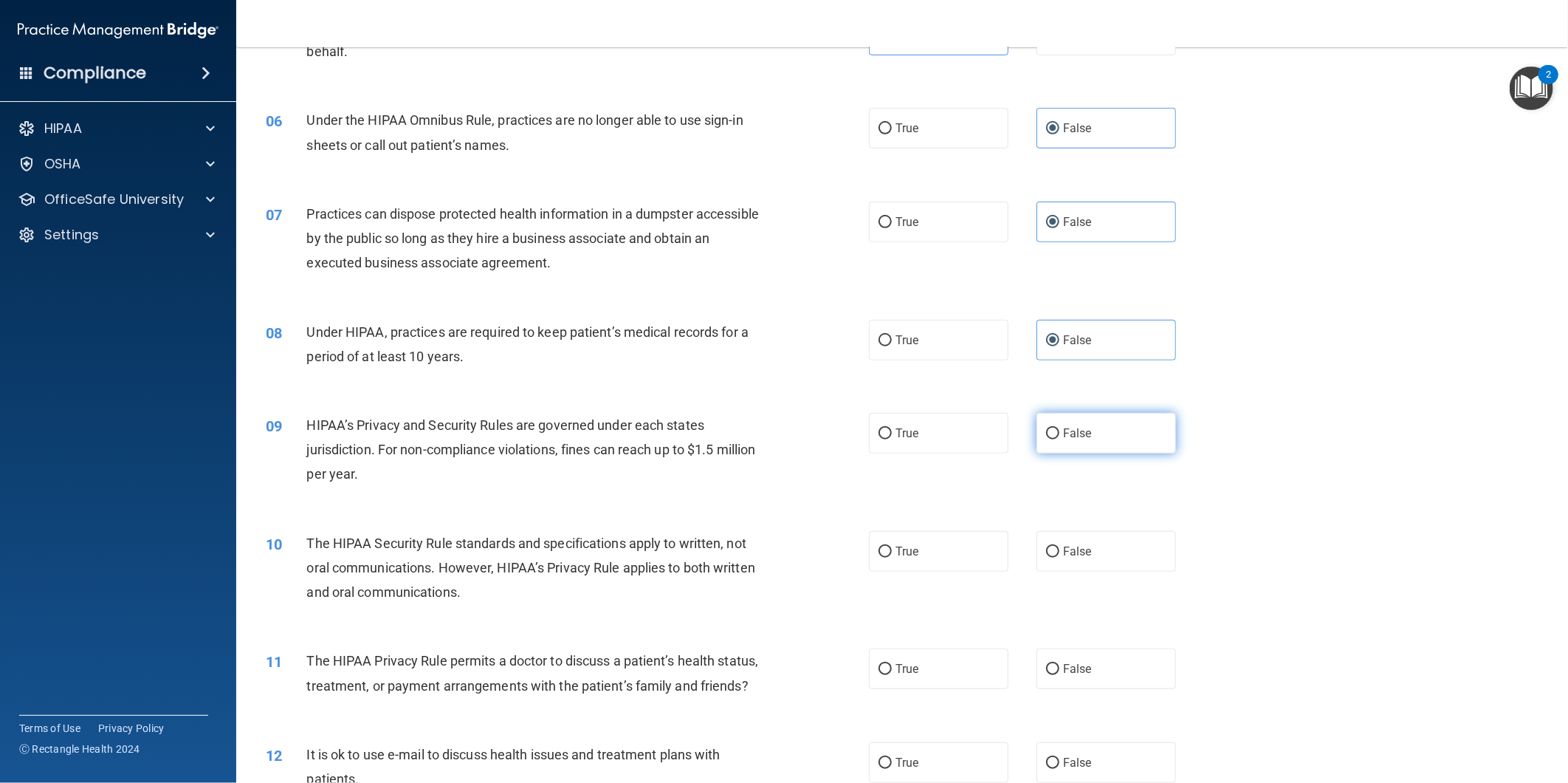
click at [1069, 433] on span "False" at bounding box center [1078, 433] width 28 height 14
click at [1059, 433] on input "False" at bounding box center [1052, 434] width 13 height 11
radio input "true"
click at [882, 548] on input "True" at bounding box center [885, 552] width 13 height 11
radio input "true"
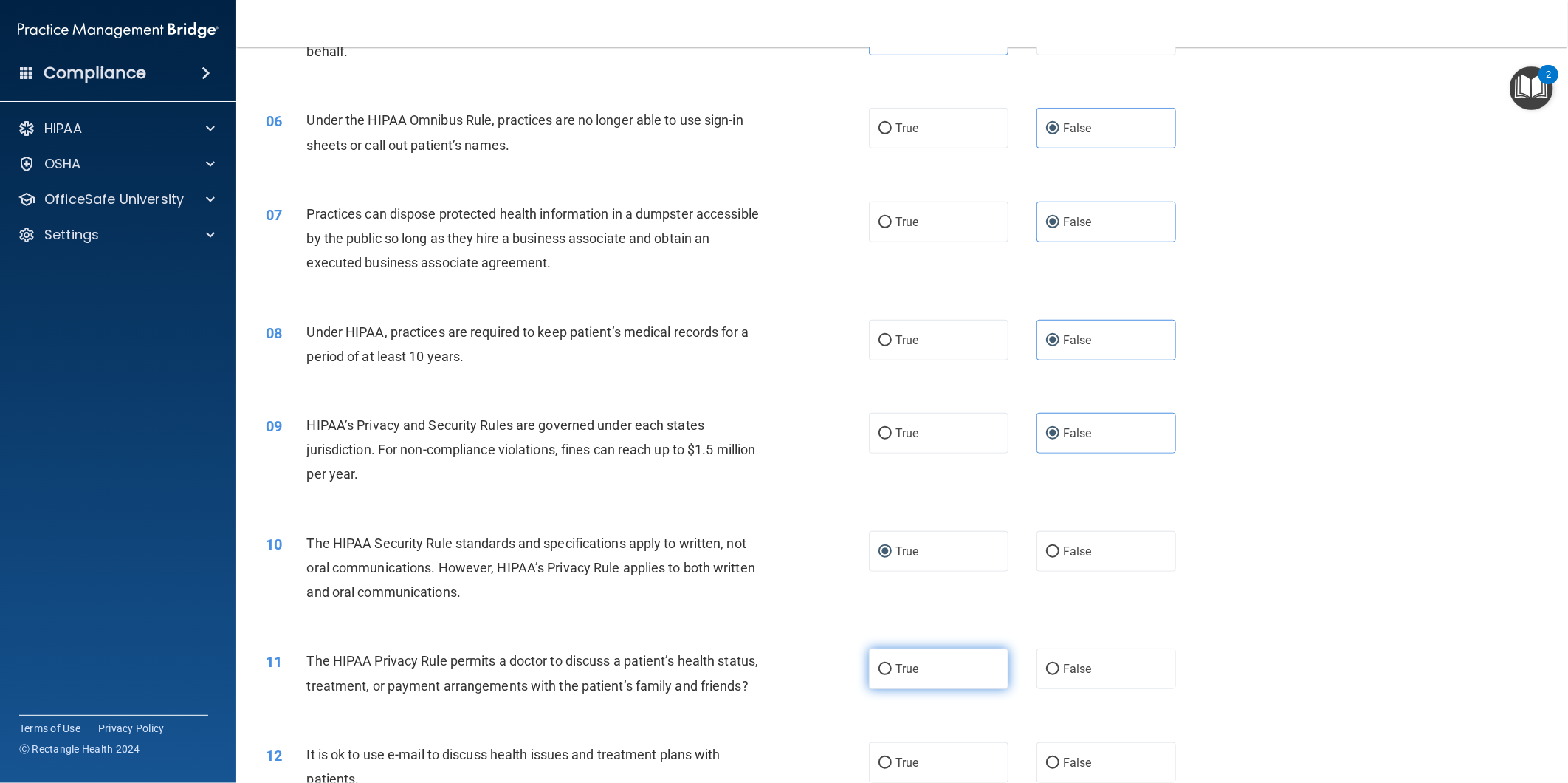
click at [926, 668] on label "True" at bounding box center [938, 669] width 140 height 41
click at [892, 668] on input "True" at bounding box center [885, 669] width 13 height 11
radio input "true"
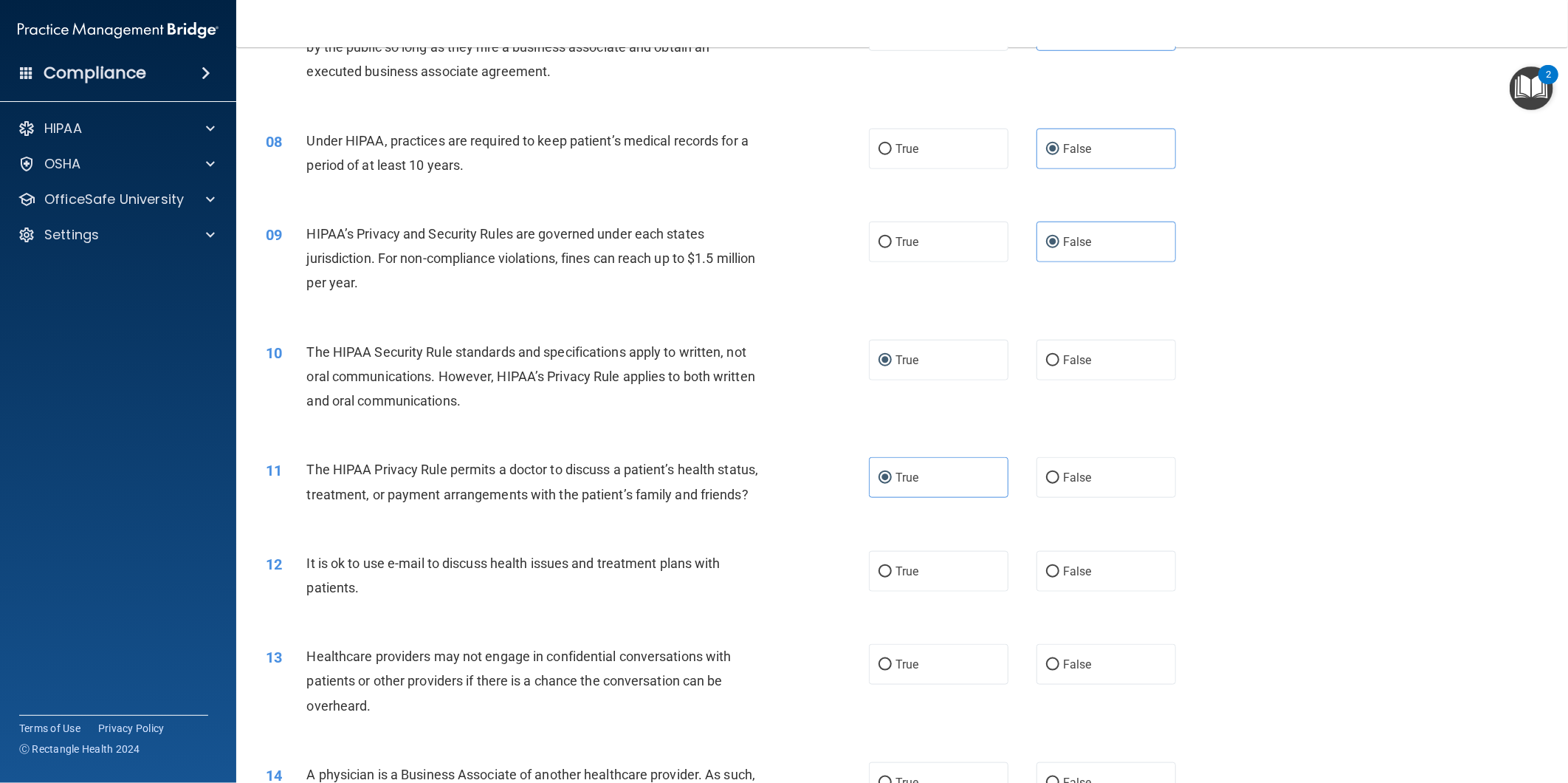
scroll to position [820, 0]
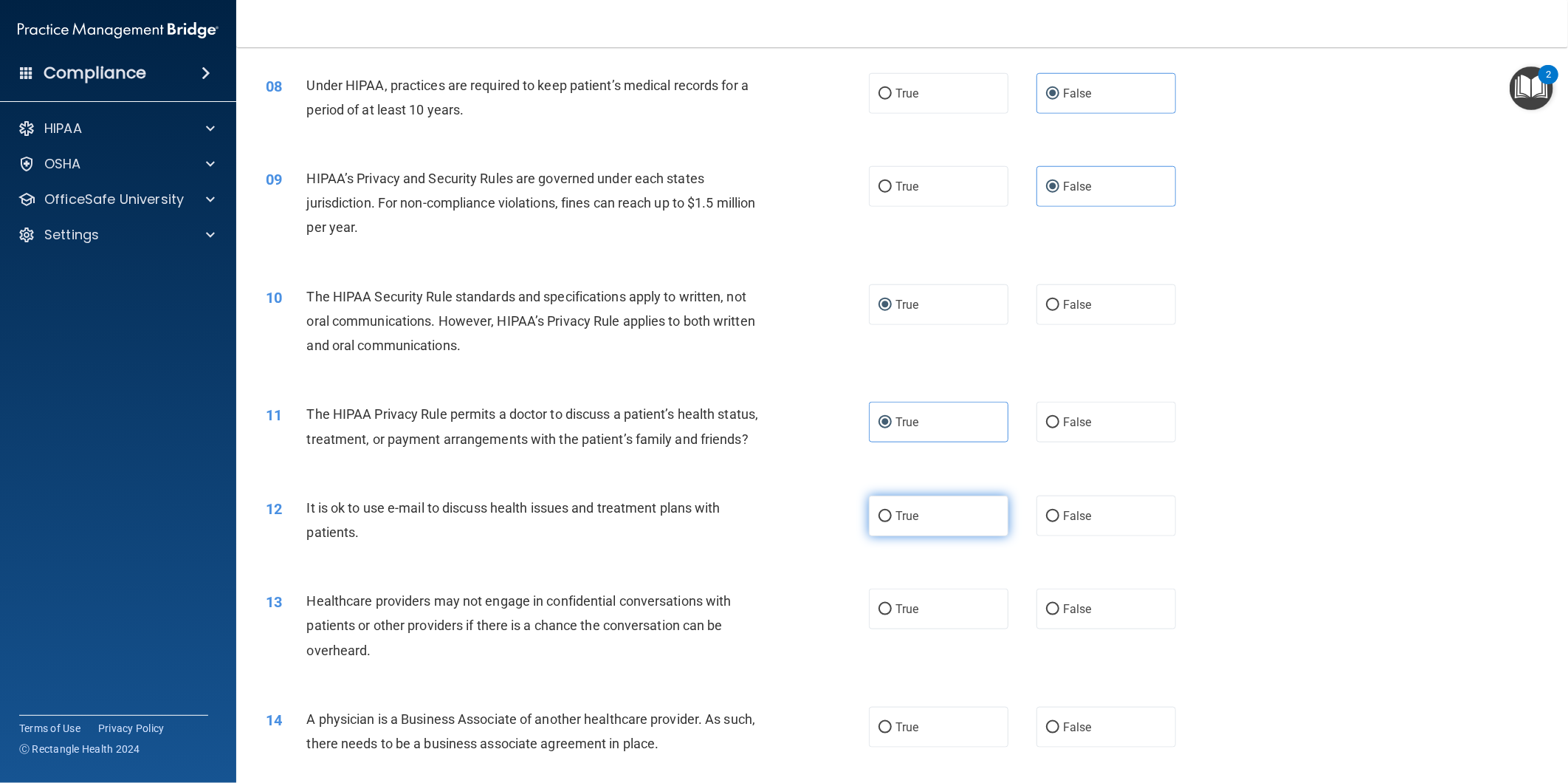
click at [920, 537] on label "True" at bounding box center [938, 516] width 140 height 41
click at [892, 522] on input "True" at bounding box center [885, 517] width 13 height 11
radio input "true"
click at [1051, 616] on input "False" at bounding box center [1052, 609] width 13 height 11
radio input "true"
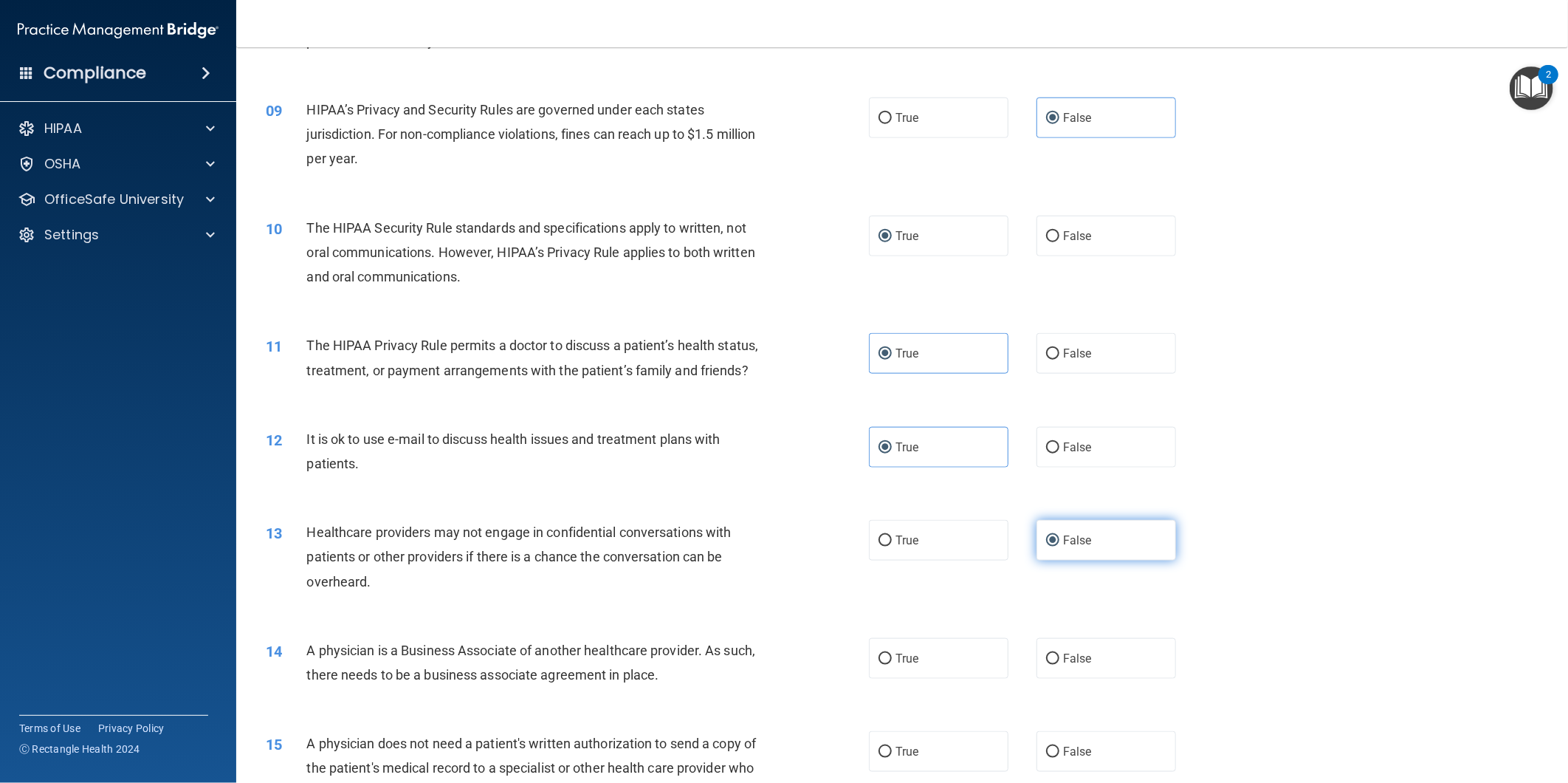
scroll to position [985, 0]
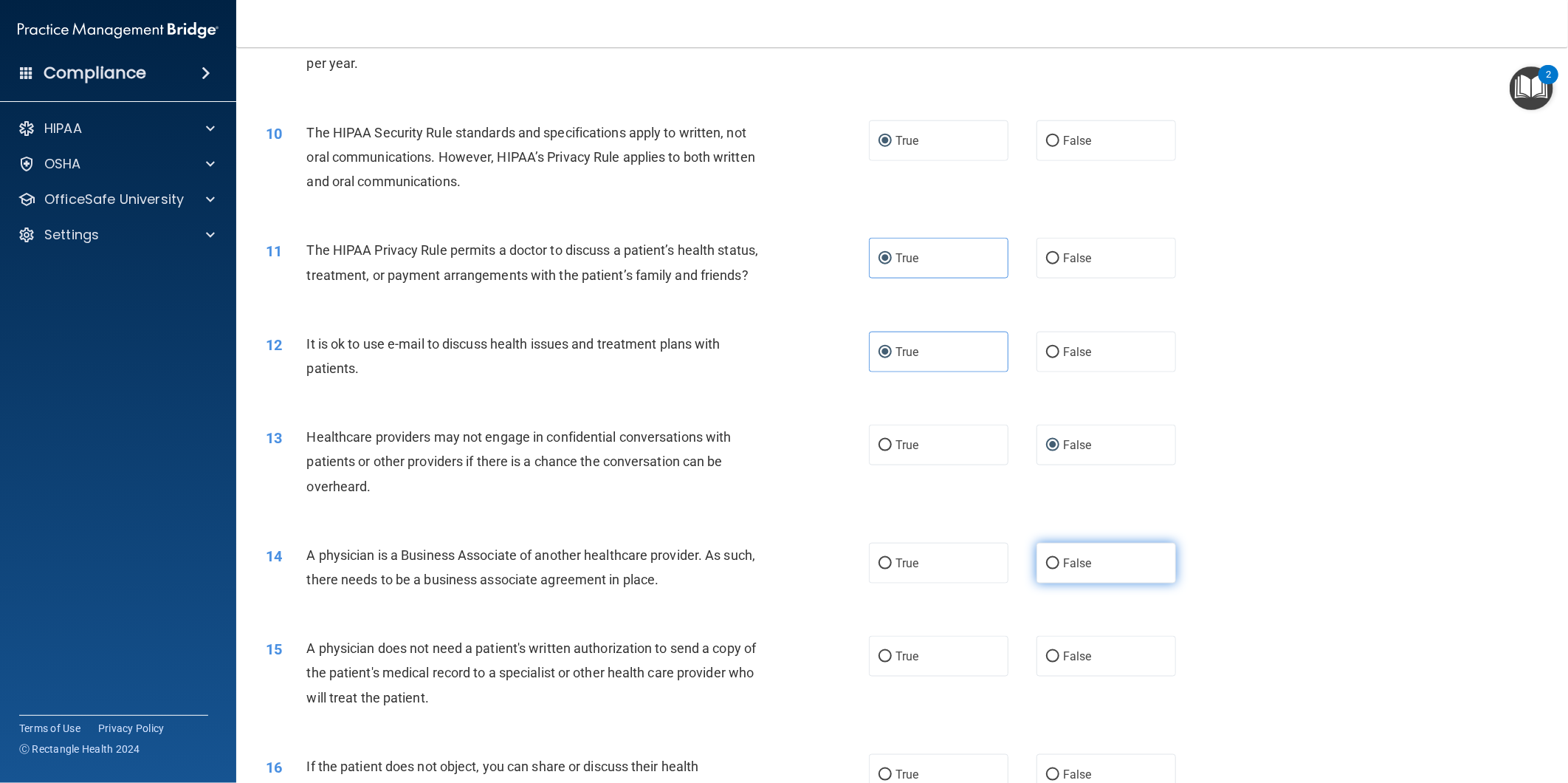
click at [1103, 584] on label "False" at bounding box center [1106, 563] width 140 height 41
click at [1059, 569] on input "False" at bounding box center [1052, 564] width 13 height 11
radio input "true"
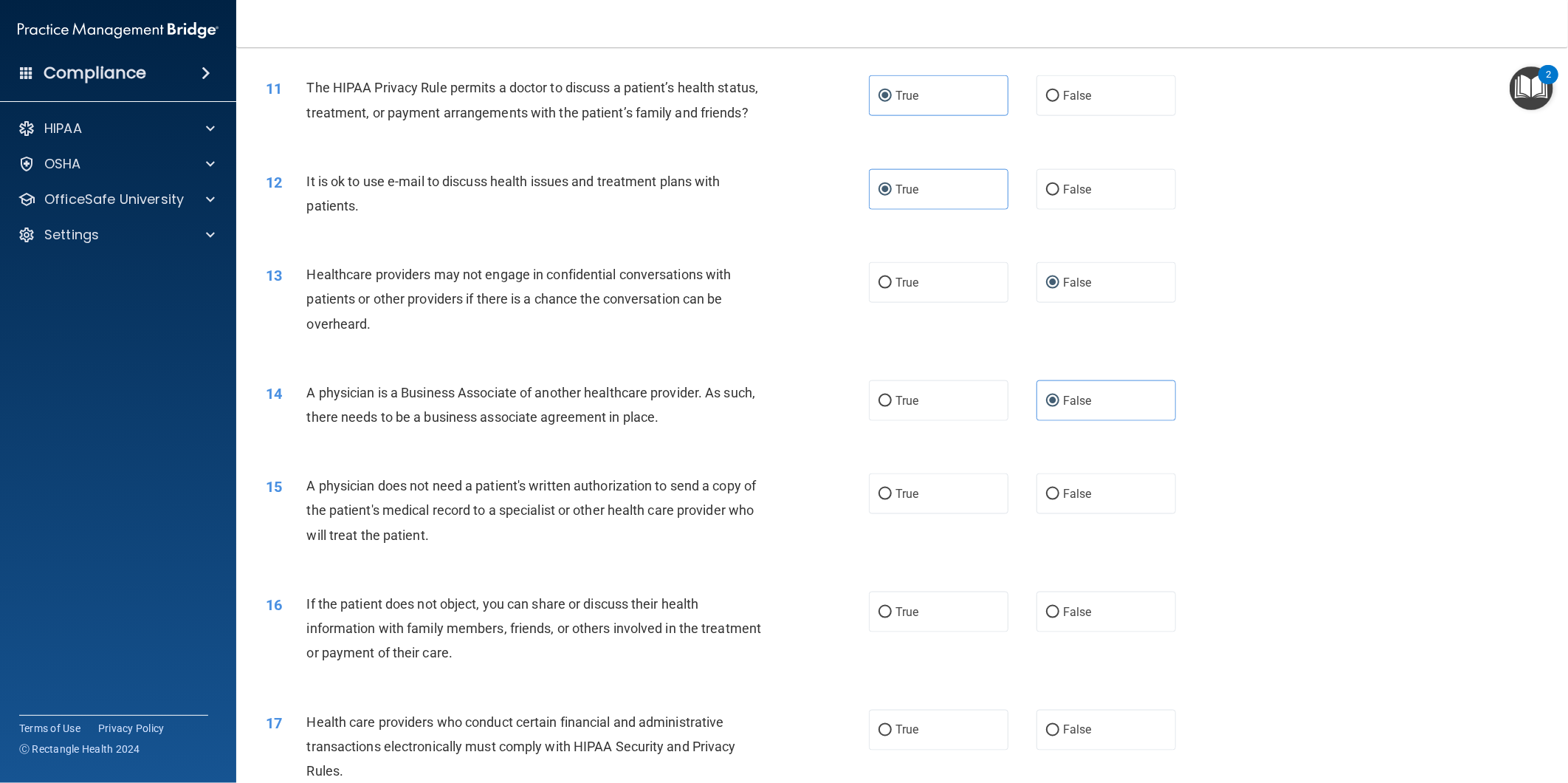
scroll to position [1149, 0]
click at [921, 513] on label "True" at bounding box center [938, 493] width 140 height 41
click at [892, 498] on input "True" at bounding box center [885, 493] width 13 height 11
radio input "true"
click at [915, 618] on label "True" at bounding box center [938, 610] width 140 height 41
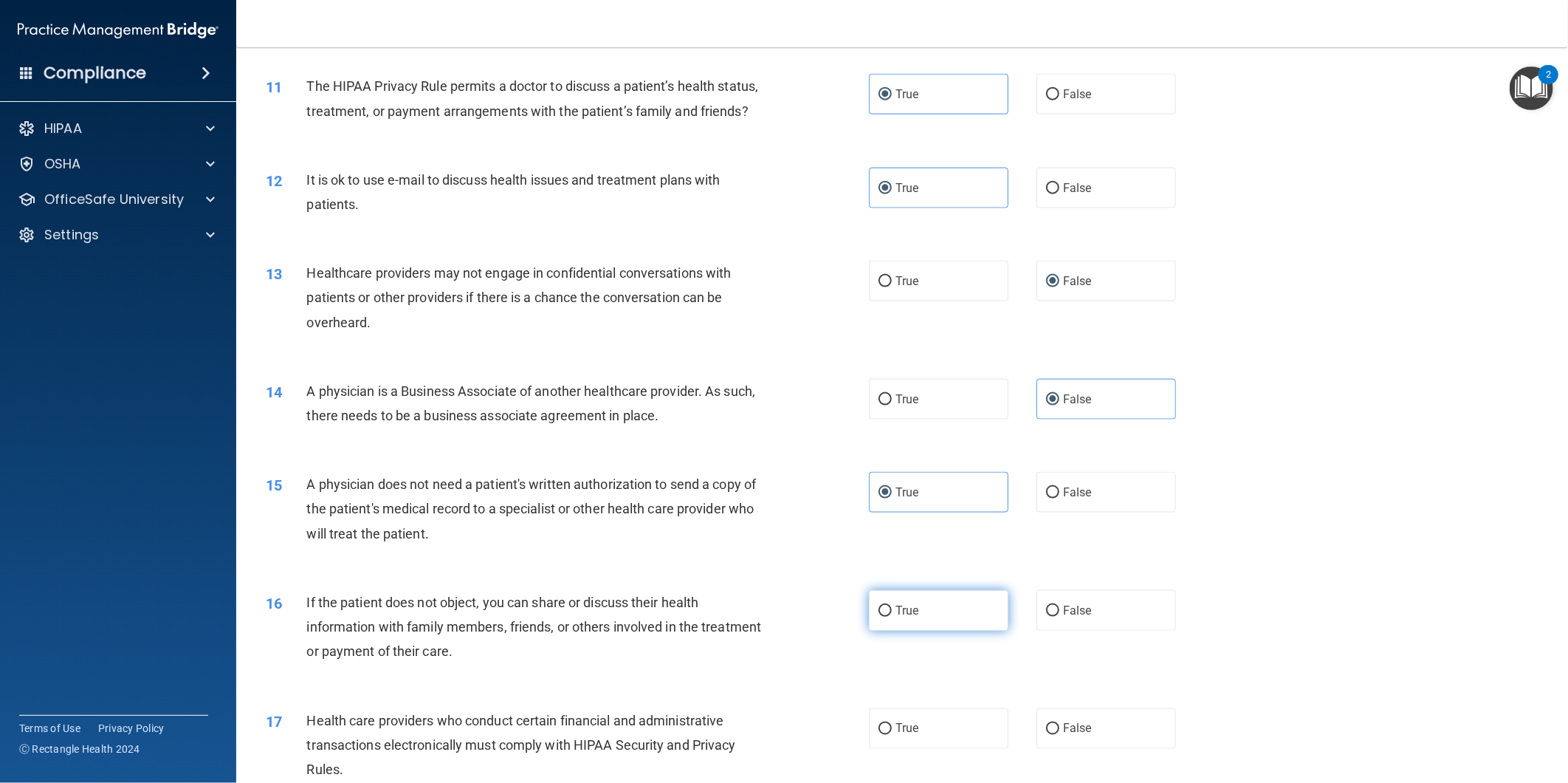
click at [892, 617] on input "True" at bounding box center [885, 611] width 13 height 11
radio input "true"
click at [936, 749] on label "True" at bounding box center [938, 729] width 140 height 41
click at [892, 735] on input "True" at bounding box center [885, 730] width 13 height 11
radio input "true"
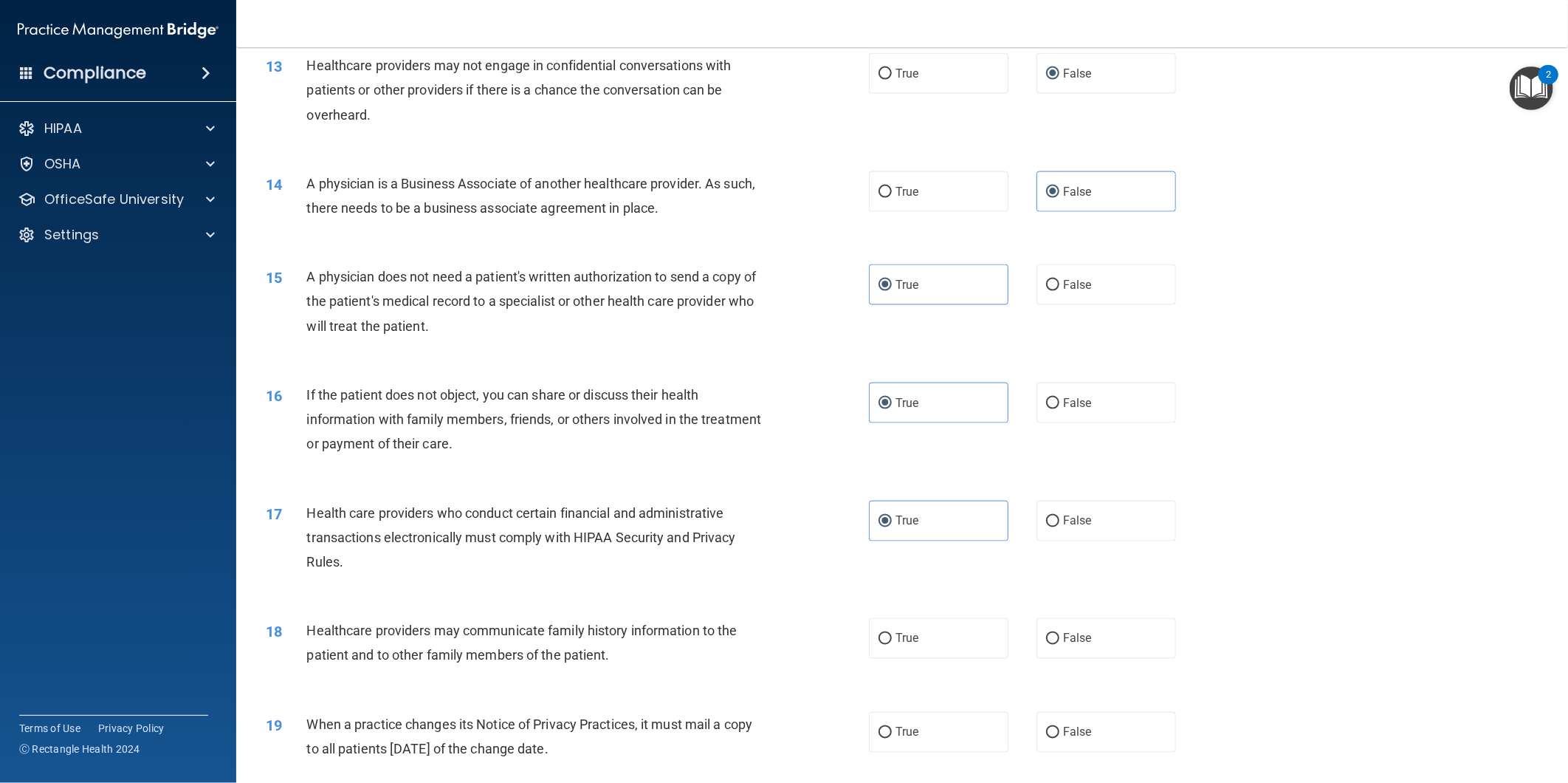
scroll to position [1394, 0]
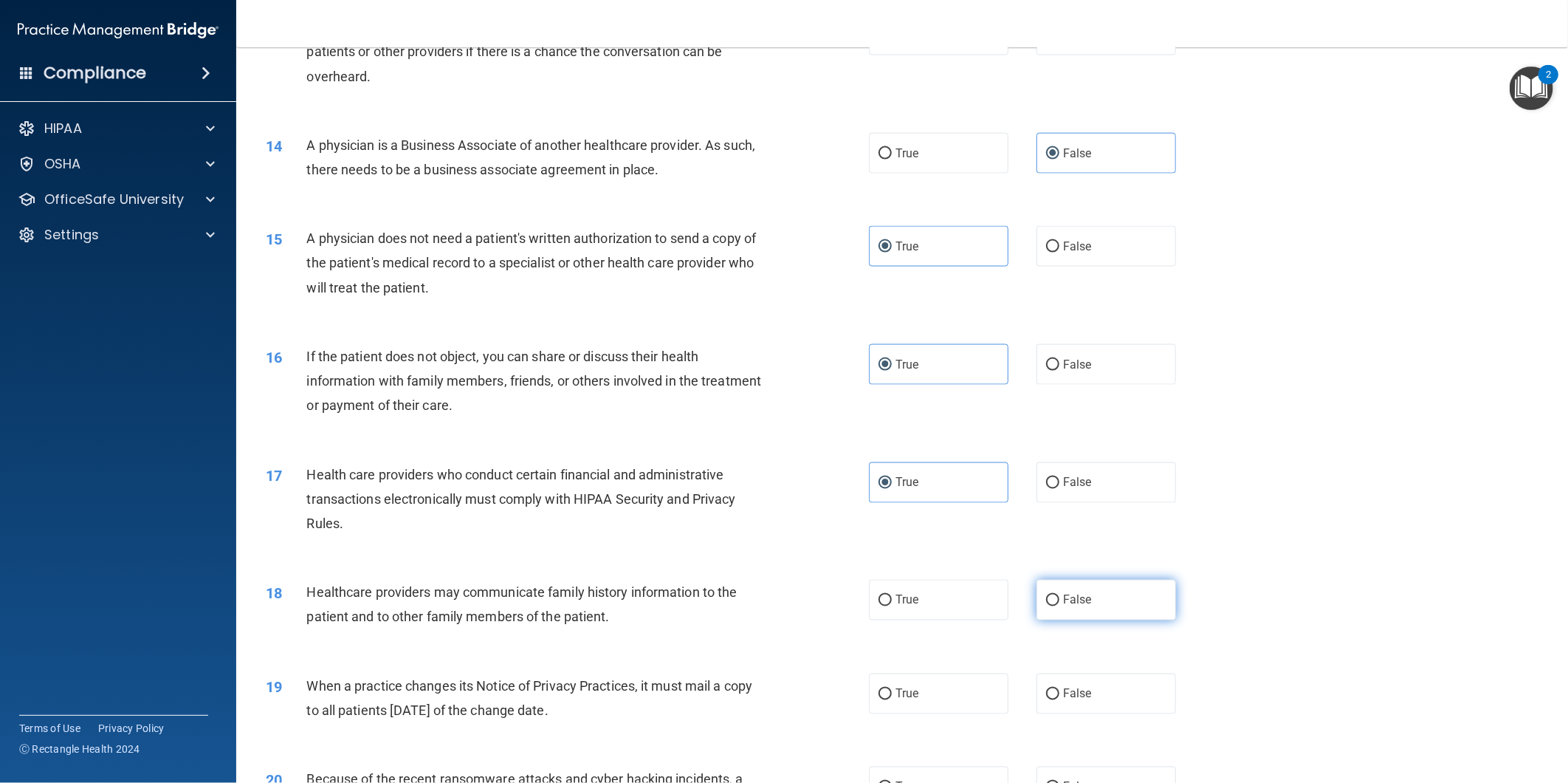
click at [1072, 607] on span "False" at bounding box center [1078, 601] width 28 height 14
click at [1059, 607] on input "False" at bounding box center [1052, 601] width 13 height 11
radio input "true"
click at [1076, 701] on span "False" at bounding box center [1078, 694] width 28 height 14
click at [1059, 700] on input "False" at bounding box center [1052, 695] width 13 height 11
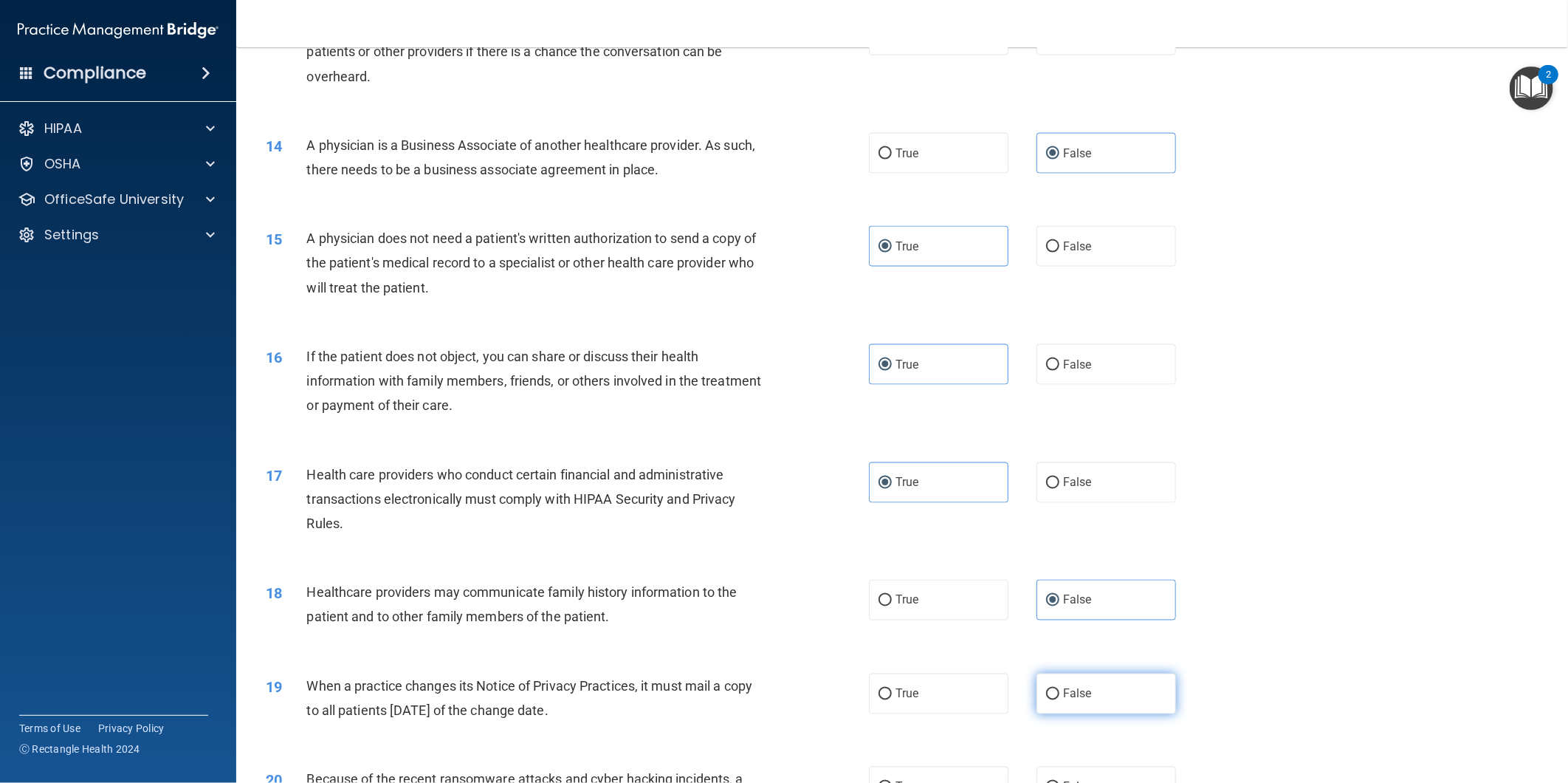
radio input "true"
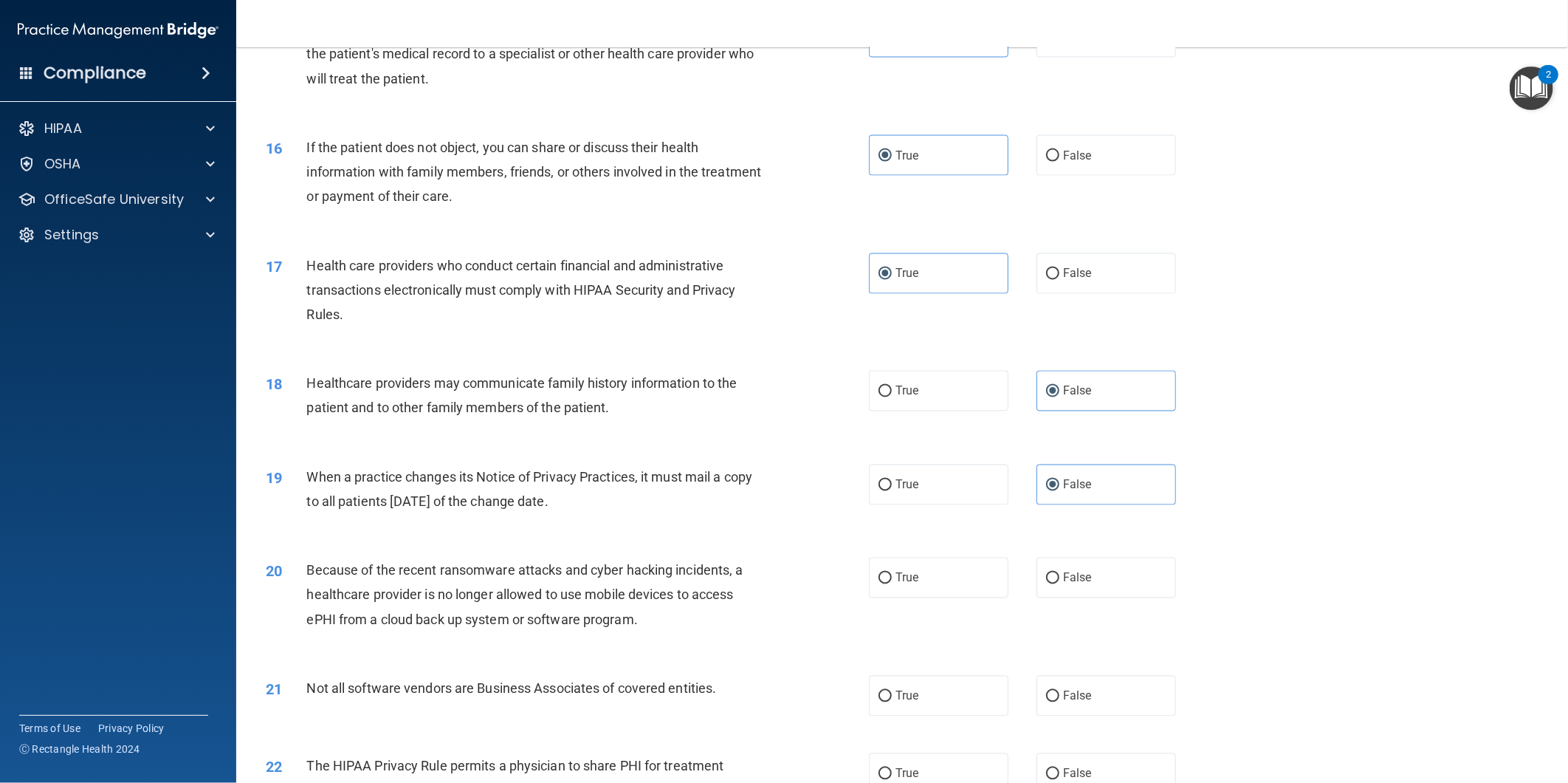
scroll to position [1642, 0]
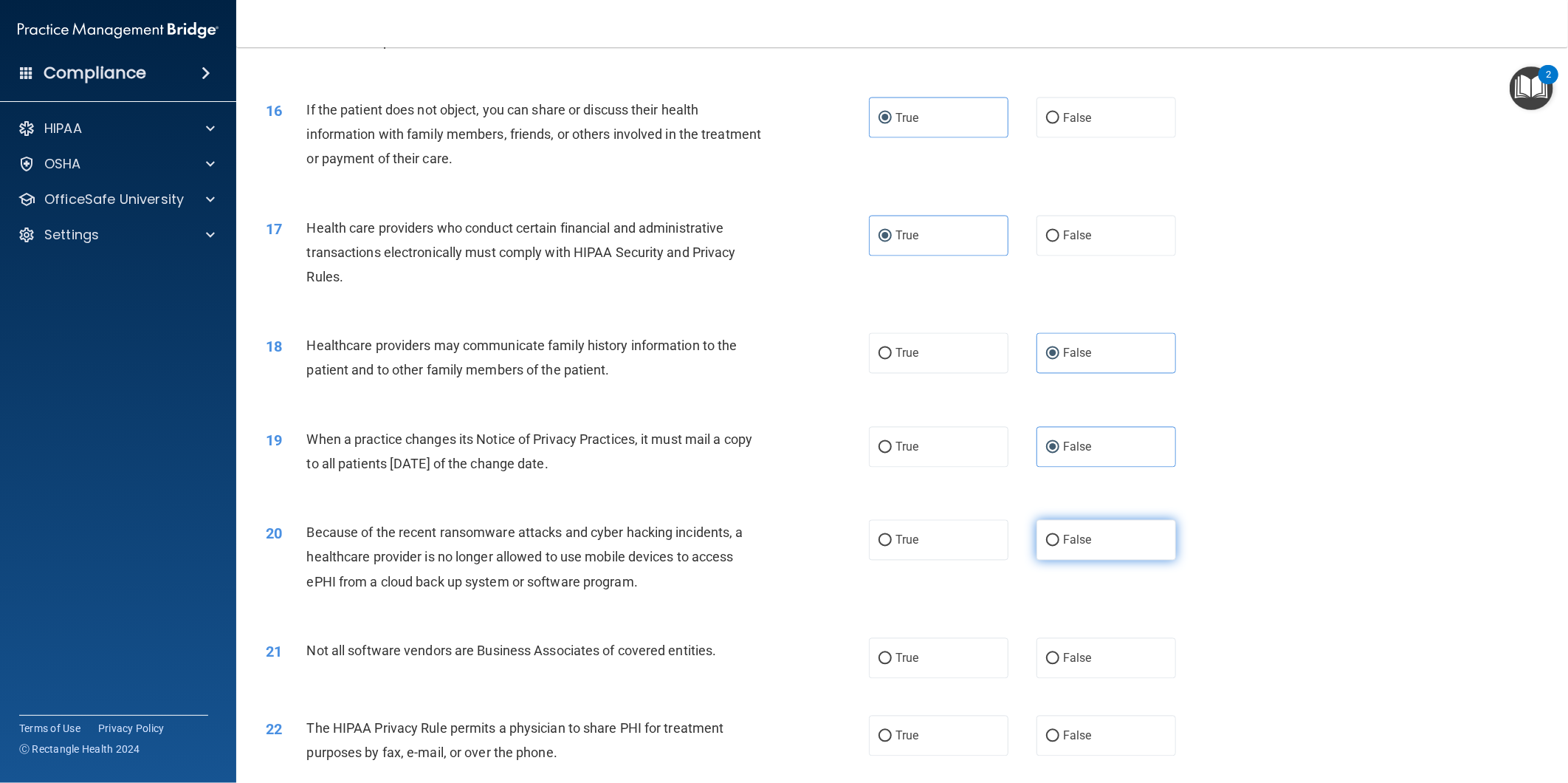
click at [1072, 547] on span "False" at bounding box center [1078, 540] width 28 height 14
click at [1059, 546] on input "False" at bounding box center [1052, 541] width 13 height 11
radio input "true"
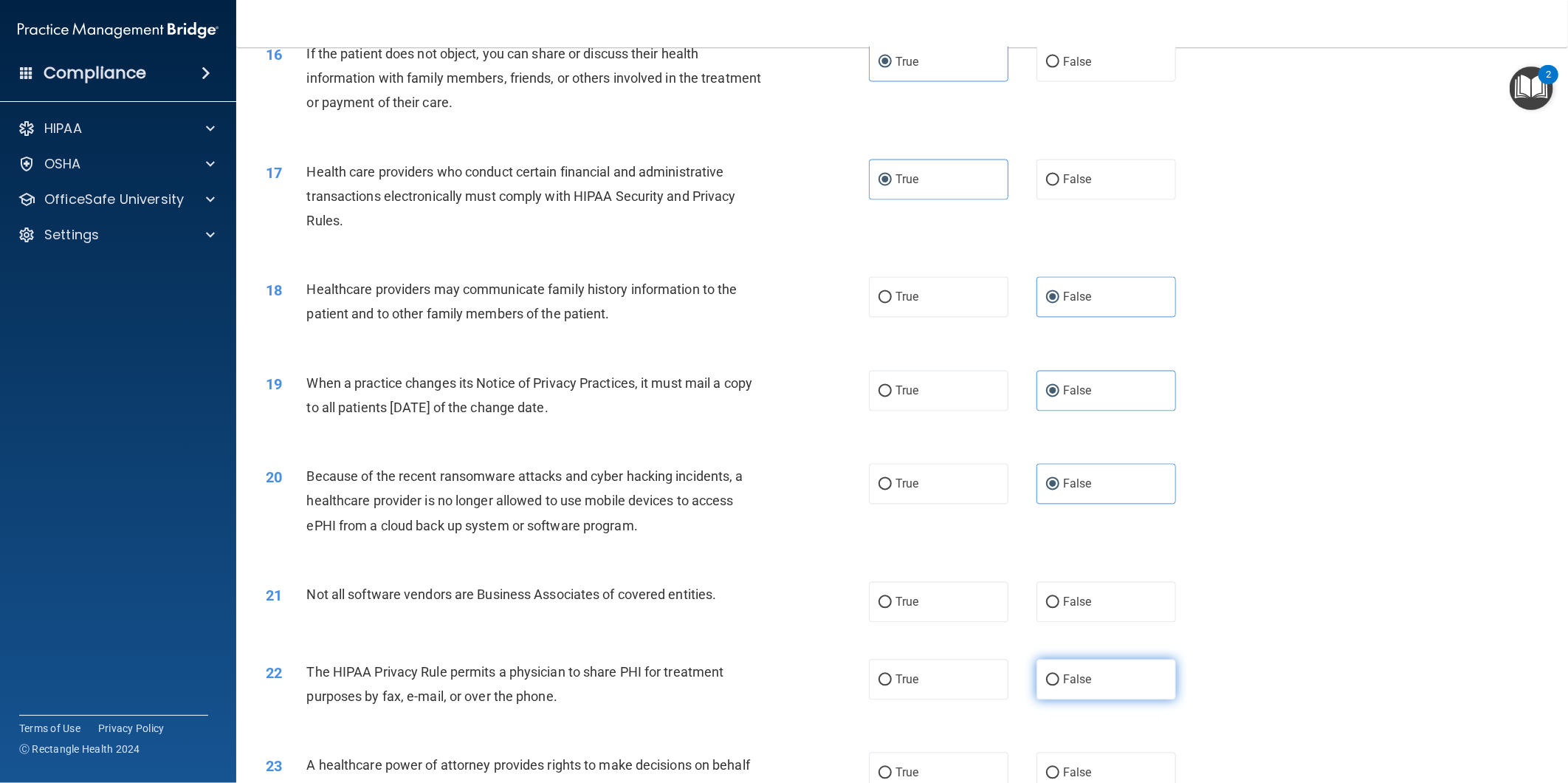
scroll to position [1805, 0]
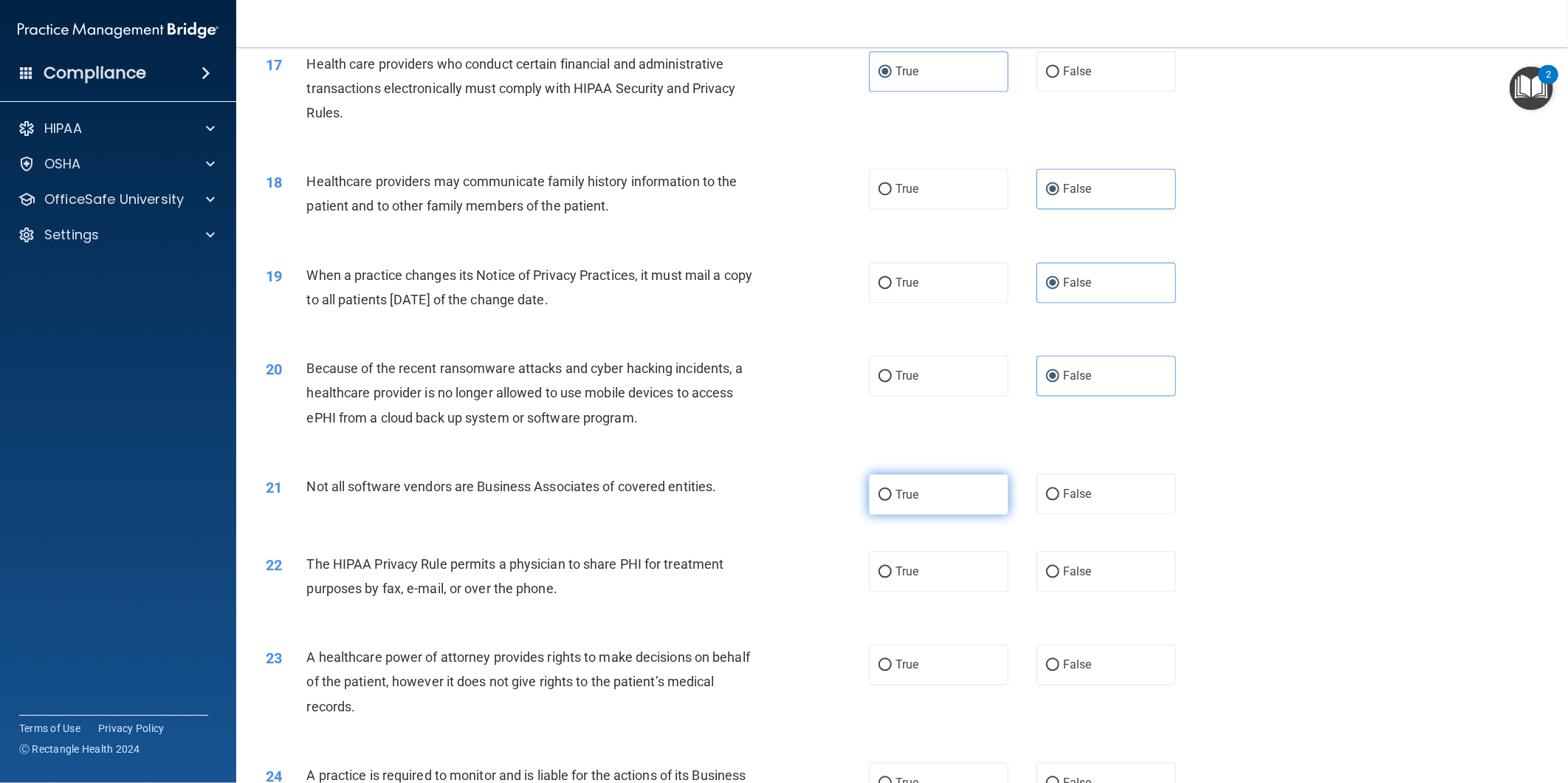
click at [886, 515] on label "True" at bounding box center [938, 495] width 140 height 41
click at [886, 501] on input "True" at bounding box center [885, 495] width 13 height 11
radio input "true"
click at [897, 579] on span "True" at bounding box center [907, 572] width 23 height 14
click at [892, 578] on input "True" at bounding box center [885, 573] width 13 height 11
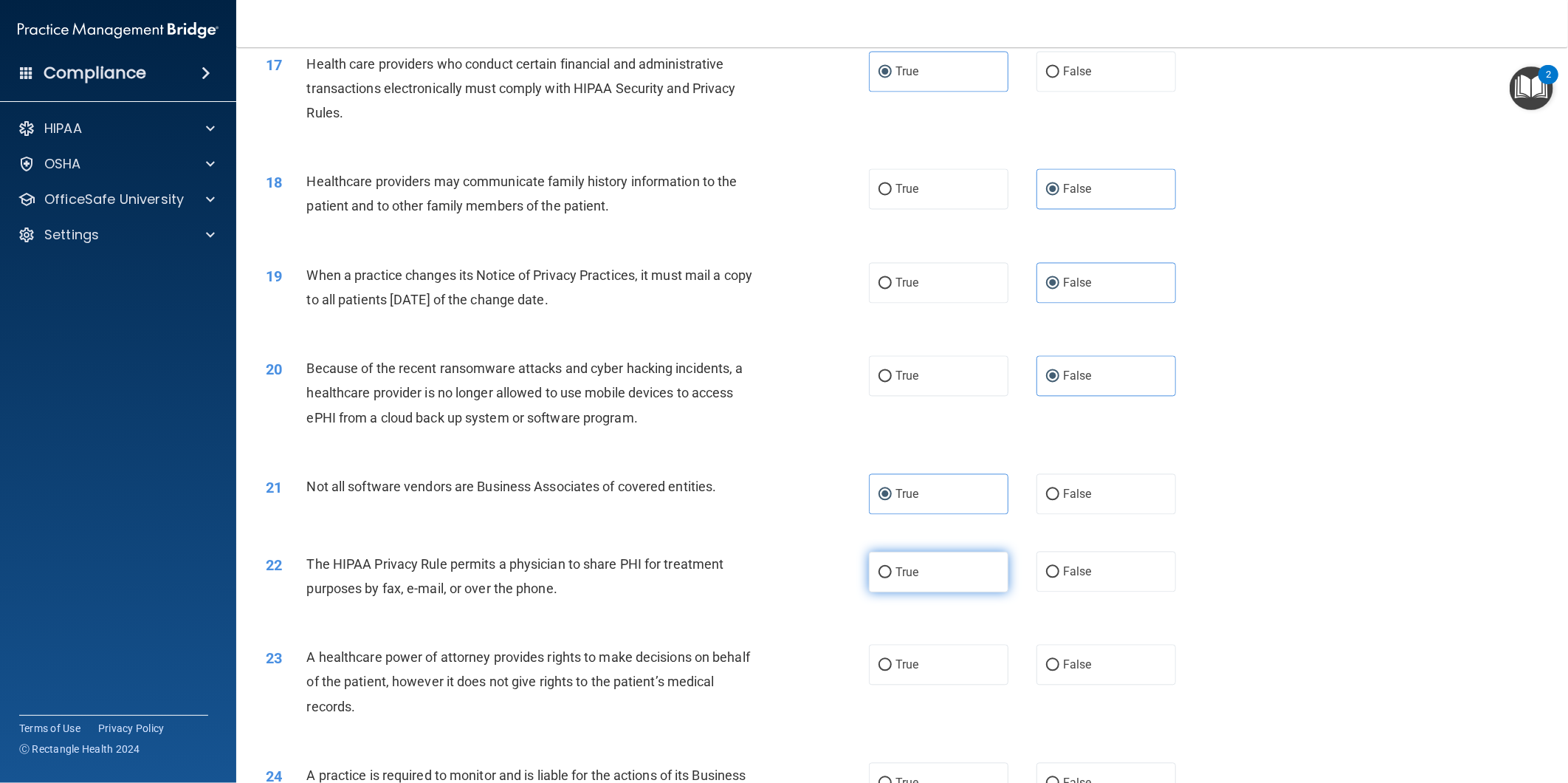
radio input "true"
click at [1047, 672] on input "False" at bounding box center [1052, 666] width 13 height 11
radio input "true"
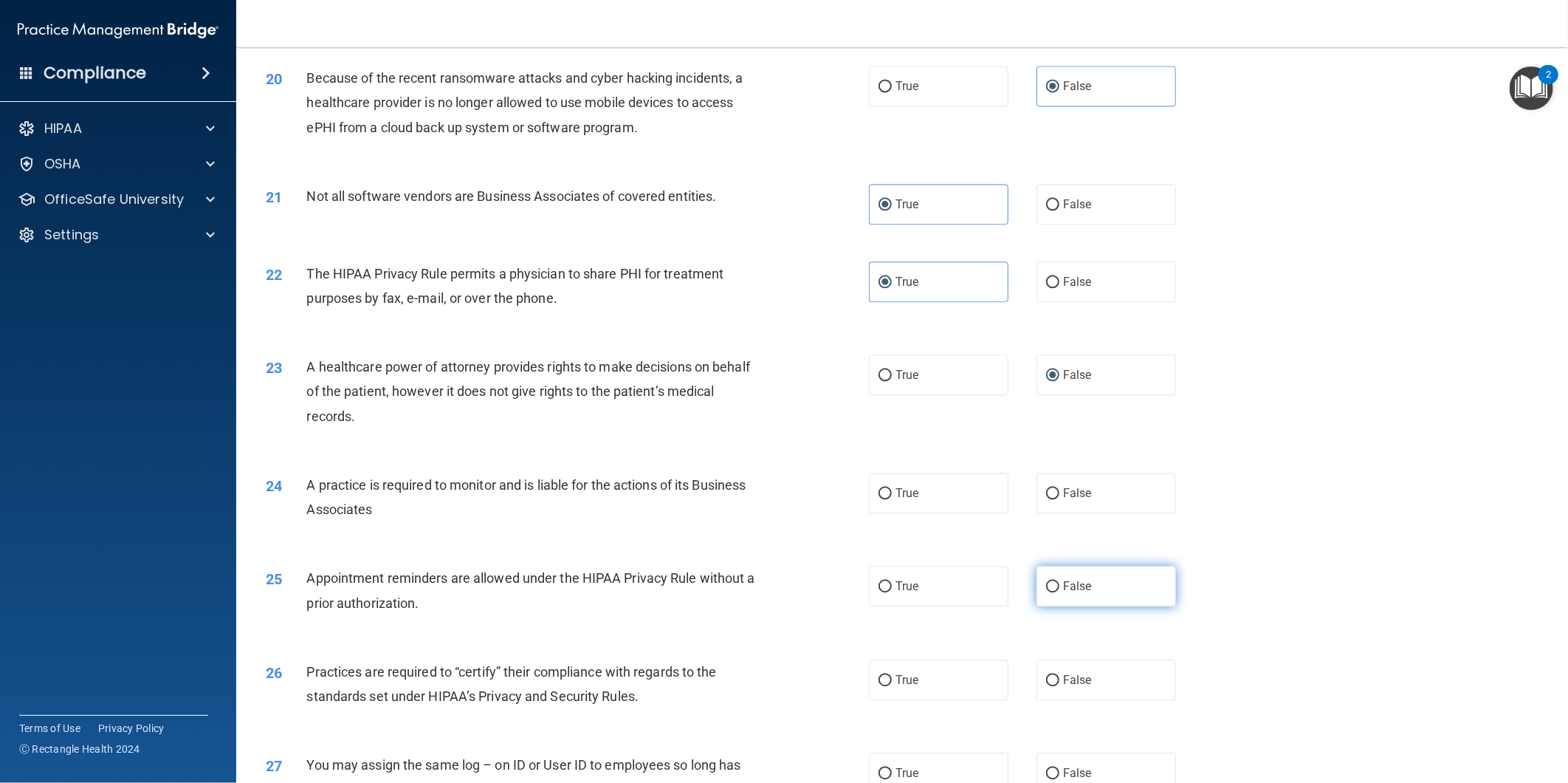
scroll to position [2134, 0]
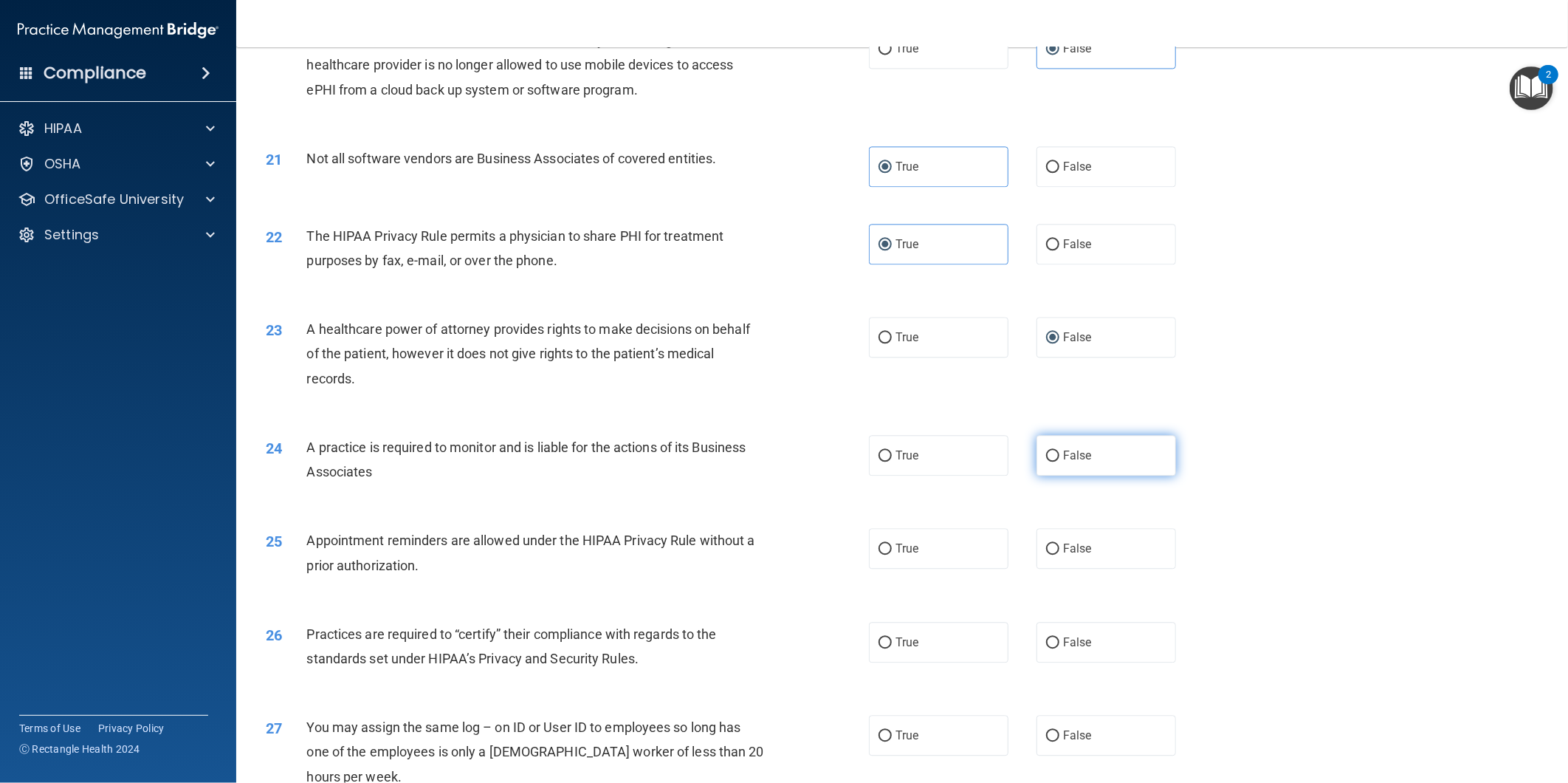
click at [1083, 467] on label "False" at bounding box center [1106, 456] width 140 height 41
click at [1059, 462] on input "False" at bounding box center [1052, 456] width 13 height 11
radio input "true"
click at [920, 569] on label "True" at bounding box center [938, 549] width 140 height 41
click at [892, 555] on input "True" at bounding box center [885, 549] width 13 height 11
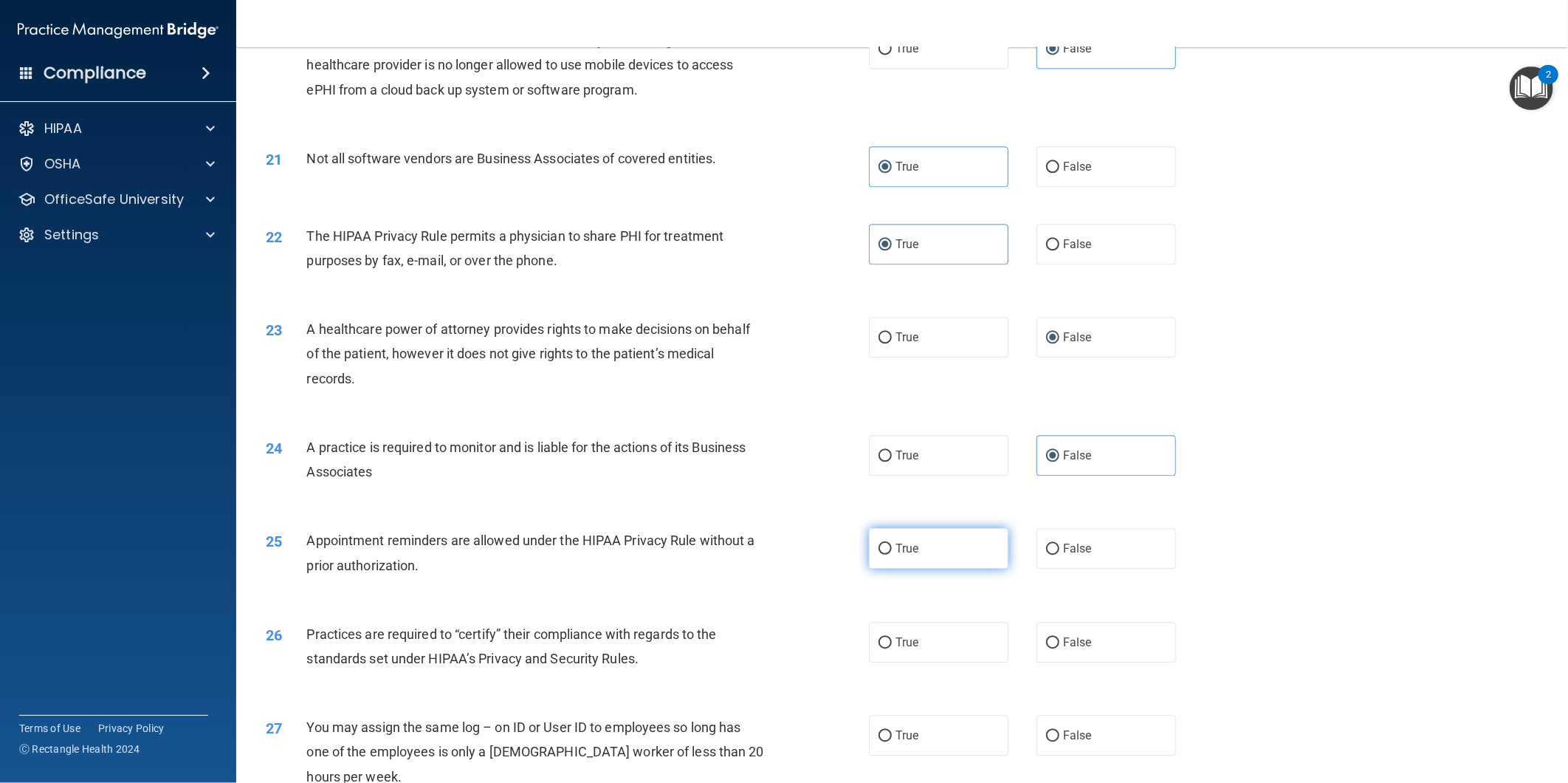
radio input "true"
click at [1072, 663] on label "False" at bounding box center [1106, 642] width 140 height 41
click at [1059, 649] on input "False" at bounding box center [1052, 642] width 13 height 11
radio input "true"
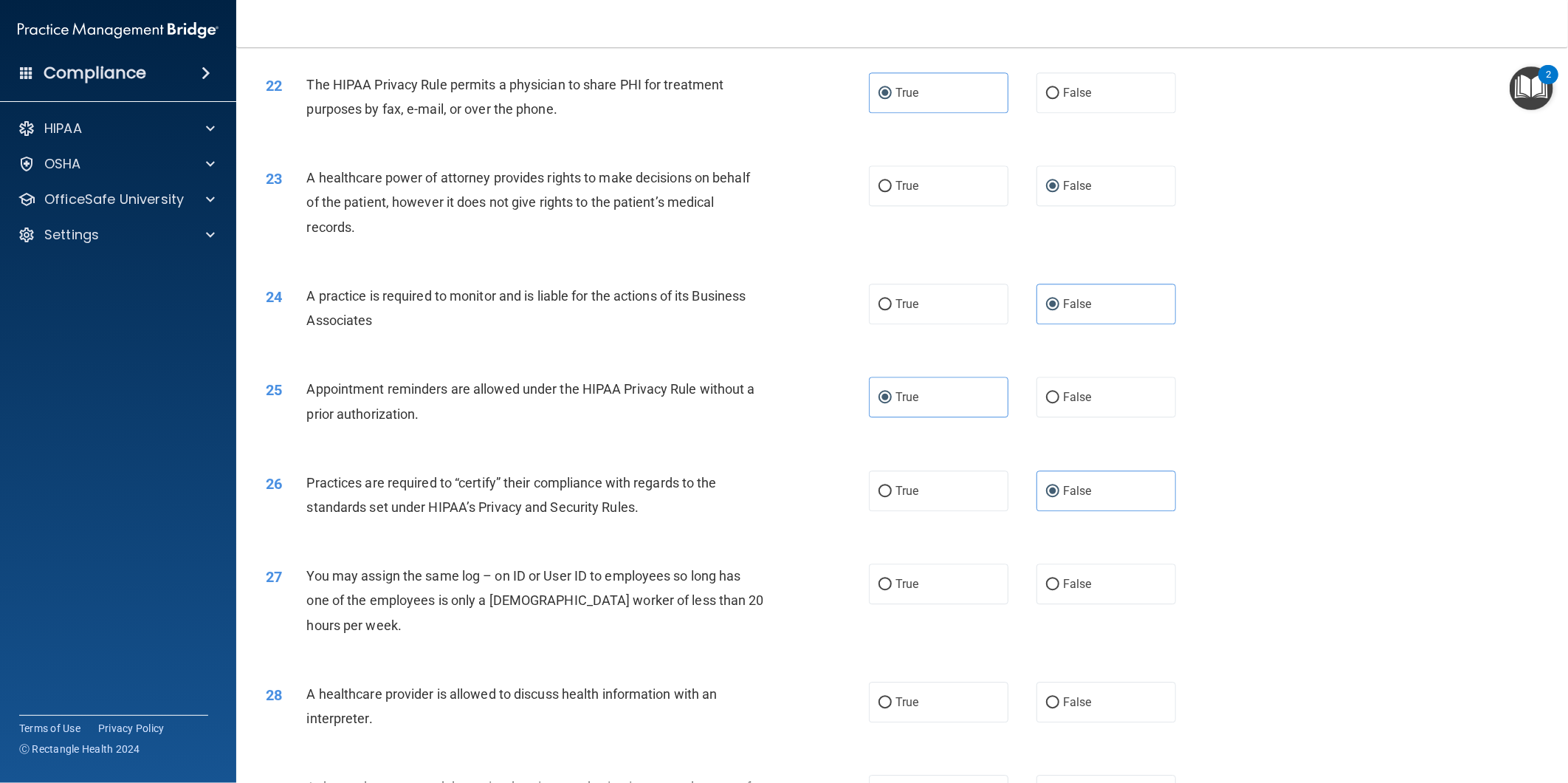
scroll to position [2380, 0]
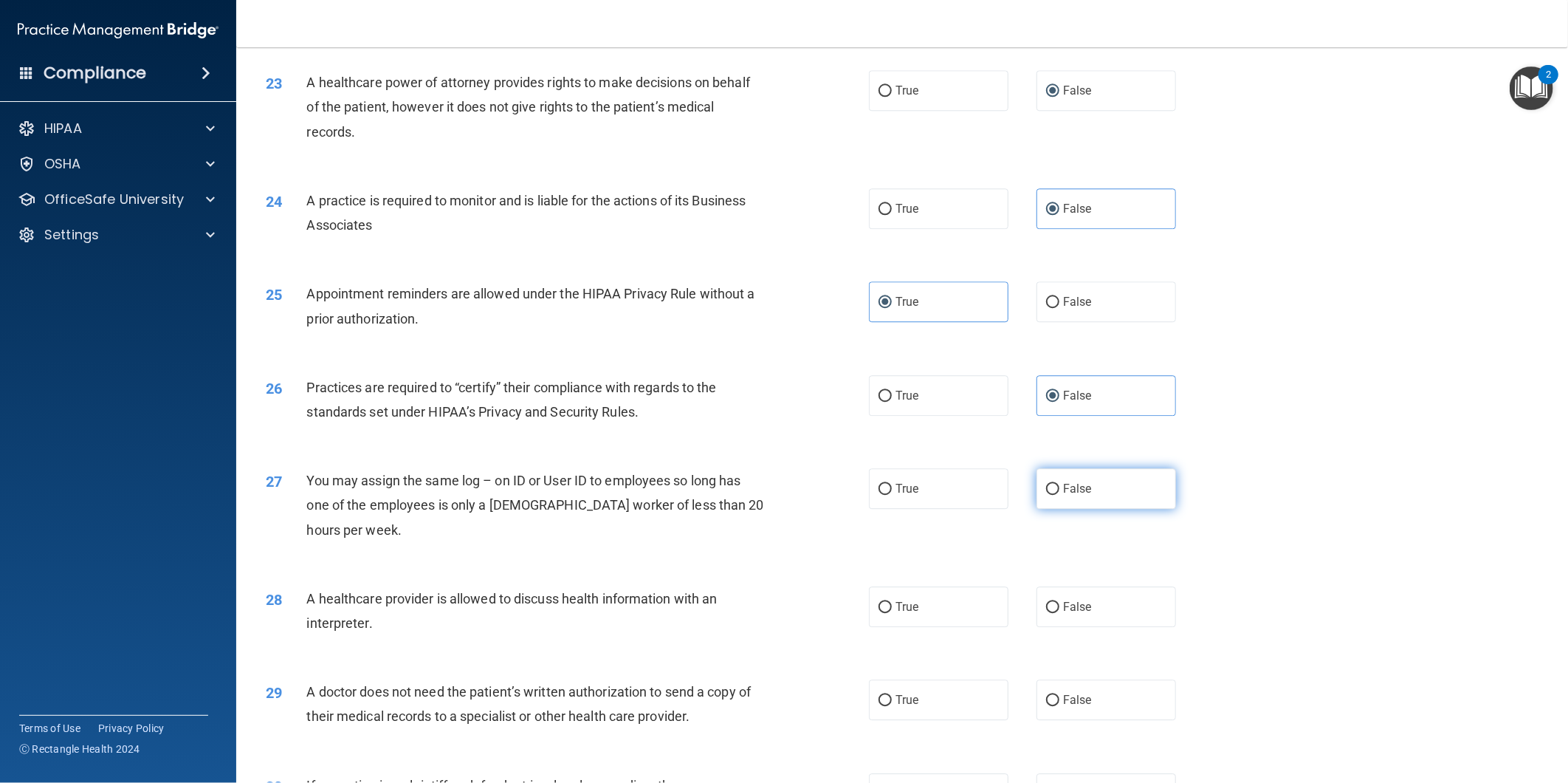
click at [1098, 509] on label "False" at bounding box center [1106, 488] width 140 height 41
click at [1059, 495] on input "False" at bounding box center [1052, 489] width 13 height 11
radio input "true"
click at [937, 627] on label "True" at bounding box center [938, 607] width 140 height 41
click at [892, 613] on input "True" at bounding box center [885, 608] width 13 height 11
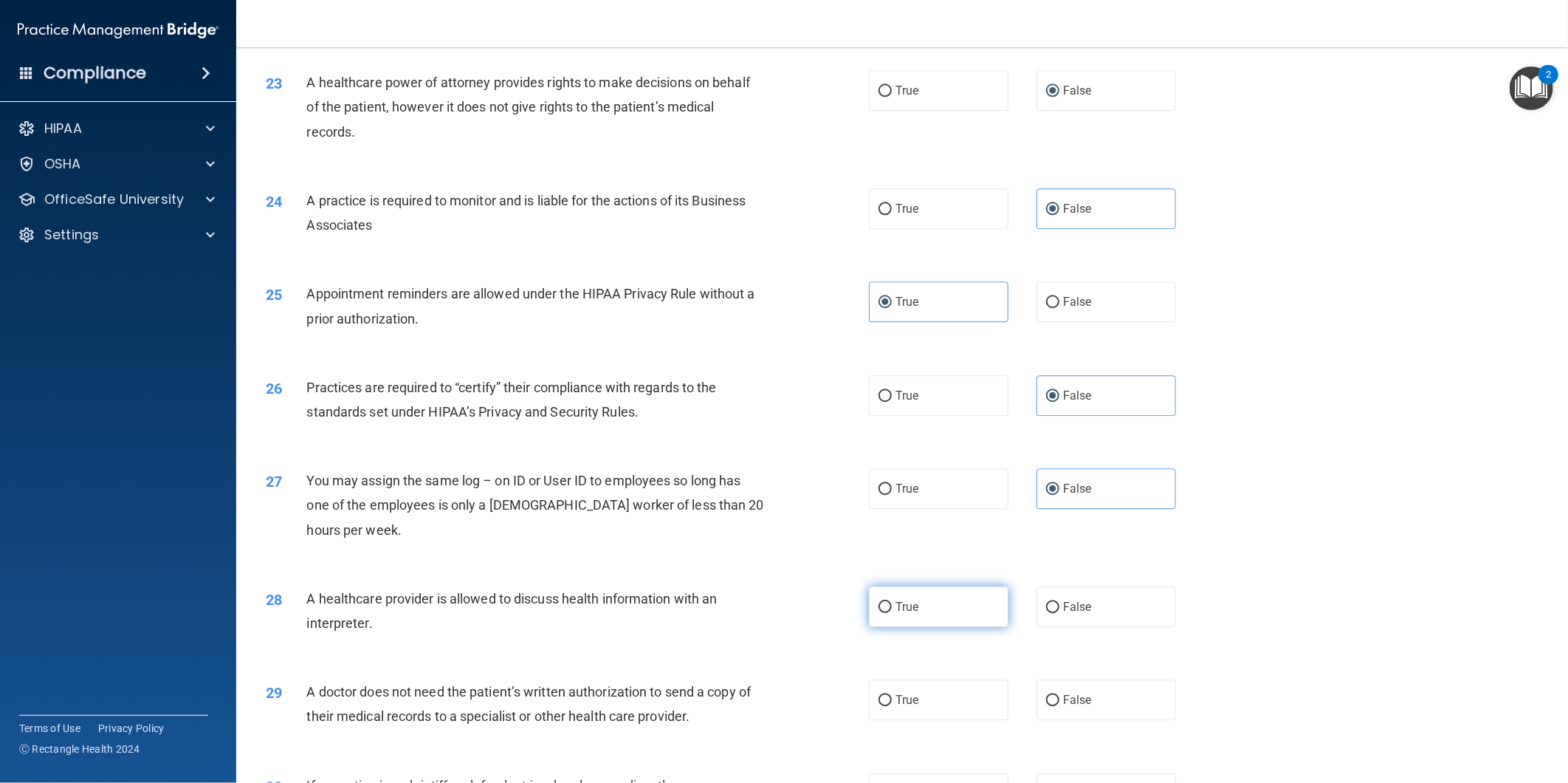
radio input "true"
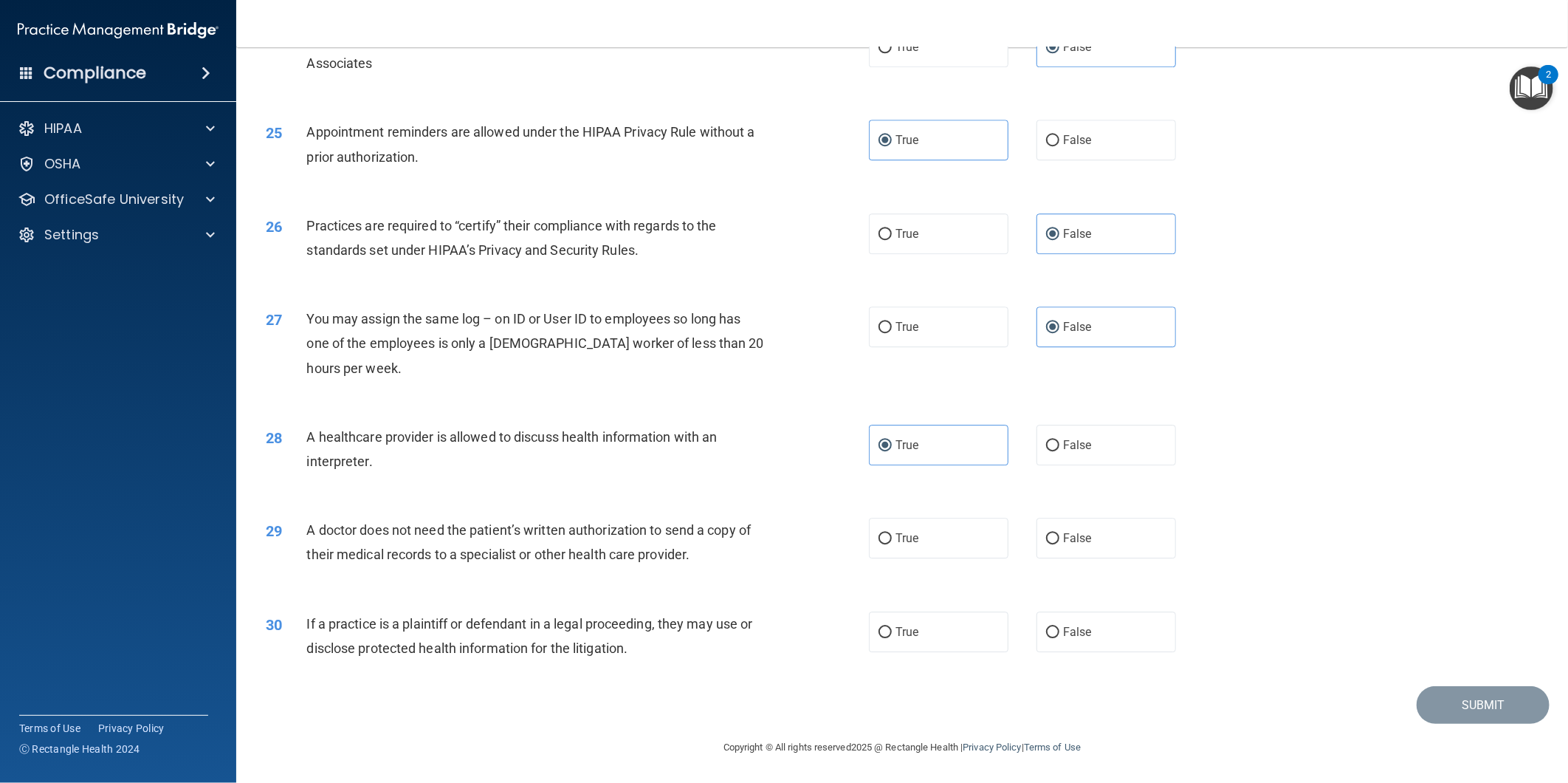
scroll to position [2566, 0]
click at [918, 552] on label "True" at bounding box center [938, 538] width 140 height 41
click at [892, 545] on input "True" at bounding box center [885, 538] width 13 height 11
radio input "true"
click at [921, 625] on label "True" at bounding box center [938, 632] width 140 height 41
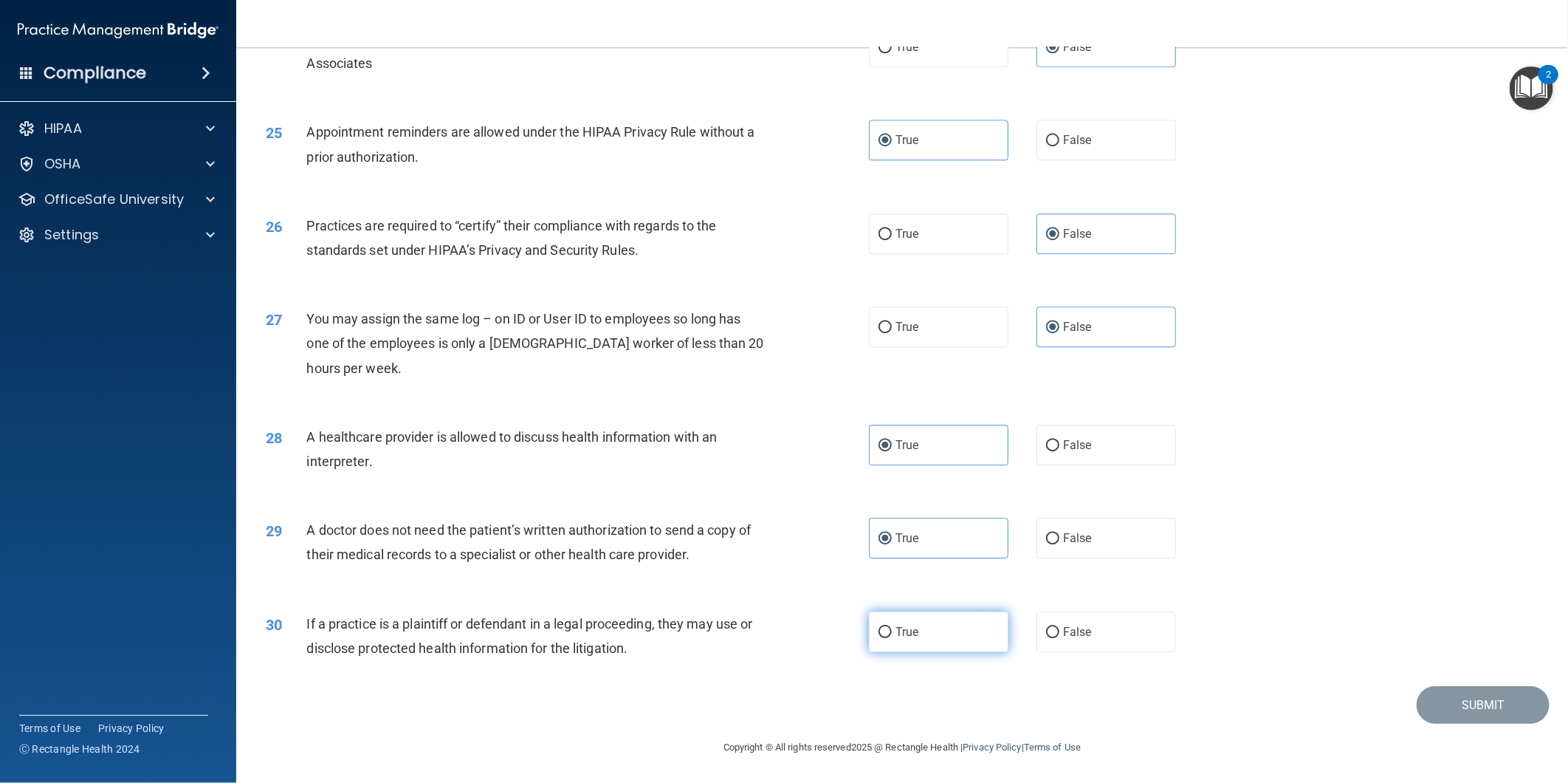
click at [892, 627] on input "True" at bounding box center [885, 633] width 13 height 11
radio input "true"
click at [1476, 703] on button "Submit" at bounding box center [1483, 705] width 133 height 37
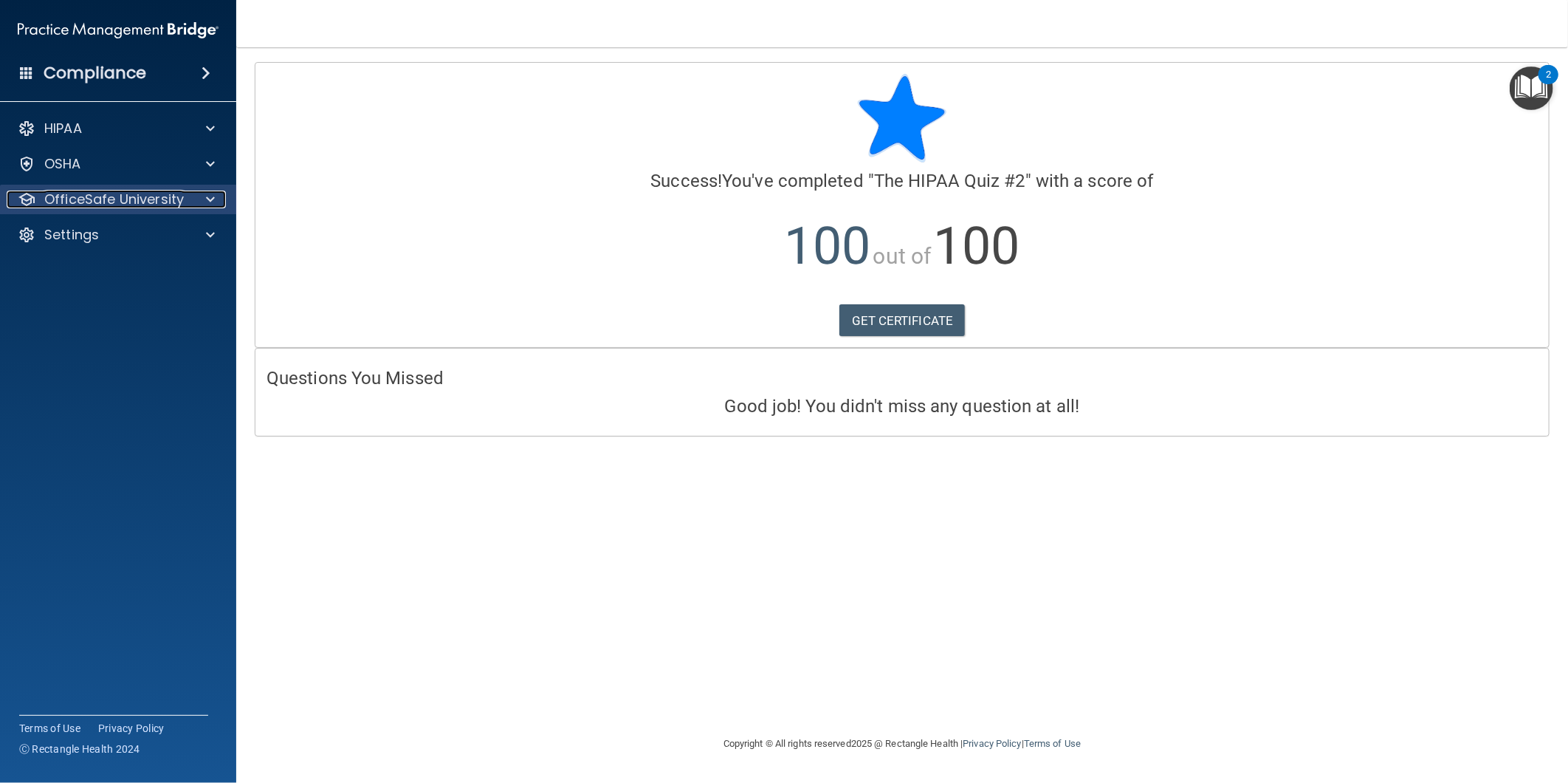
click at [104, 201] on p "OfficeSafe University" at bounding box center [114, 199] width 140 height 18
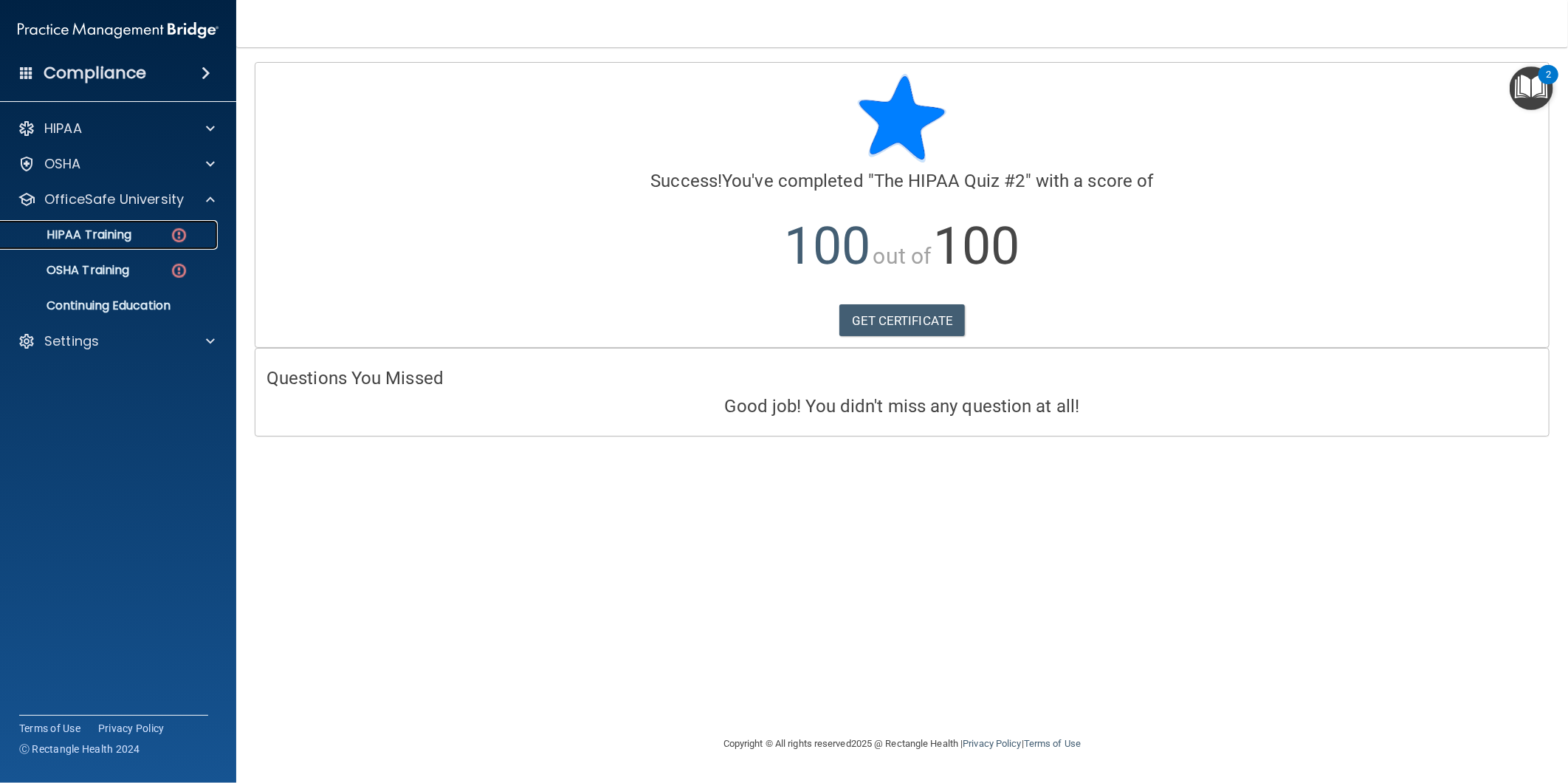
click at [103, 232] on p "HIPAA Training" at bounding box center [70, 235] width 122 height 15
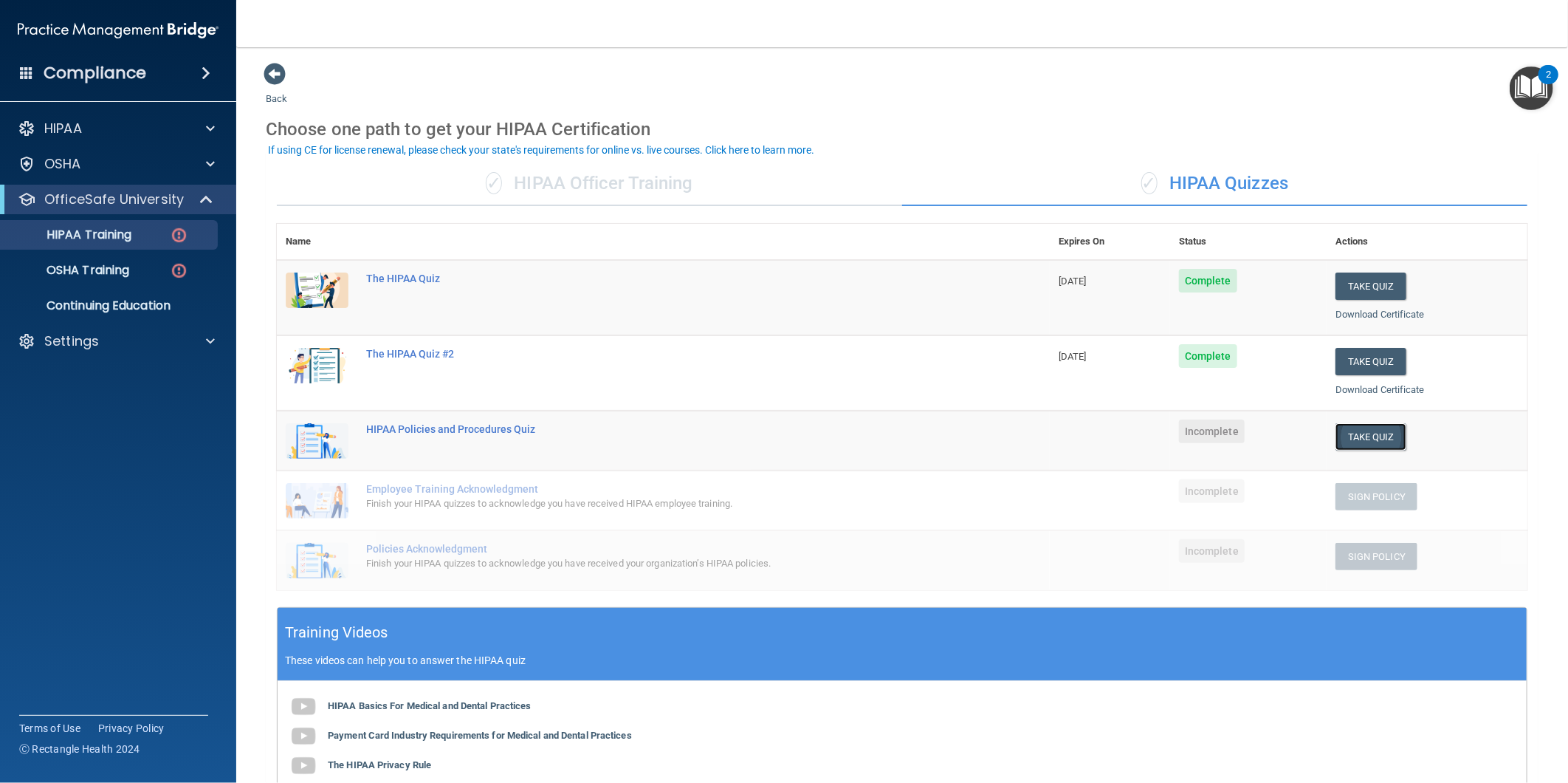
click at [1372, 440] on button "Take Quiz" at bounding box center [1371, 437] width 71 height 28
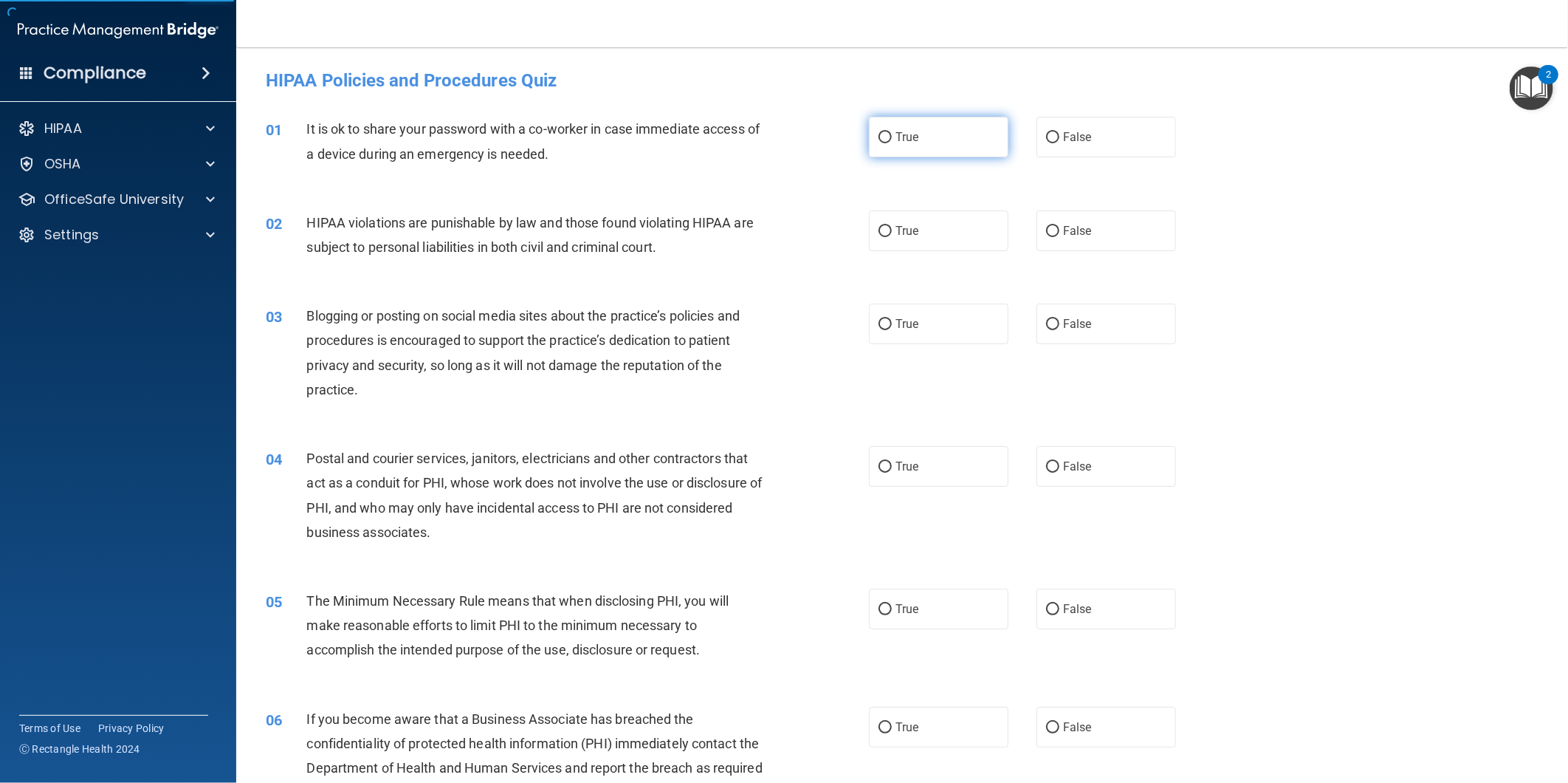
click at [911, 146] on label "True" at bounding box center [938, 137] width 140 height 41
click at [892, 143] on input "True" at bounding box center [885, 138] width 13 height 11
radio input "true"
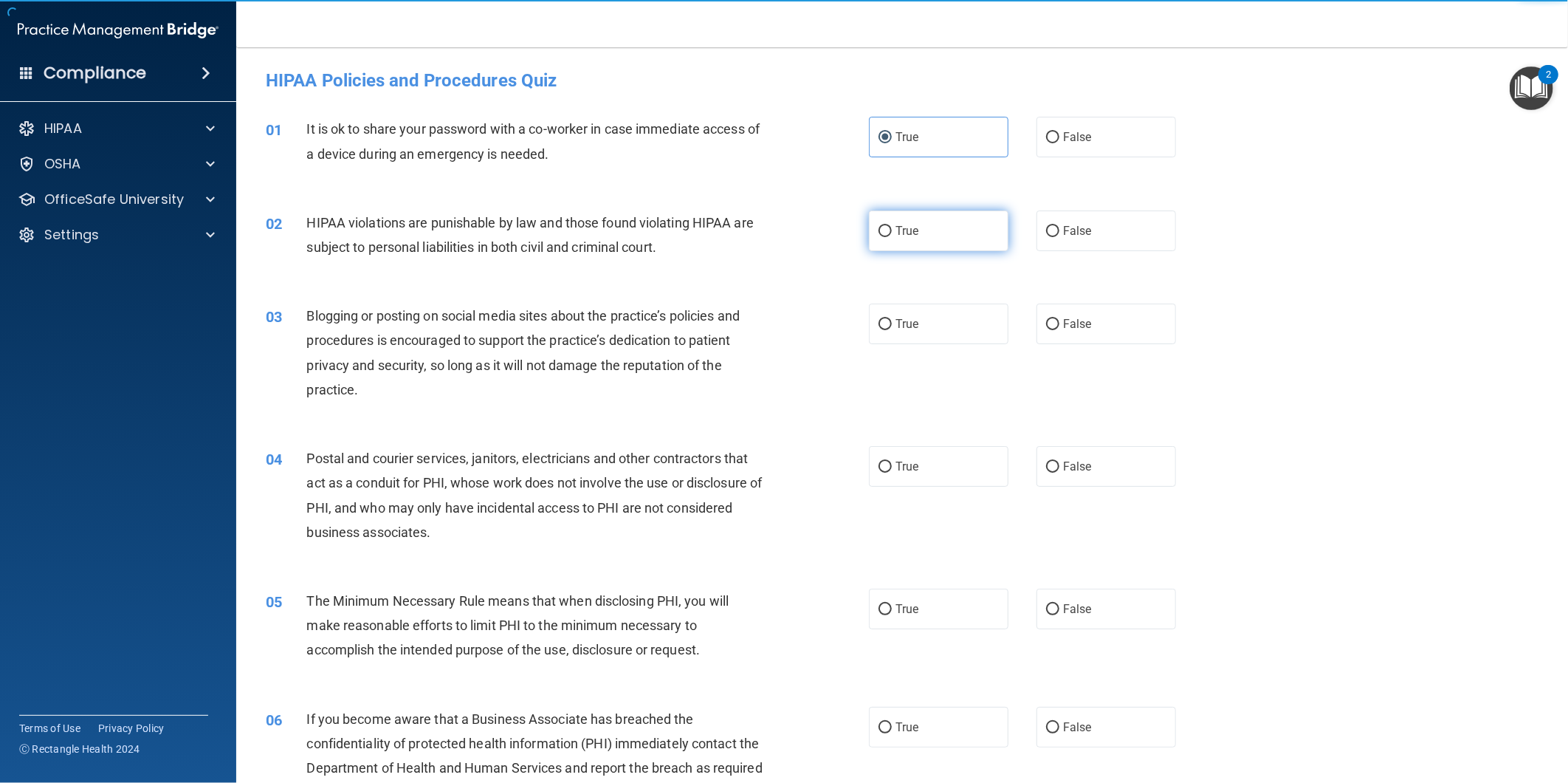
click at [919, 222] on label "True" at bounding box center [938, 231] width 140 height 41
click at [892, 226] on input "True" at bounding box center [885, 231] width 13 height 11
radio input "true"
click at [924, 303] on label "True" at bounding box center [938, 324] width 140 height 41
click at [892, 319] on input "True" at bounding box center [885, 325] width 13 height 11
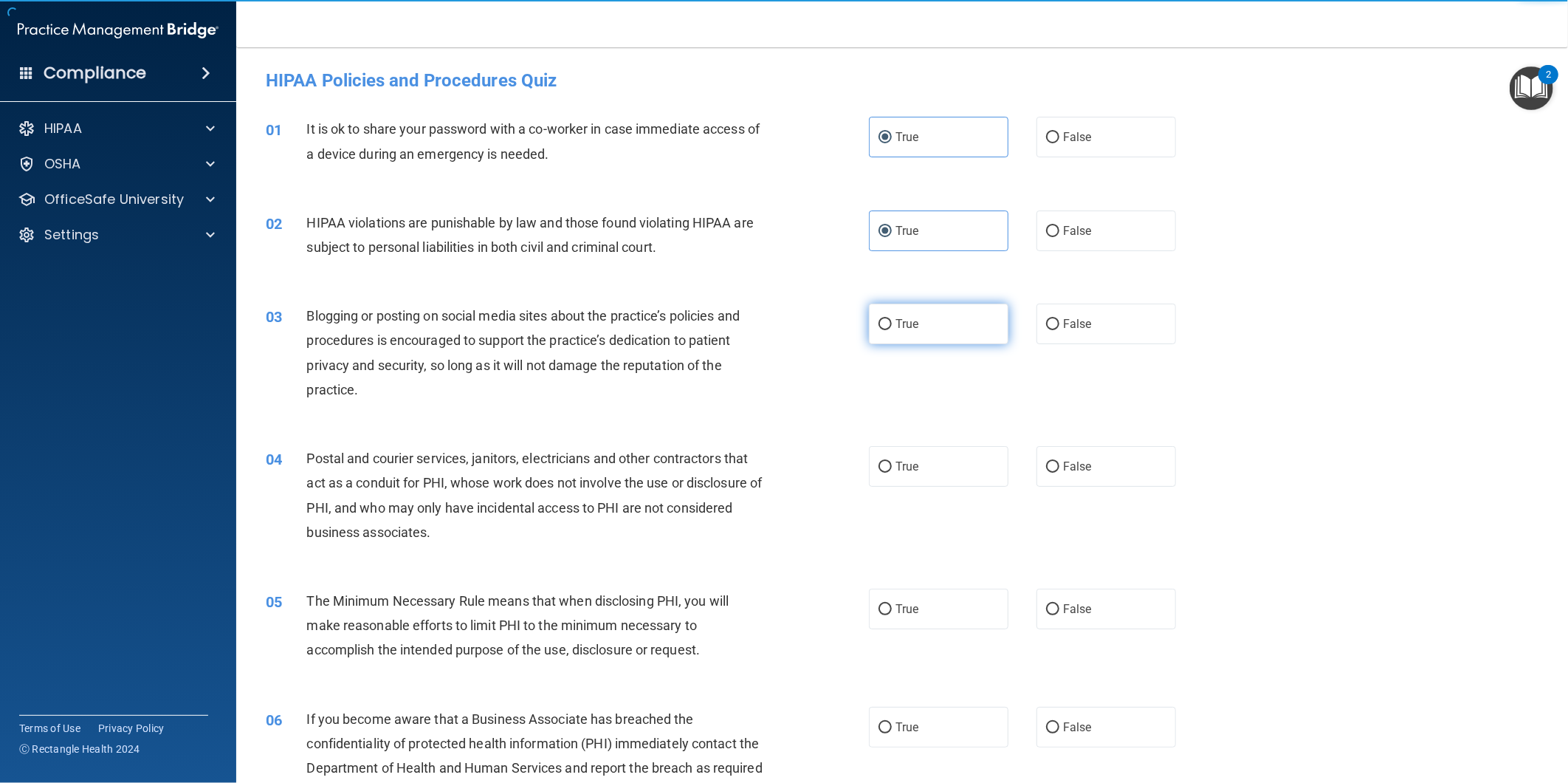
radio input "true"
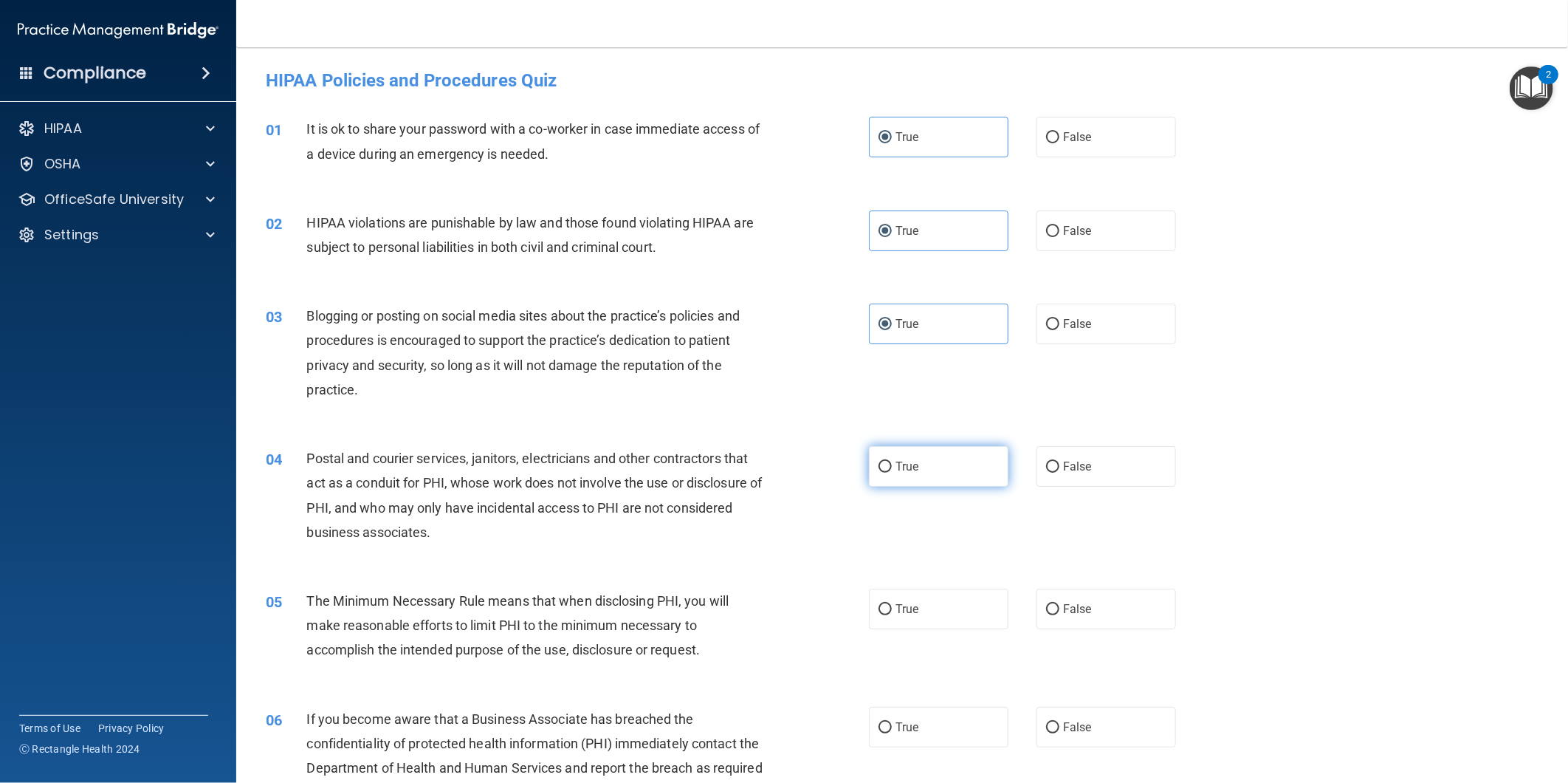
click at [938, 448] on label "True" at bounding box center [938, 466] width 140 height 41
click at [892, 462] on input "True" at bounding box center [885, 467] width 13 height 11
radio input "true"
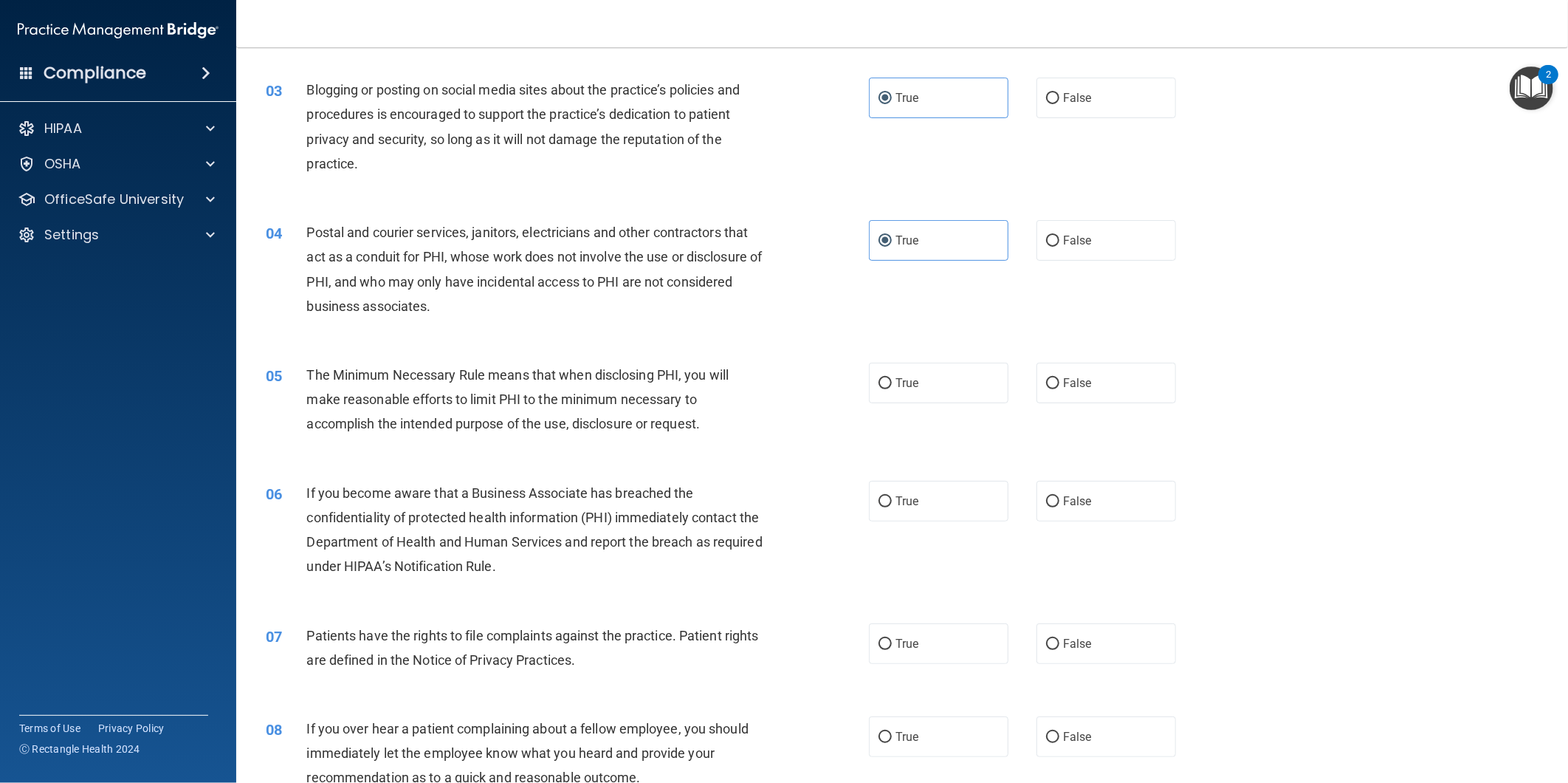
scroll to position [246, 0]
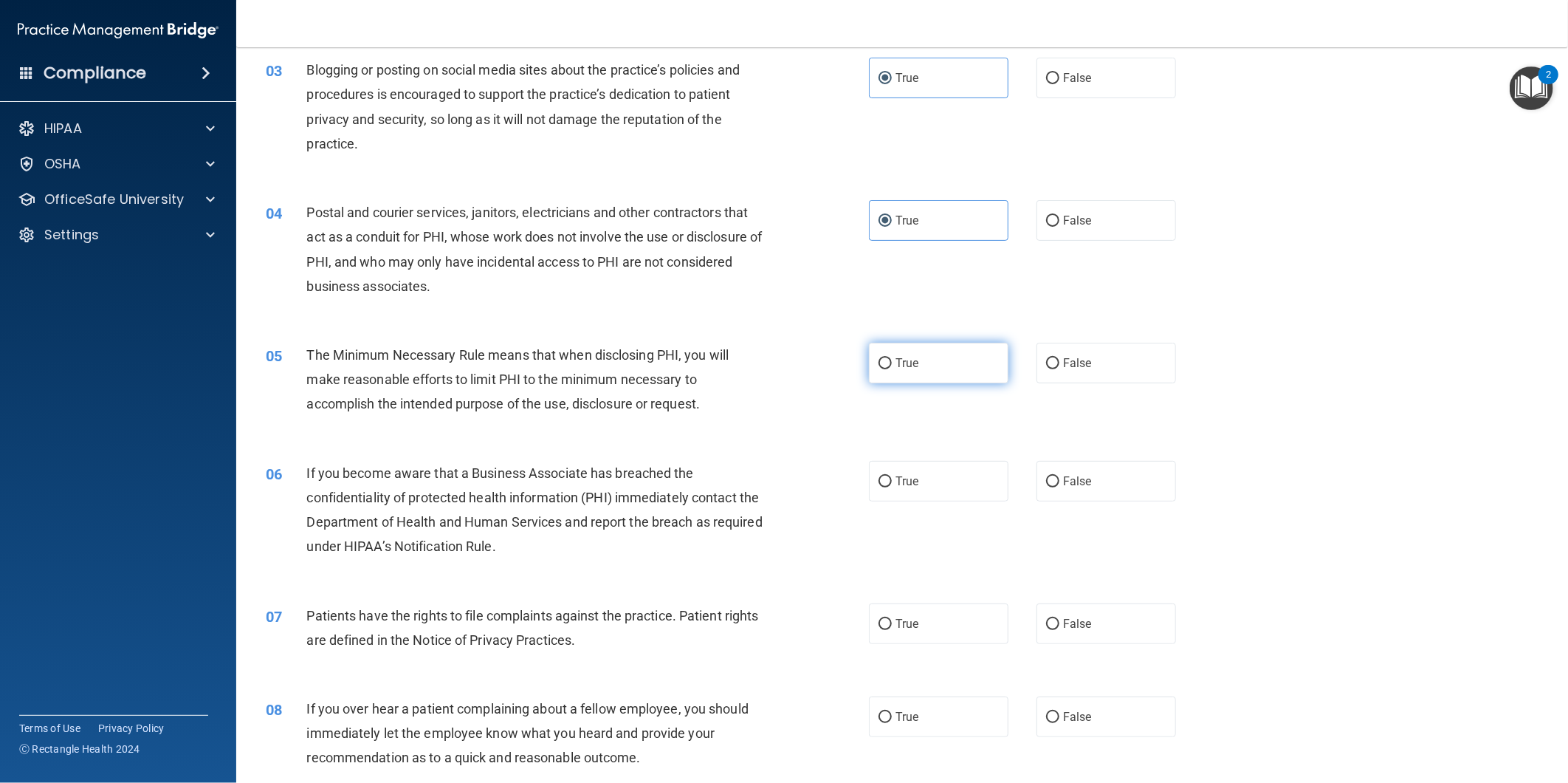
click at [937, 355] on label "True" at bounding box center [938, 363] width 140 height 41
click at [892, 359] on input "True" at bounding box center [885, 364] width 13 height 11
radio input "true"
click at [944, 492] on label "True" at bounding box center [938, 481] width 140 height 41
click at [892, 488] on input "True" at bounding box center [885, 481] width 13 height 11
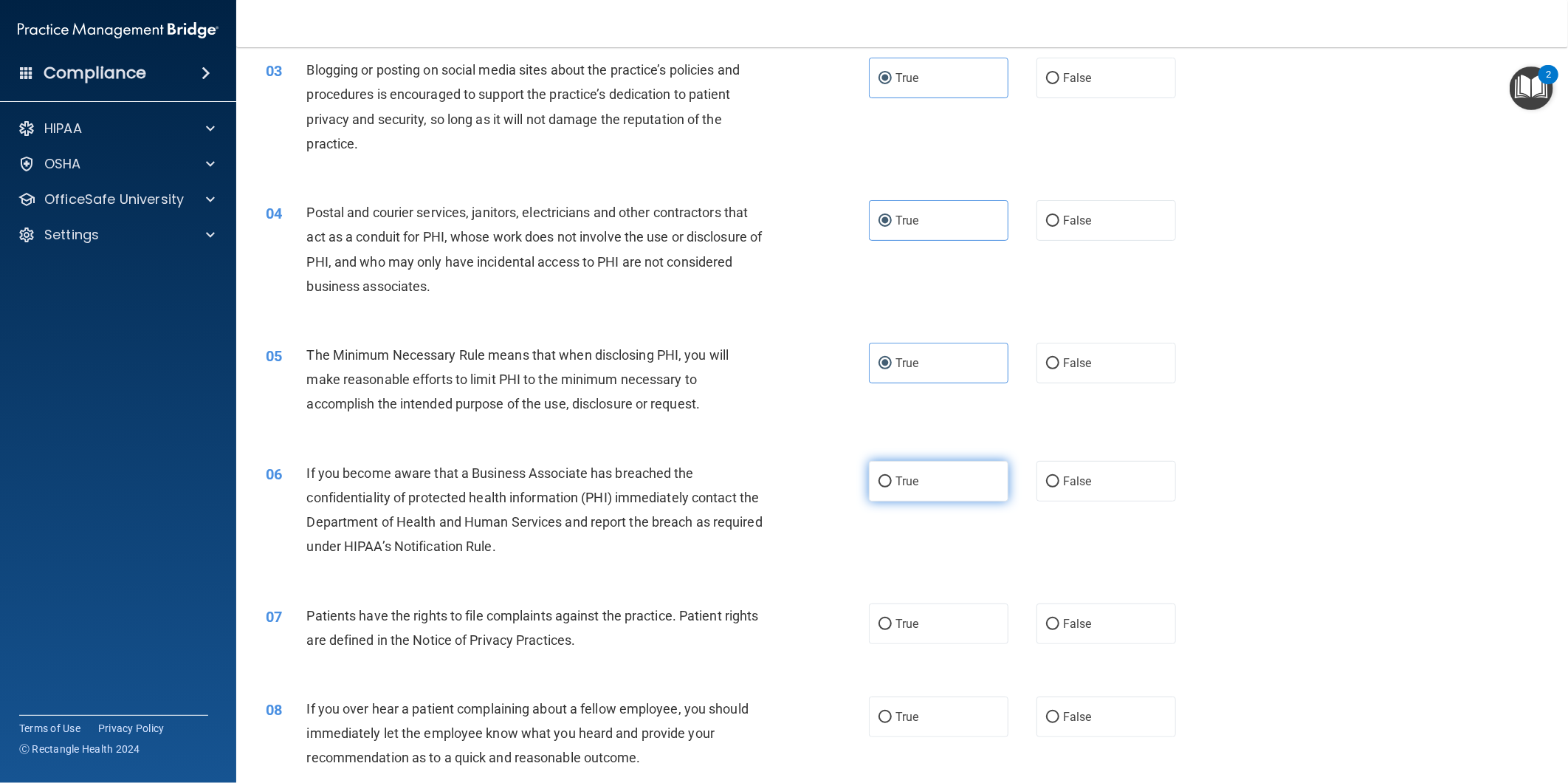
radio input "true"
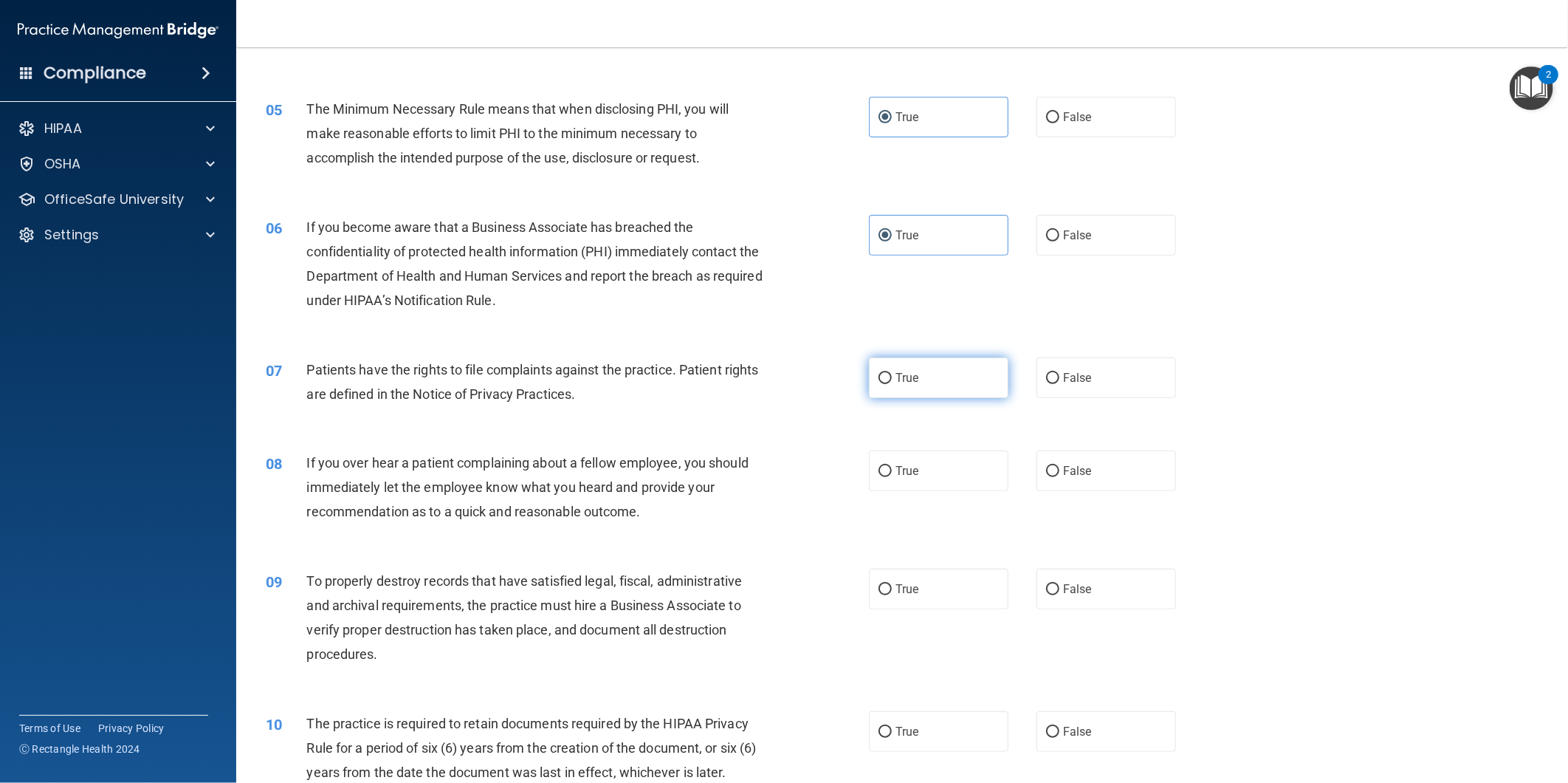
click at [936, 372] on label "True" at bounding box center [938, 378] width 140 height 41
click at [892, 373] on input "True" at bounding box center [885, 378] width 13 height 11
radio input "true"
click at [937, 480] on label "True" at bounding box center [938, 471] width 140 height 41
click at [892, 477] on input "True" at bounding box center [885, 472] width 13 height 11
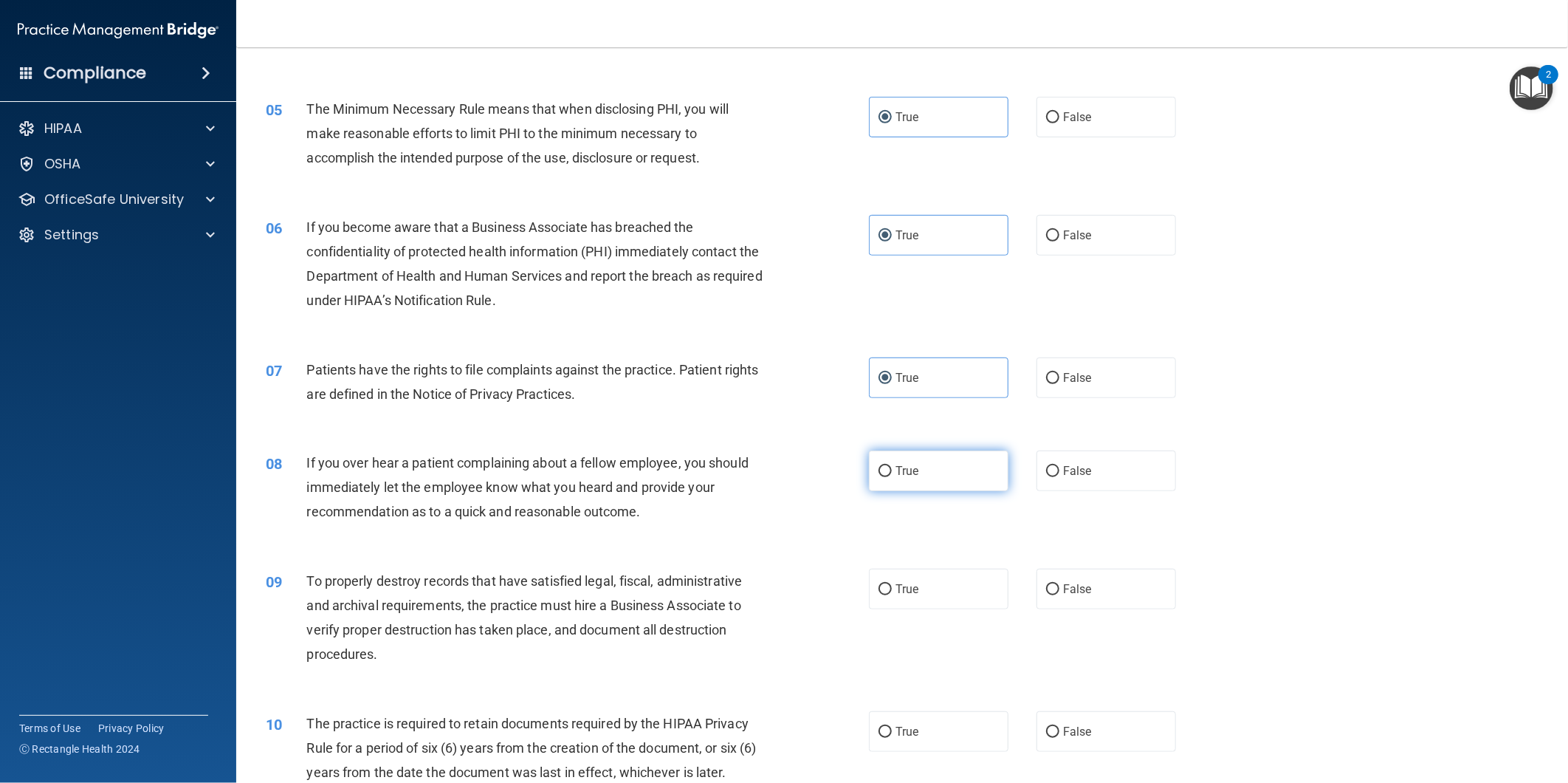
radio input "true"
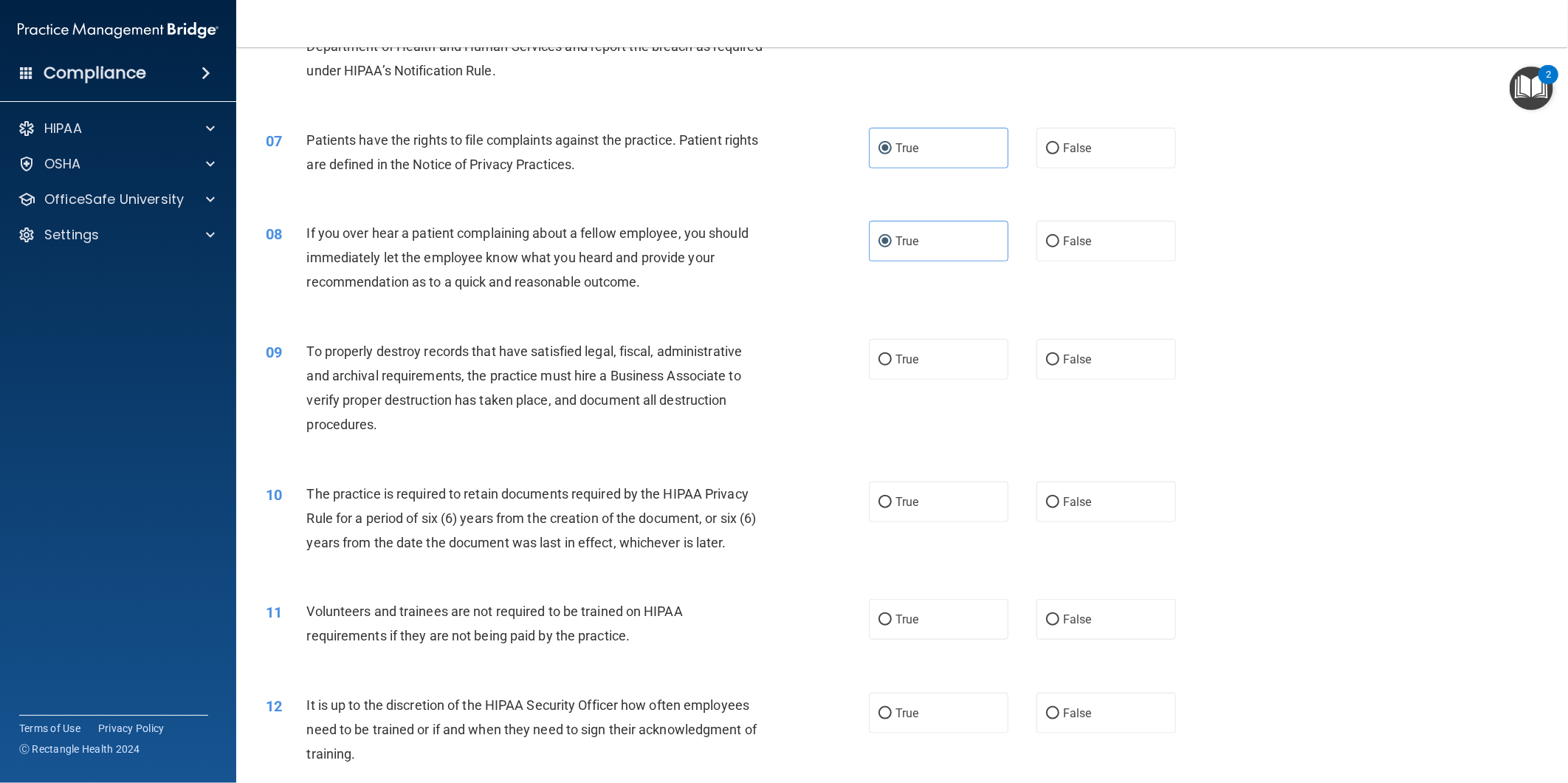
scroll to position [739, 0]
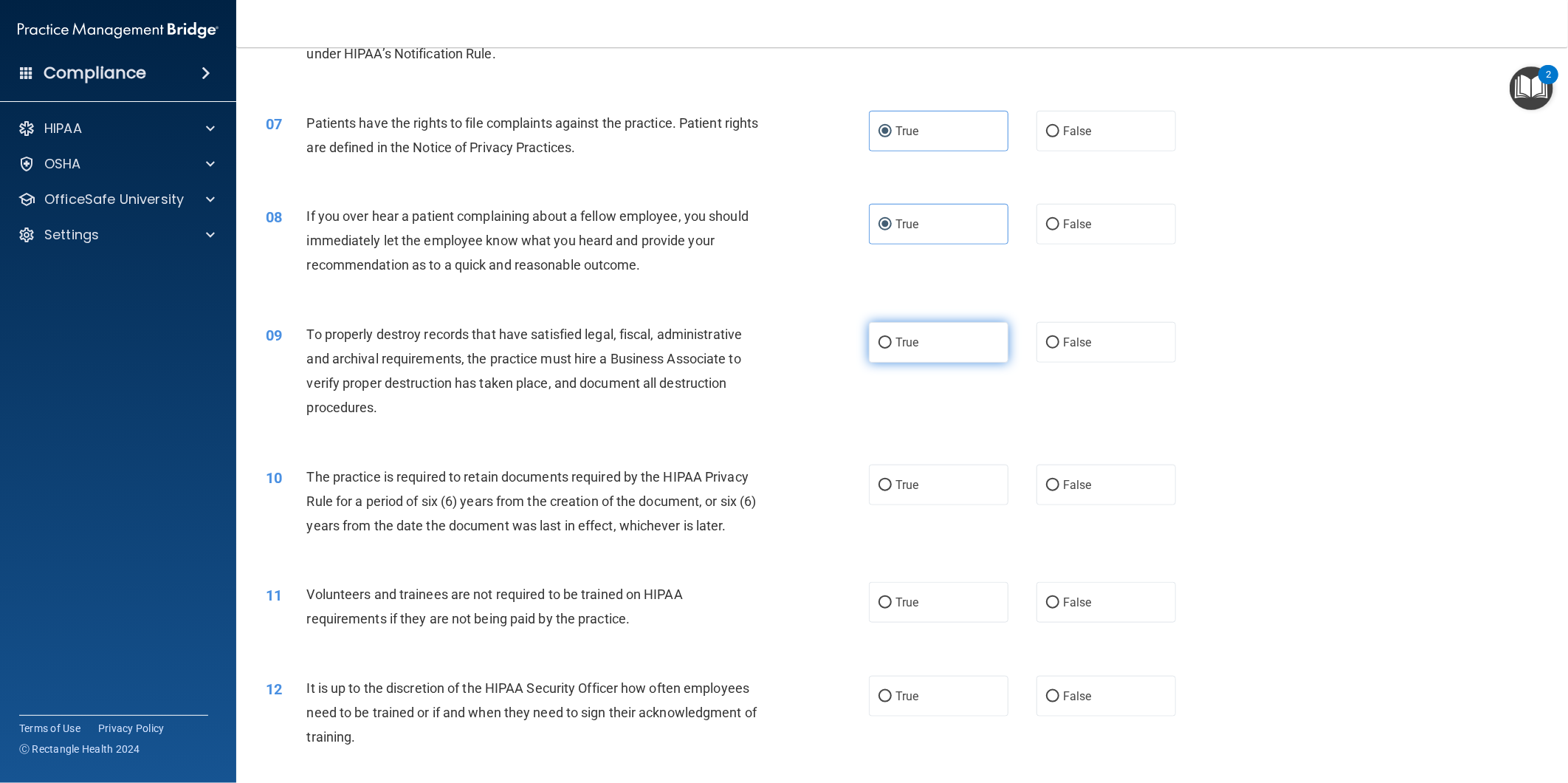
click at [925, 355] on label "True" at bounding box center [938, 343] width 140 height 41
click at [892, 349] on input "True" at bounding box center [885, 343] width 13 height 11
radio input "true"
click at [936, 468] on label "True" at bounding box center [938, 485] width 140 height 41
click at [892, 480] on input "True" at bounding box center [885, 486] width 13 height 11
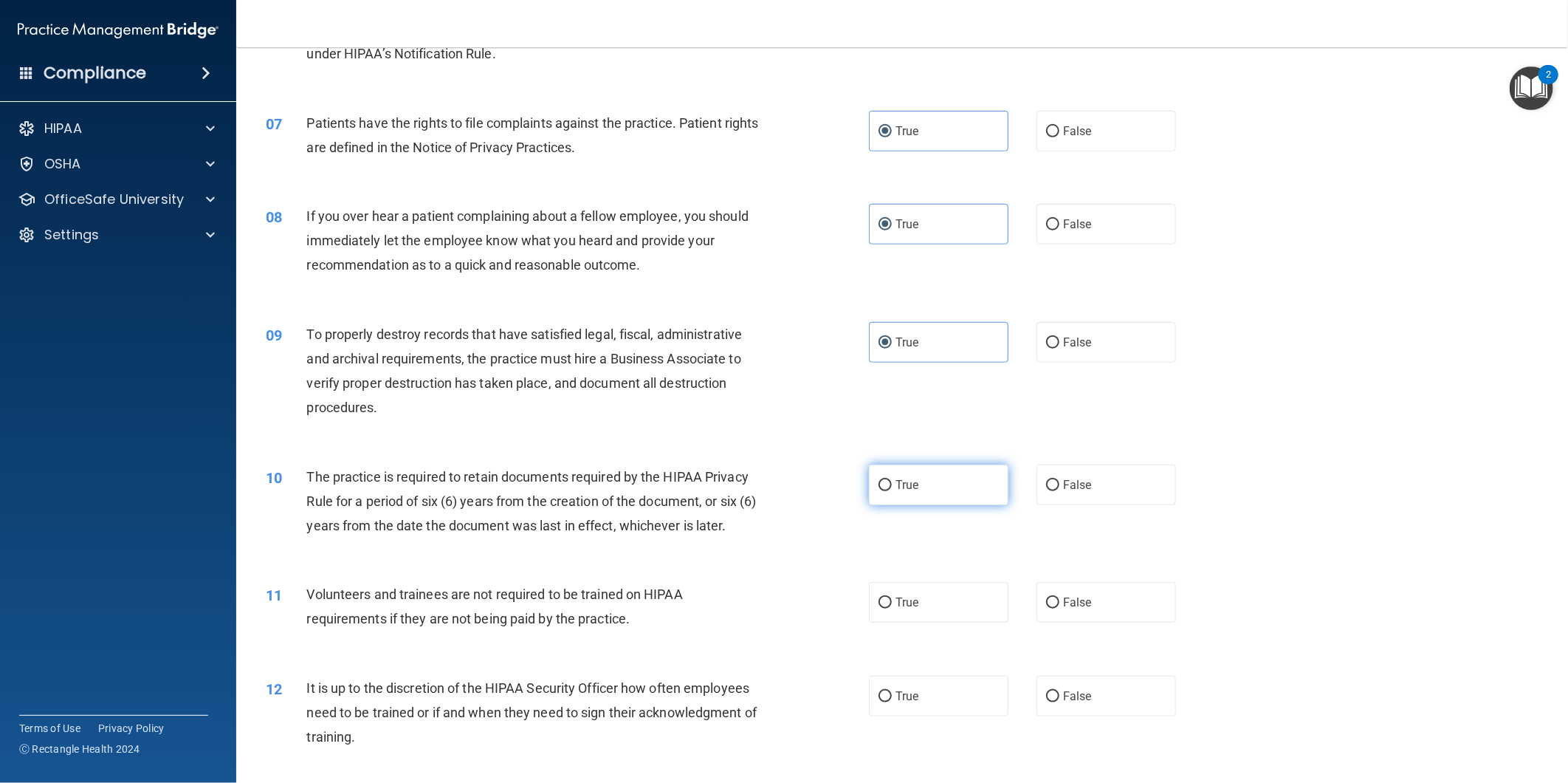
radio input "true"
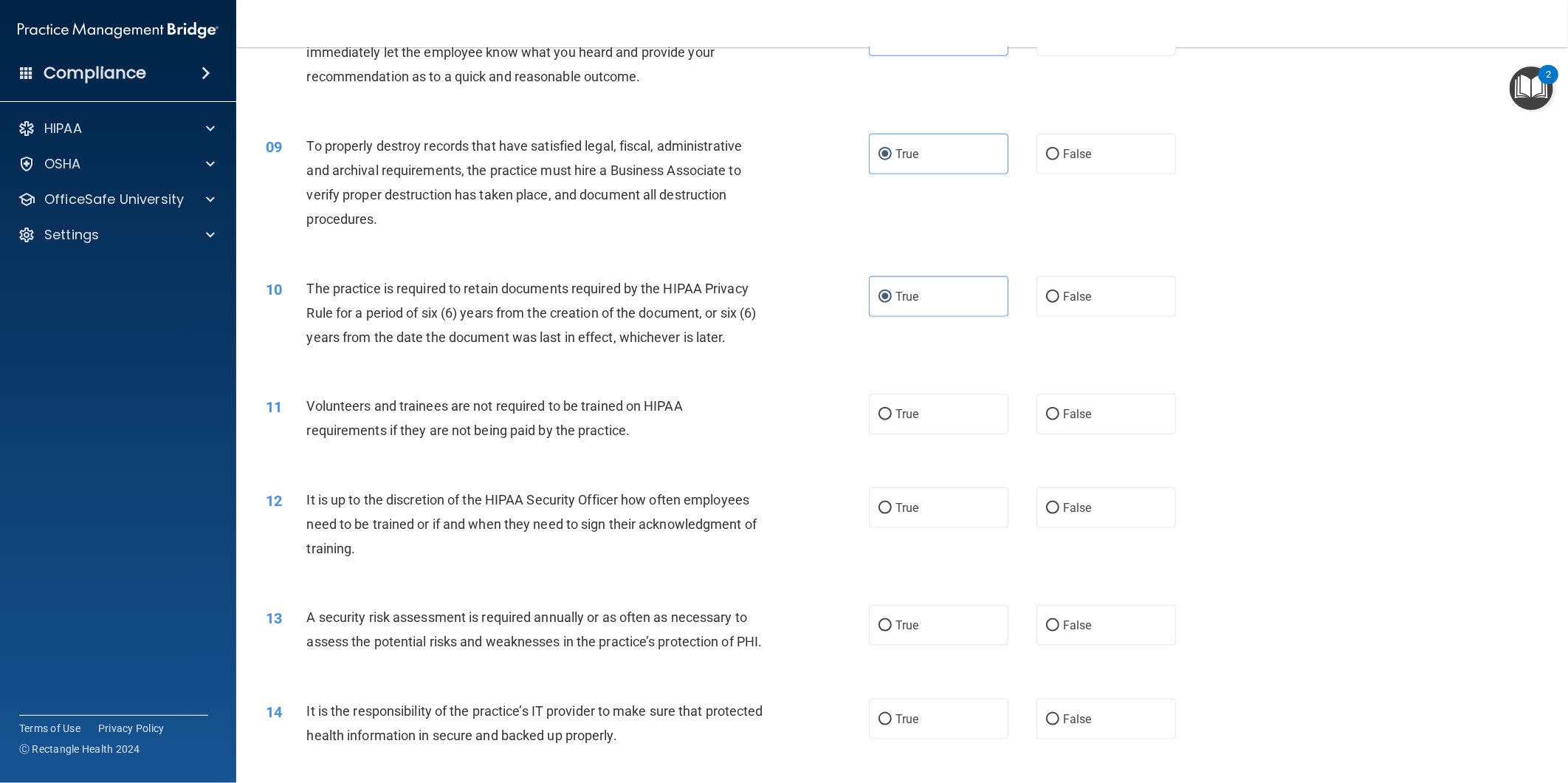
scroll to position [985, 0]
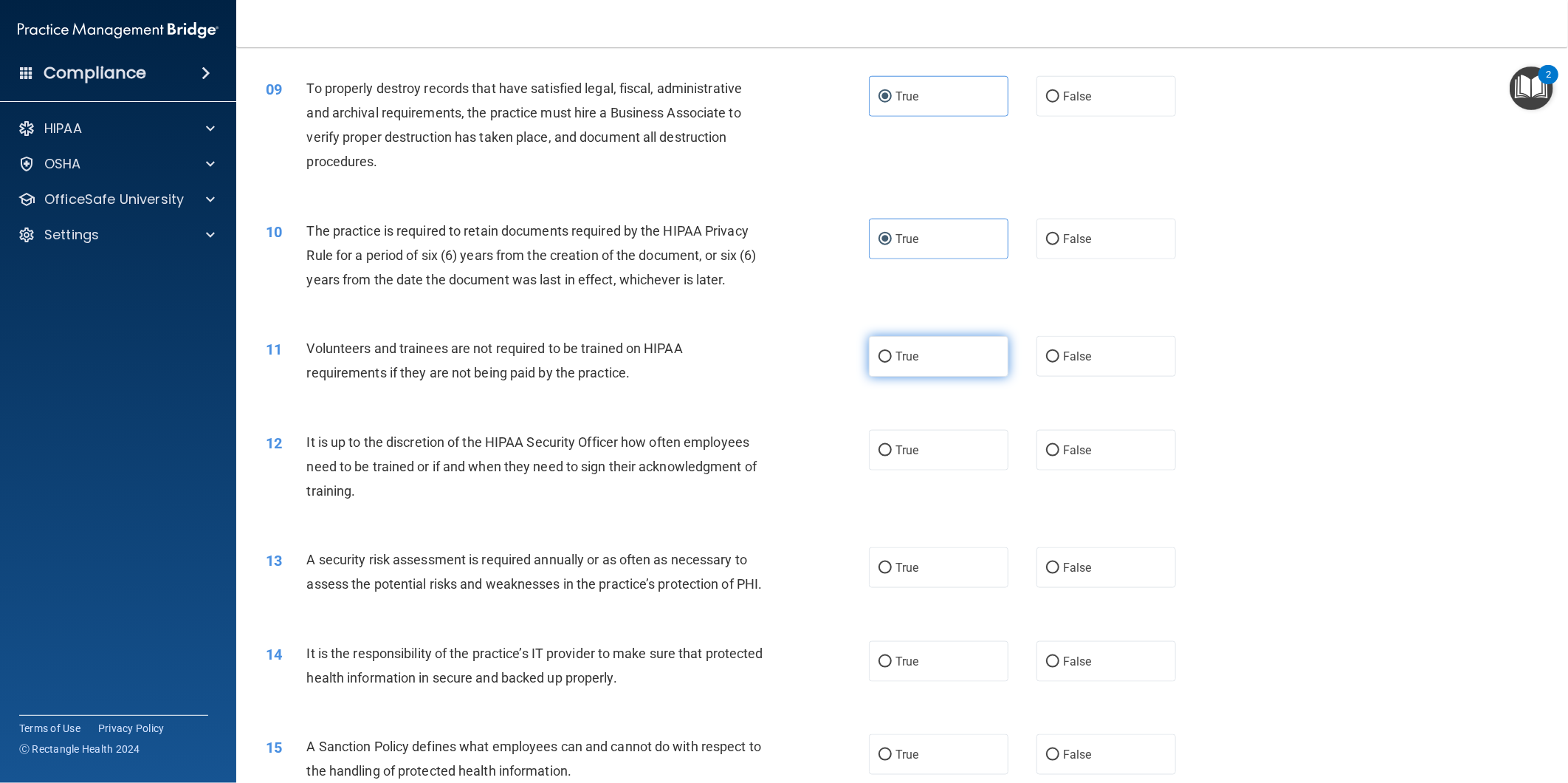
click at [919, 362] on label "True" at bounding box center [938, 357] width 140 height 41
click at [892, 362] on input "True" at bounding box center [885, 357] width 13 height 11
radio input "true"
click at [942, 455] on label "True" at bounding box center [938, 450] width 140 height 41
click at [892, 455] on input "True" at bounding box center [885, 451] width 13 height 11
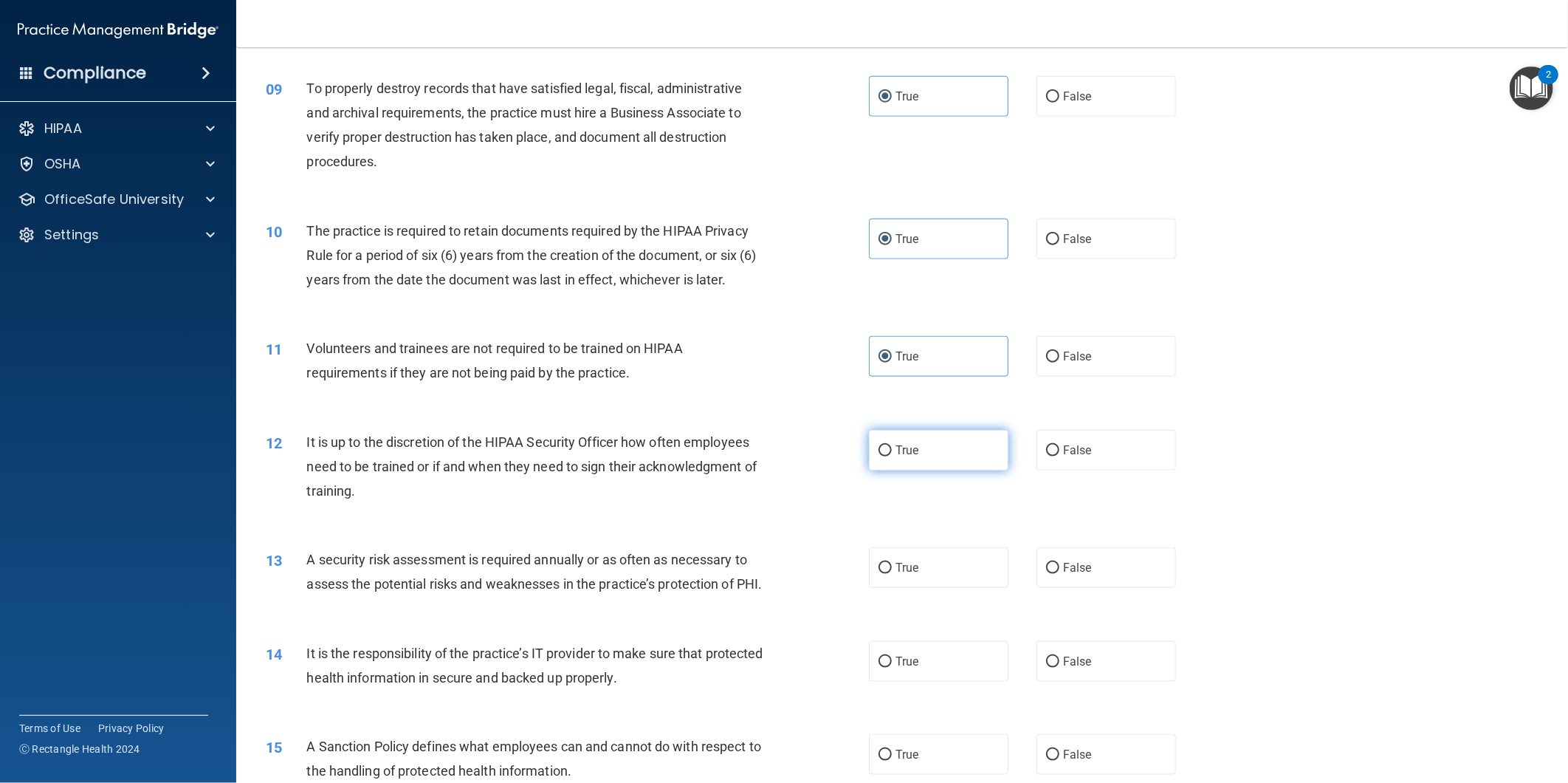
radio input "true"
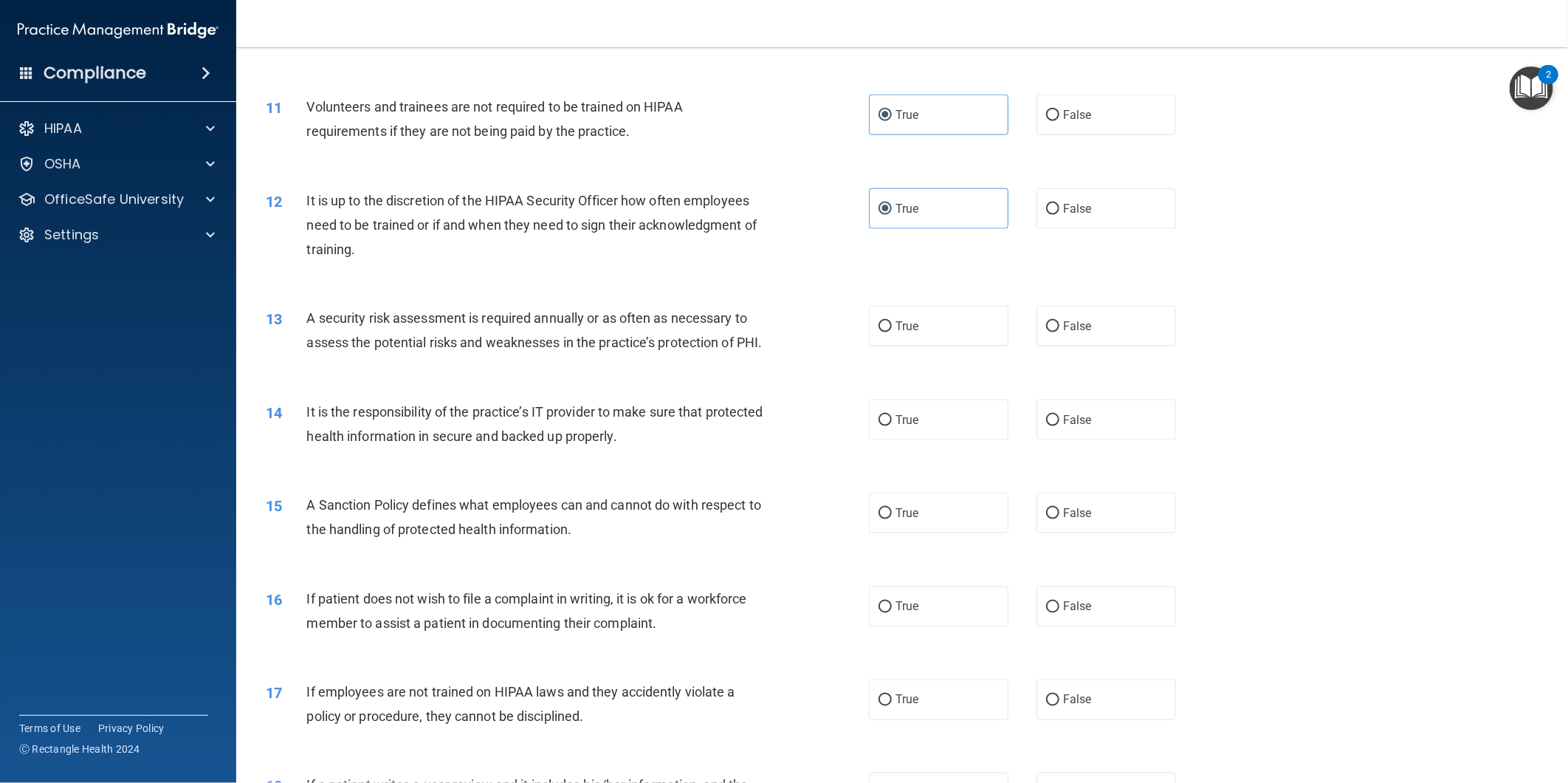
scroll to position [1231, 0]
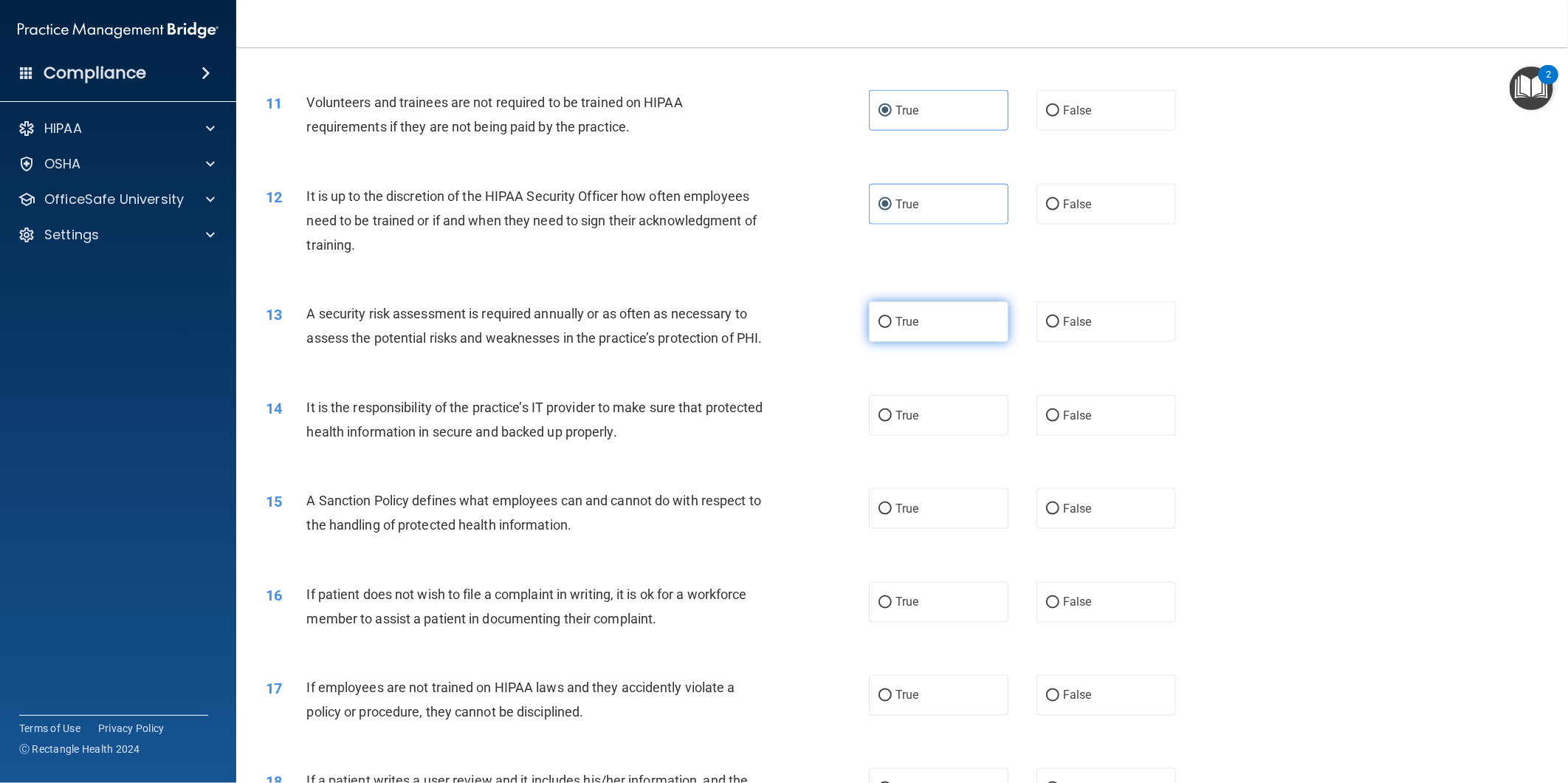
click at [924, 324] on label "True" at bounding box center [938, 322] width 140 height 41
click at [892, 324] on input "True" at bounding box center [885, 322] width 13 height 11
radio input "true"
click at [953, 436] on label "True" at bounding box center [938, 416] width 140 height 41
click at [892, 422] on input "True" at bounding box center [885, 416] width 13 height 11
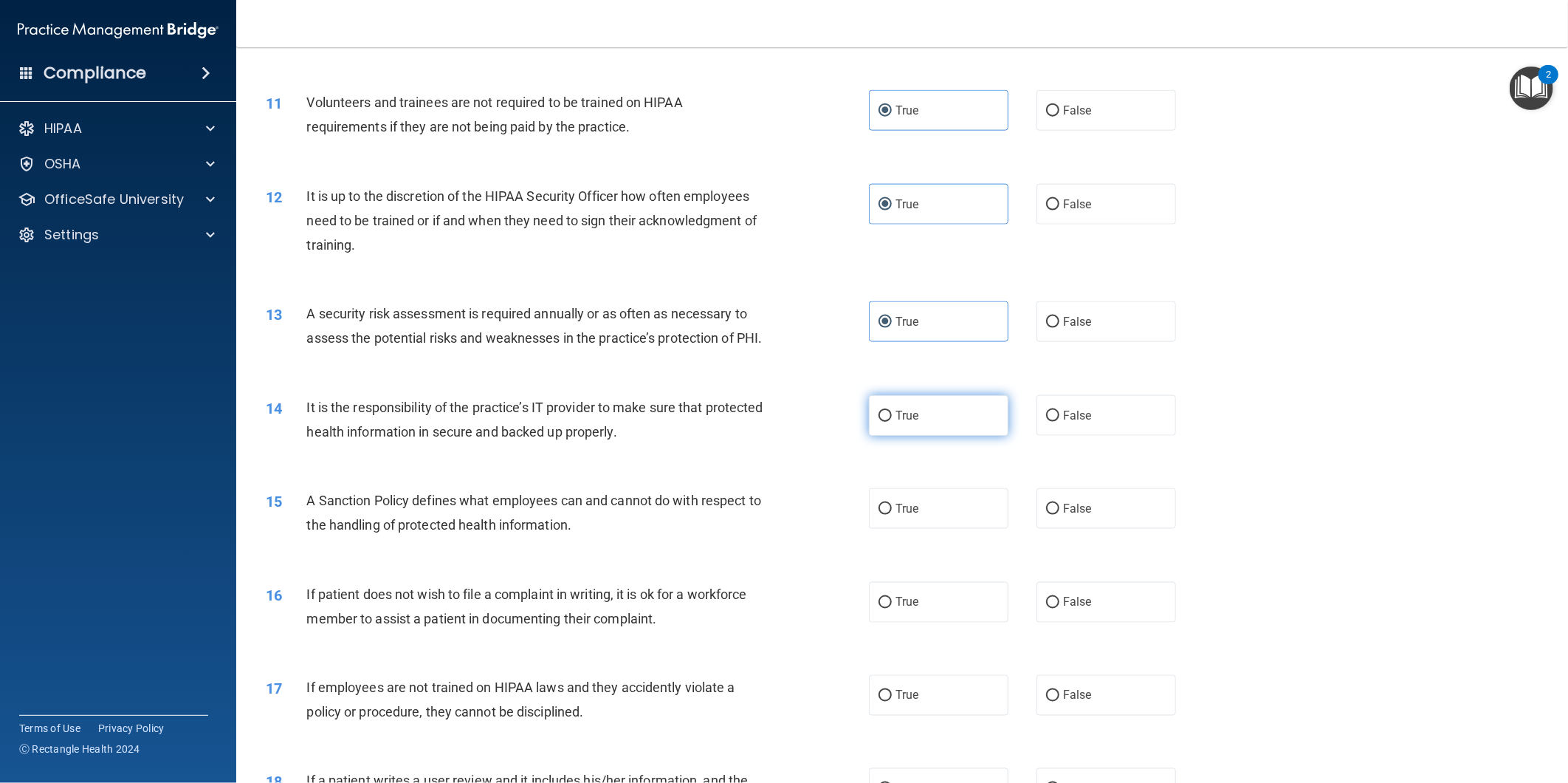
radio input "true"
click at [933, 529] on label "True" at bounding box center [938, 509] width 140 height 41
click at [892, 515] on input "True" at bounding box center [885, 509] width 13 height 11
radio input "true"
click at [946, 611] on label "True" at bounding box center [938, 602] width 140 height 41
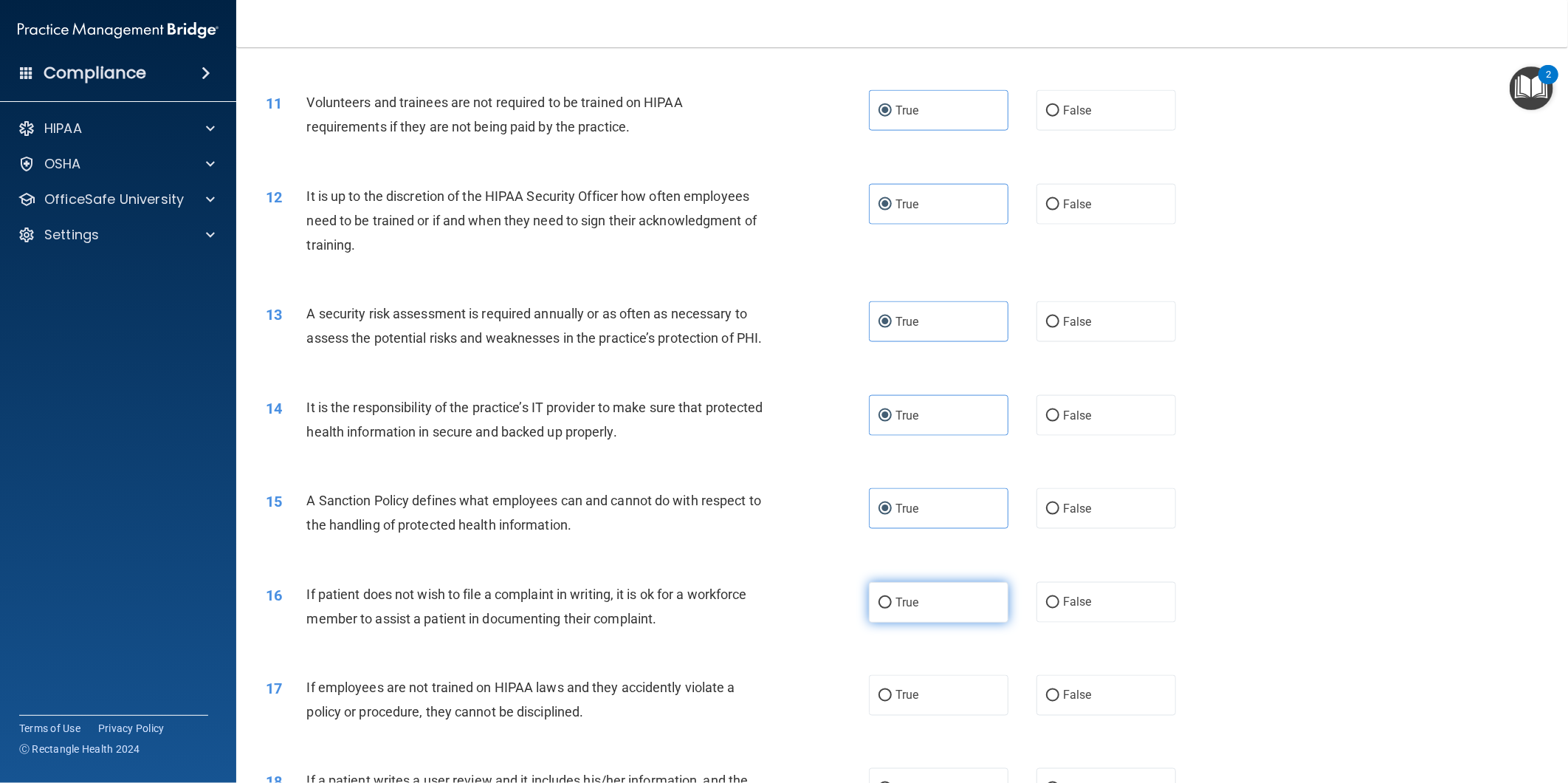
click at [892, 609] on input "True" at bounding box center [885, 603] width 13 height 11
radio input "true"
click at [953, 712] on label "True" at bounding box center [938, 696] width 140 height 41
click at [892, 702] on input "True" at bounding box center [885, 696] width 13 height 11
radio input "true"
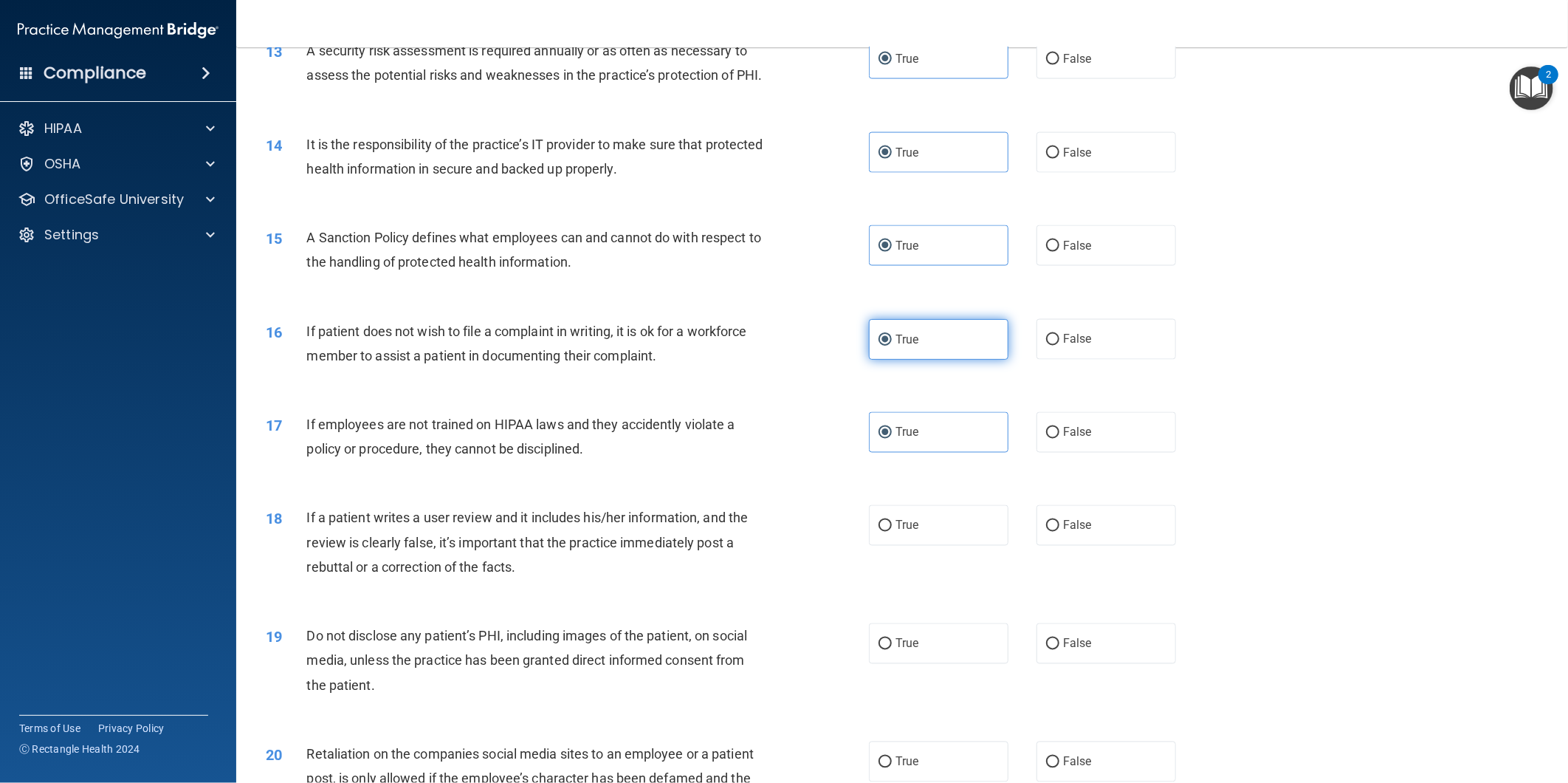
scroll to position [1642, 0]
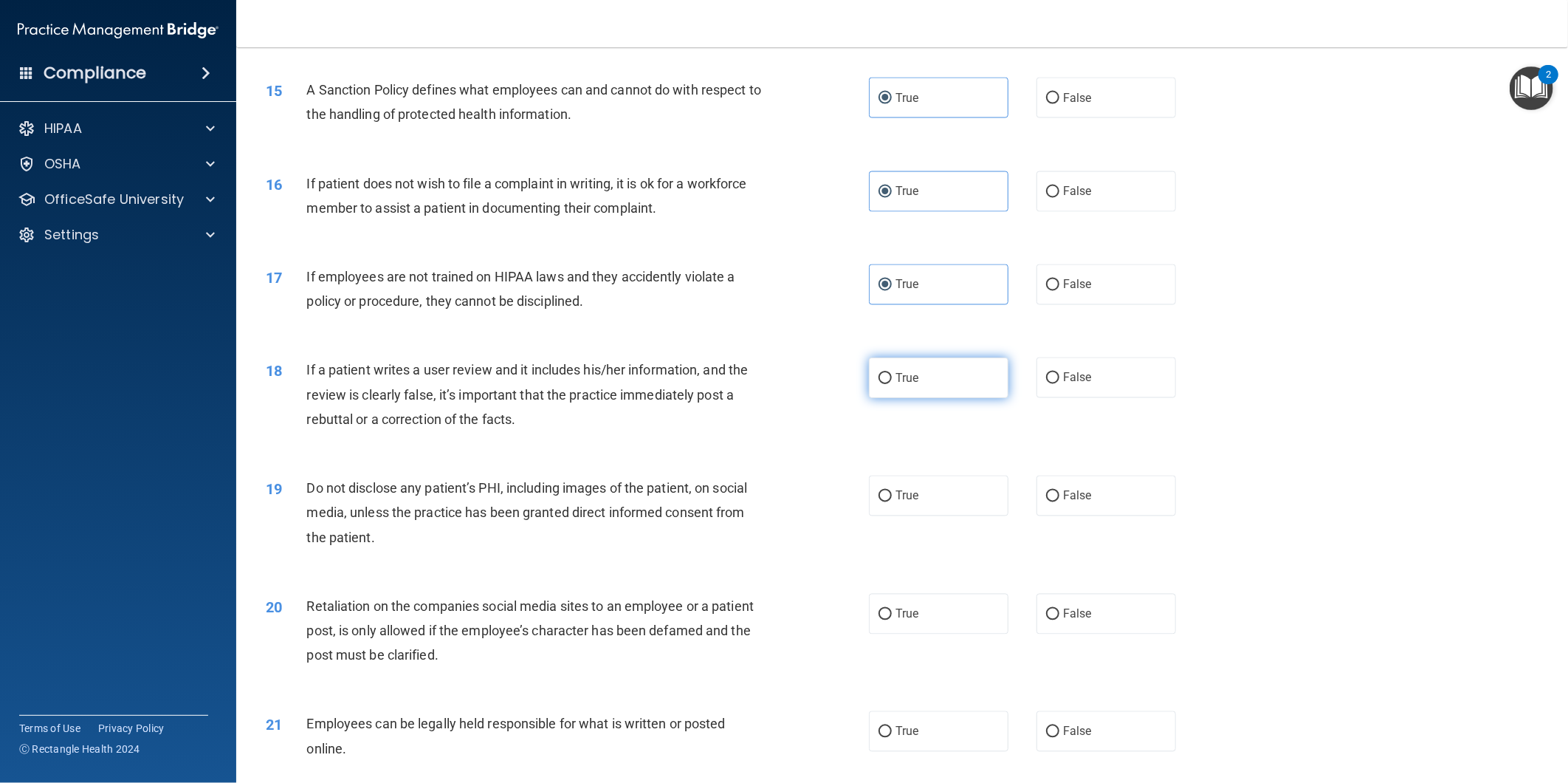
click at [930, 388] on label "True" at bounding box center [938, 378] width 140 height 41
click at [892, 384] on input "True" at bounding box center [885, 378] width 13 height 11
radio input "true"
click at [936, 511] on label "True" at bounding box center [938, 496] width 140 height 41
click at [892, 503] on input "True" at bounding box center [885, 496] width 13 height 11
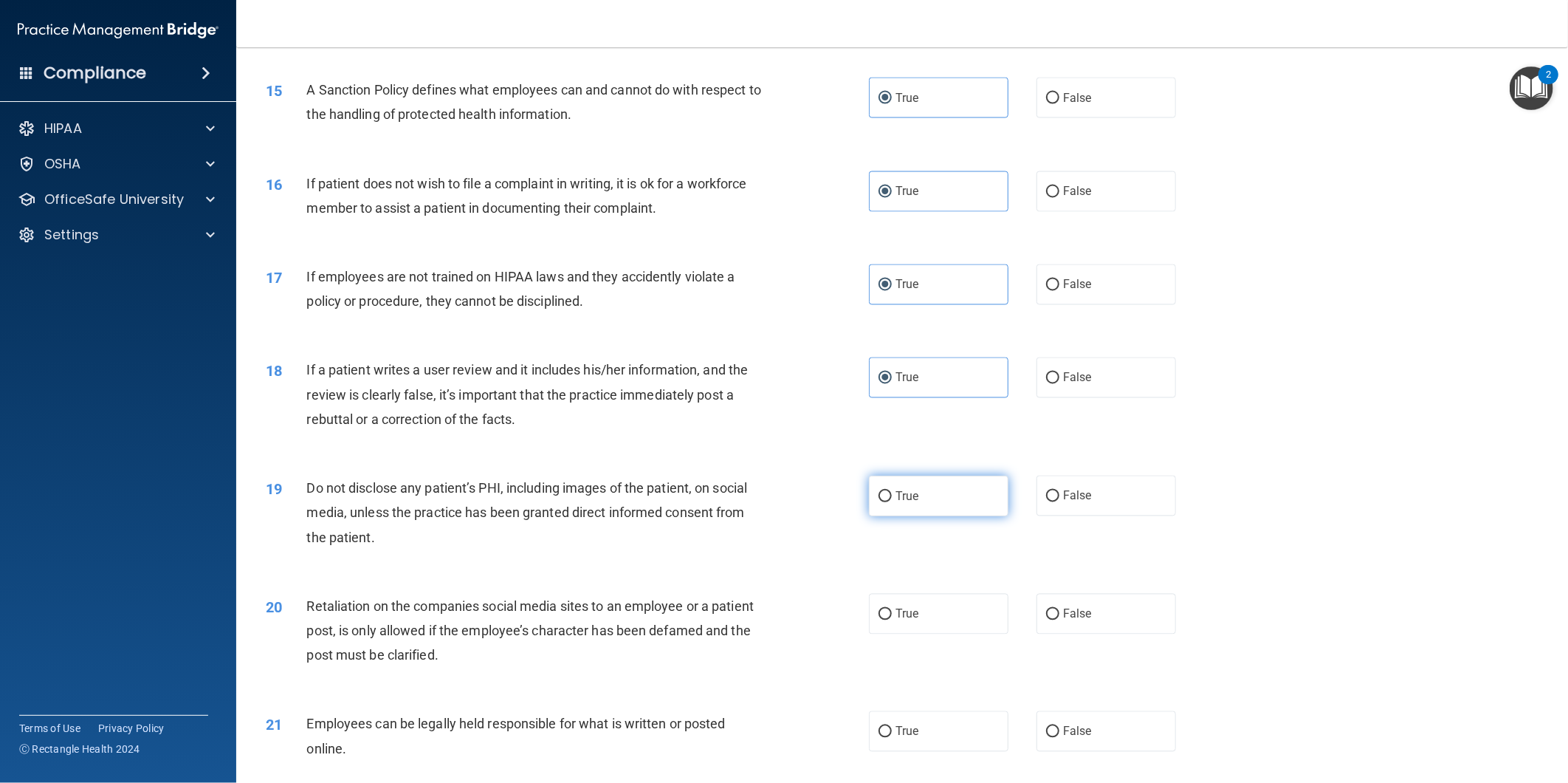
radio input "true"
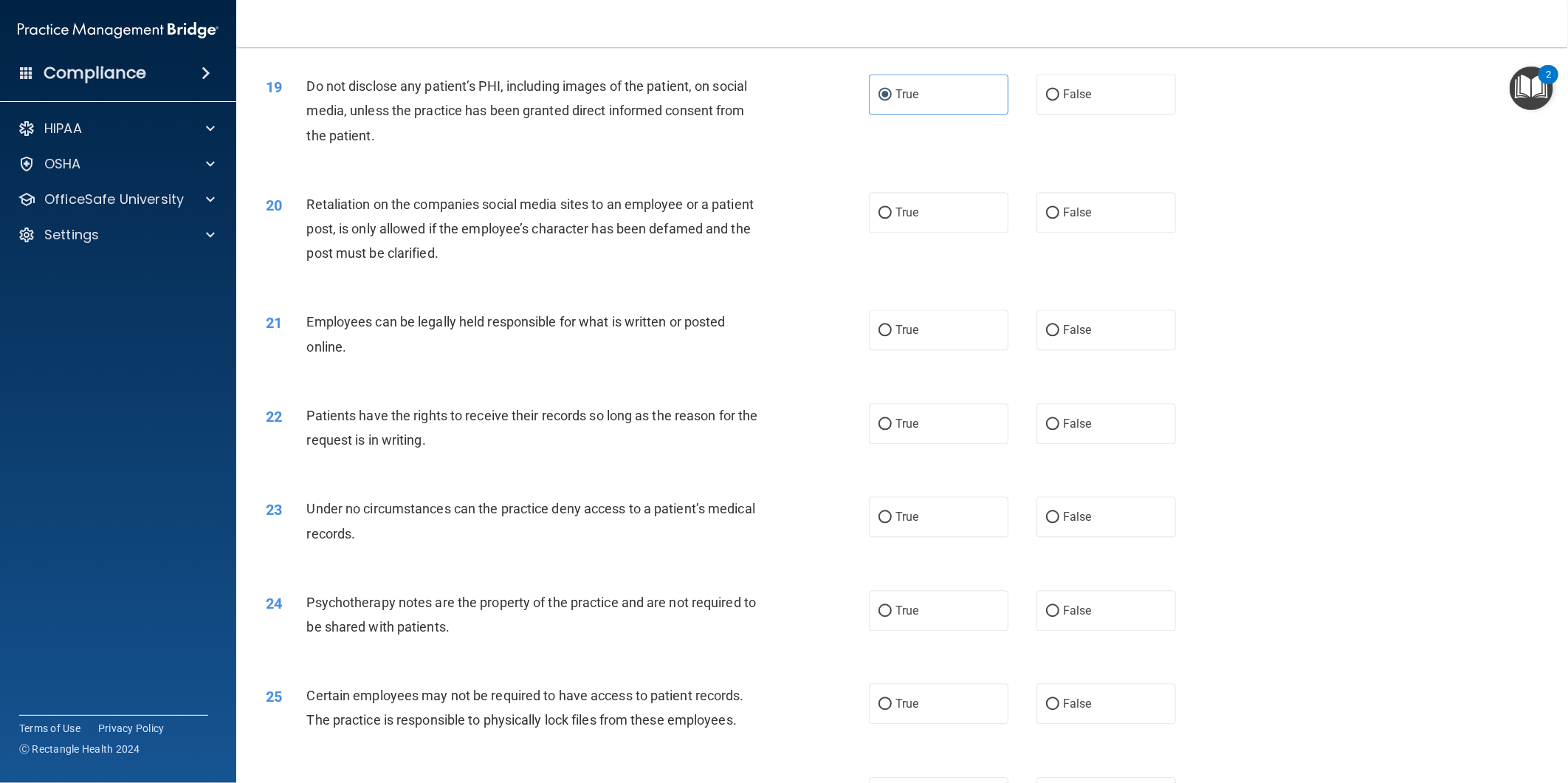
scroll to position [2052, 0]
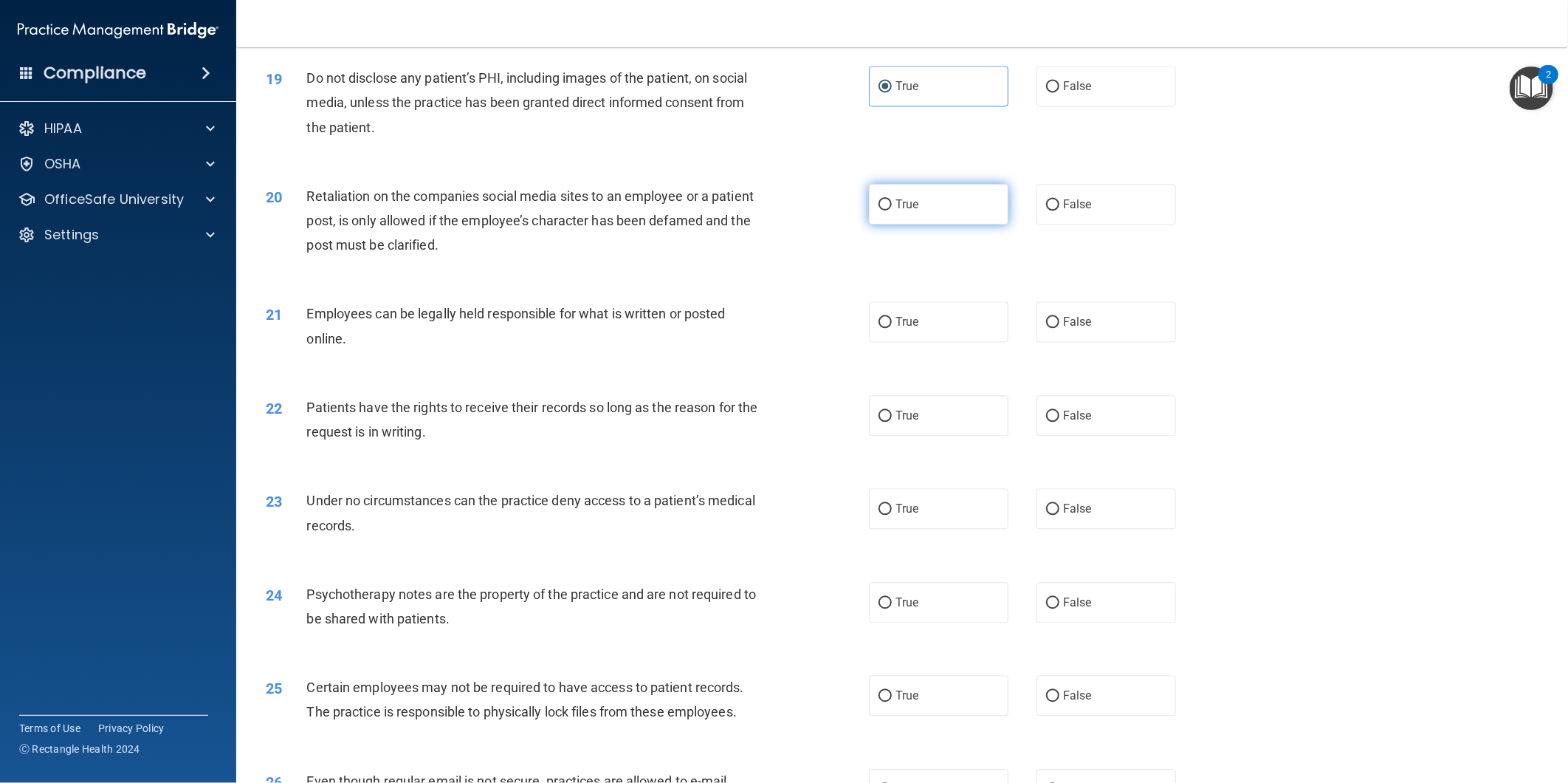
click at [907, 224] on label "True" at bounding box center [938, 205] width 140 height 41
click at [892, 211] on input "True" at bounding box center [885, 205] width 13 height 11
radio input "true"
click at [925, 342] on label "True" at bounding box center [938, 322] width 140 height 41
click at [892, 328] on input "True" at bounding box center [885, 322] width 13 height 11
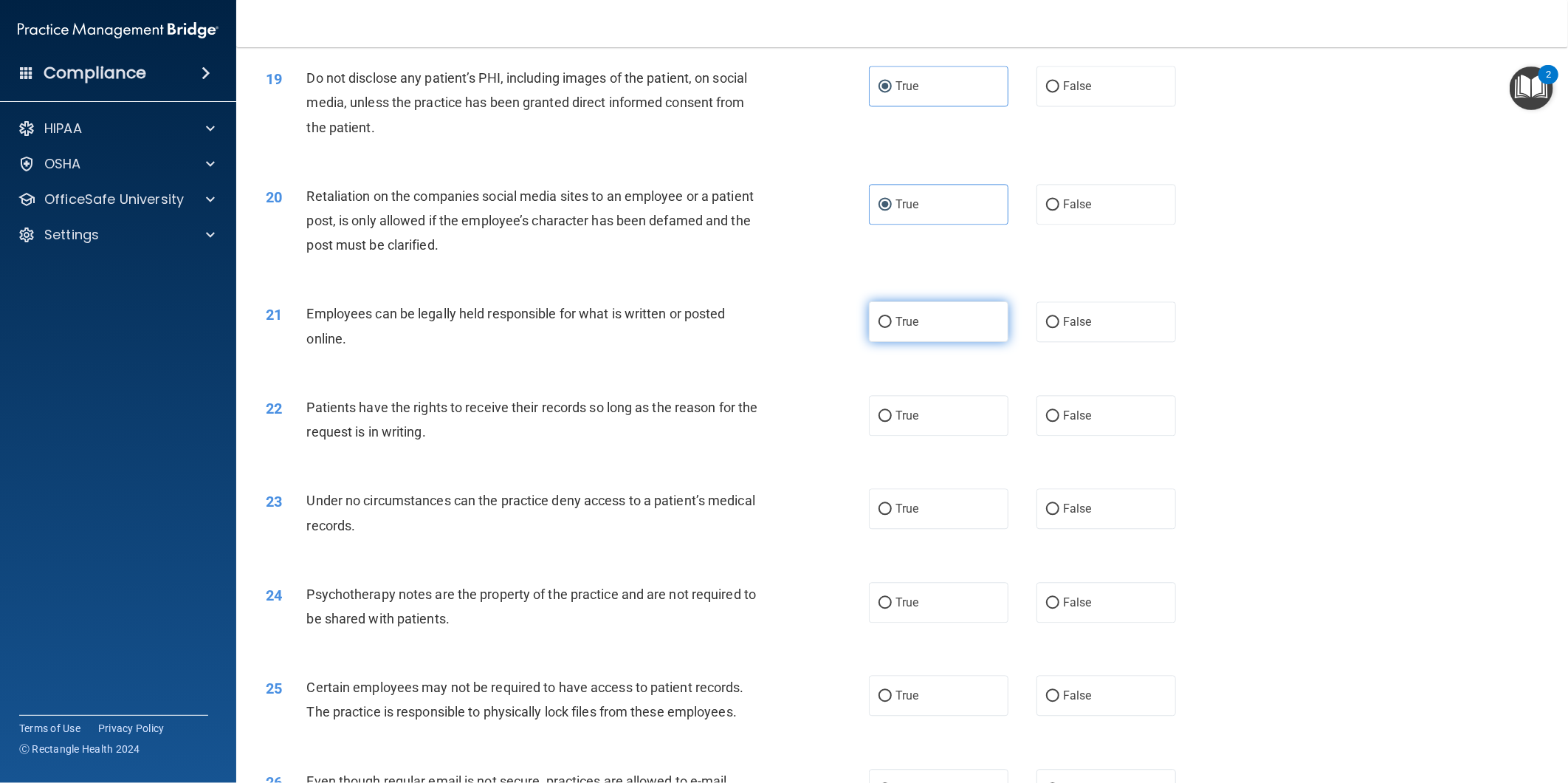
radio input "true"
click at [941, 430] on label "True" at bounding box center [938, 416] width 140 height 41
click at [892, 422] on input "True" at bounding box center [885, 416] width 13 height 11
radio input "true"
click at [943, 529] on label "True" at bounding box center [938, 509] width 140 height 41
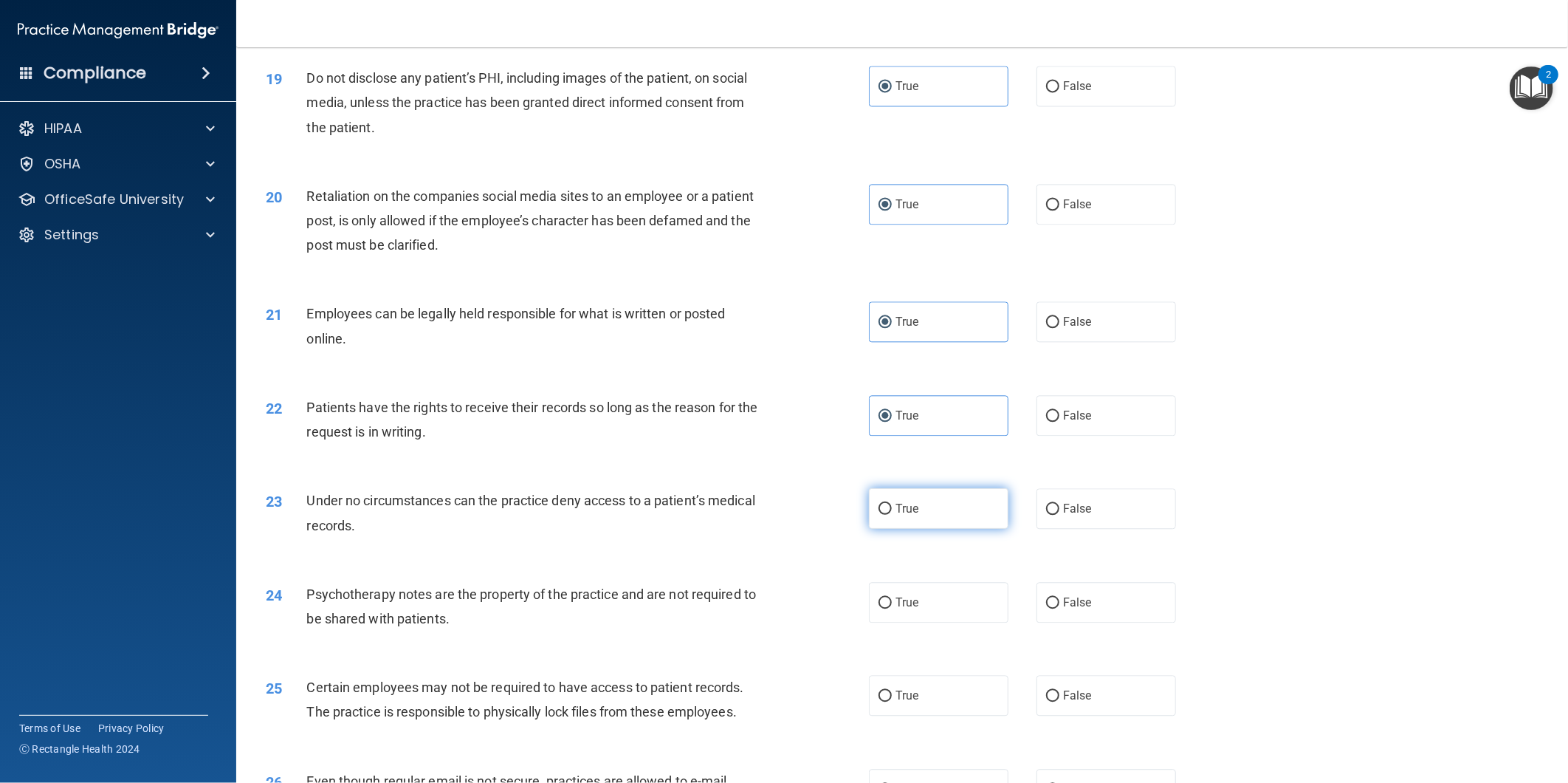
click at [892, 515] on input "True" at bounding box center [885, 509] width 13 height 11
radio input "true"
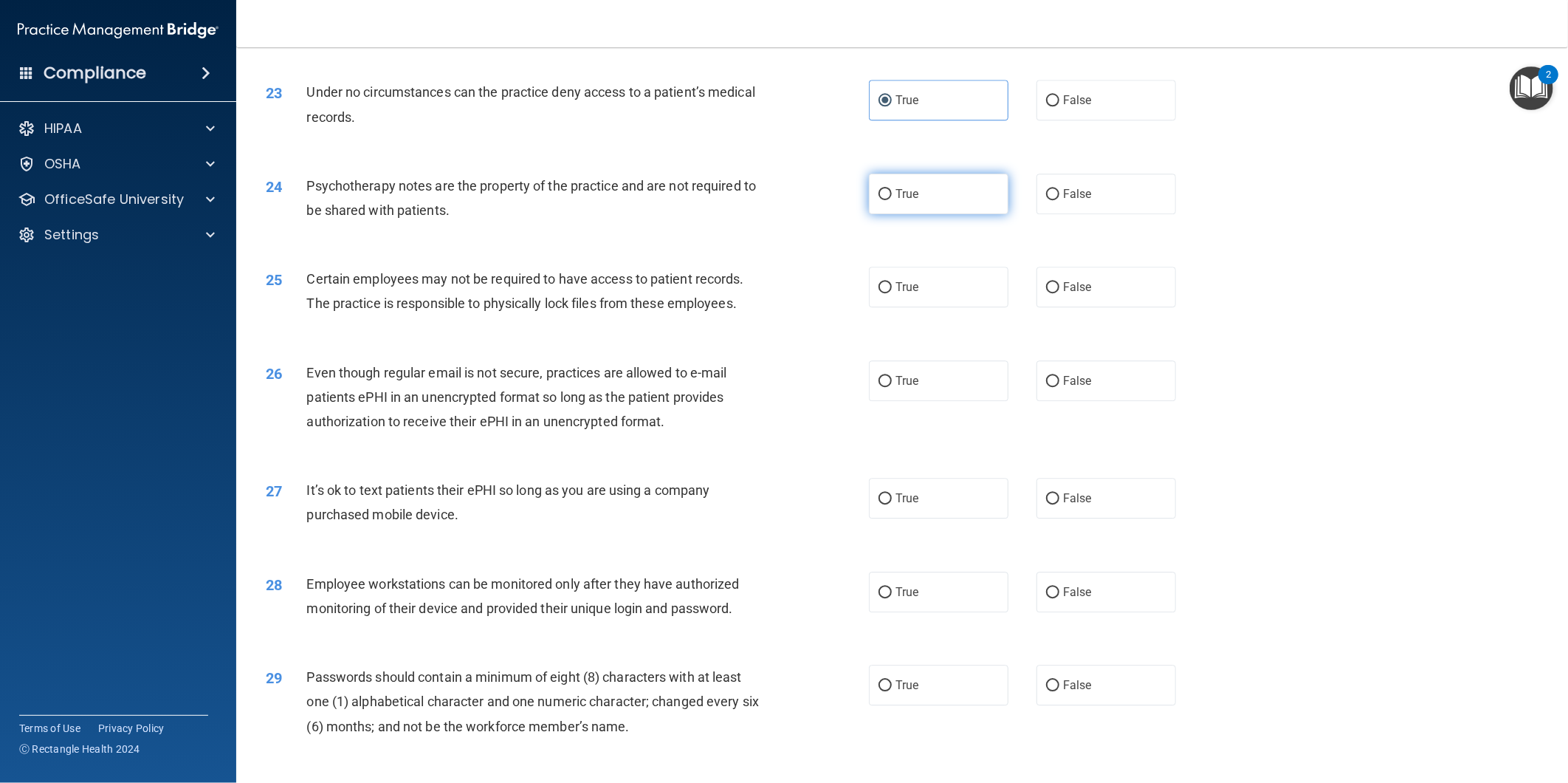
scroll to position [2462, 0]
click at [913, 211] on label "True" at bounding box center [938, 192] width 140 height 41
click at [892, 198] on input "True" at bounding box center [885, 192] width 13 height 11
radio input "true"
click at [926, 305] on label "True" at bounding box center [938, 285] width 140 height 41
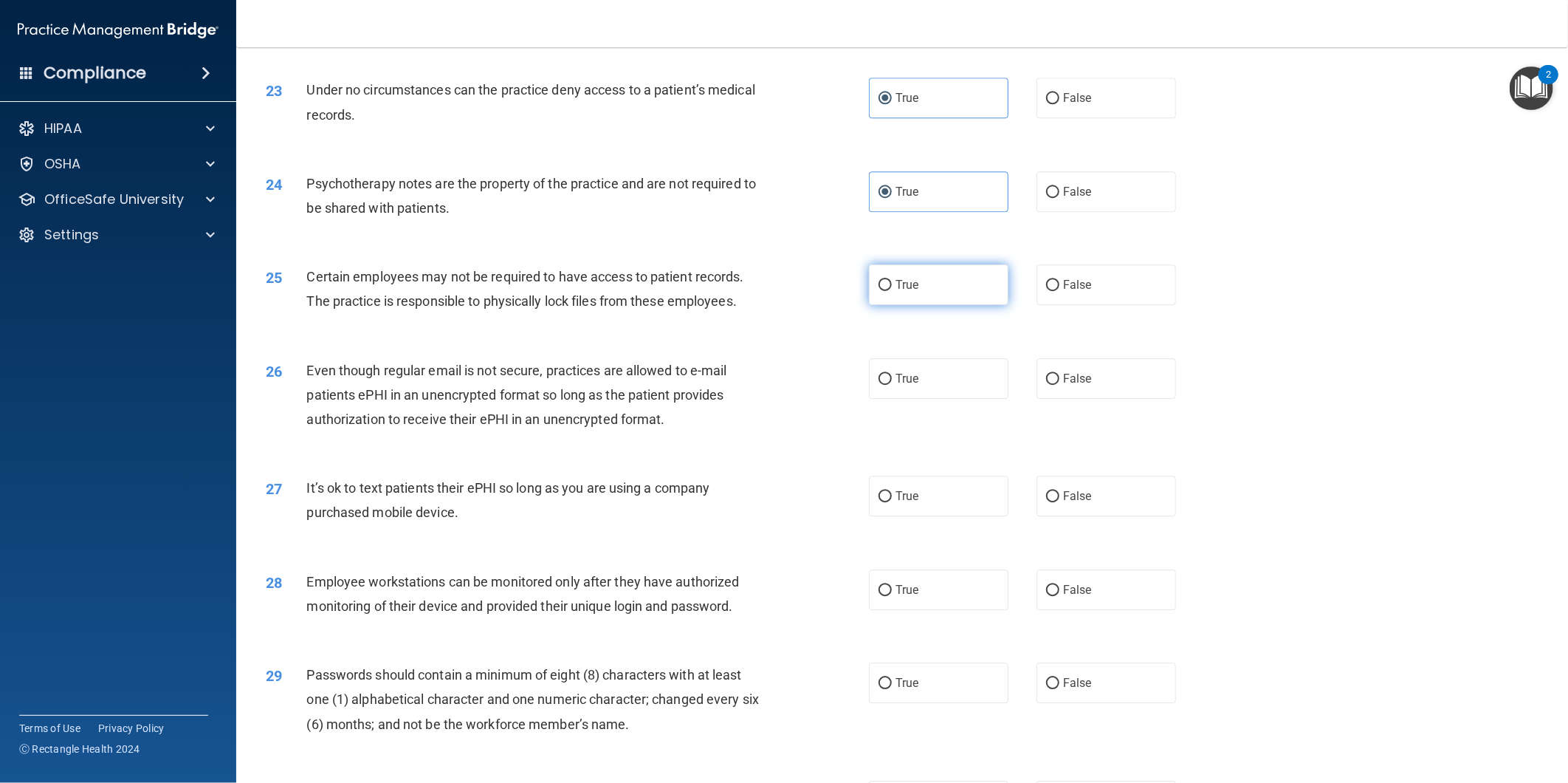
click at [892, 291] on input "True" at bounding box center [885, 286] width 13 height 11
radio input "true"
click at [930, 399] on label "True" at bounding box center [938, 379] width 140 height 41
click at [892, 385] on input "True" at bounding box center [885, 379] width 13 height 11
radio input "true"
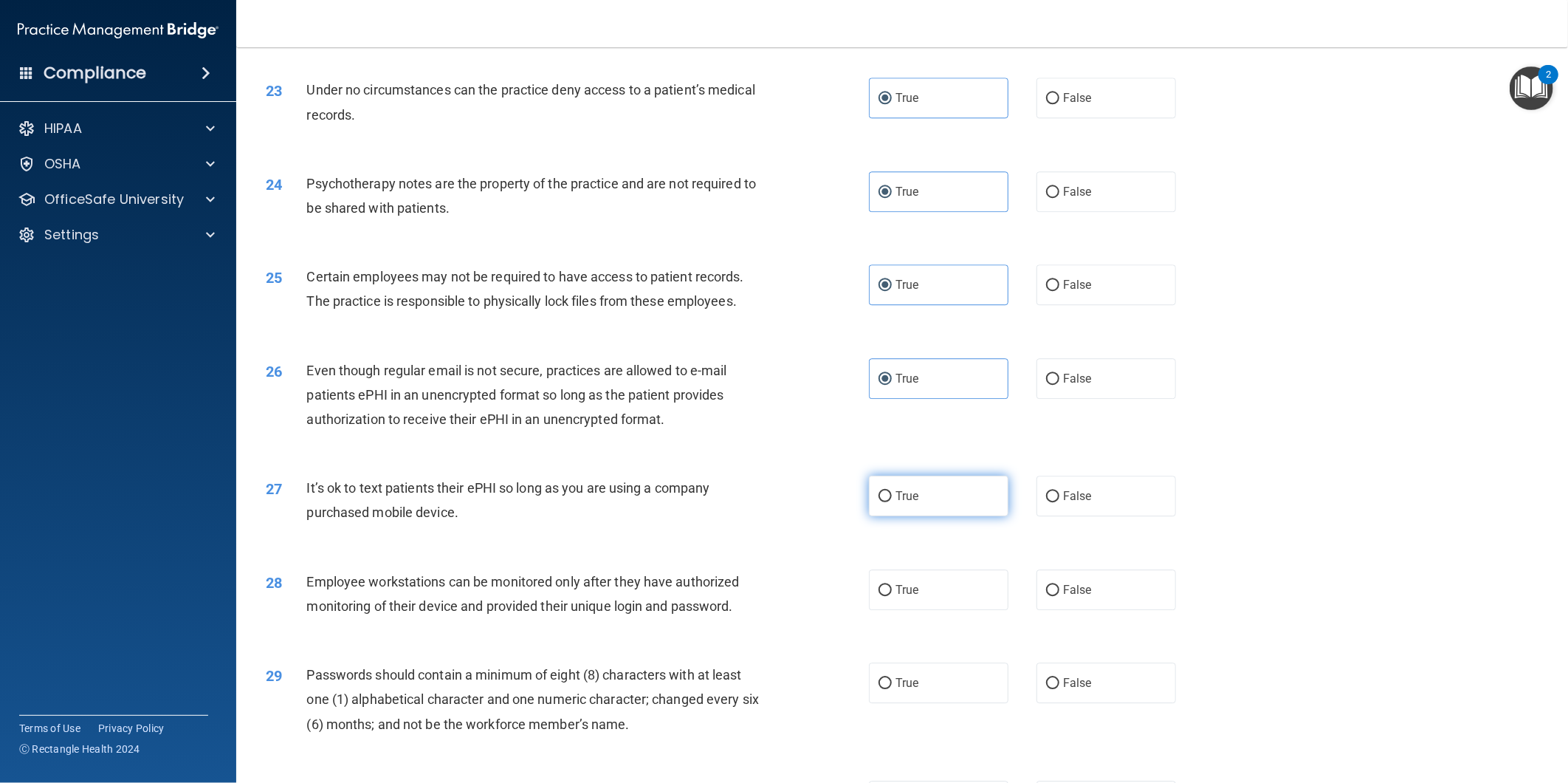
click at [929, 516] on label "True" at bounding box center [938, 496] width 140 height 41
click at [892, 503] on input "True" at bounding box center [885, 496] width 13 height 11
radio input "true"
drag, startPoint x: 920, startPoint y: 624, endPoint x: 923, endPoint y: 616, distance: 8.5
click at [920, 610] on label "True" at bounding box center [938, 590] width 140 height 41
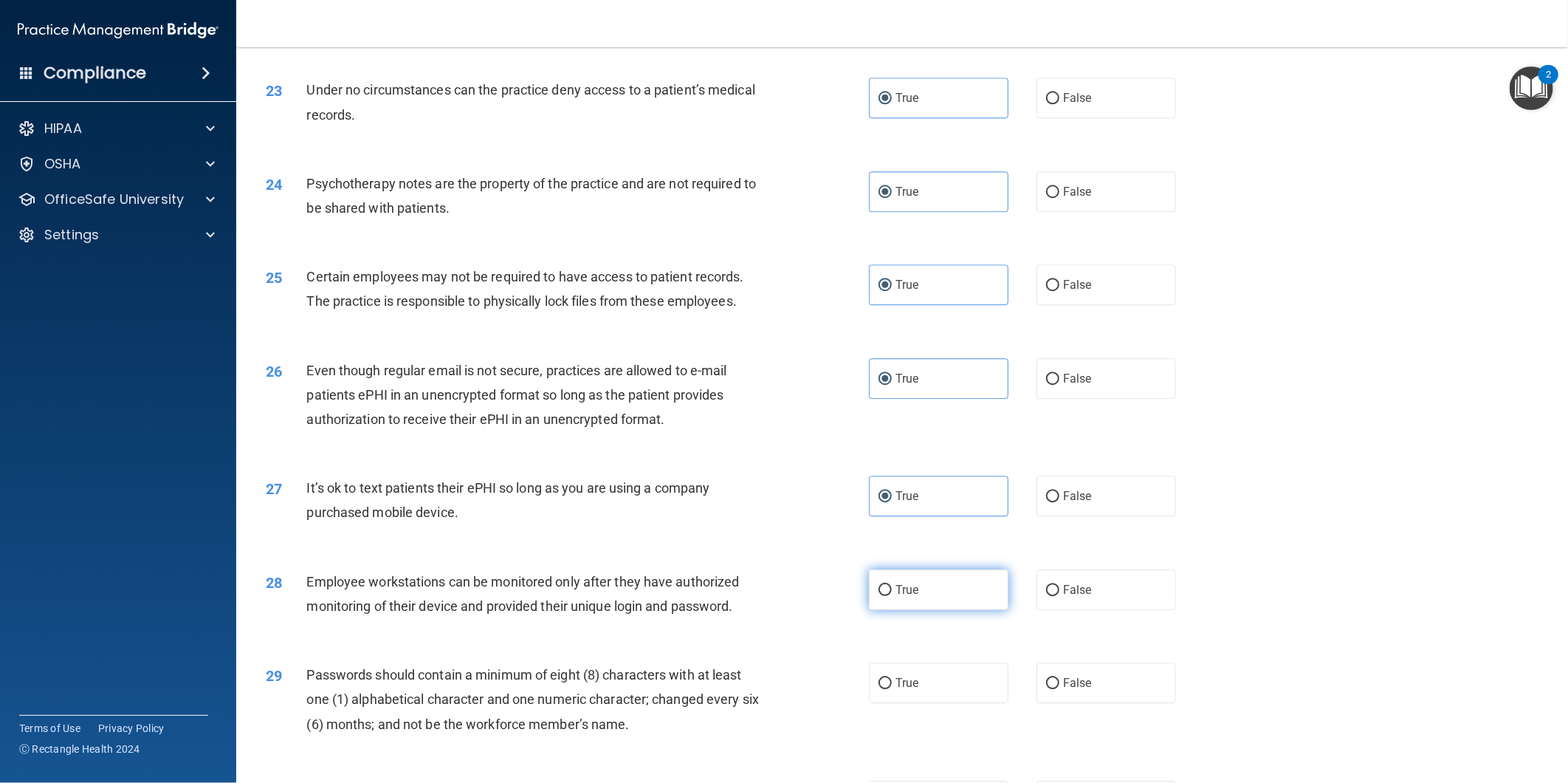
click at [892, 596] on input "True" at bounding box center [885, 591] width 13 height 11
radio input "true"
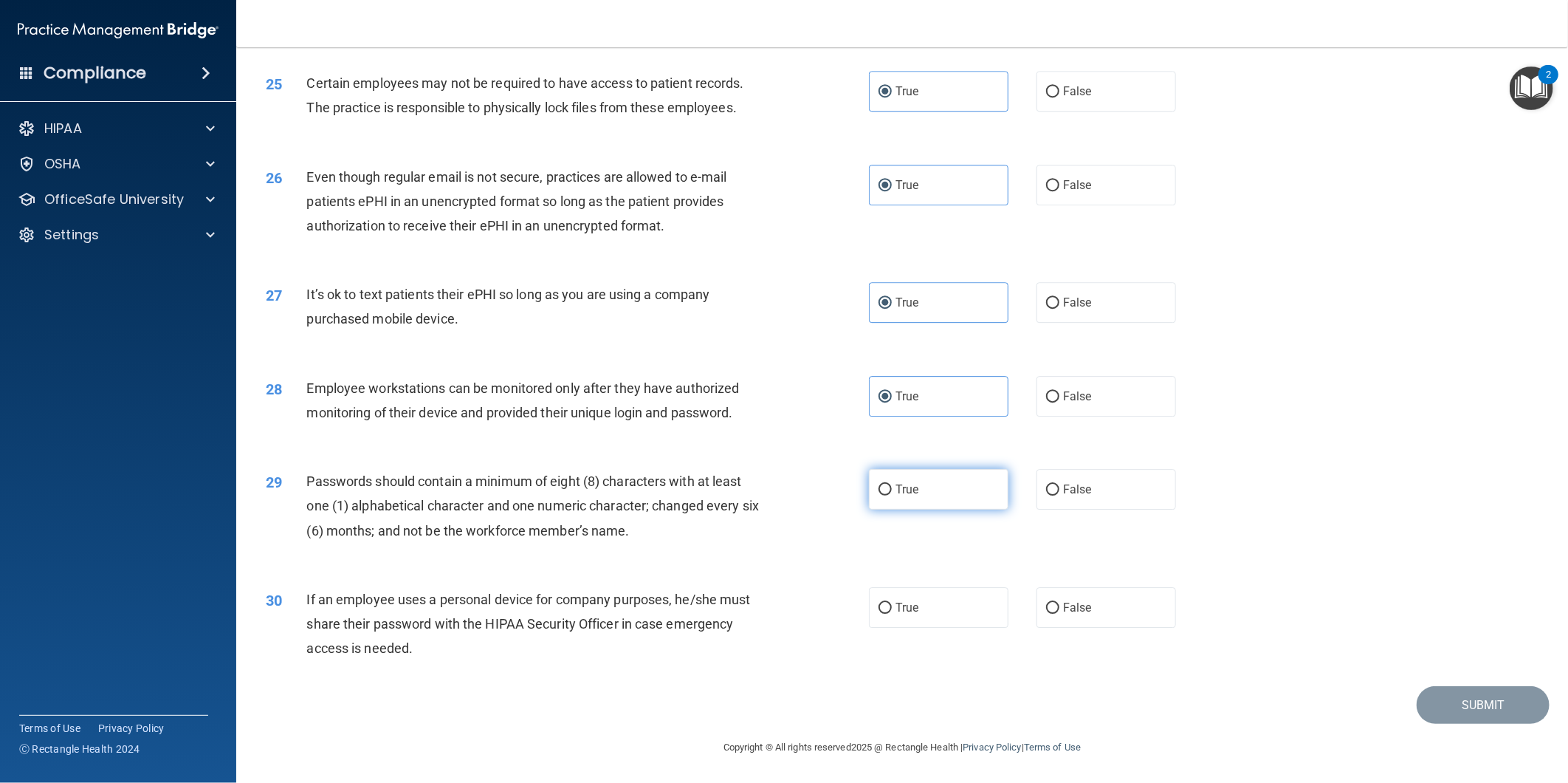
click at [912, 504] on label "True" at bounding box center [938, 489] width 140 height 41
click at [892, 496] on input "True" at bounding box center [885, 490] width 13 height 11
radio input "true"
click at [905, 595] on label "True" at bounding box center [938, 608] width 140 height 41
click at [892, 602] on input "True" at bounding box center [885, 608] width 13 height 11
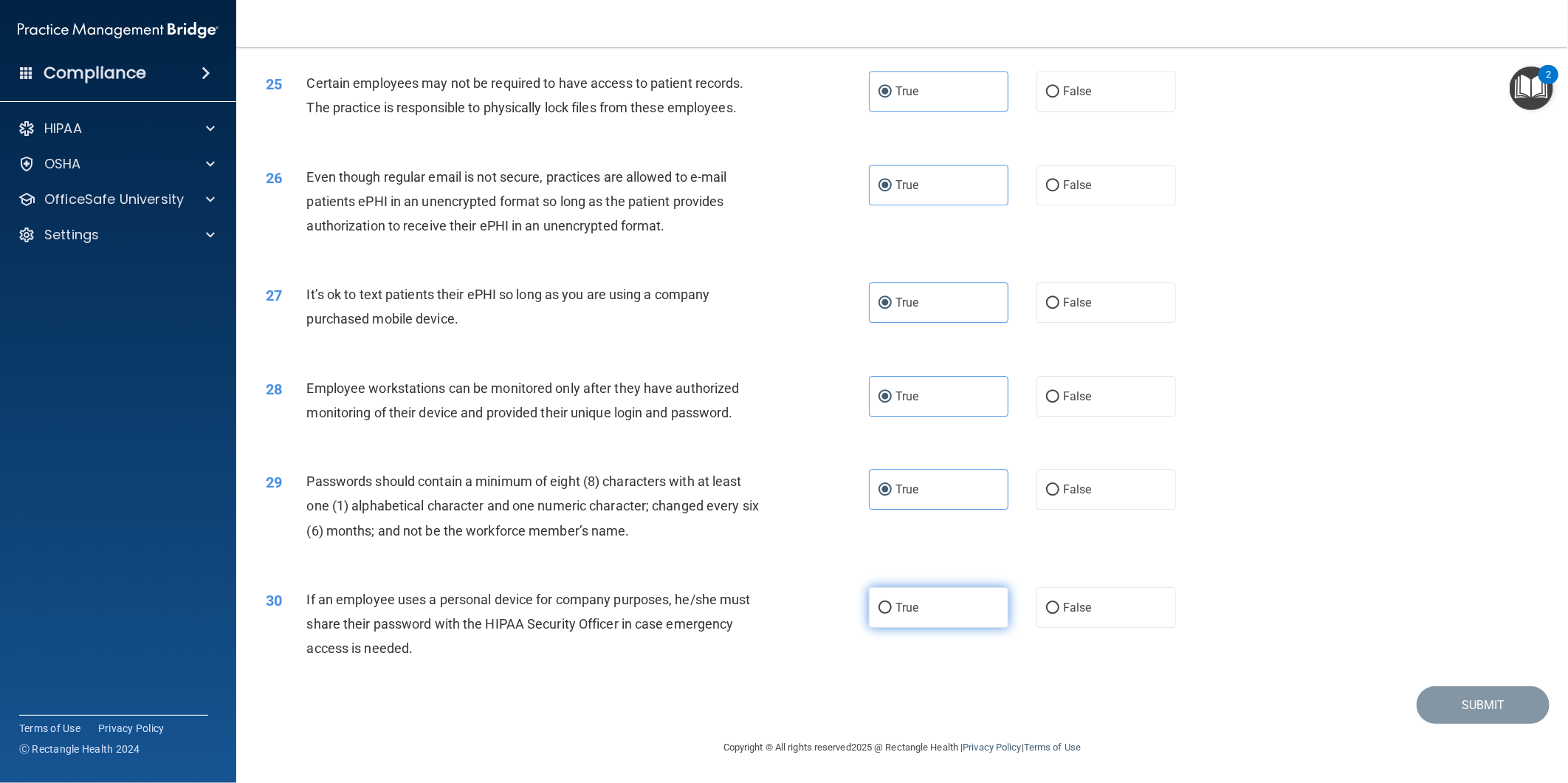
radio input "true"
click at [1477, 707] on button "Submit" at bounding box center [1483, 705] width 133 height 37
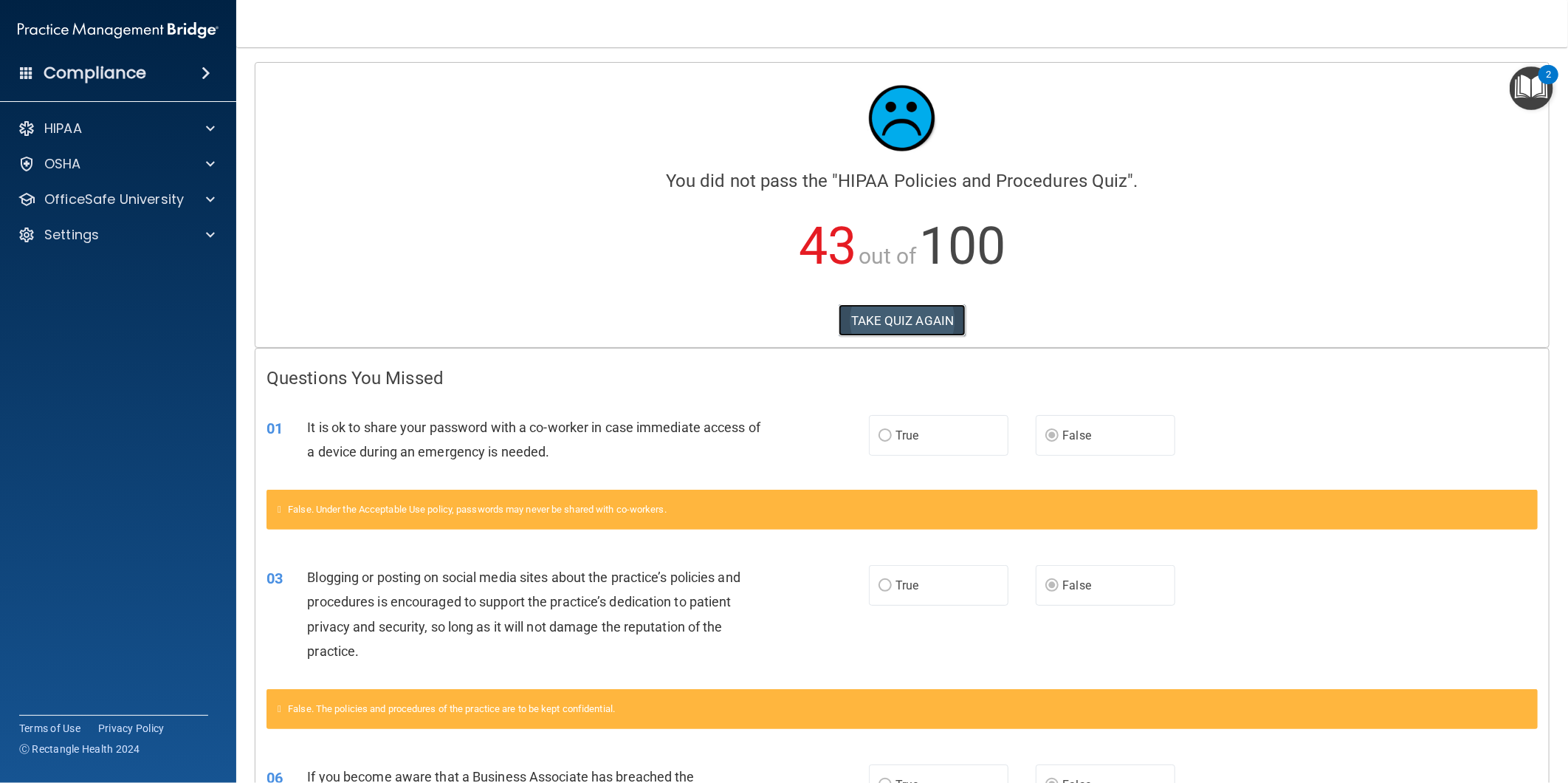
click at [908, 312] on button "TAKE QUIZ AGAIN" at bounding box center [903, 320] width 128 height 33
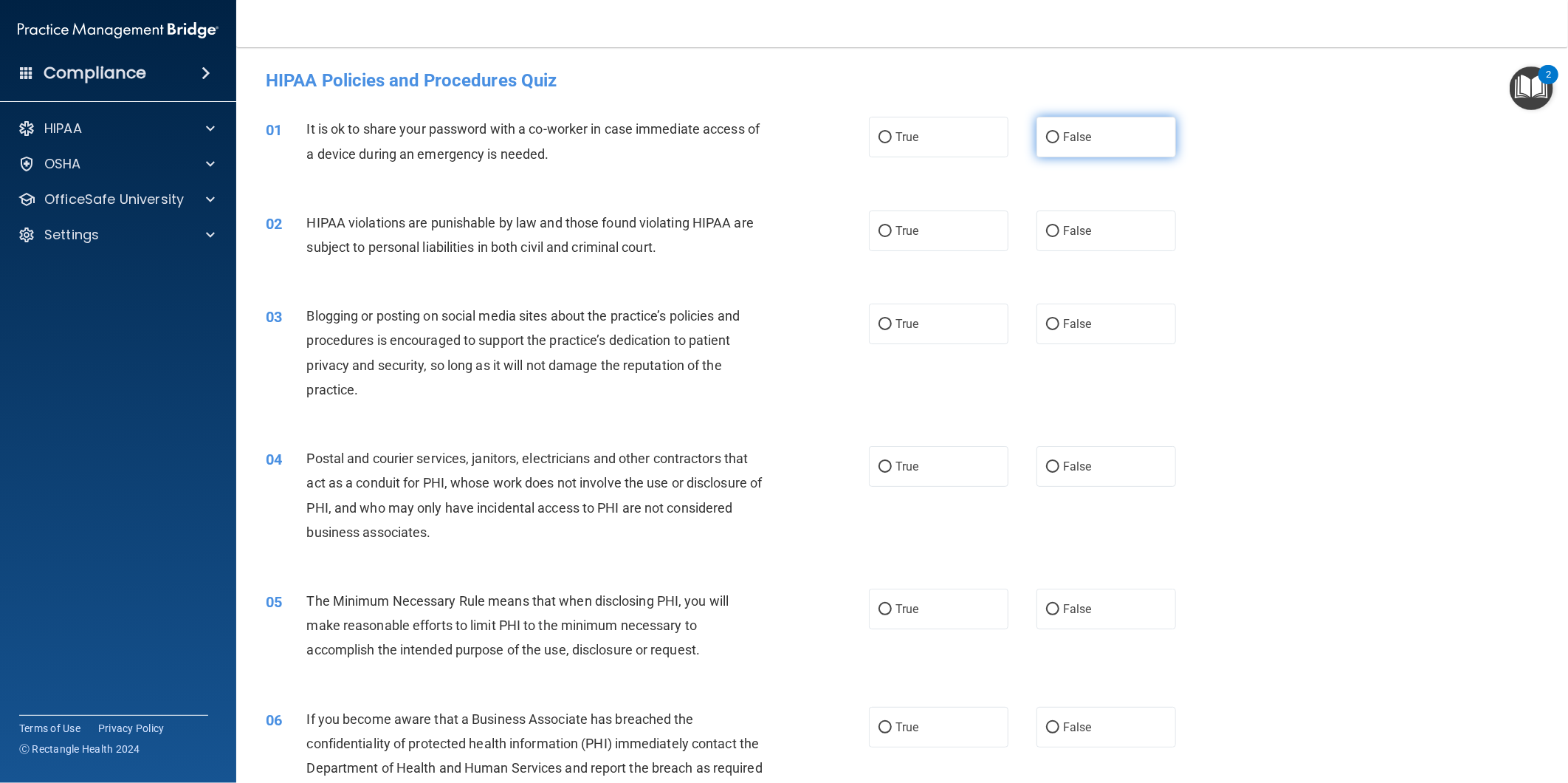
click at [1064, 142] on span "False" at bounding box center [1078, 137] width 28 height 14
click at [1059, 142] on input "False" at bounding box center [1052, 138] width 13 height 11
radio input "true"
click at [973, 216] on label "True" at bounding box center [938, 231] width 140 height 41
click at [892, 226] on input "True" at bounding box center [885, 231] width 13 height 11
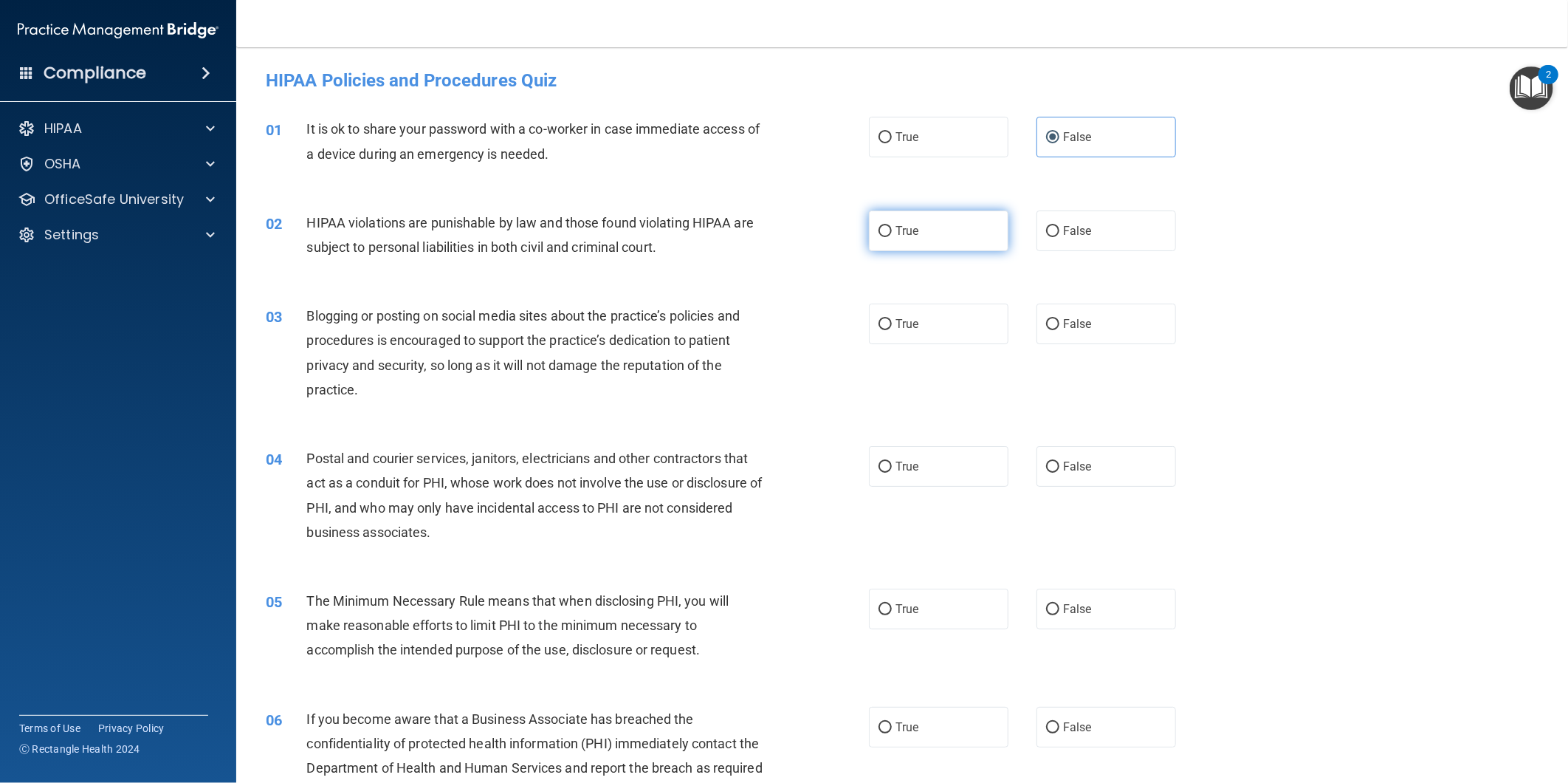
radio input "true"
click at [1082, 317] on span "False" at bounding box center [1078, 324] width 28 height 14
click at [1059, 319] on input "False" at bounding box center [1052, 325] width 13 height 11
radio input "true"
click at [879, 469] on input "True" at bounding box center [885, 467] width 13 height 11
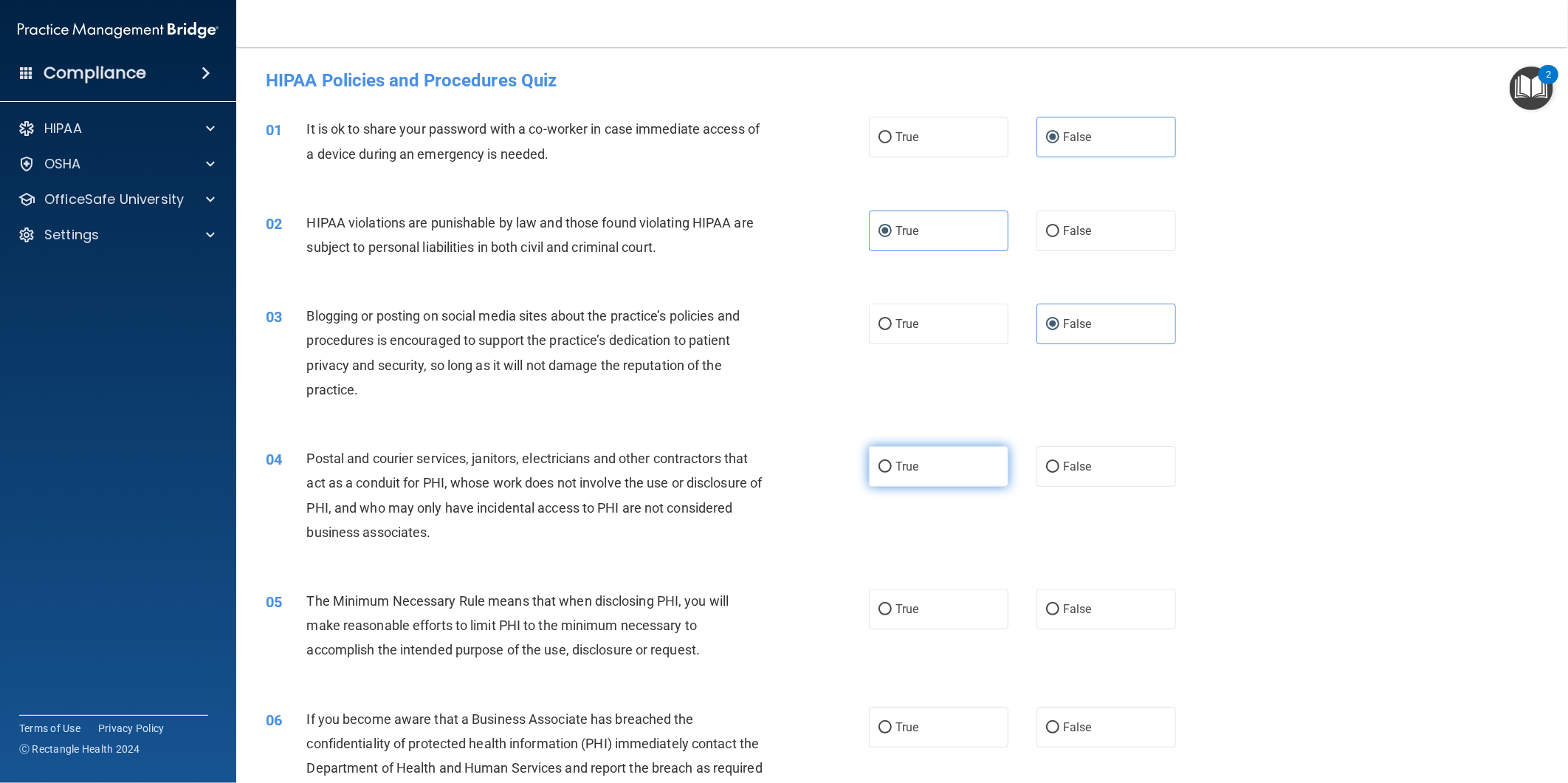
radio input "true"
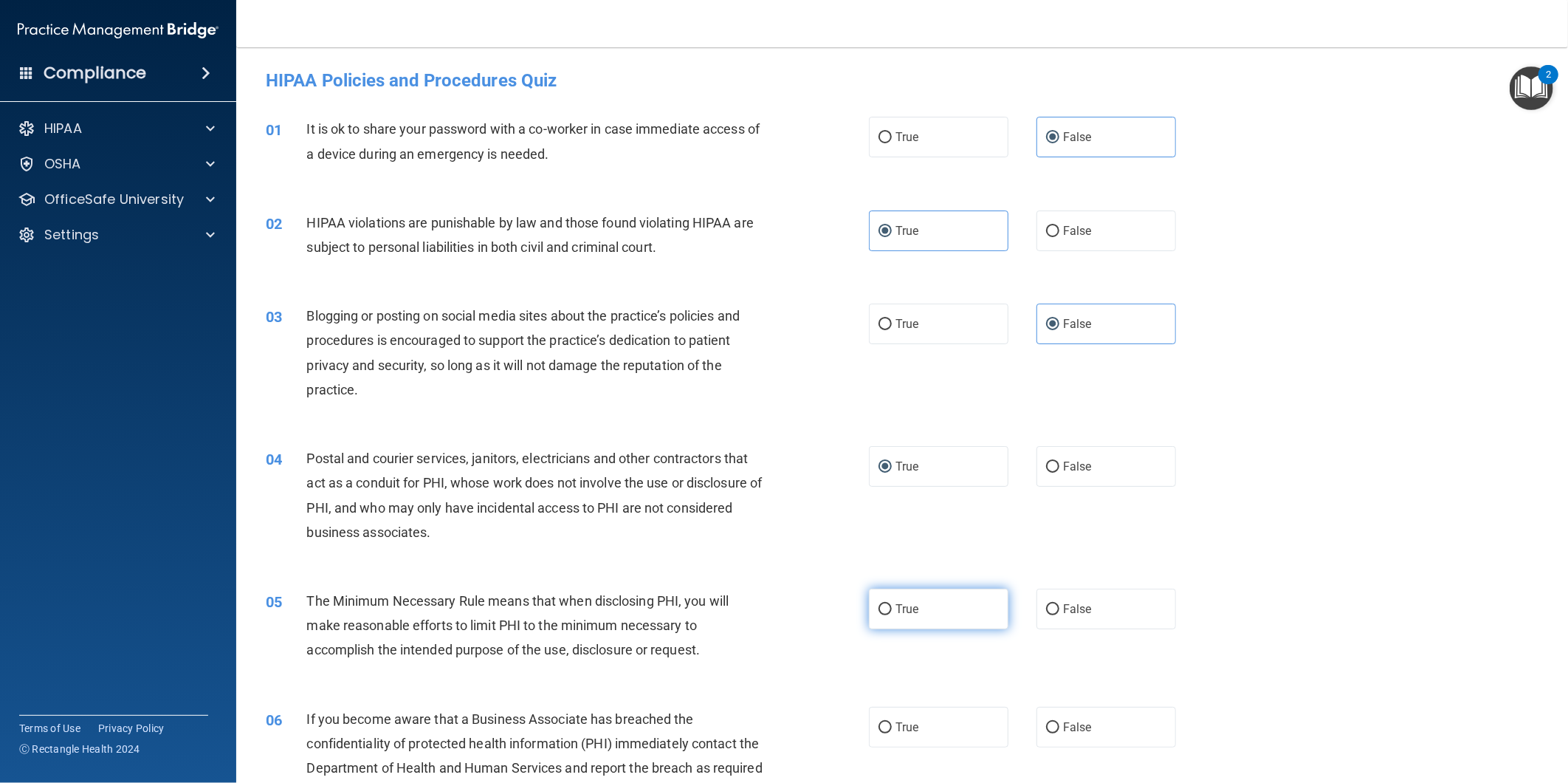
click at [905, 603] on span "True" at bounding box center [907, 609] width 23 height 14
click at [892, 604] on input "True" at bounding box center [885, 609] width 13 height 11
radio input "true"
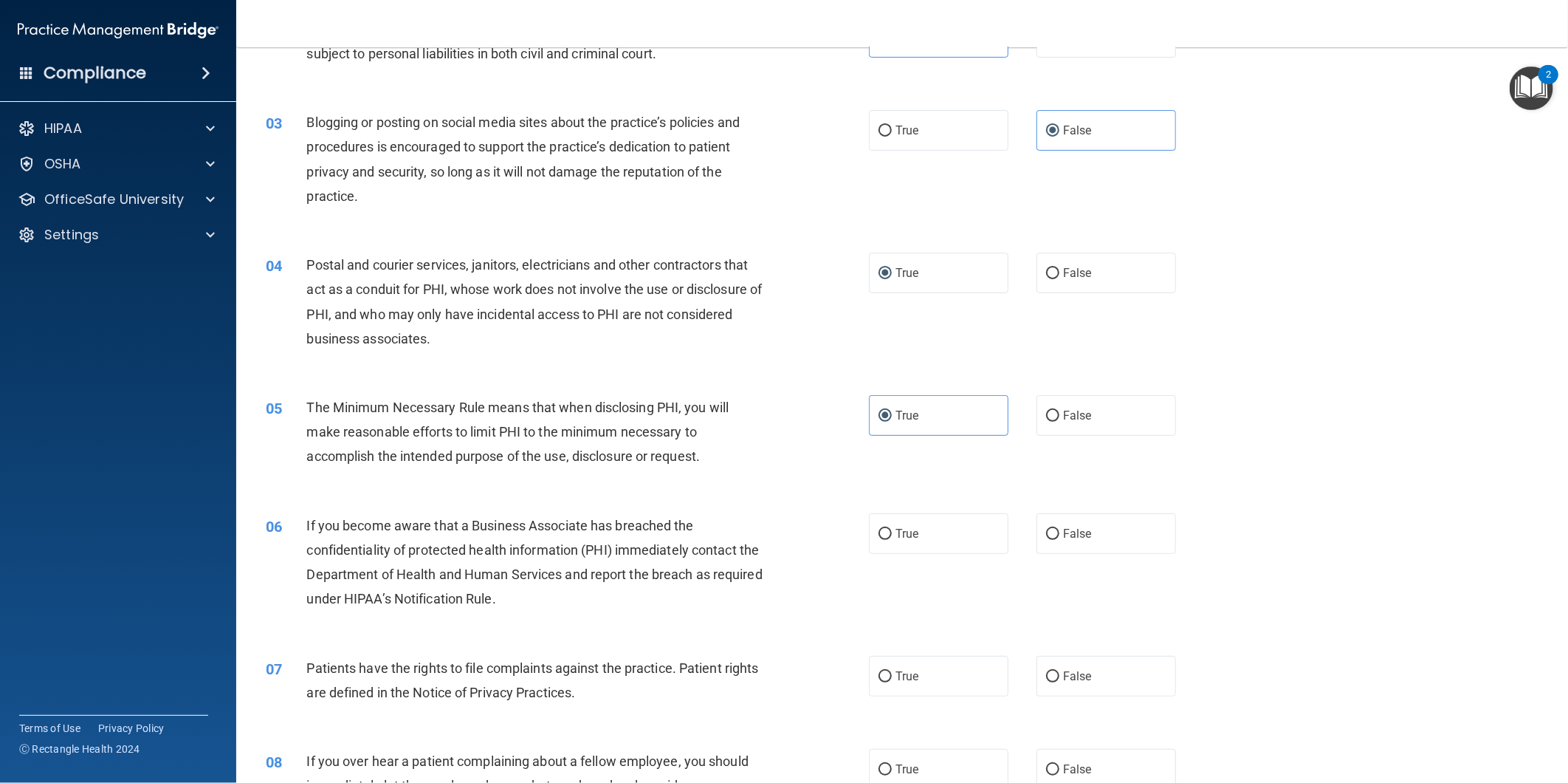
scroll to position [246, 0]
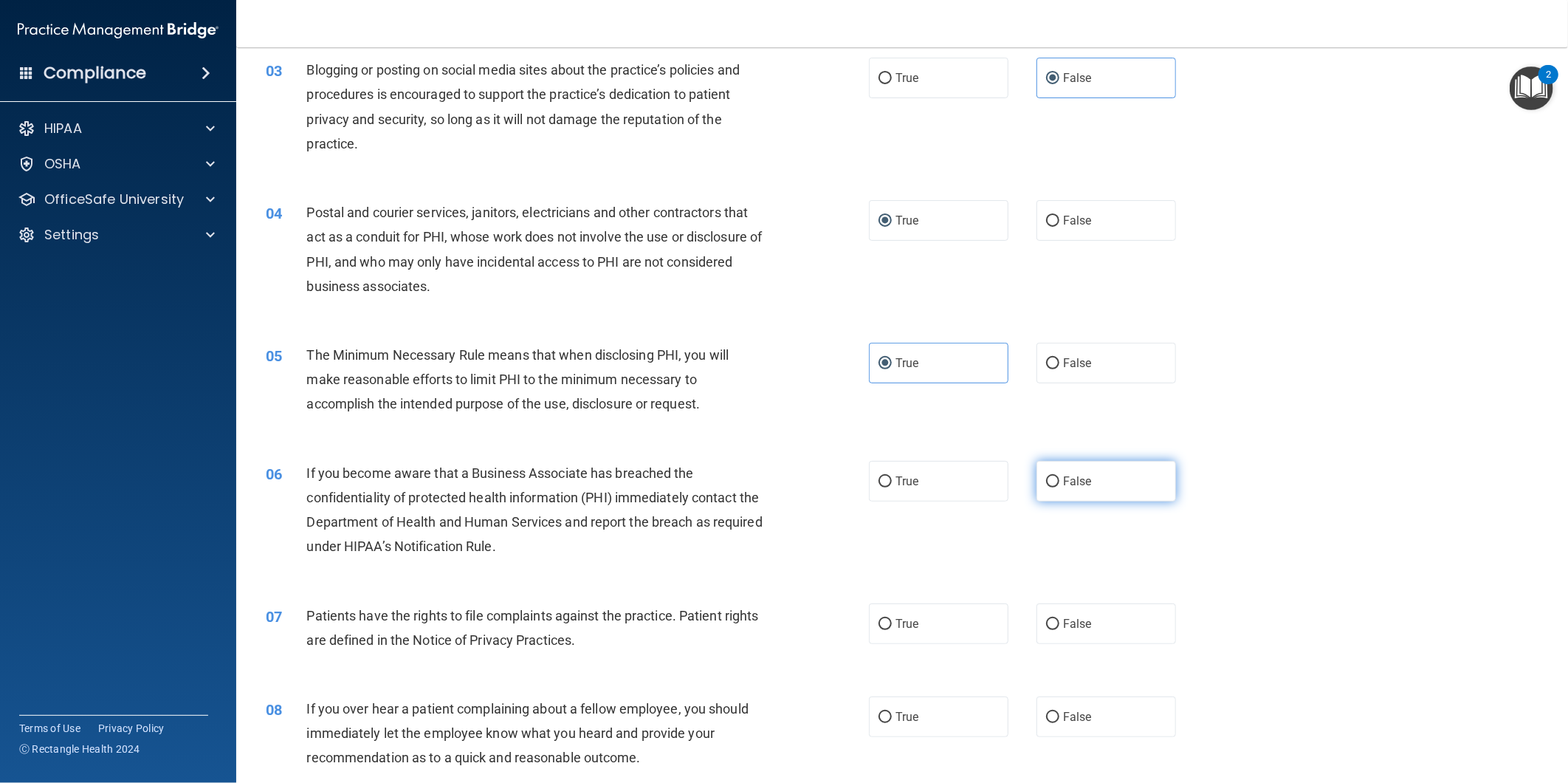
click at [1073, 500] on label "False" at bounding box center [1106, 481] width 140 height 41
click at [1059, 488] on input "False" at bounding box center [1052, 481] width 13 height 11
radio input "true"
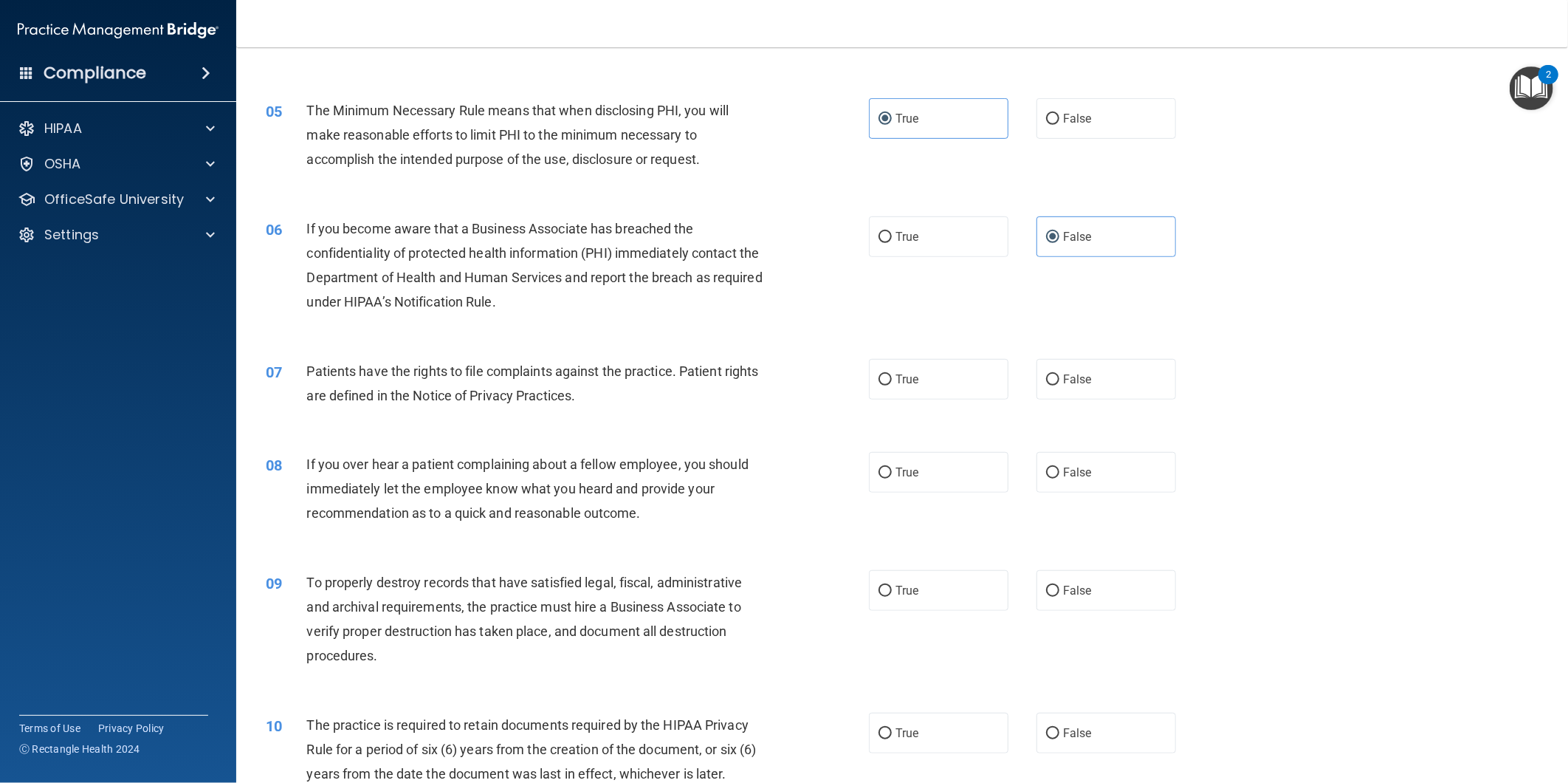
scroll to position [492, 0]
click at [1073, 476] on label "False" at bounding box center [1106, 471] width 140 height 41
click at [1059, 476] on input "False" at bounding box center [1052, 472] width 13 height 11
radio input "true"
click at [1084, 575] on label "False" at bounding box center [1106, 589] width 140 height 41
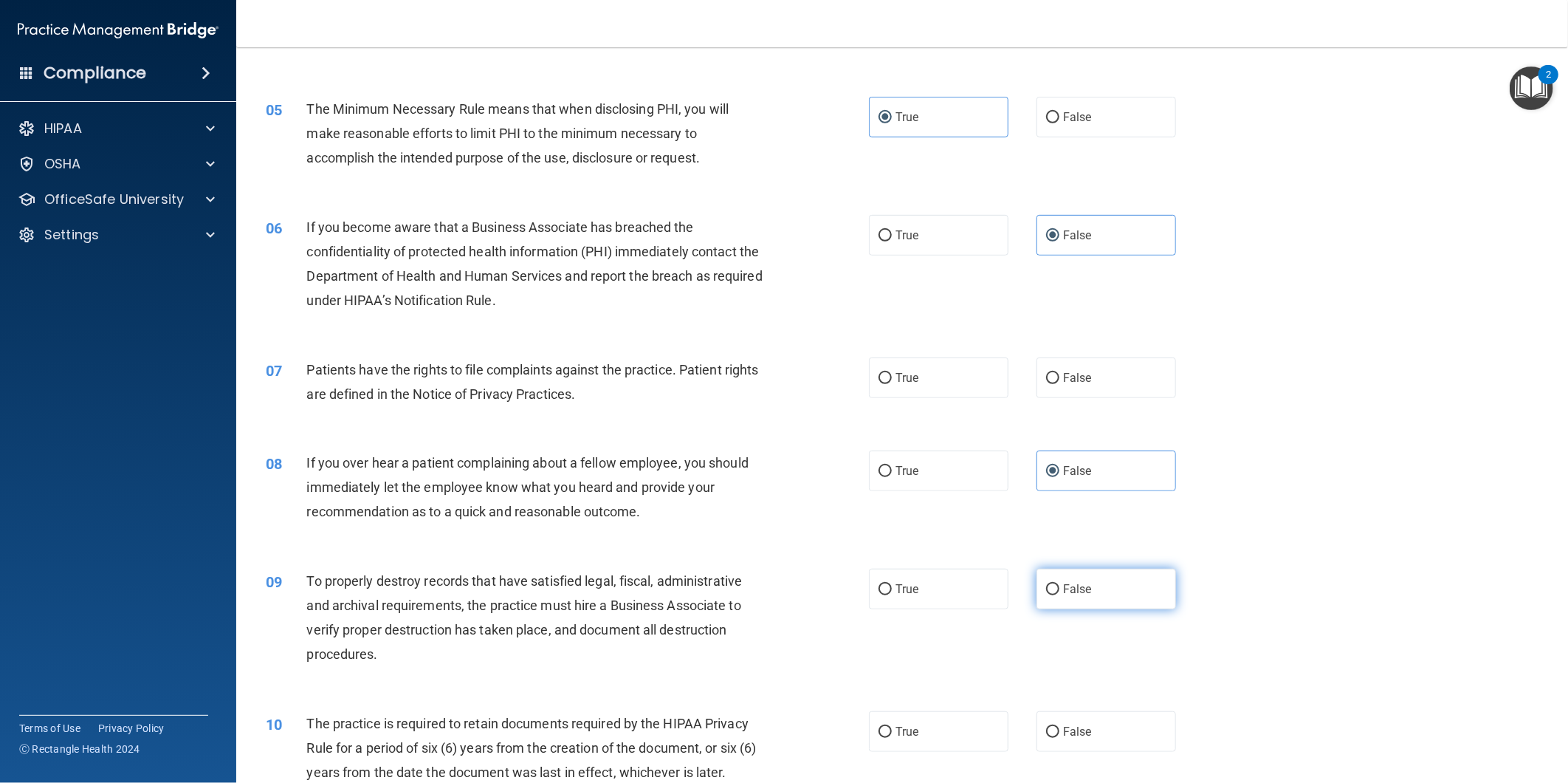
click at [1059, 585] on input "False" at bounding box center [1052, 590] width 13 height 11
radio input "true"
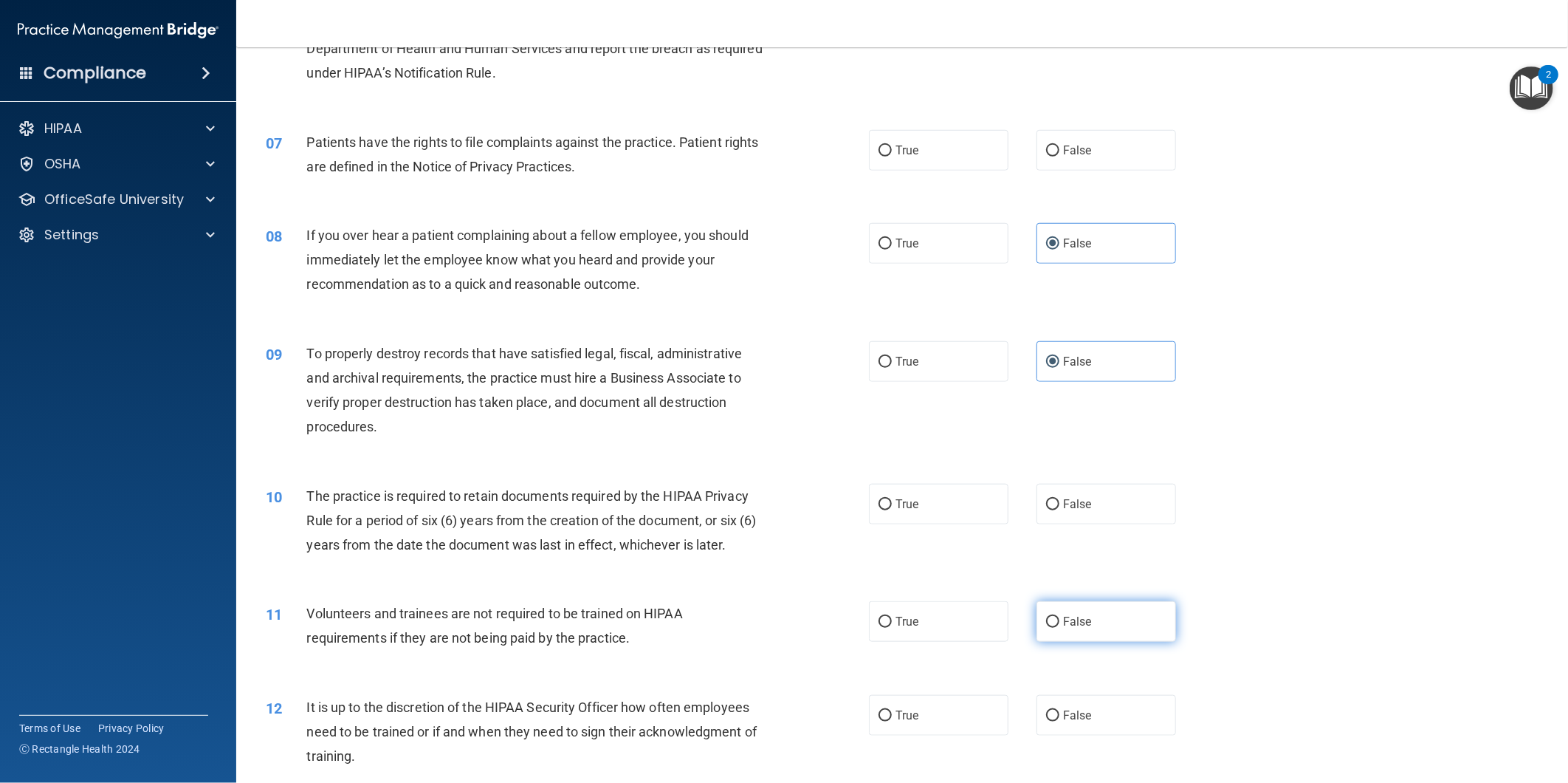
scroll to position [739, 0]
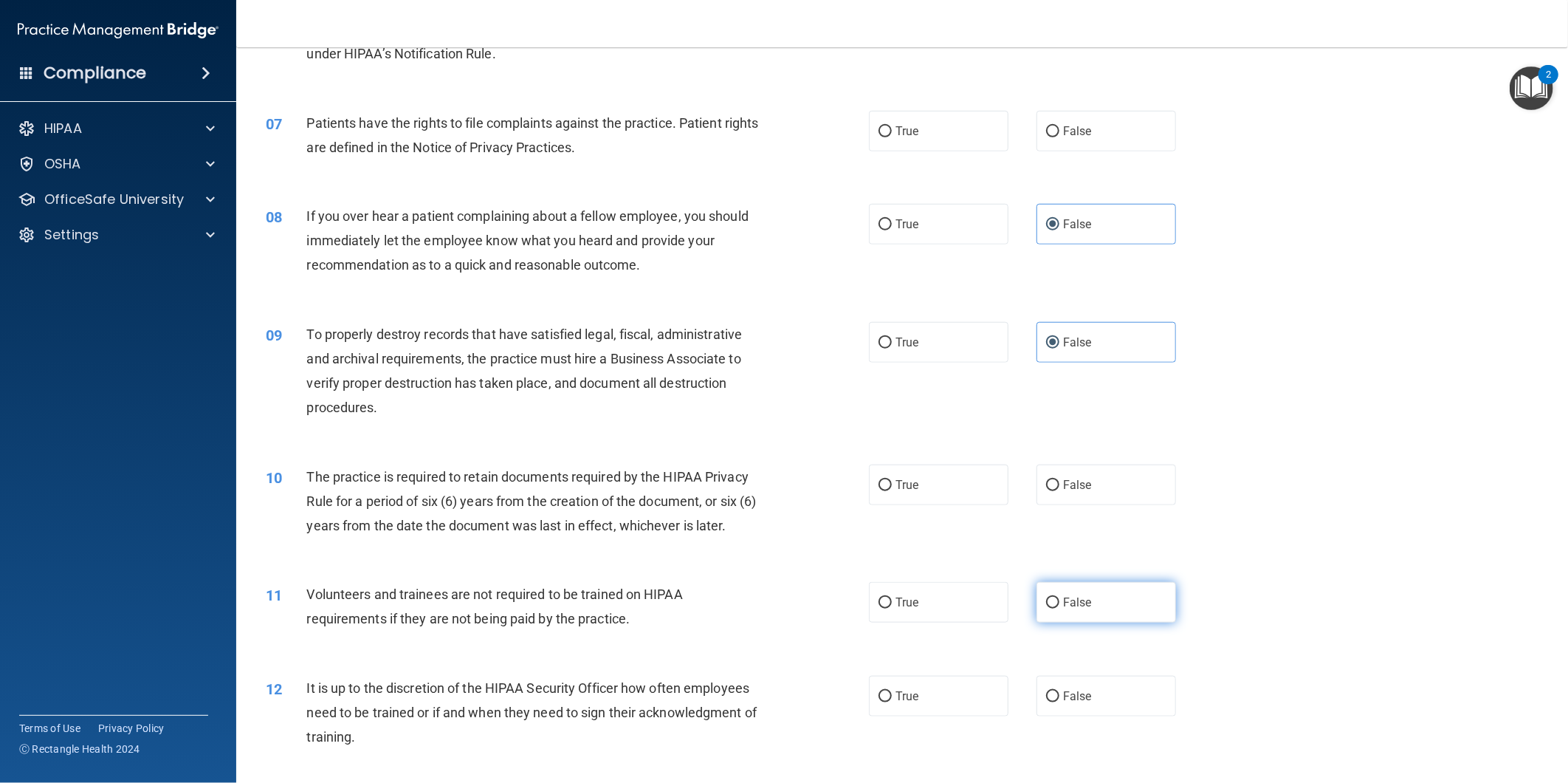
click at [1076, 602] on span "False" at bounding box center [1078, 602] width 28 height 14
click at [1059, 602] on input "False" at bounding box center [1052, 603] width 13 height 11
radio input "true"
click at [1074, 681] on label "False" at bounding box center [1106, 697] width 140 height 41
click at [1059, 691] on input "False" at bounding box center [1052, 697] width 13 height 11
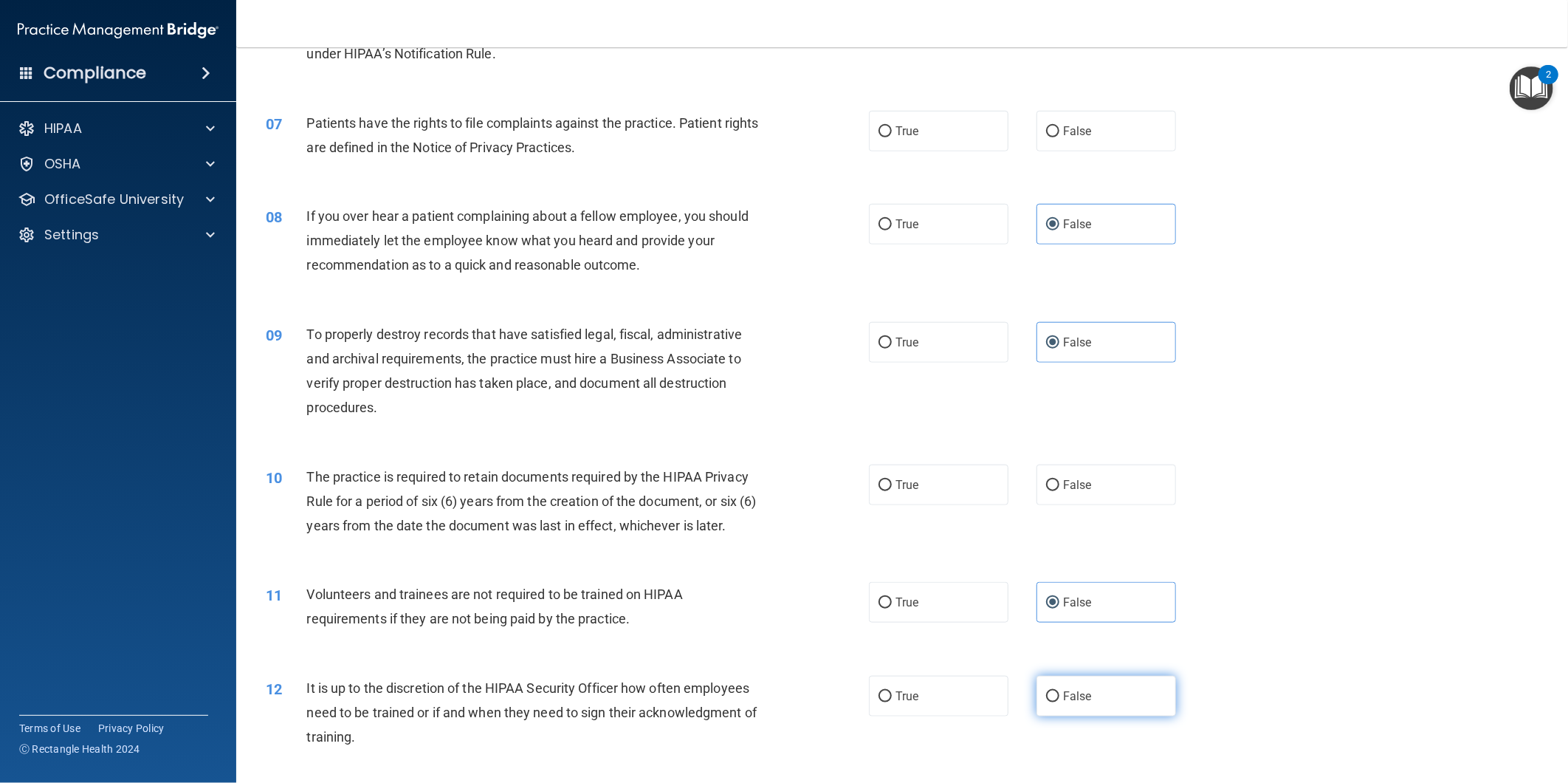
radio input "true"
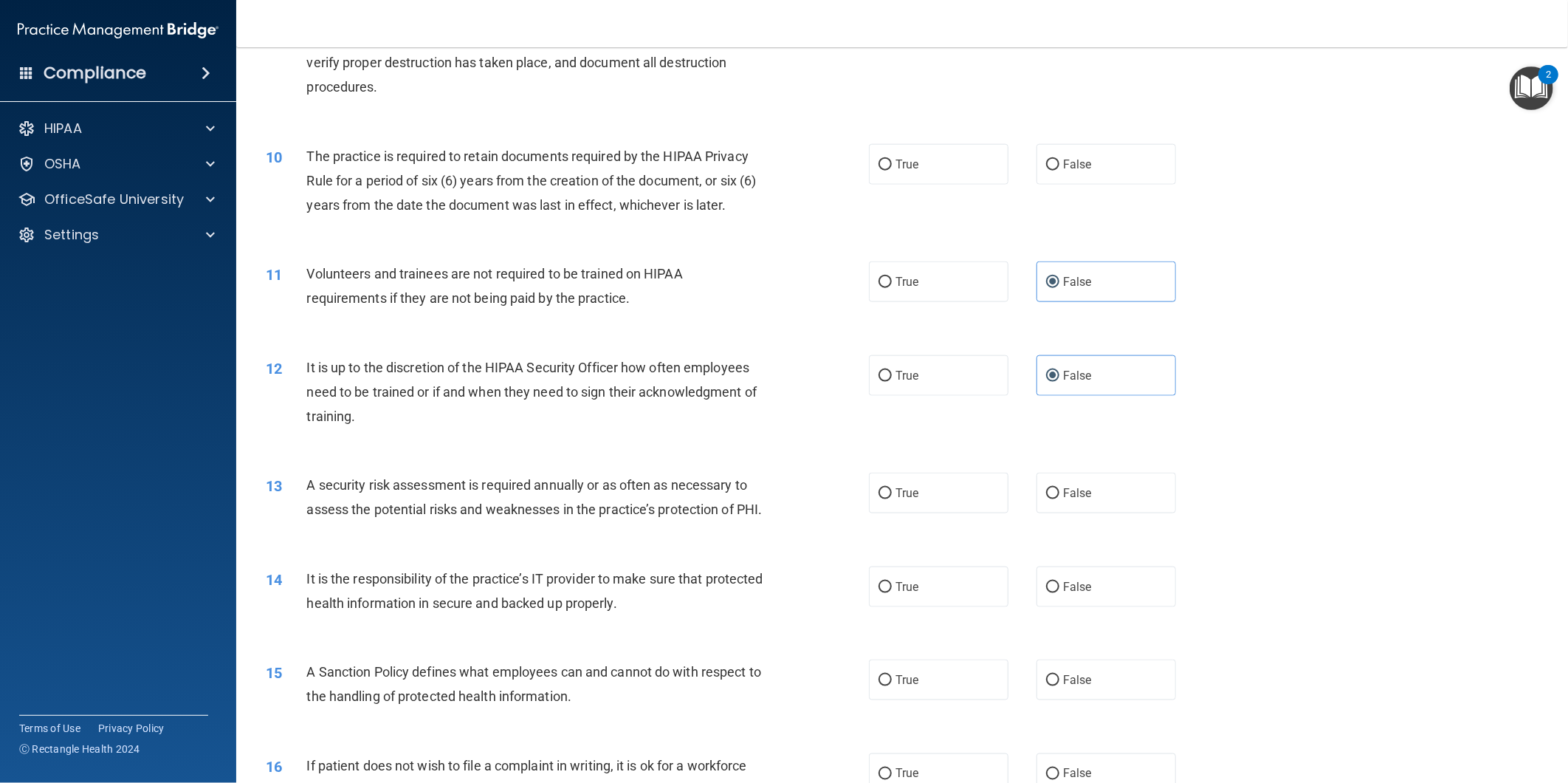
scroll to position [1149, 0]
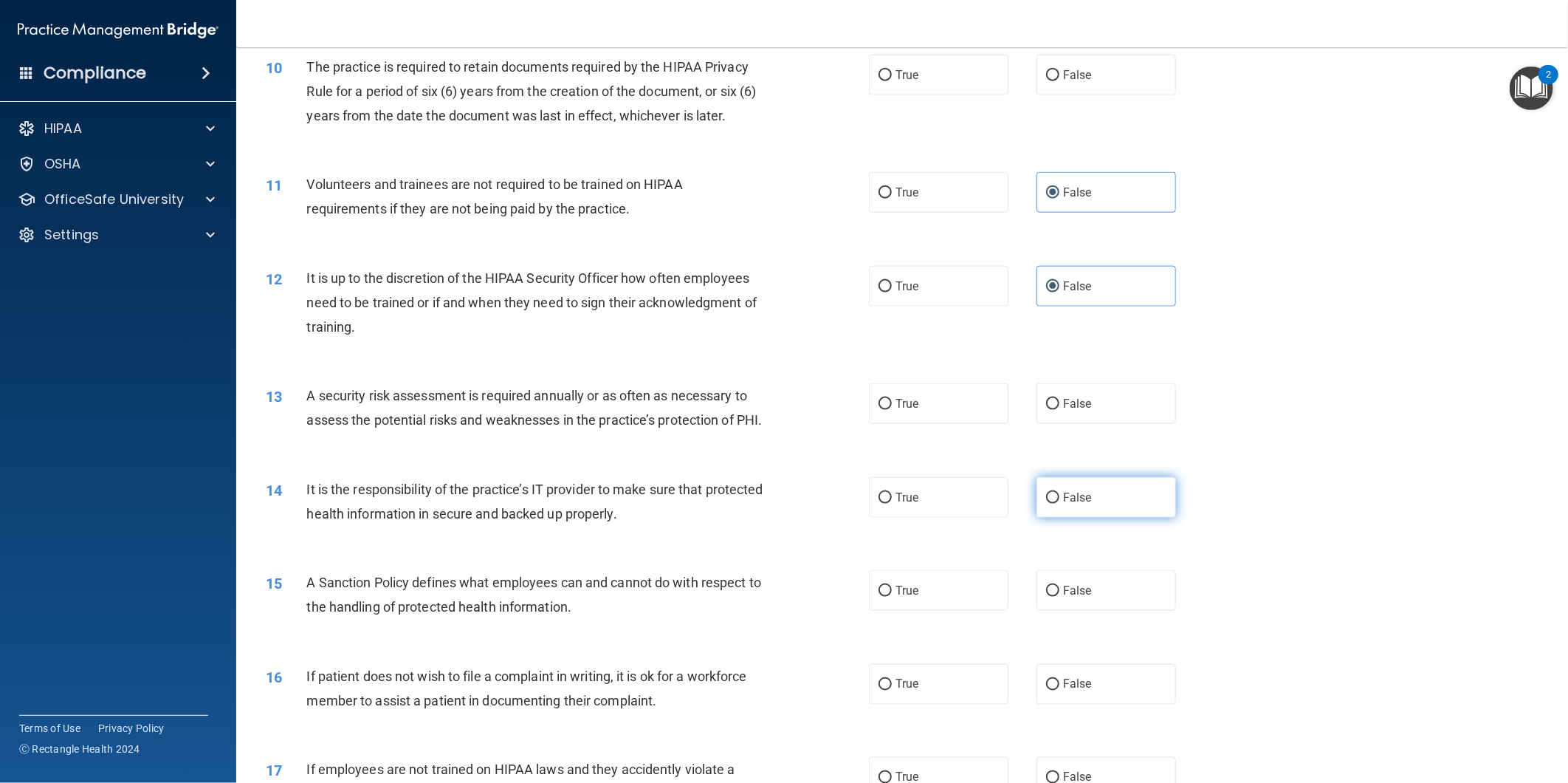
click at [1101, 518] on label "False" at bounding box center [1106, 497] width 140 height 41
click at [1059, 504] on input "False" at bounding box center [1052, 498] width 13 height 11
radio input "true"
click at [1098, 611] on label "False" at bounding box center [1106, 591] width 140 height 41
click at [1059, 597] on input "False" at bounding box center [1052, 591] width 13 height 11
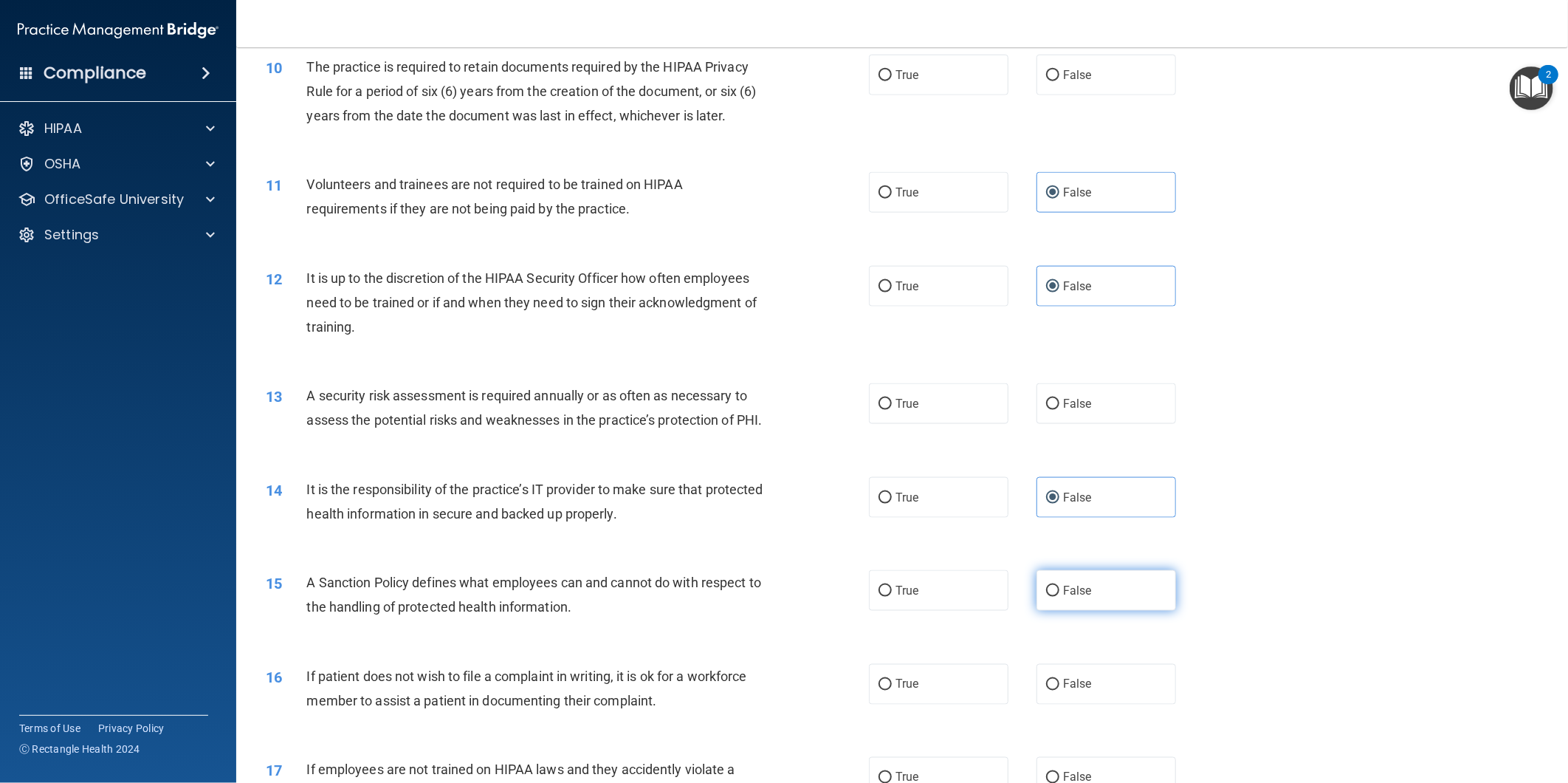
radio input "true"
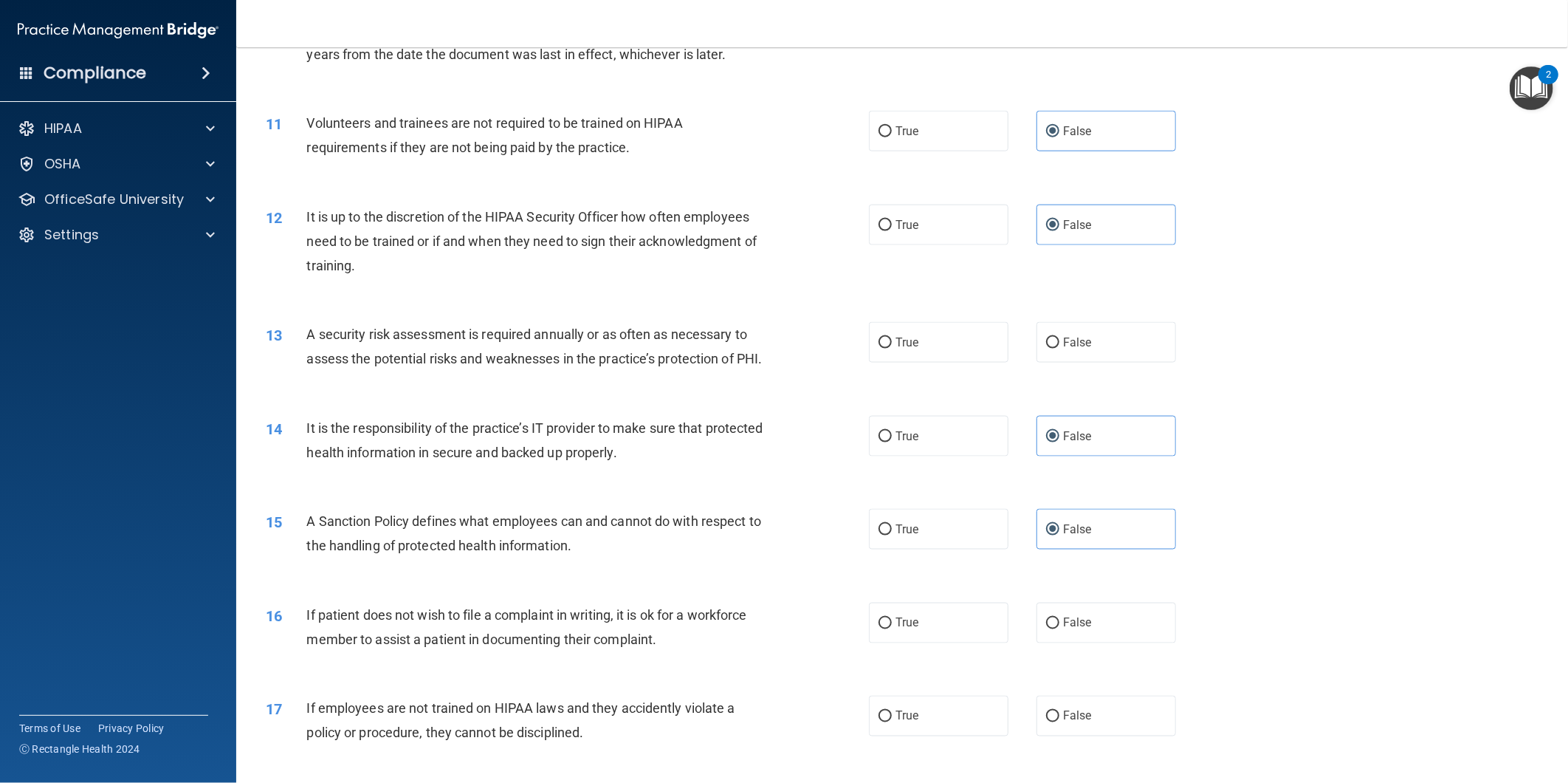
scroll to position [1312, 0]
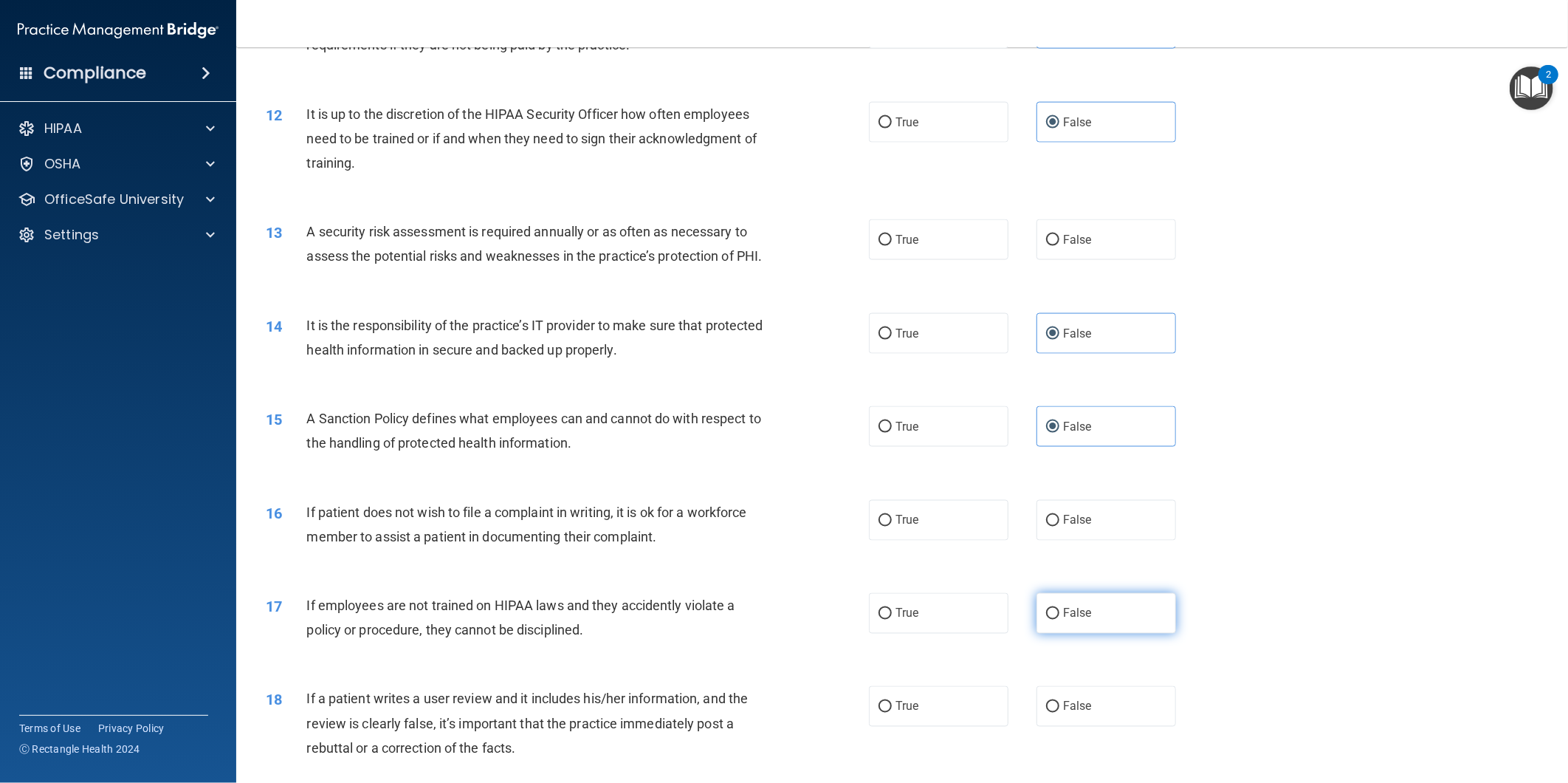
click at [1106, 634] on label "False" at bounding box center [1106, 614] width 140 height 41
click at [1059, 620] on input "False" at bounding box center [1052, 614] width 13 height 11
radio input "true"
click at [1115, 727] on label "False" at bounding box center [1106, 706] width 140 height 41
click at [1059, 713] on input "False" at bounding box center [1052, 707] width 13 height 11
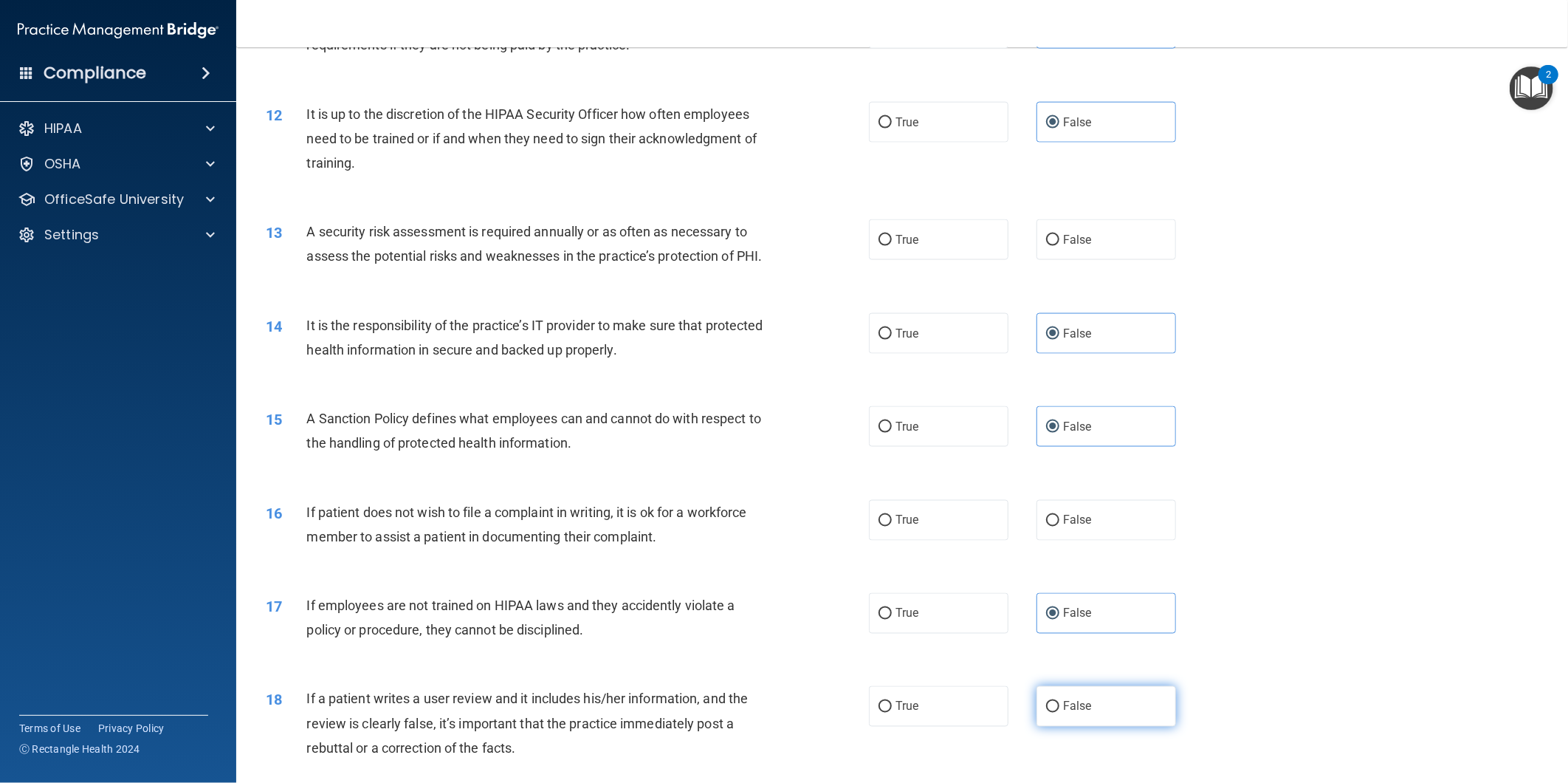
radio input "true"
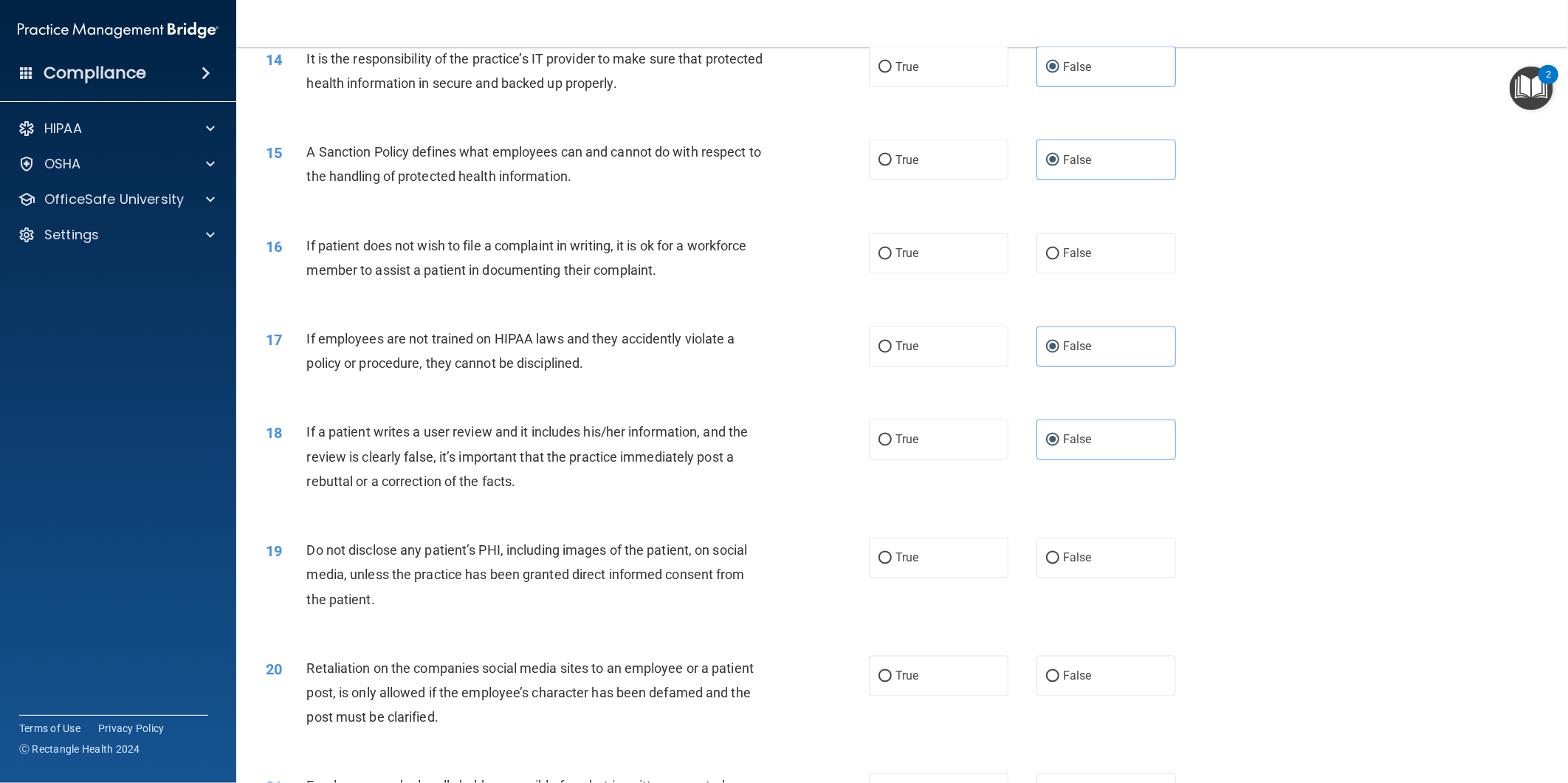
scroll to position [1642, 0]
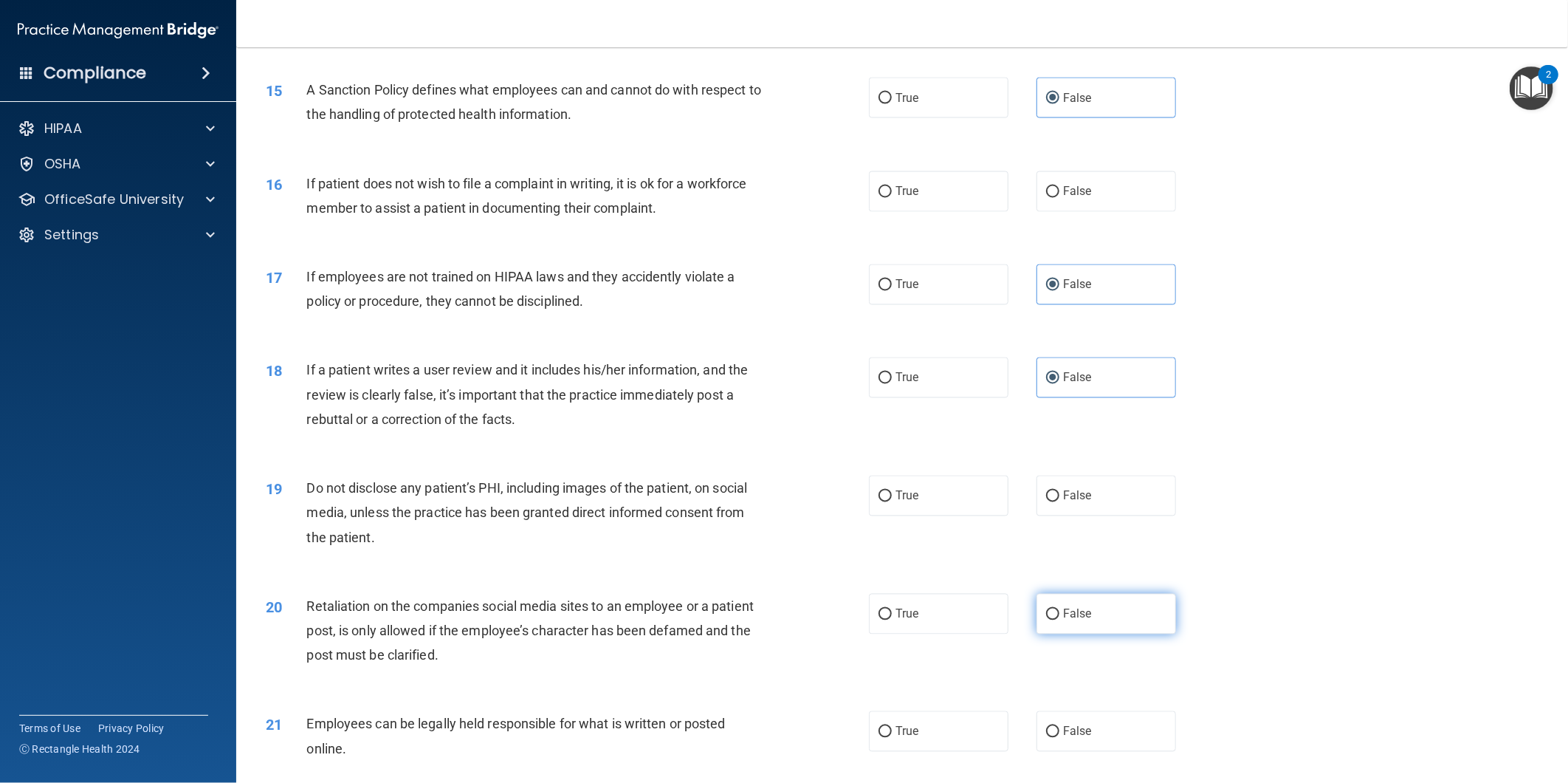
click at [1107, 634] on label "False" at bounding box center [1106, 615] width 140 height 41
click at [1059, 620] on input "False" at bounding box center [1052, 615] width 13 height 11
radio input "true"
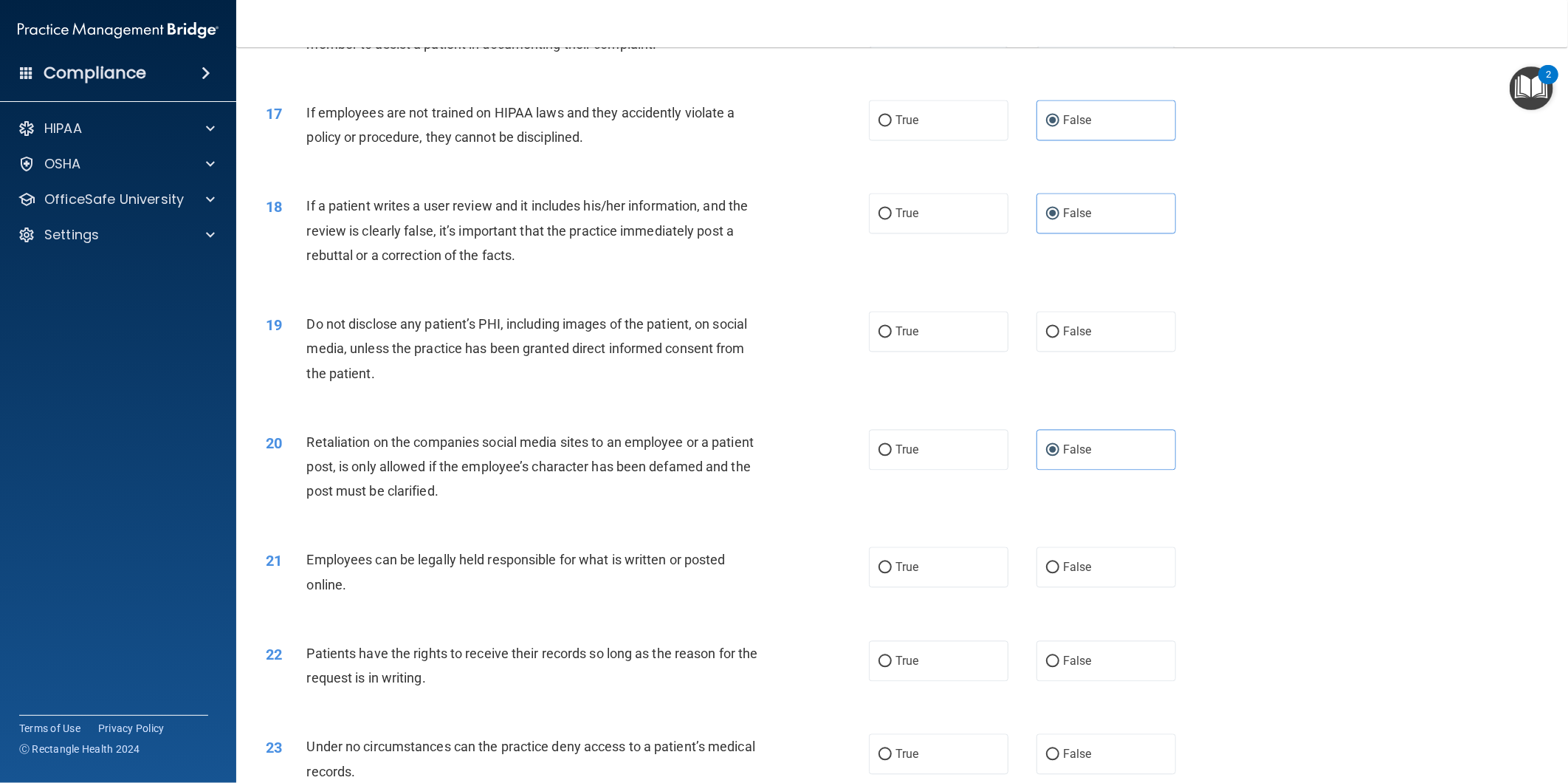
scroll to position [1887, 0]
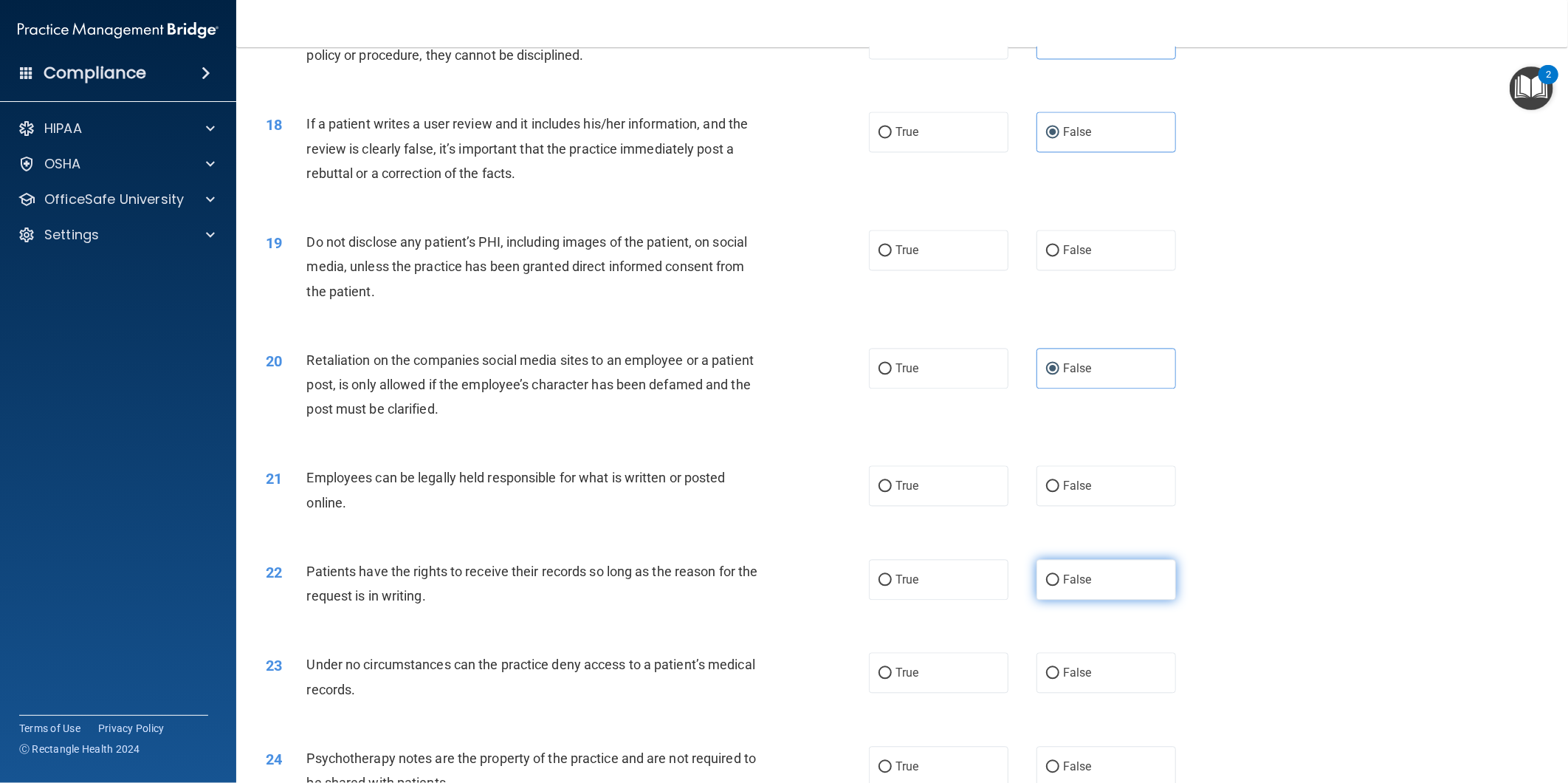
click at [1115, 600] on label "False" at bounding box center [1106, 579] width 140 height 41
click at [1059, 585] on input "False" at bounding box center [1052, 580] width 13 height 11
radio input "true"
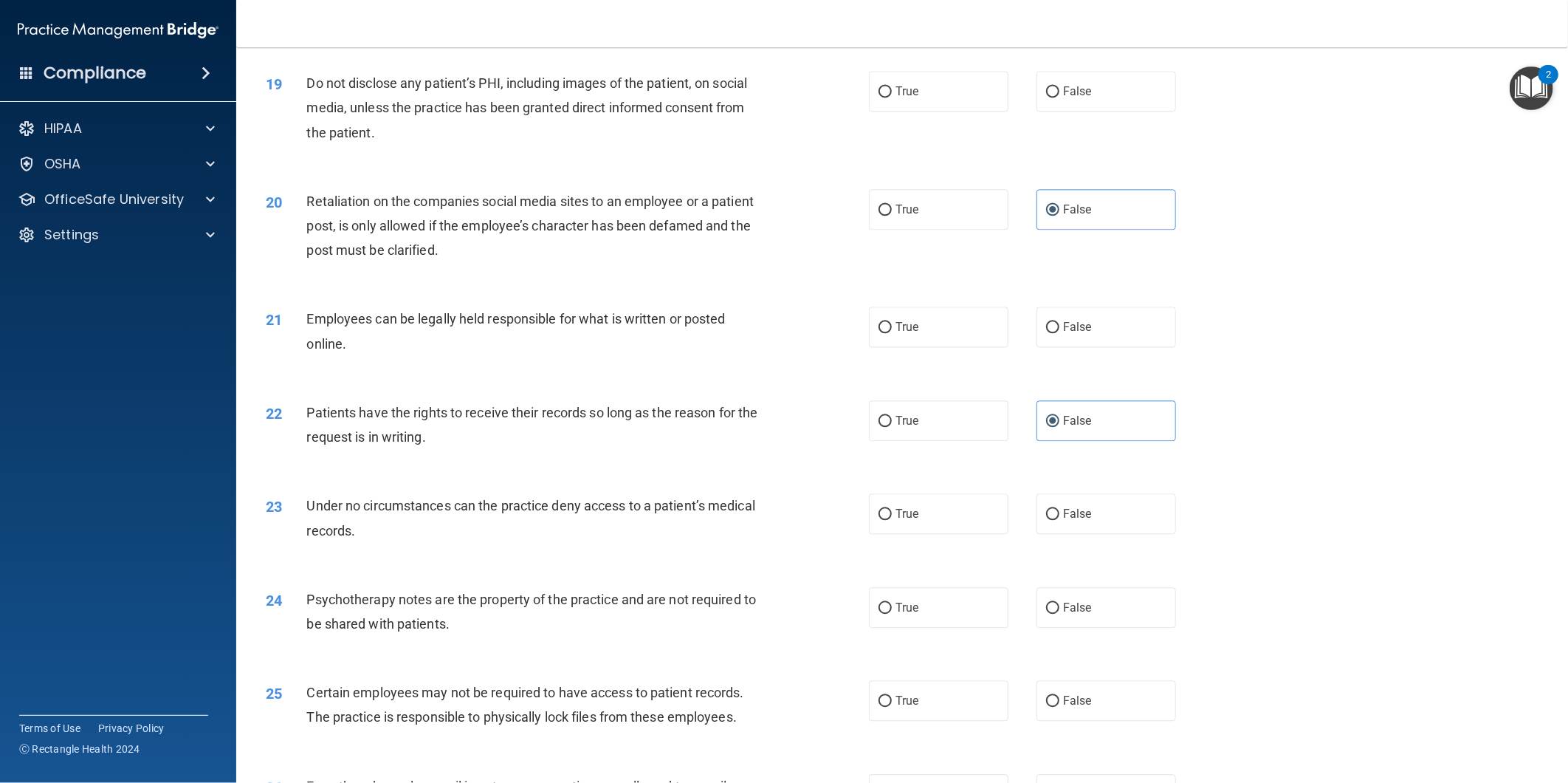
scroll to position [2052, 0]
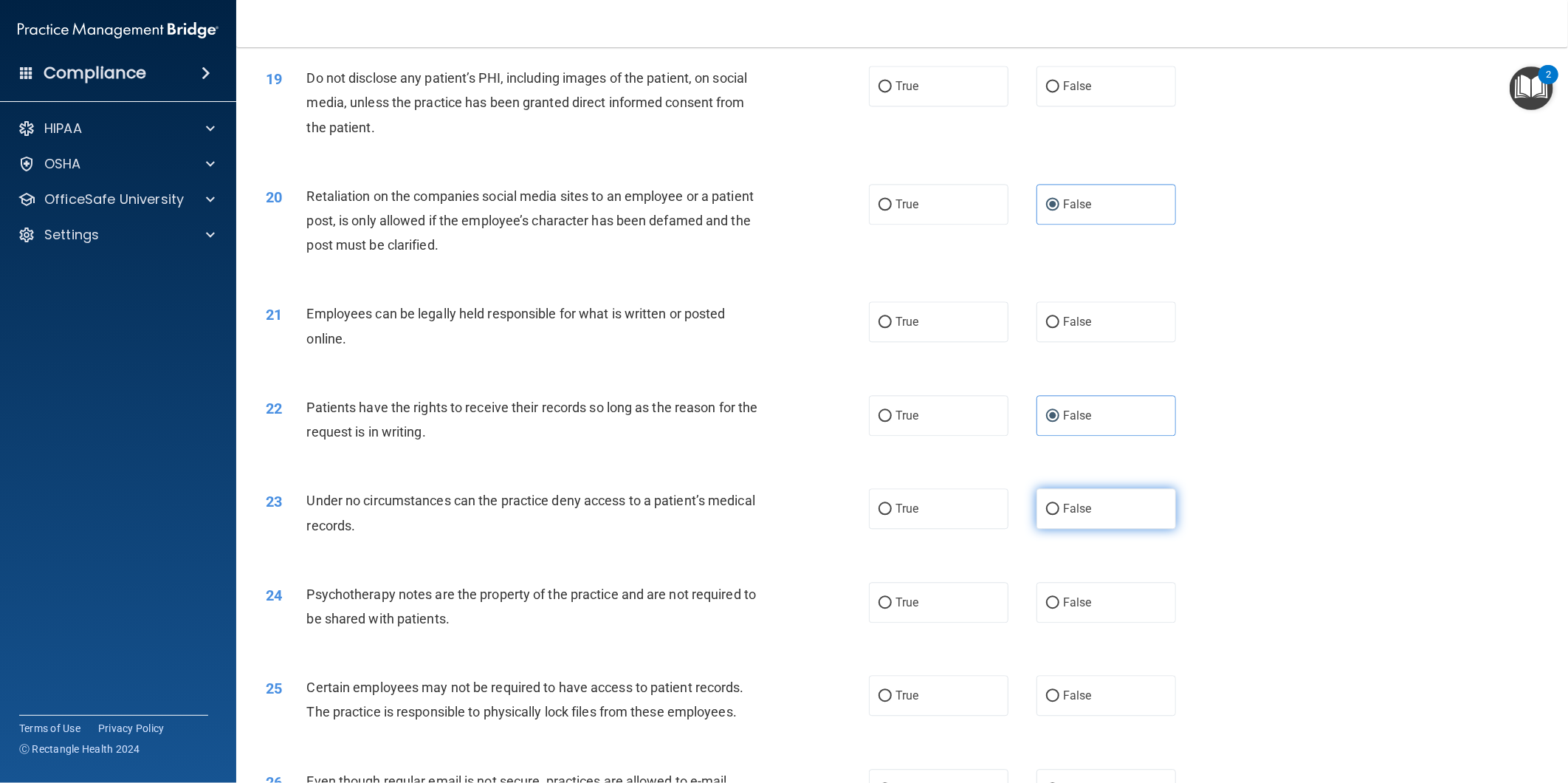
click at [1068, 515] on span "False" at bounding box center [1078, 509] width 28 height 14
click at [1059, 515] on input "False" at bounding box center [1052, 509] width 13 height 11
radio input "true"
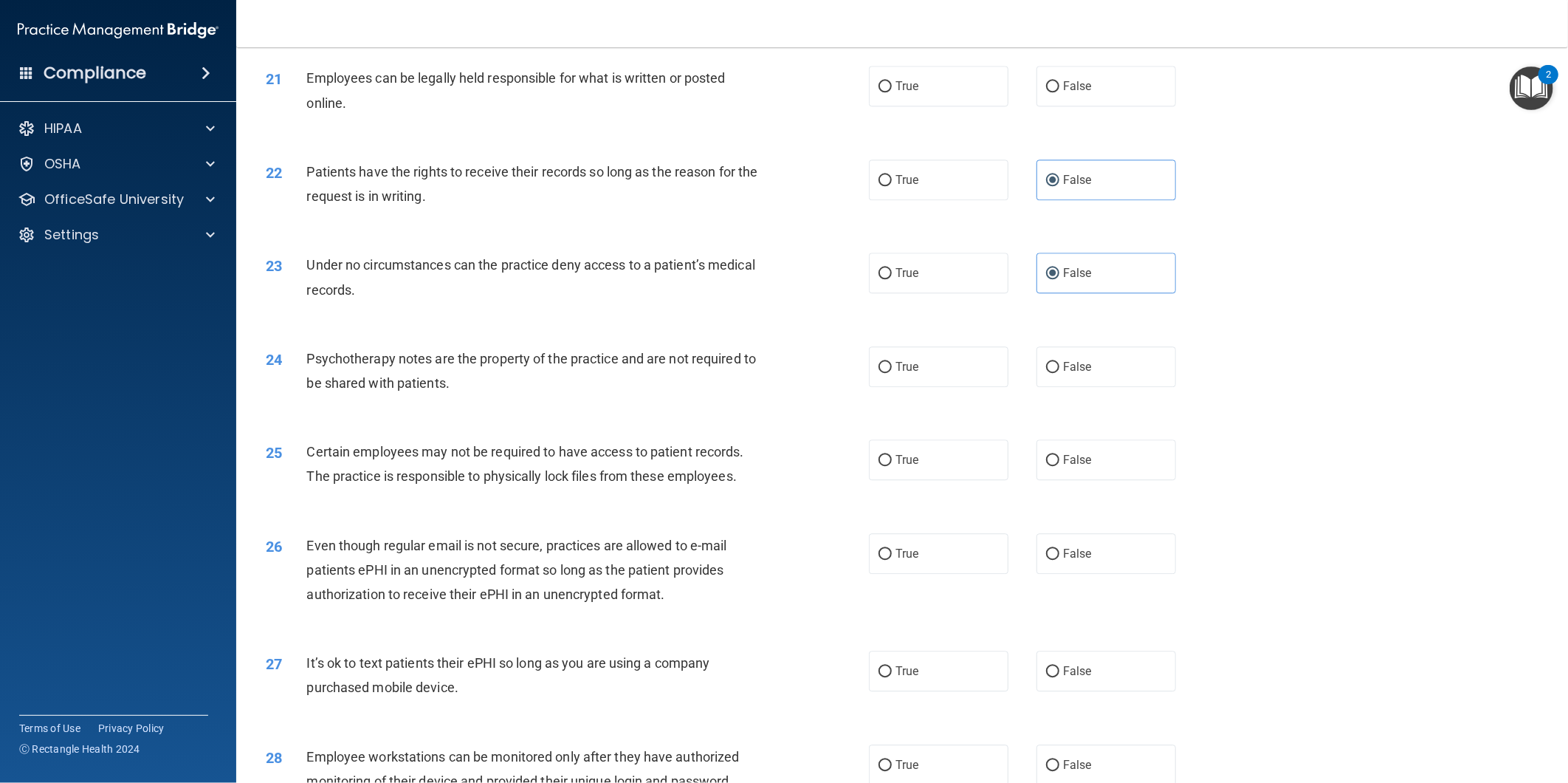
scroll to position [2298, 0]
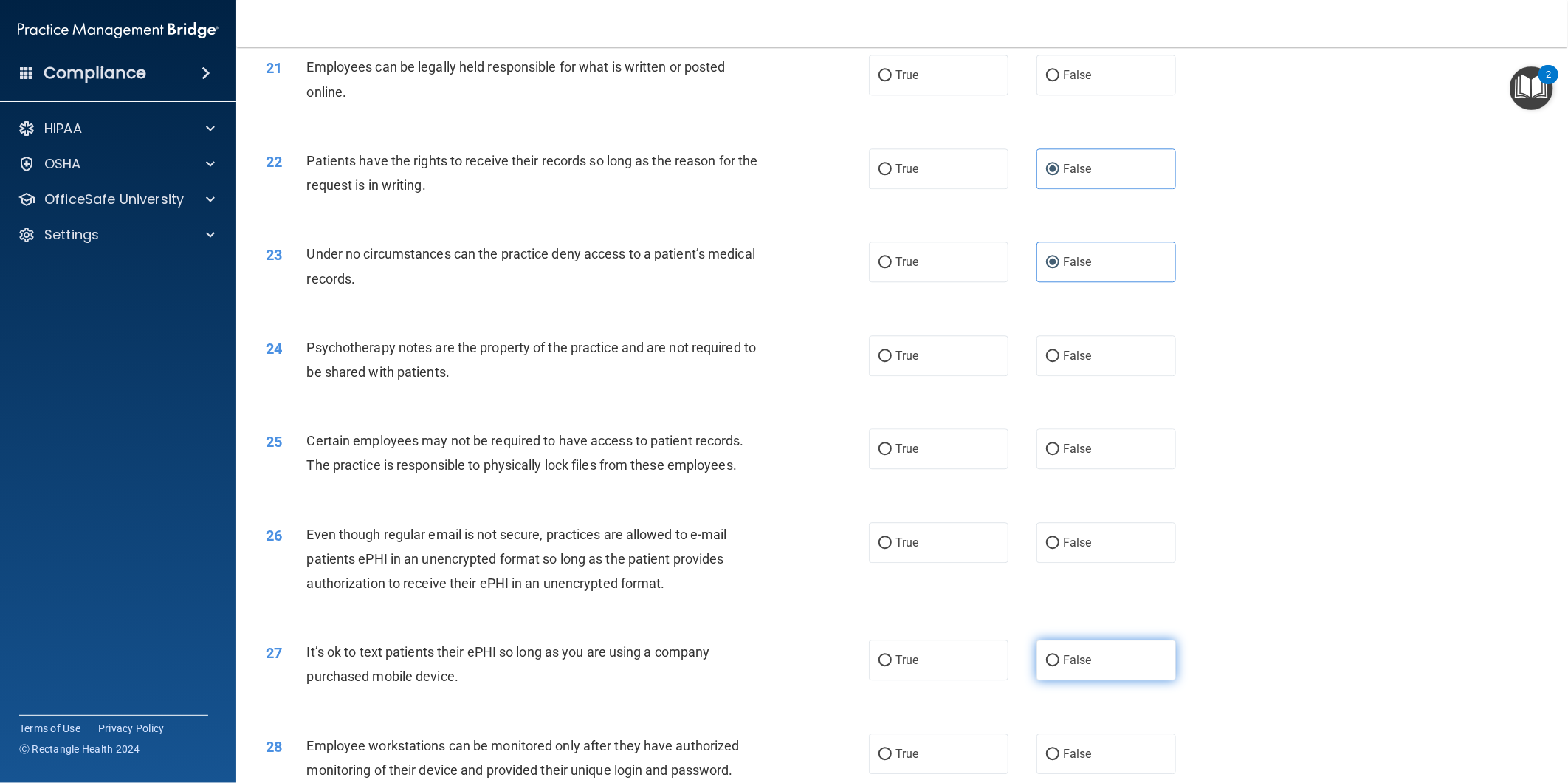
click at [1064, 667] on span "False" at bounding box center [1078, 660] width 28 height 14
click at [1059, 666] on input "False" at bounding box center [1052, 660] width 13 height 11
radio input "true"
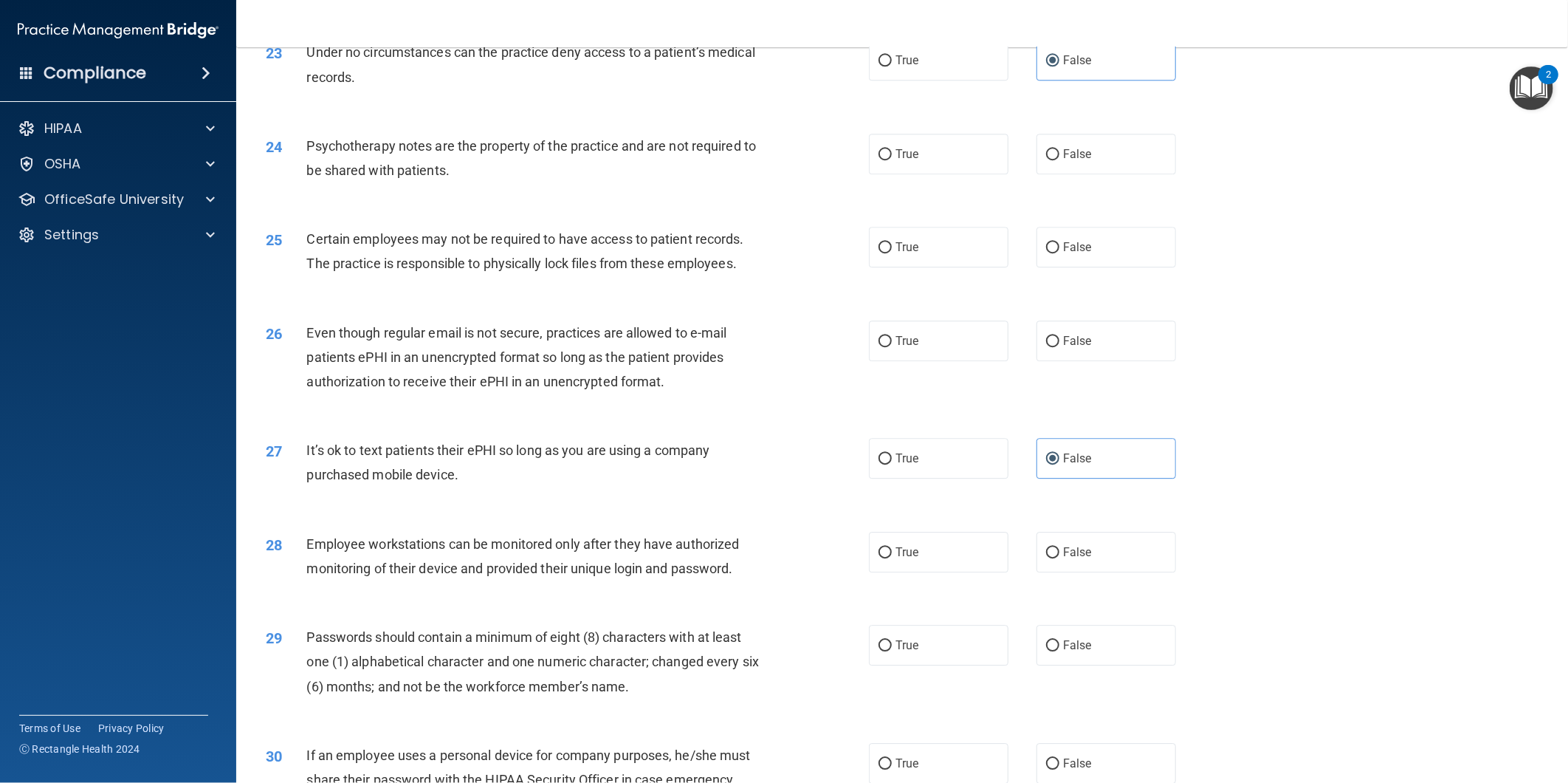
scroll to position [2544, 0]
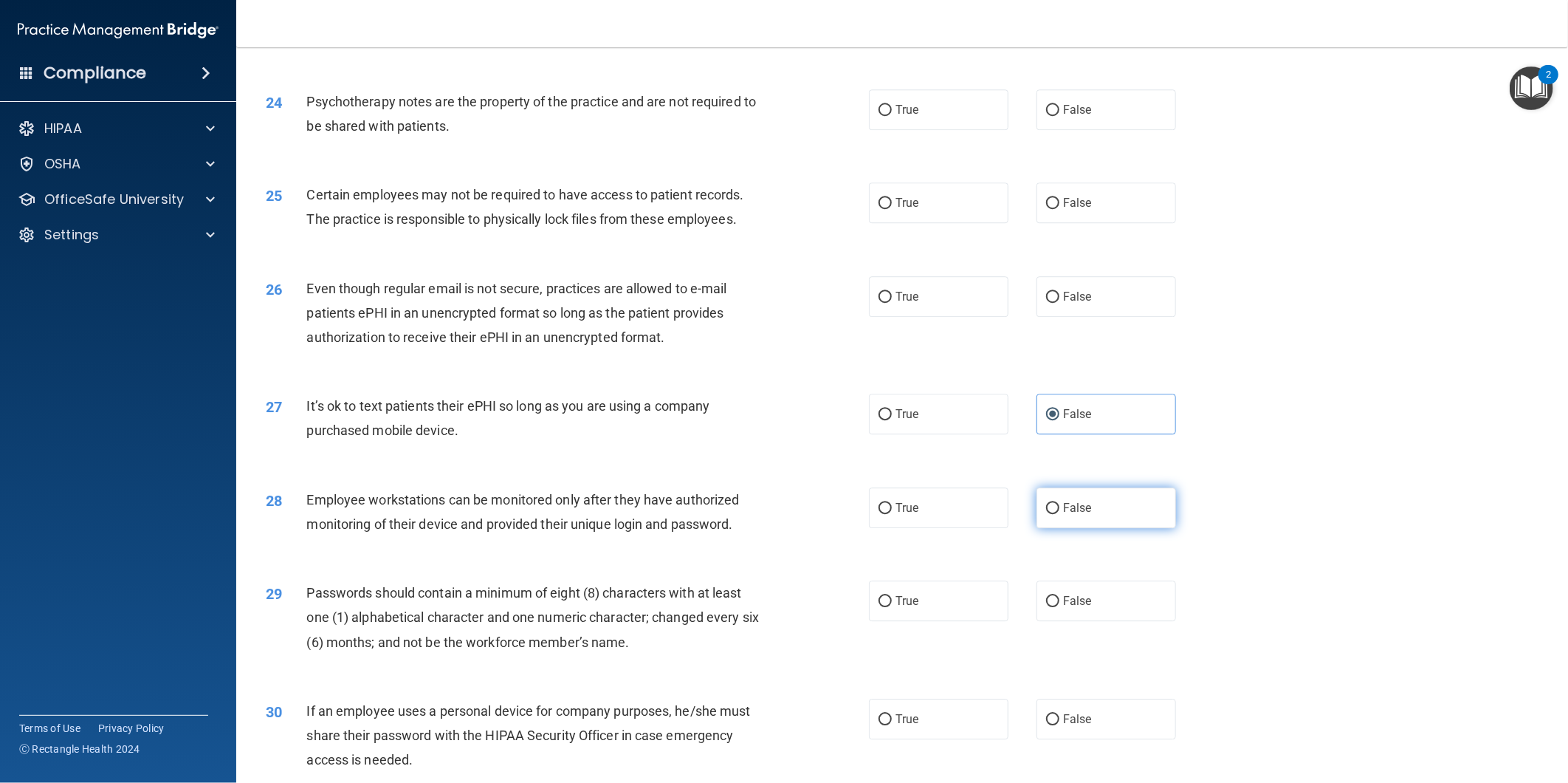
click at [1094, 529] on label "False" at bounding box center [1106, 508] width 140 height 41
click at [1059, 514] on input "False" at bounding box center [1052, 508] width 13 height 11
radio input "true"
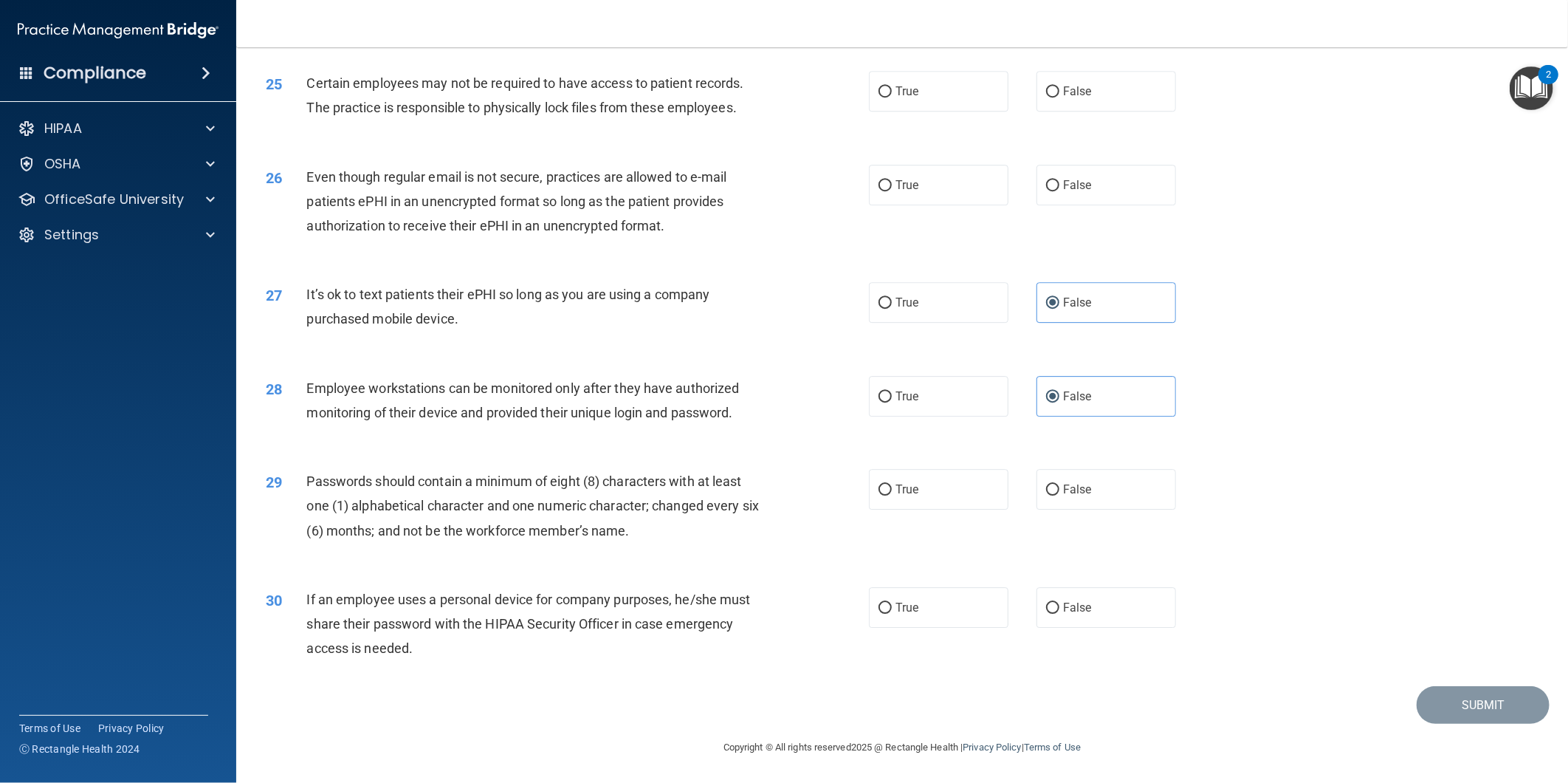
scroll to position [2680, 0]
click at [1088, 615] on label "False" at bounding box center [1106, 608] width 140 height 41
click at [1059, 614] on input "False" at bounding box center [1052, 608] width 13 height 11
radio input "true"
click at [912, 505] on label "True" at bounding box center [938, 489] width 140 height 41
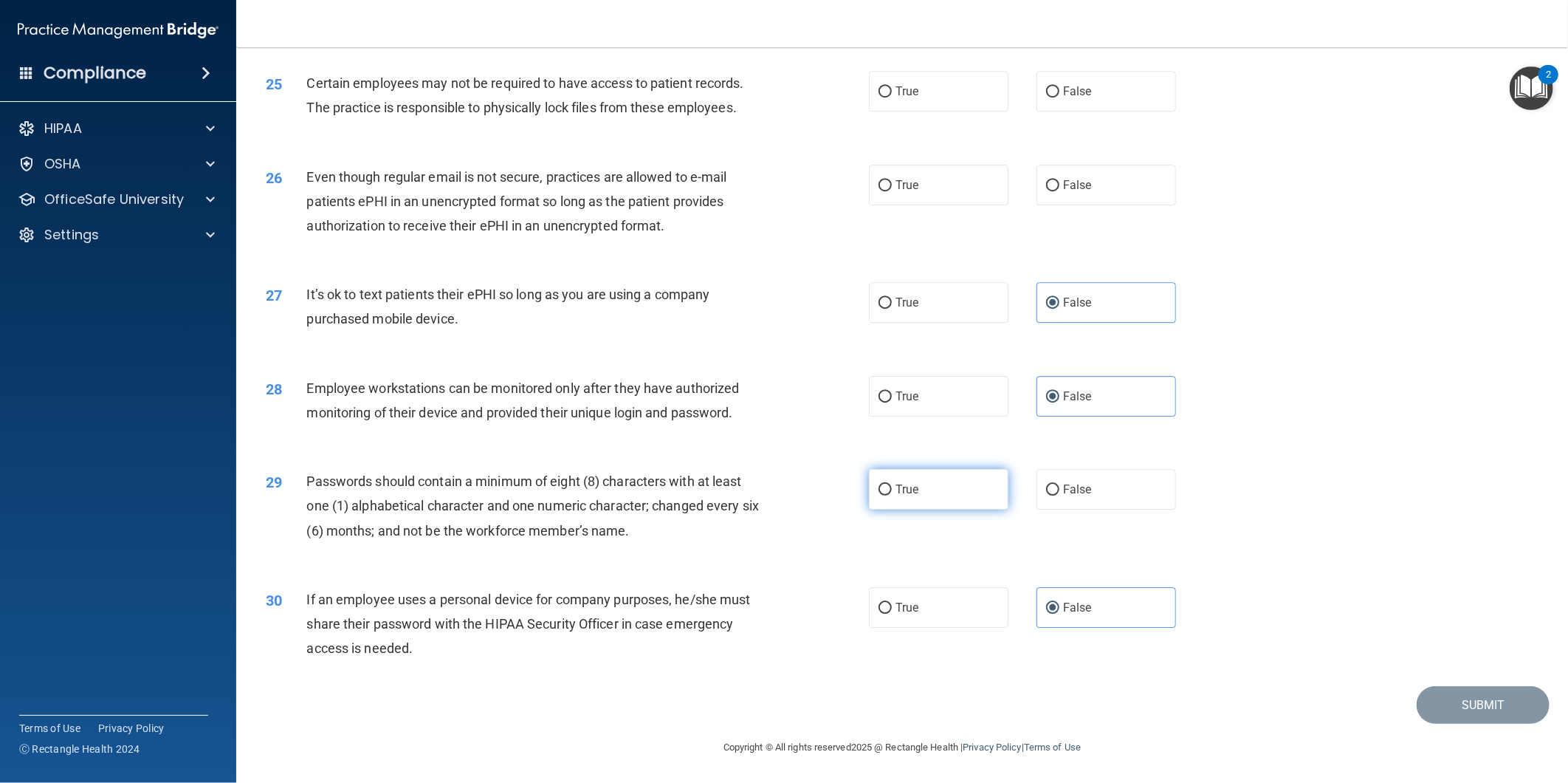
click at [892, 496] on input "True" at bounding box center [885, 490] width 13 height 11
radio input "true"
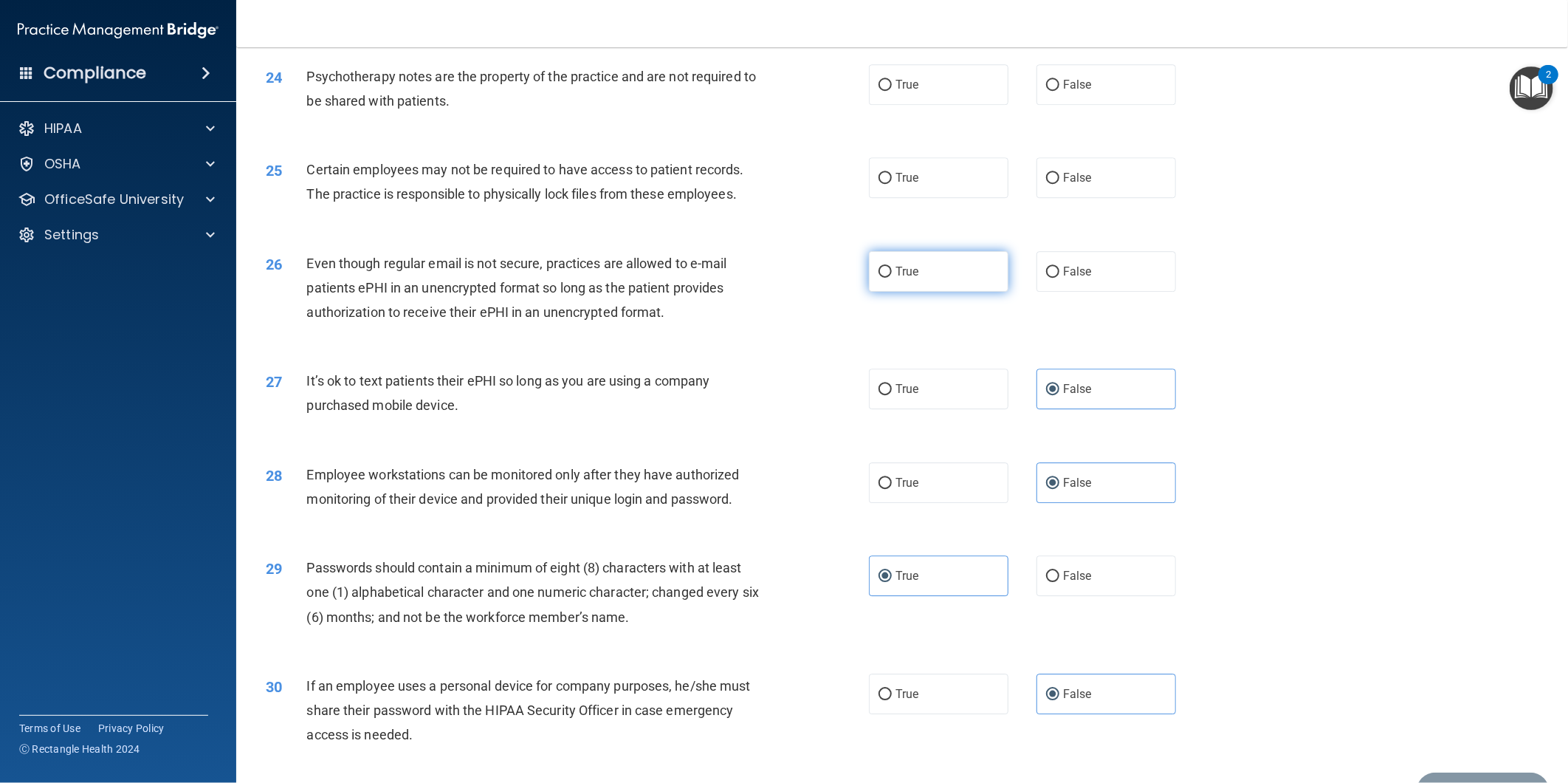
scroll to position [2516, 0]
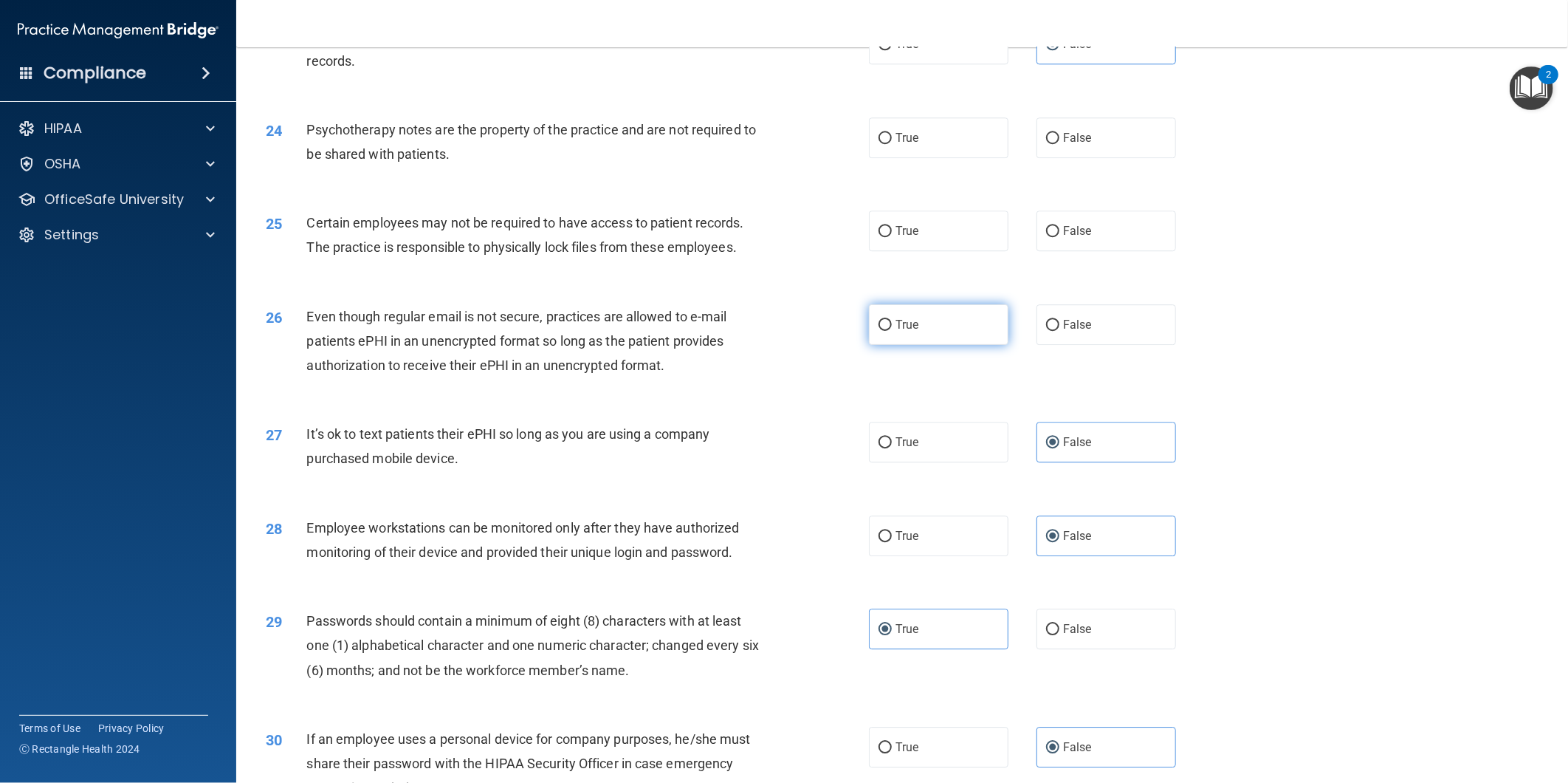
click at [921, 344] on label "True" at bounding box center [938, 325] width 140 height 41
click at [892, 331] on input "True" at bounding box center [885, 325] width 13 height 11
radio input "true"
click at [921, 244] on label "True" at bounding box center [938, 231] width 140 height 41
click at [892, 238] on input "True" at bounding box center [885, 231] width 13 height 11
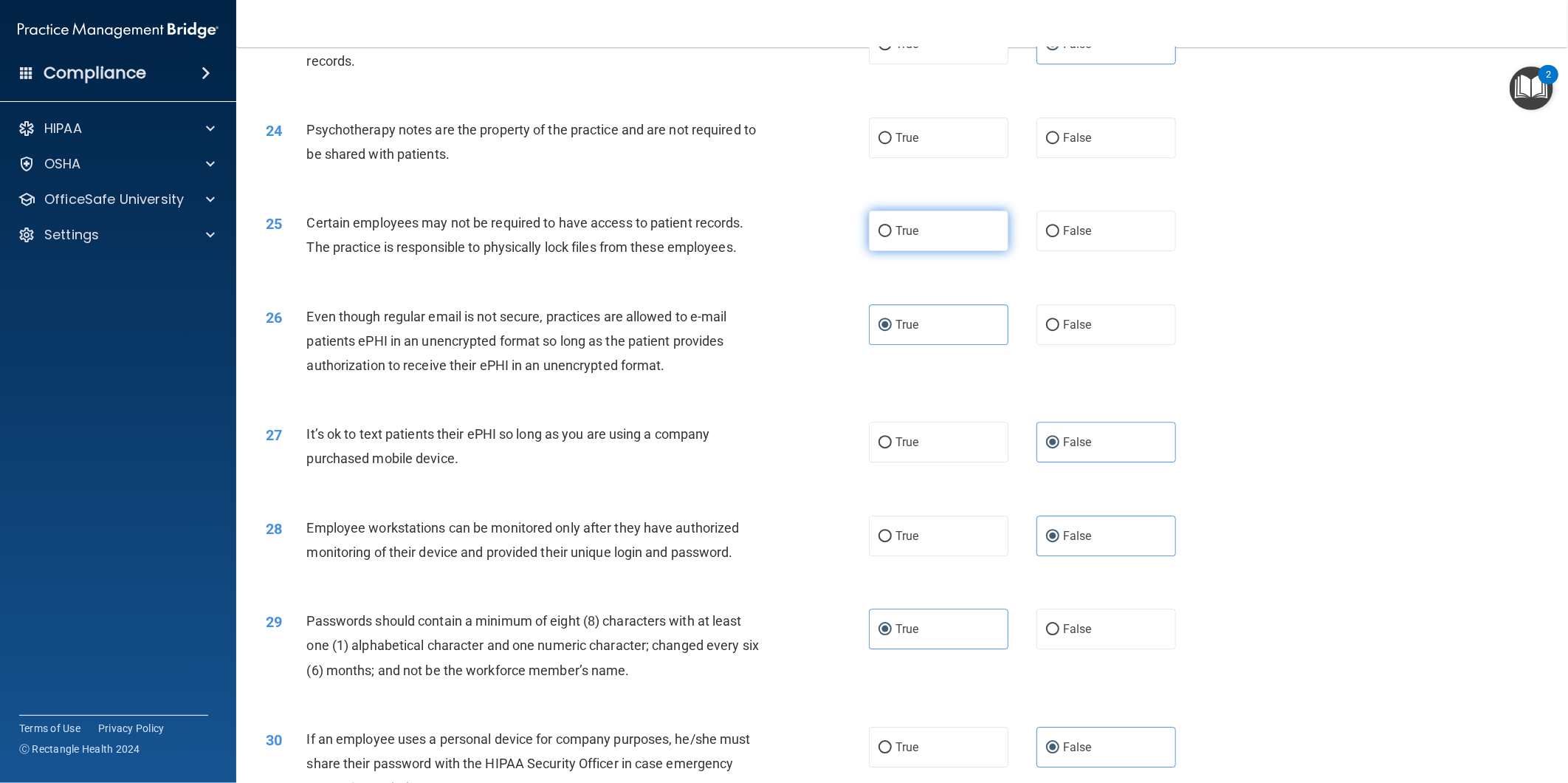
radio input "true"
click at [913, 158] on label "True" at bounding box center [938, 138] width 140 height 41
click at [892, 144] on input "True" at bounding box center [885, 138] width 13 height 11
radio input "true"
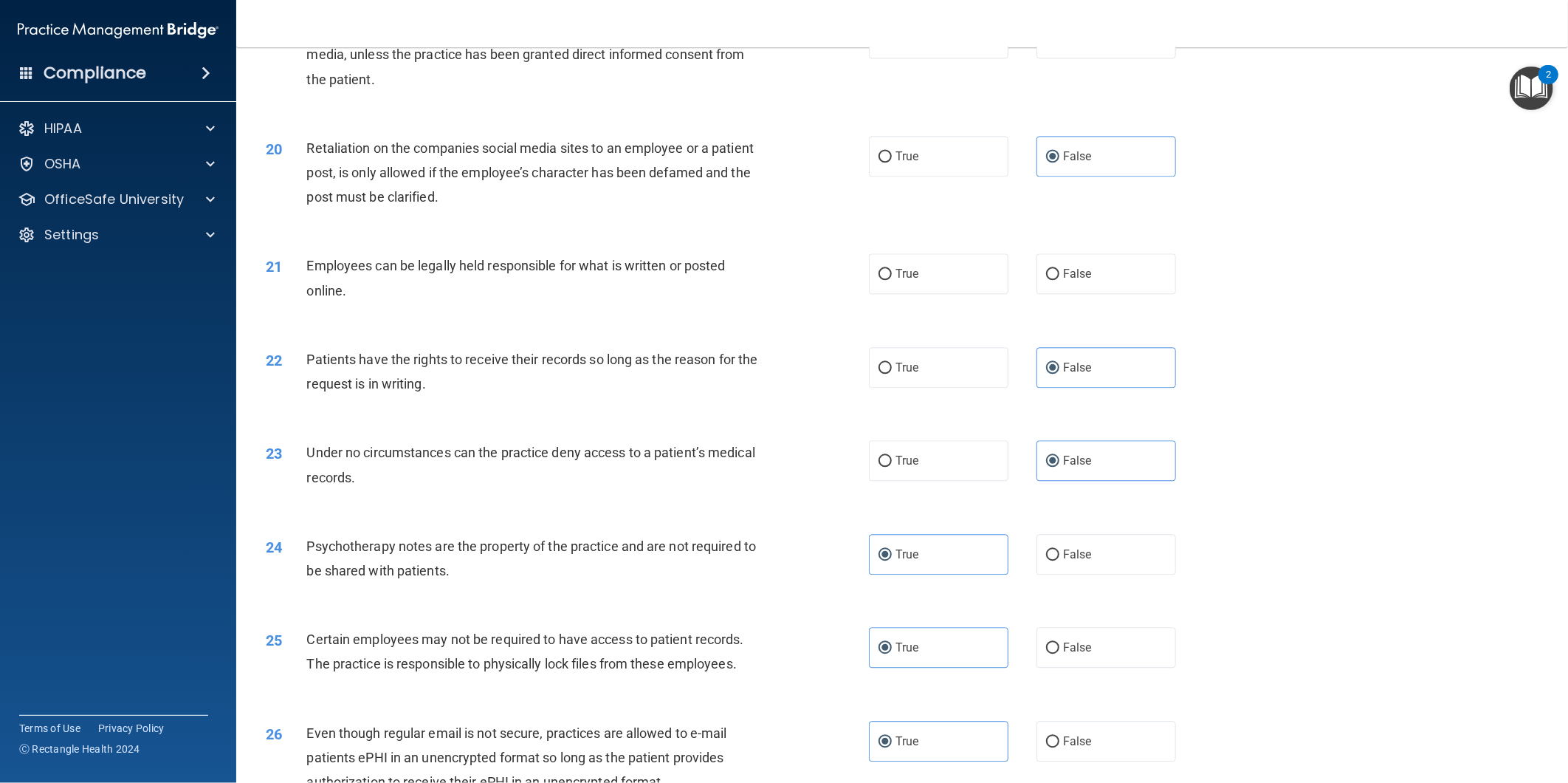
scroll to position [2024, 0]
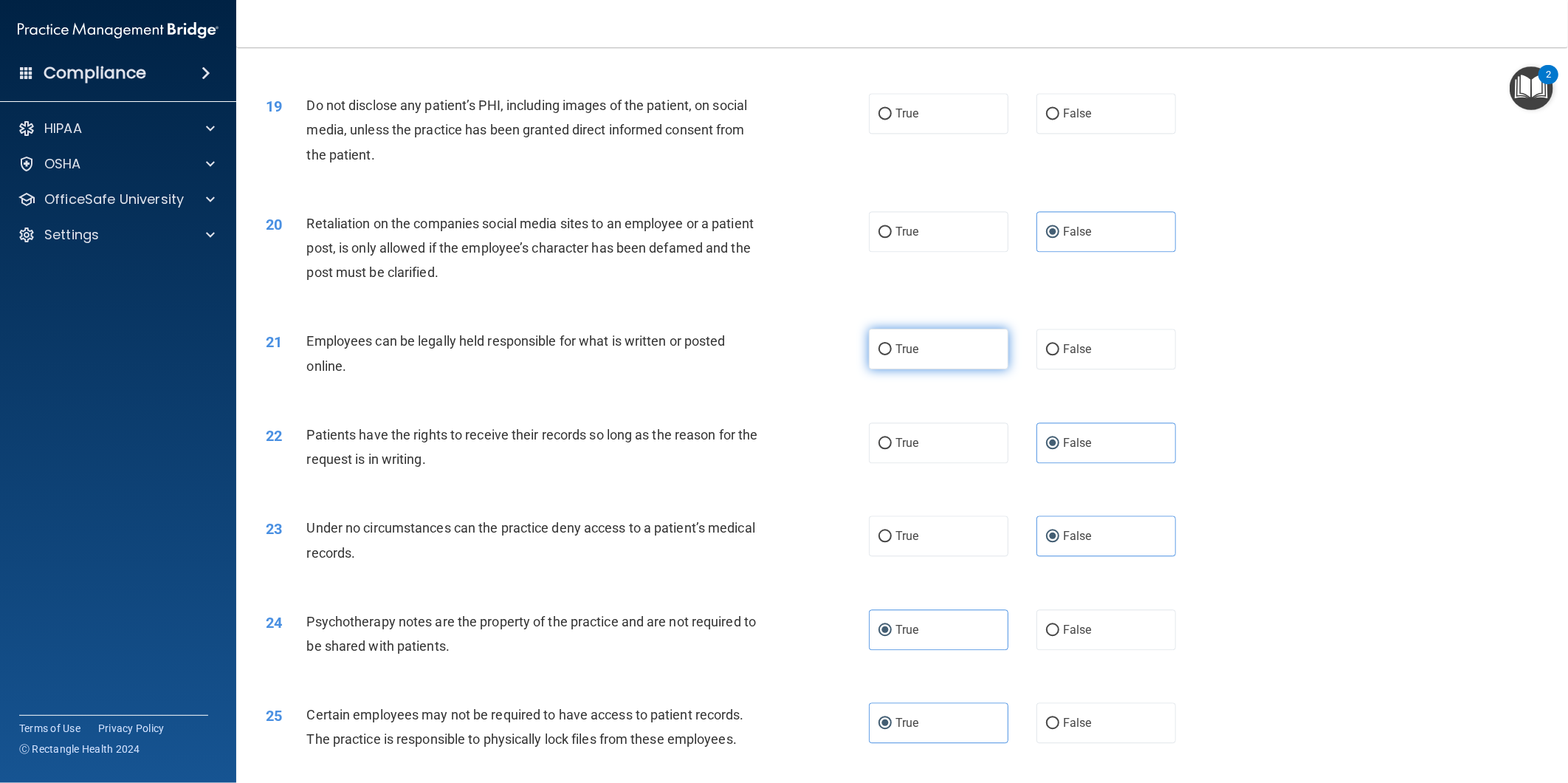
click at [907, 355] on label "True" at bounding box center [938, 349] width 140 height 41
click at [892, 355] on input "True" at bounding box center [885, 350] width 13 height 11
radio input "true"
click at [897, 120] on span "True" at bounding box center [907, 114] width 23 height 14
click at [892, 119] on input "True" at bounding box center [885, 114] width 13 height 11
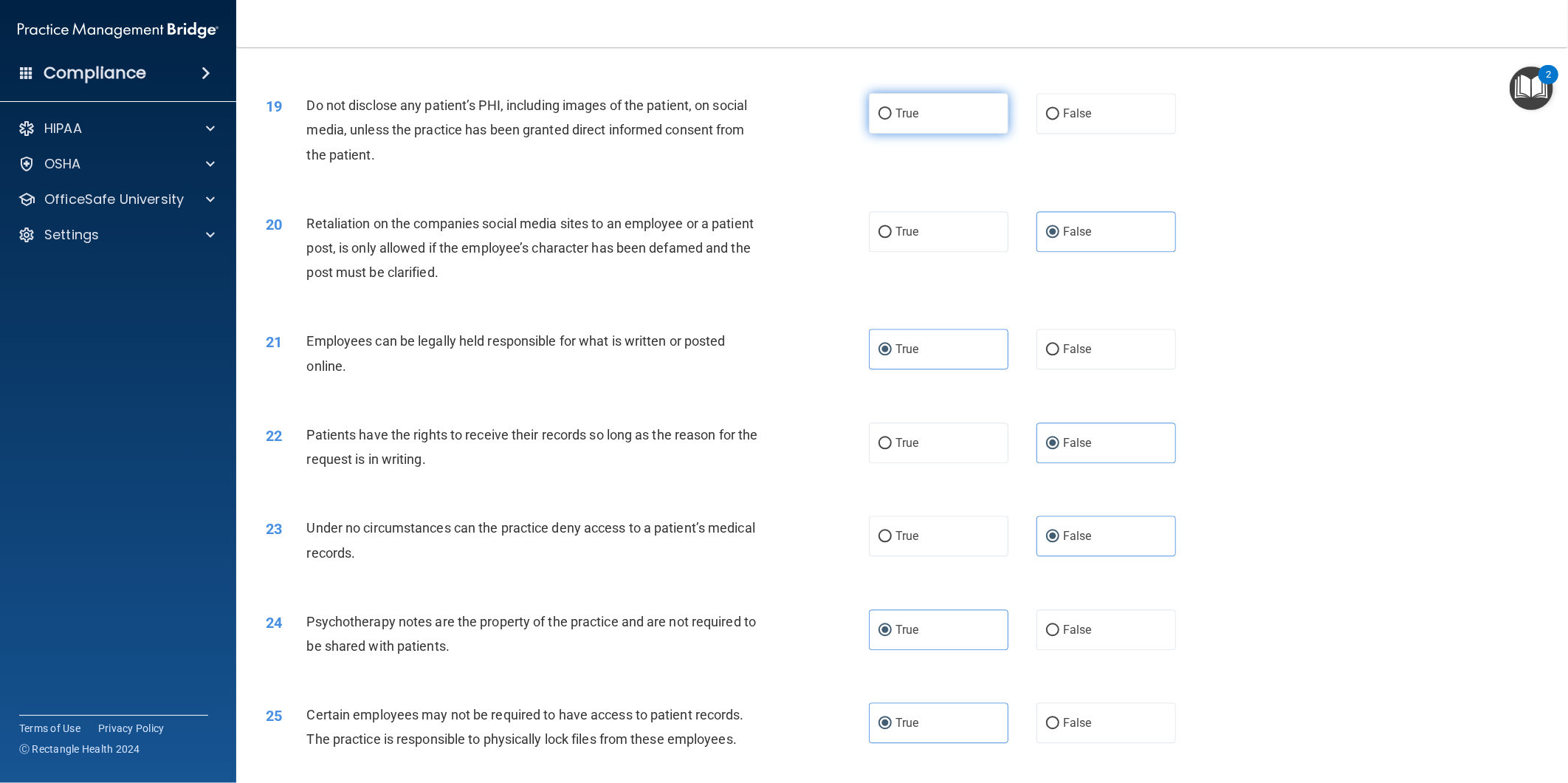
radio input "true"
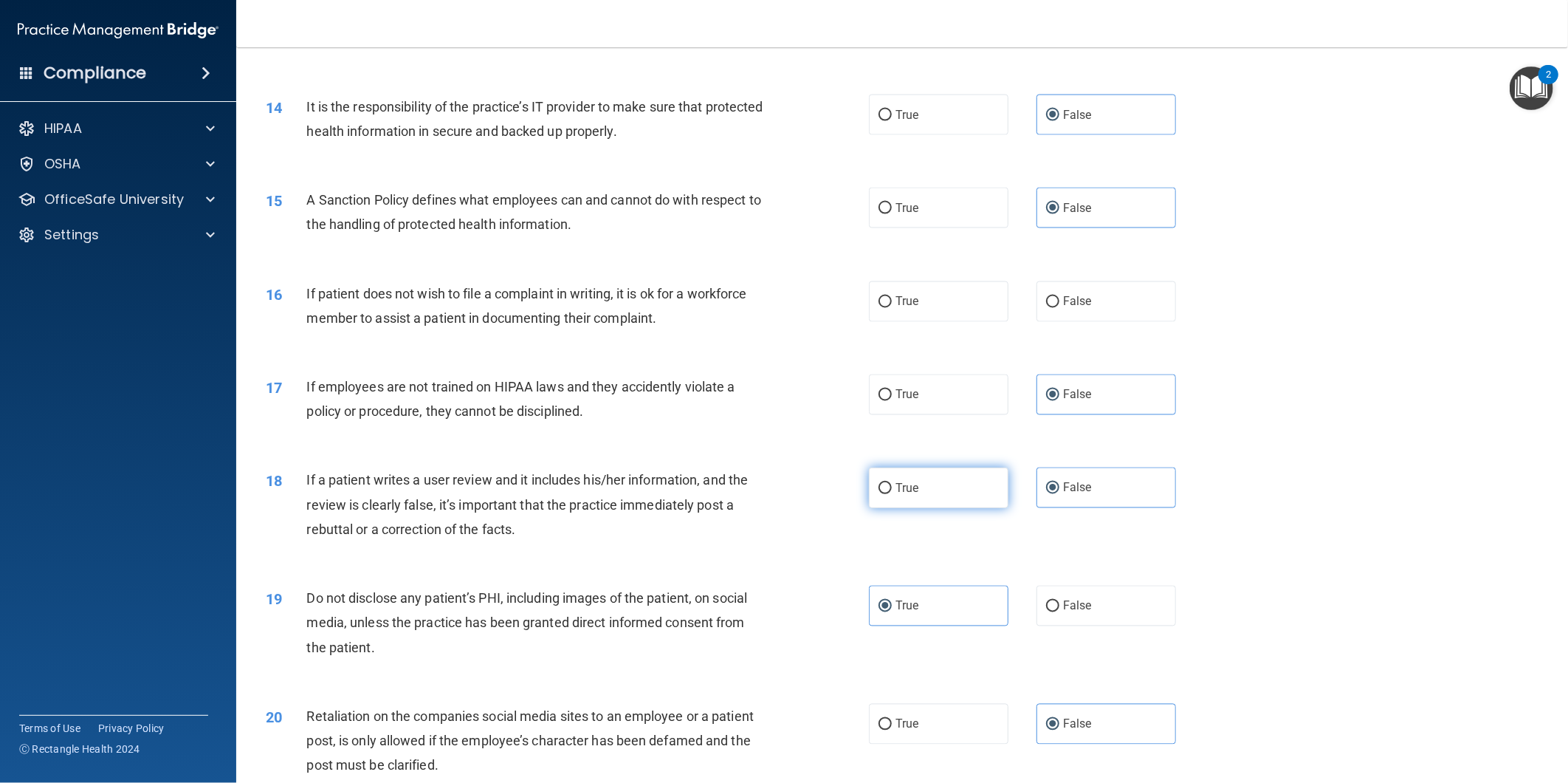
scroll to position [1449, 0]
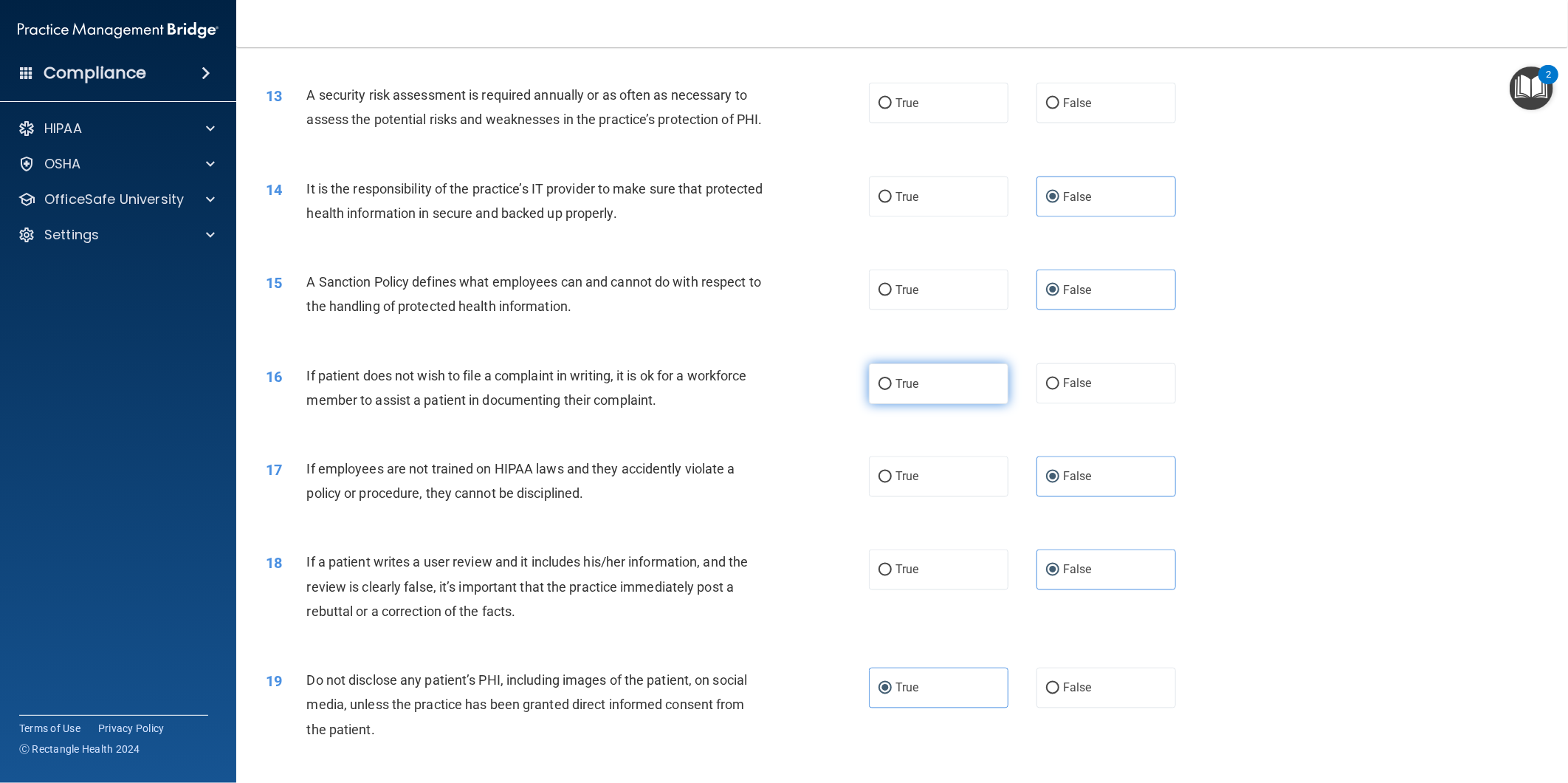
click at [913, 404] on label "True" at bounding box center [938, 383] width 140 height 41
click at [892, 390] on input "True" at bounding box center [885, 384] width 13 height 11
radio input "true"
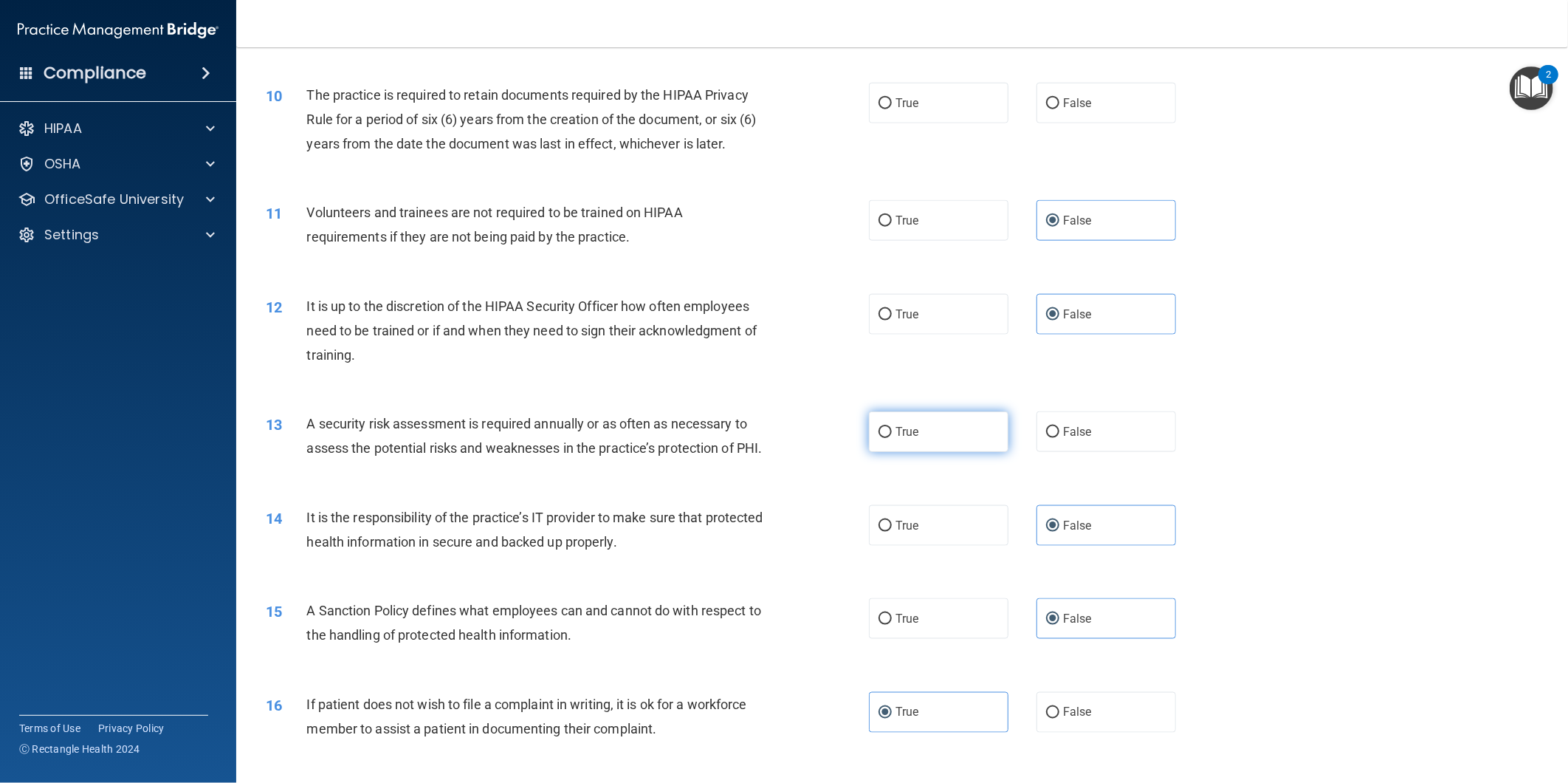
click at [910, 416] on label "True" at bounding box center [938, 432] width 140 height 41
click at [892, 427] on input "True" at bounding box center [885, 432] width 13 height 11
radio input "true"
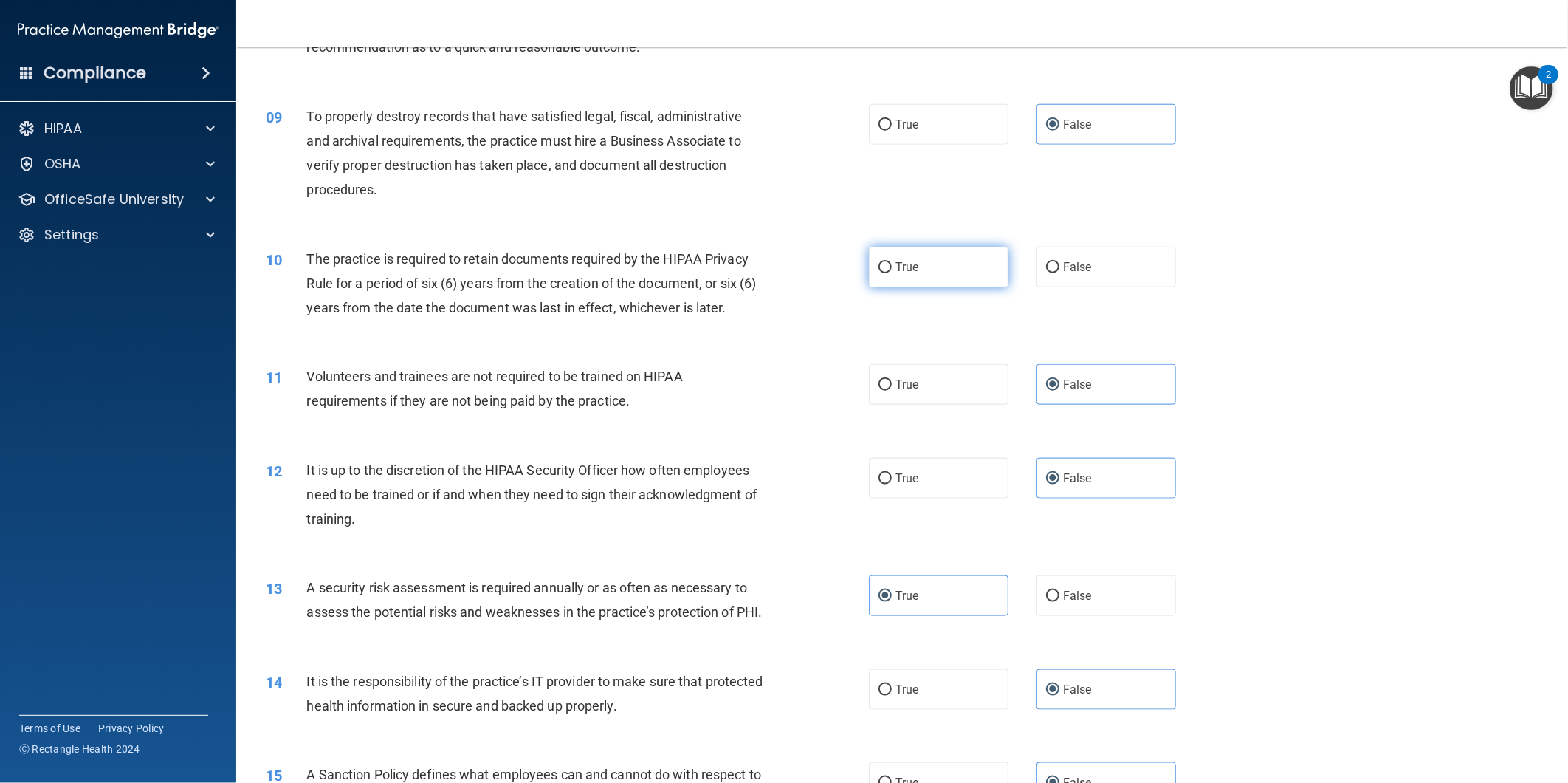
click at [901, 272] on span "True" at bounding box center [907, 267] width 23 height 14
click at [892, 272] on input "True" at bounding box center [885, 268] width 13 height 11
radio input "true"
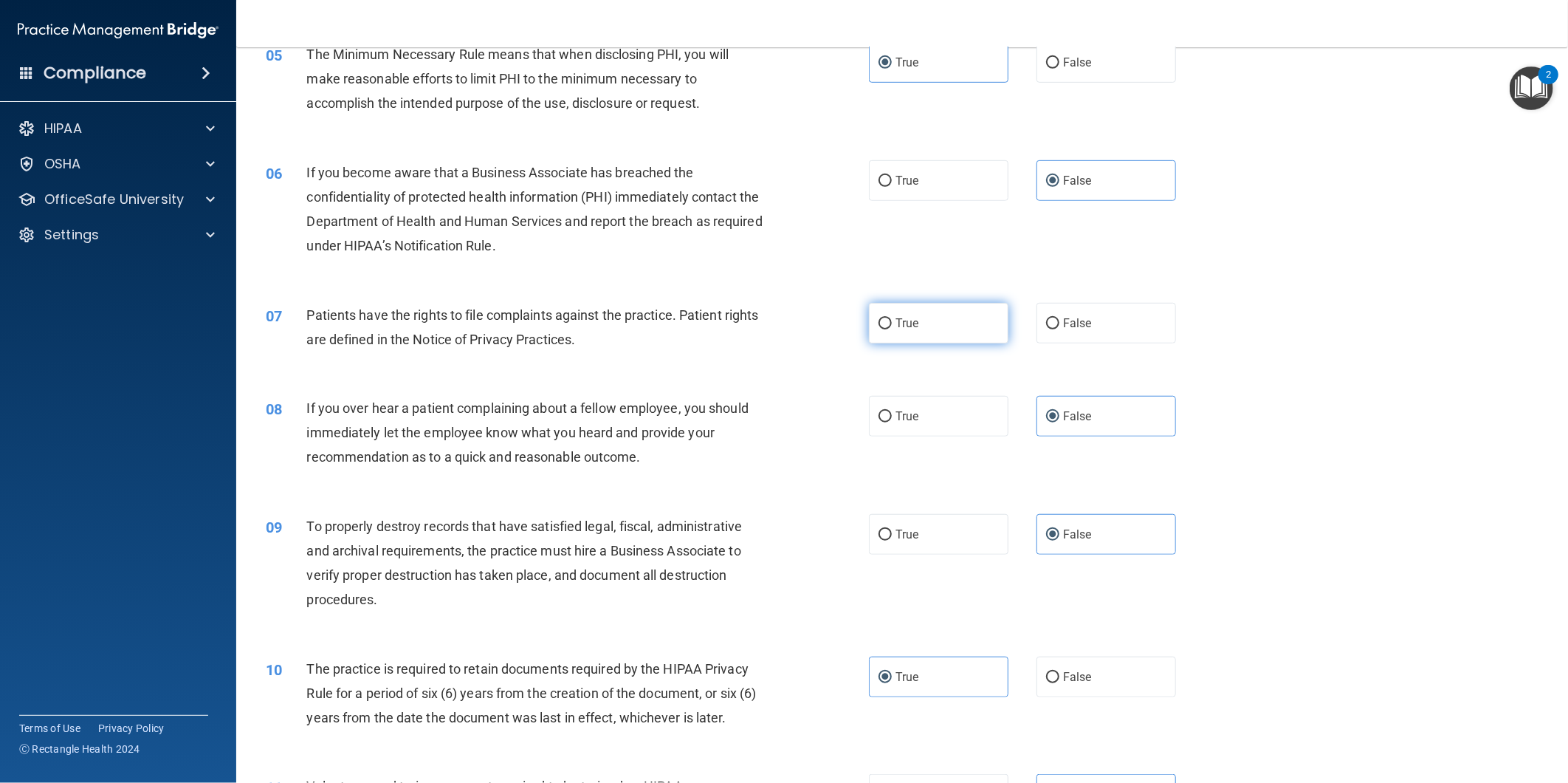
click at [896, 316] on span "True" at bounding box center [907, 323] width 23 height 14
click at [889, 319] on input "True" at bounding box center [885, 324] width 13 height 11
radio input "true"
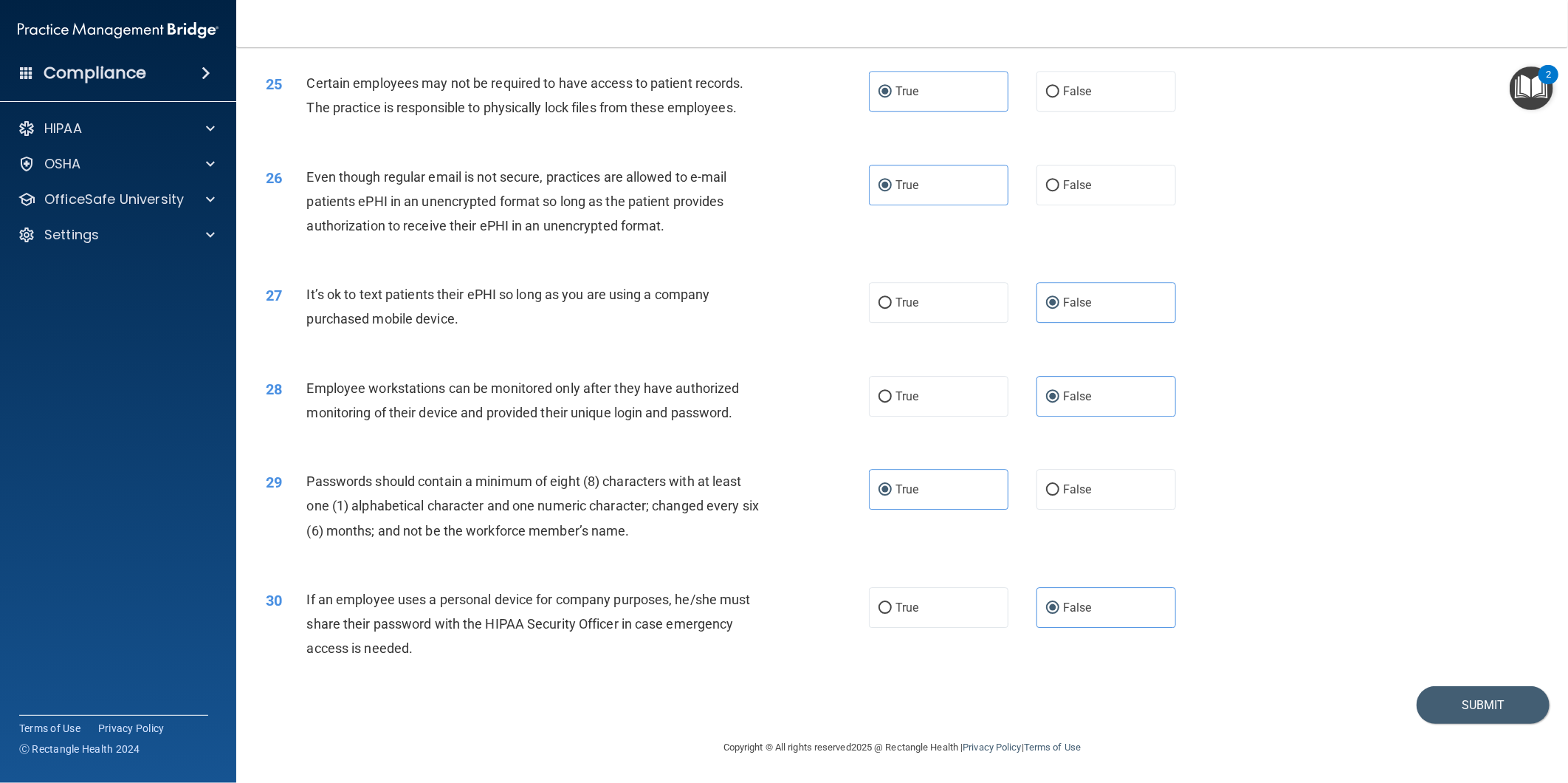
scroll to position [2680, 0]
click at [1455, 707] on button "Submit" at bounding box center [1483, 705] width 133 height 37
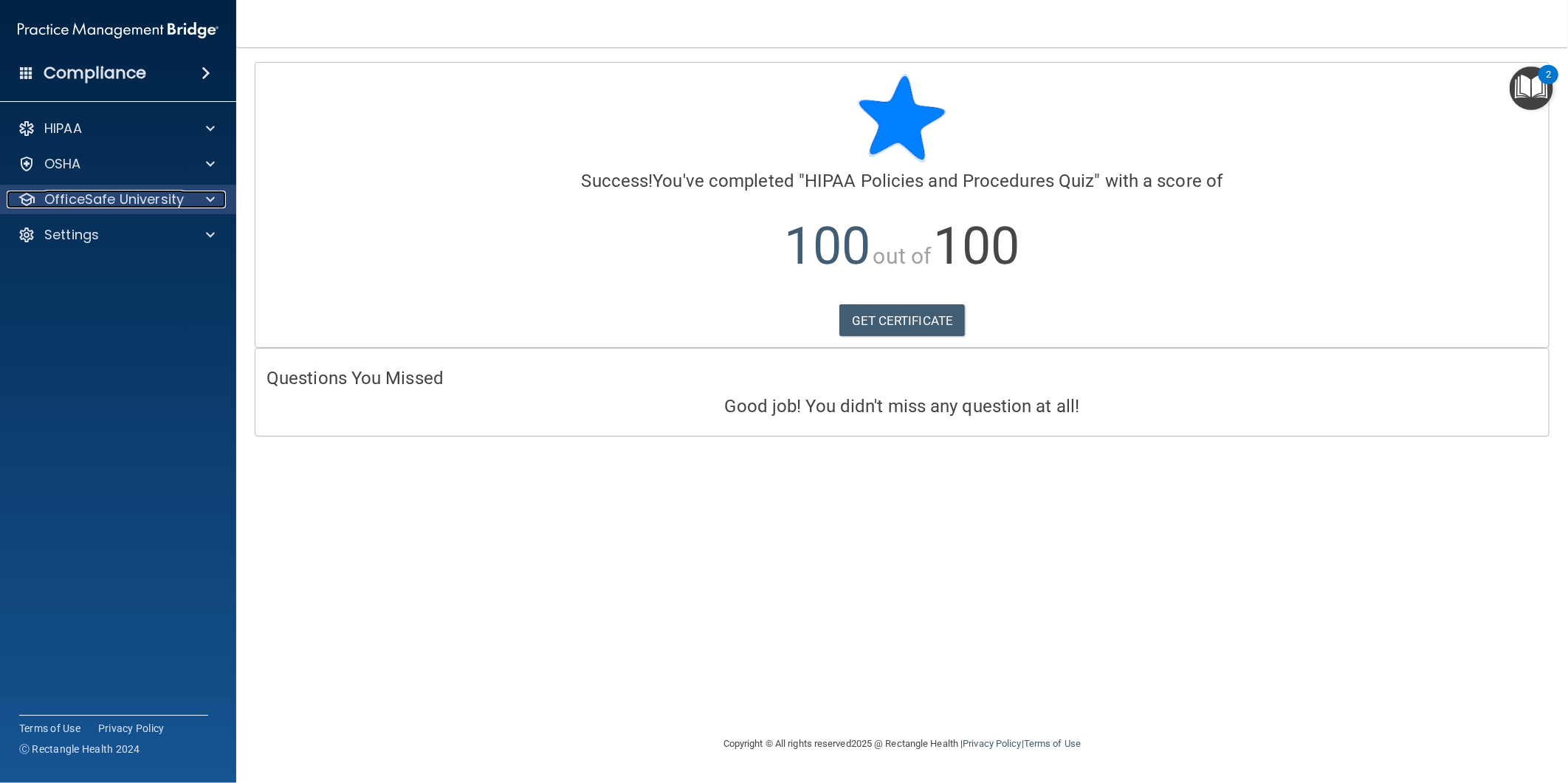
click at [128, 200] on p "OfficeSafe University" at bounding box center [114, 199] width 140 height 18
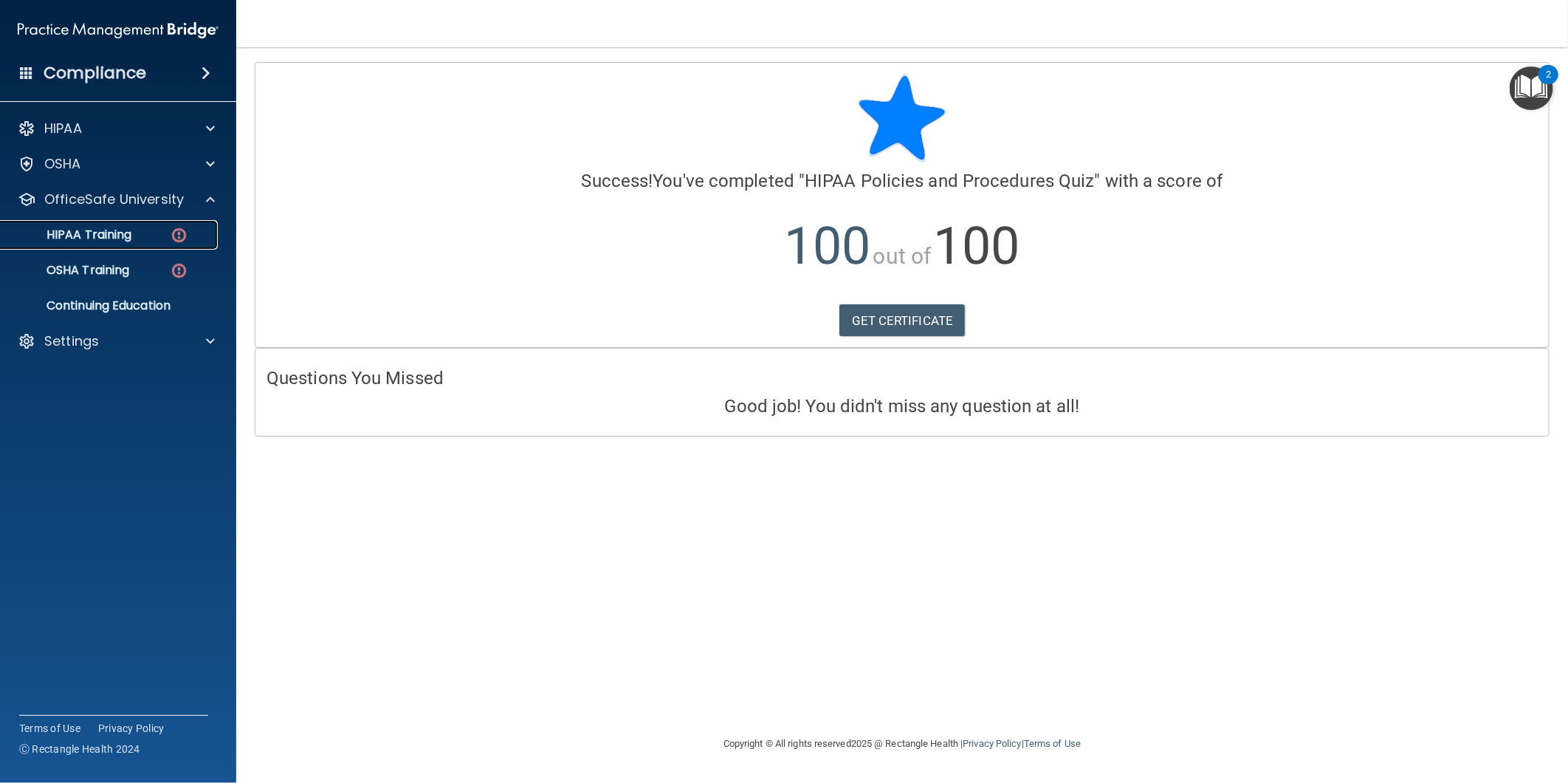
click at [124, 241] on p "HIPAA Training" at bounding box center [70, 235] width 122 height 15
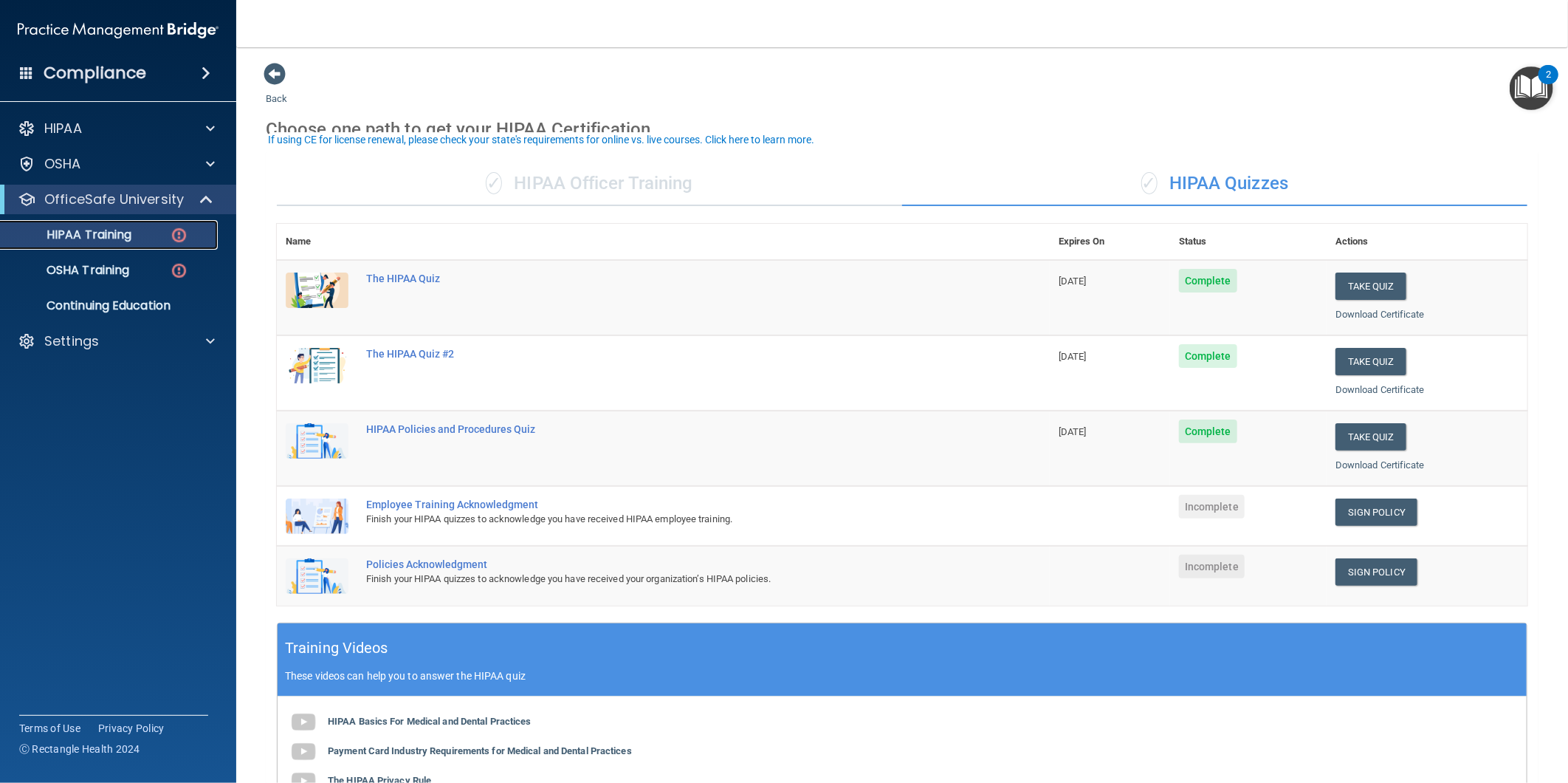
scroll to position [82, 0]
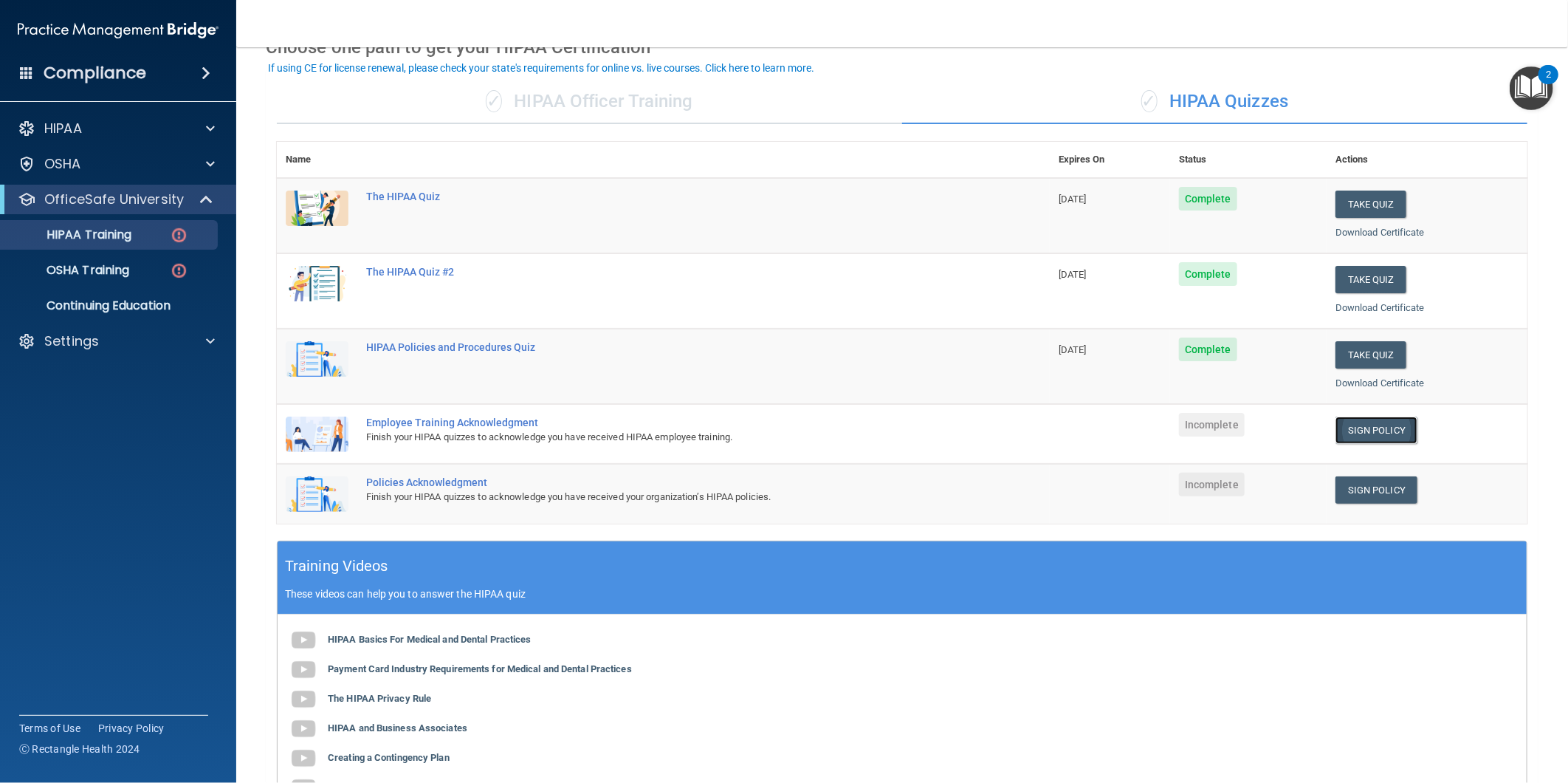
click at [1376, 433] on link "Sign Policy" at bounding box center [1377, 430] width 82 height 28
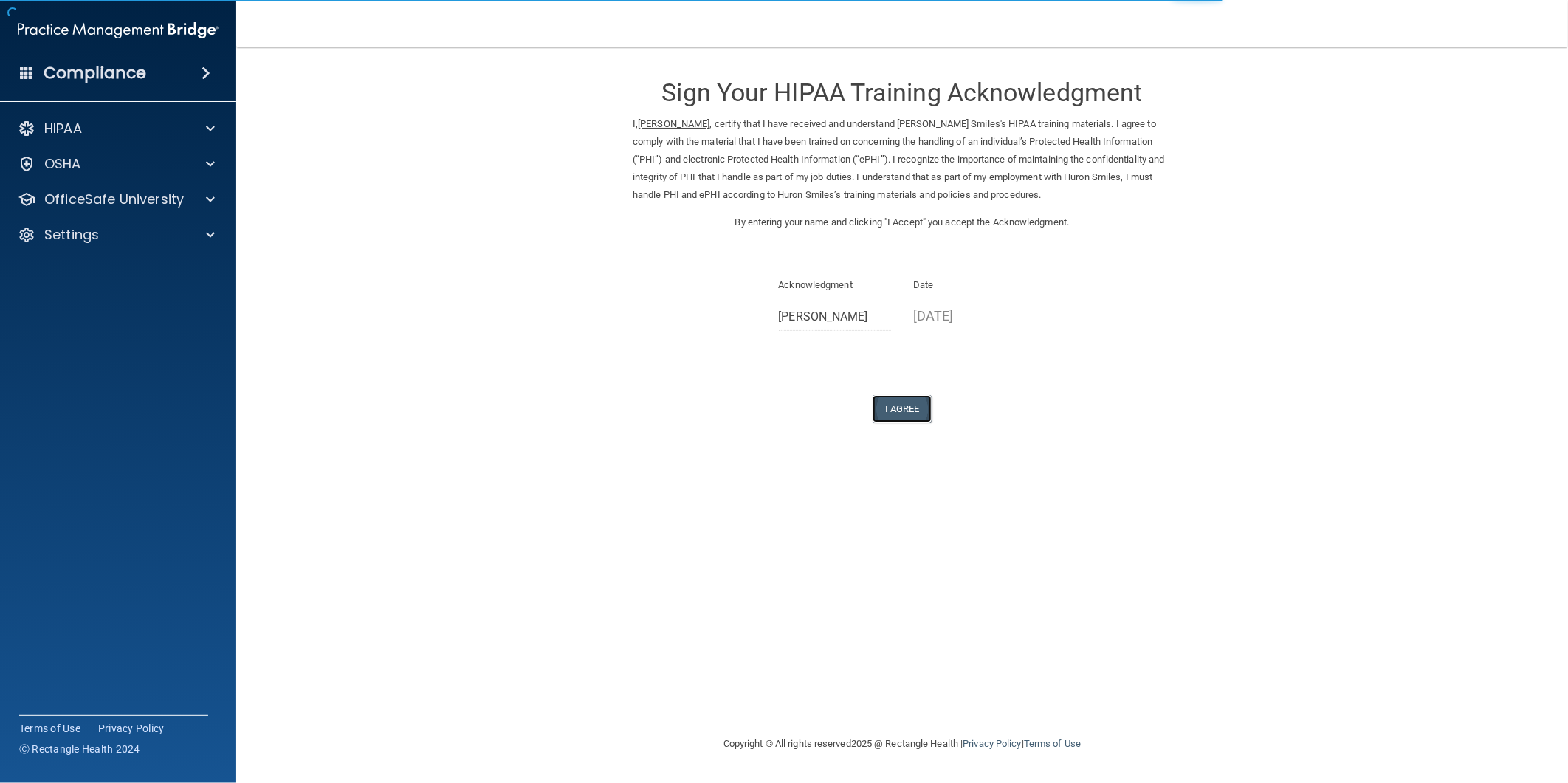
click at [918, 411] on button "I Agree" at bounding box center [902, 408] width 59 height 28
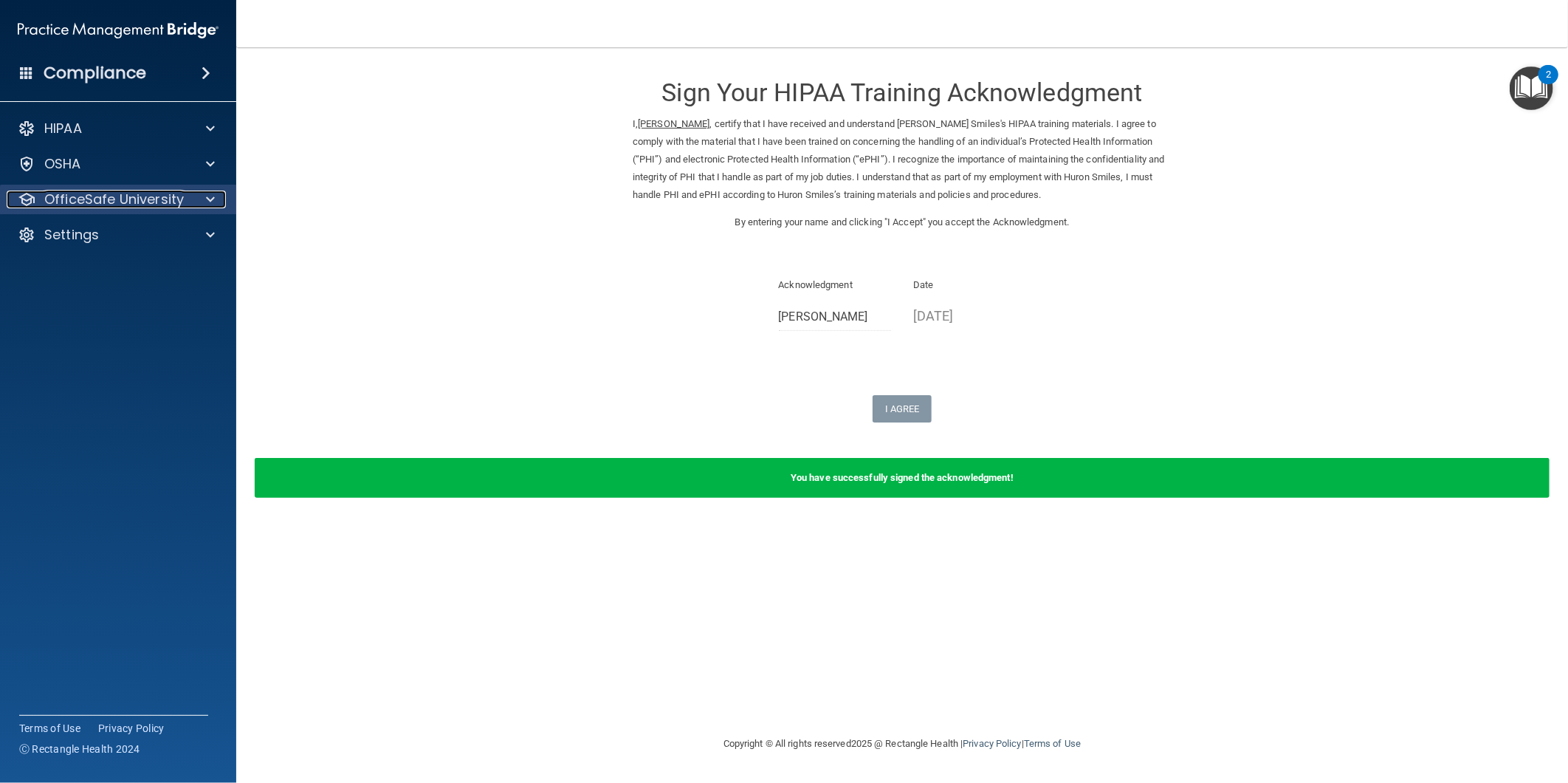
click at [132, 206] on p "OfficeSafe University" at bounding box center [114, 199] width 140 height 18
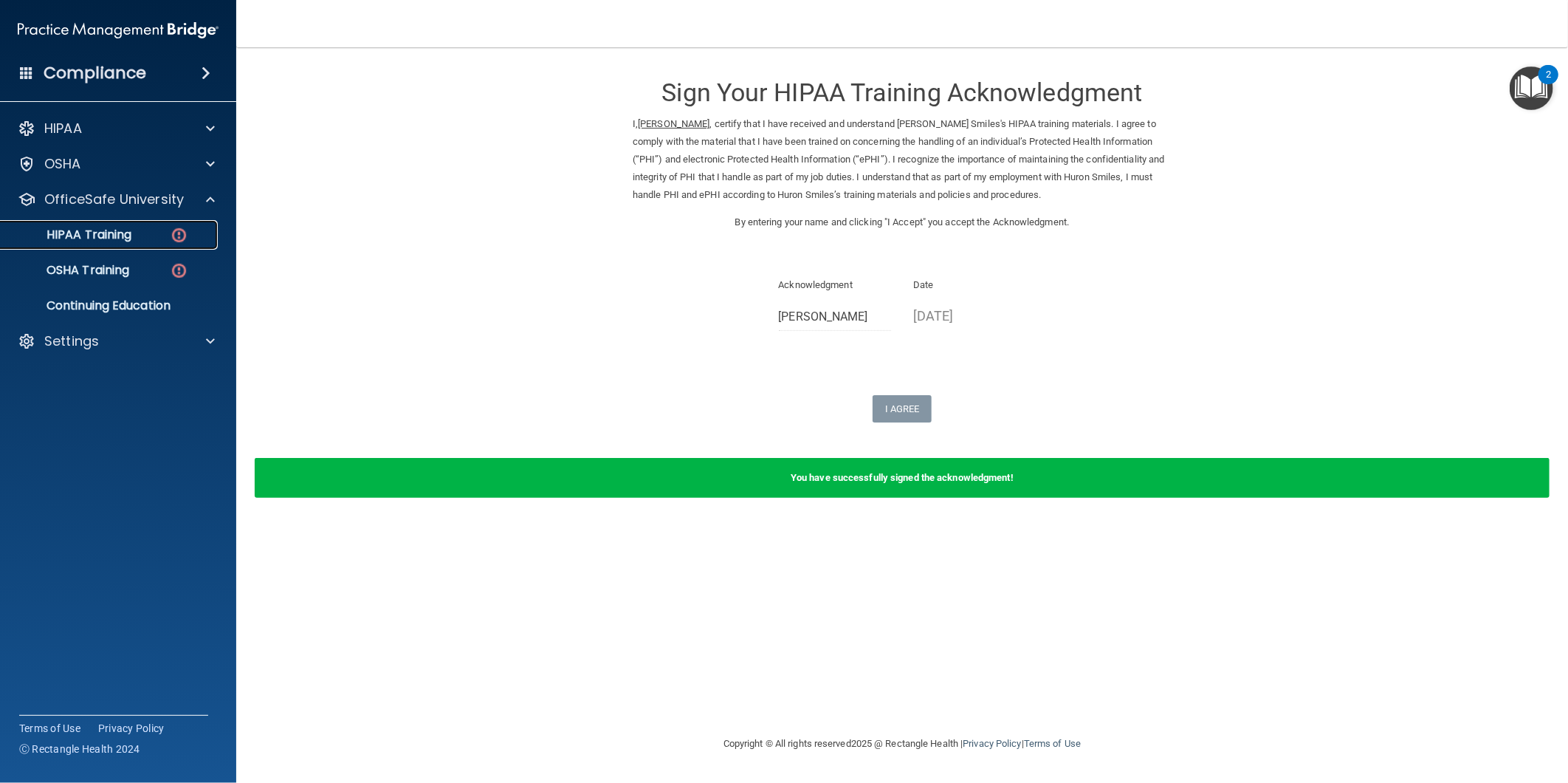
click at [113, 239] on p "HIPAA Training" at bounding box center [70, 235] width 122 height 15
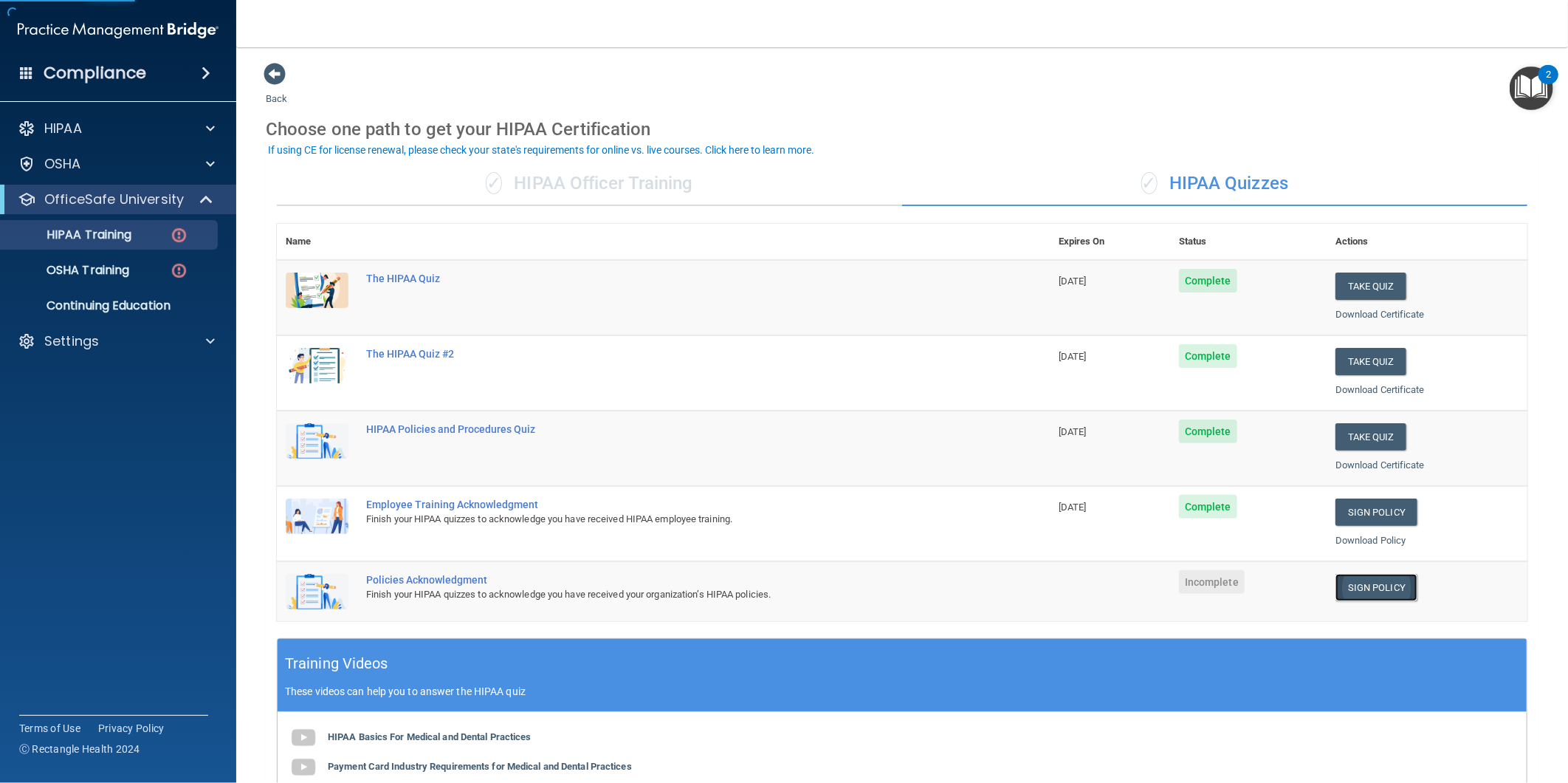
click at [1377, 585] on link "Sign Policy" at bounding box center [1377, 587] width 82 height 28
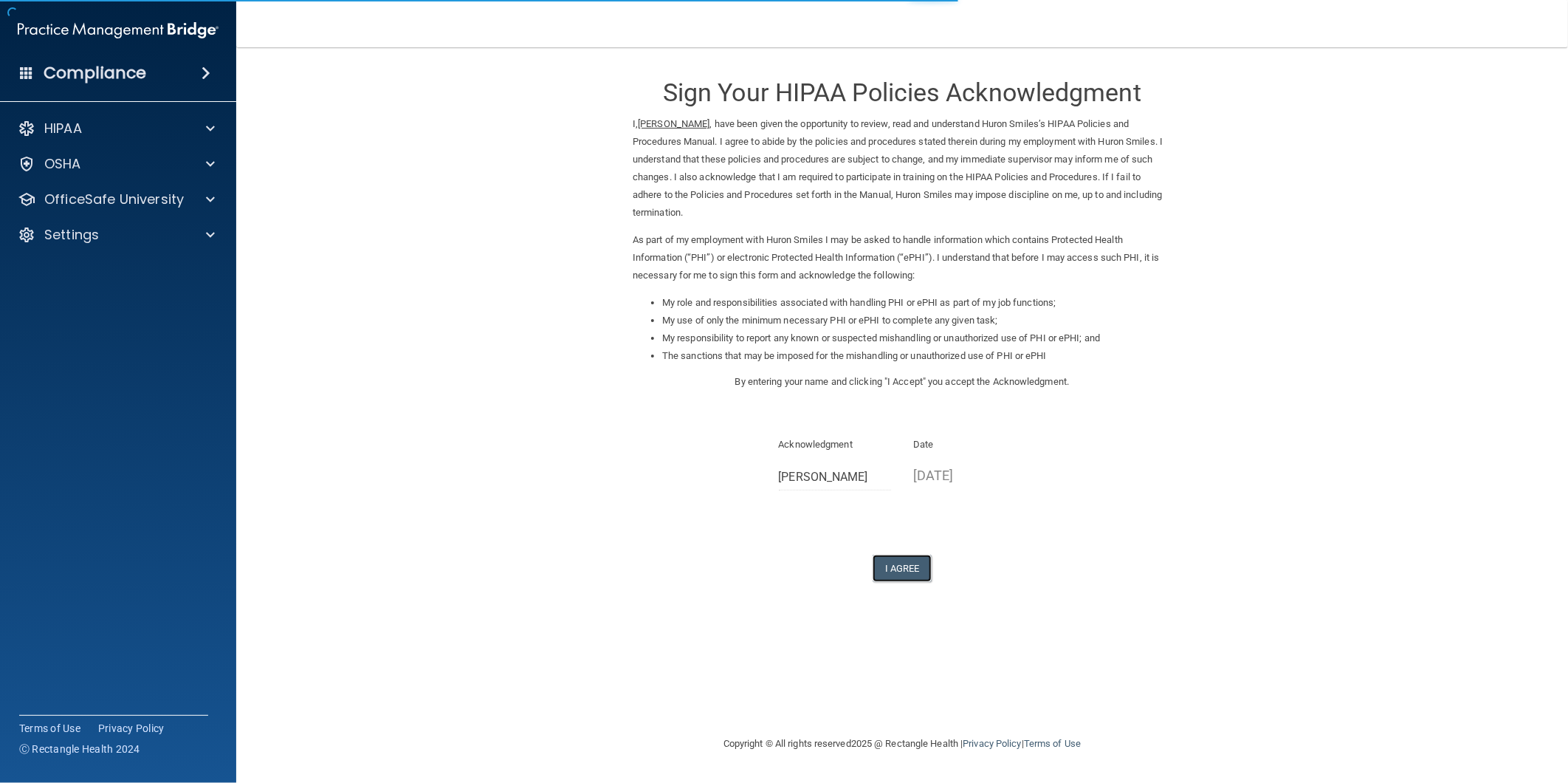
drag, startPoint x: 915, startPoint y: 573, endPoint x: 348, endPoint y: 334, distance: 615.3
click at [915, 572] on button "I Agree" at bounding box center [902, 569] width 59 height 28
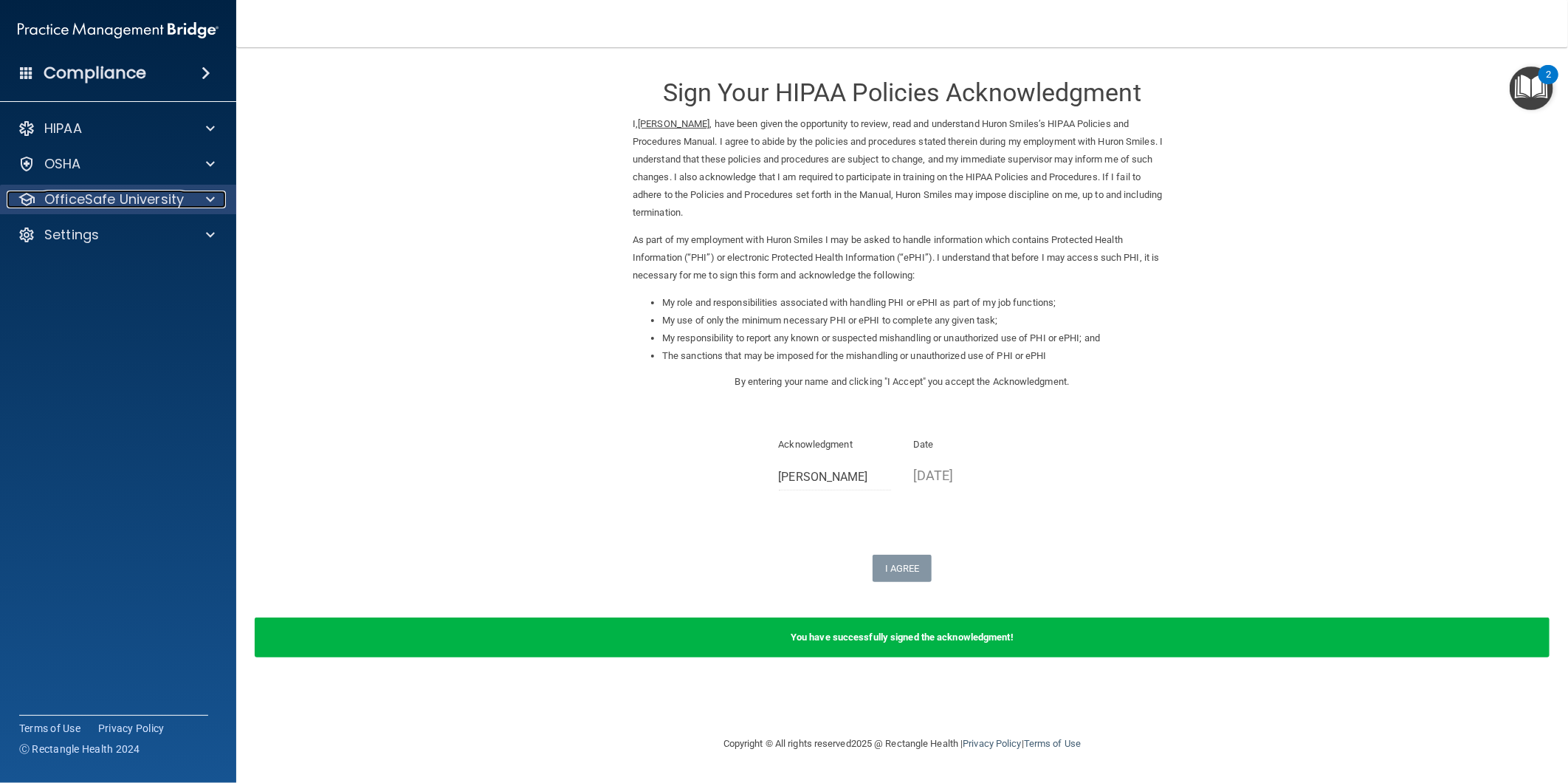
click at [98, 199] on p "OfficeSafe University" at bounding box center [114, 199] width 140 height 18
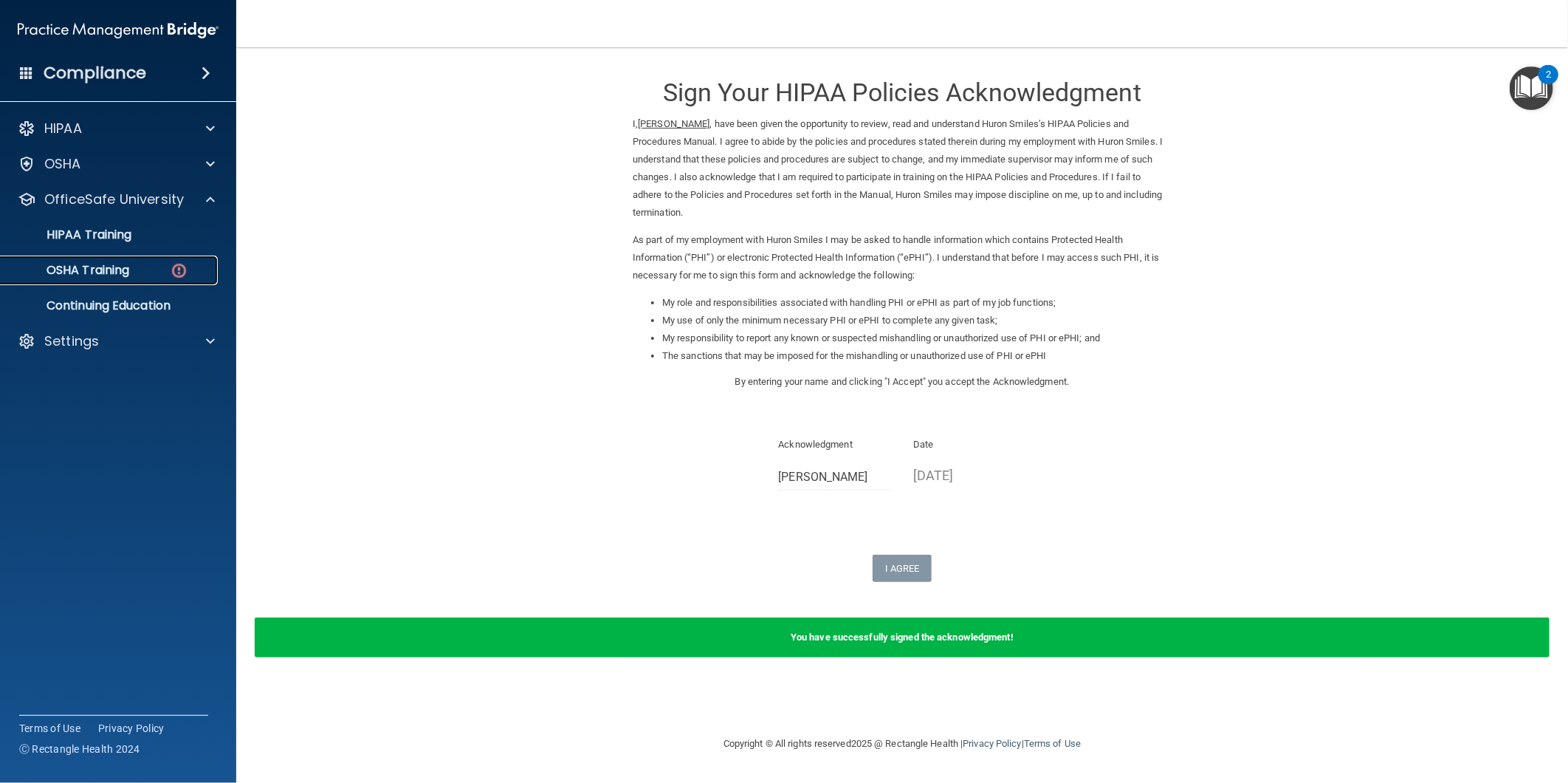
click at [116, 268] on p "OSHA Training" at bounding box center [69, 270] width 119 height 15
